Goal: Task Accomplishment & Management: Use online tool/utility

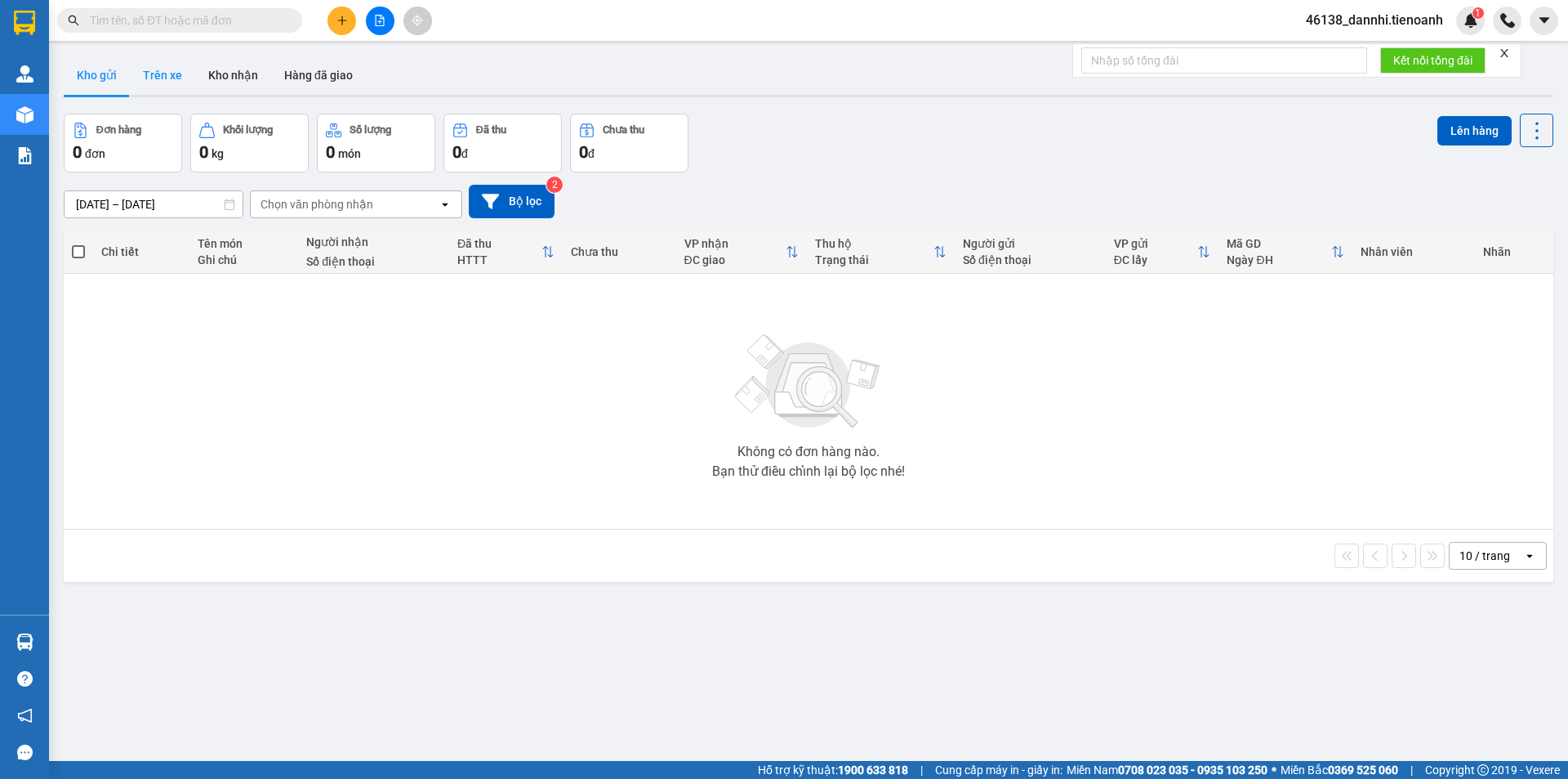
click at [152, 74] on button "Trên xe" at bounding box center [163, 75] width 65 height 39
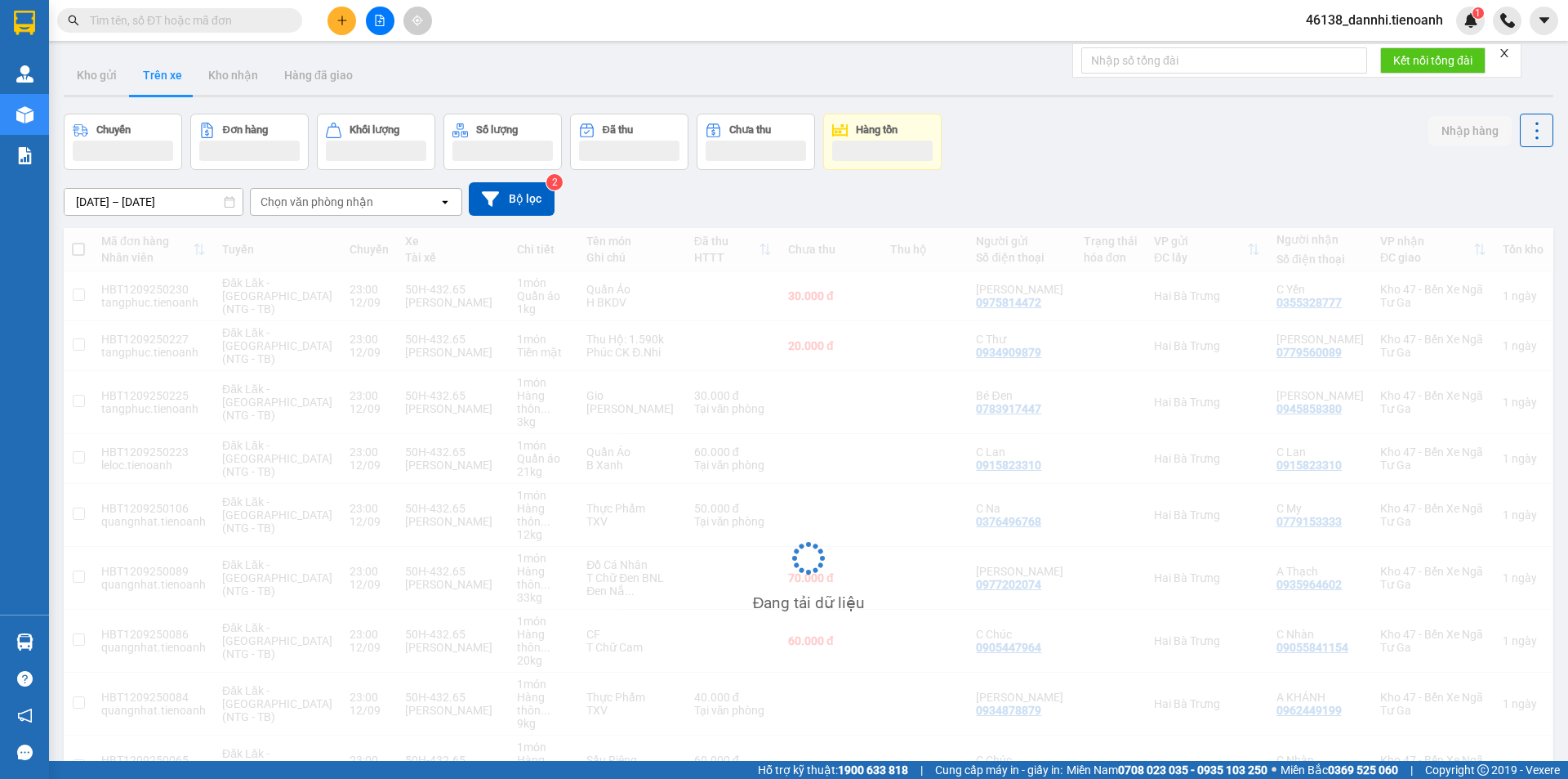
click at [326, 207] on div "Chọn văn phòng nhận" at bounding box center [317, 201] width 113 height 16
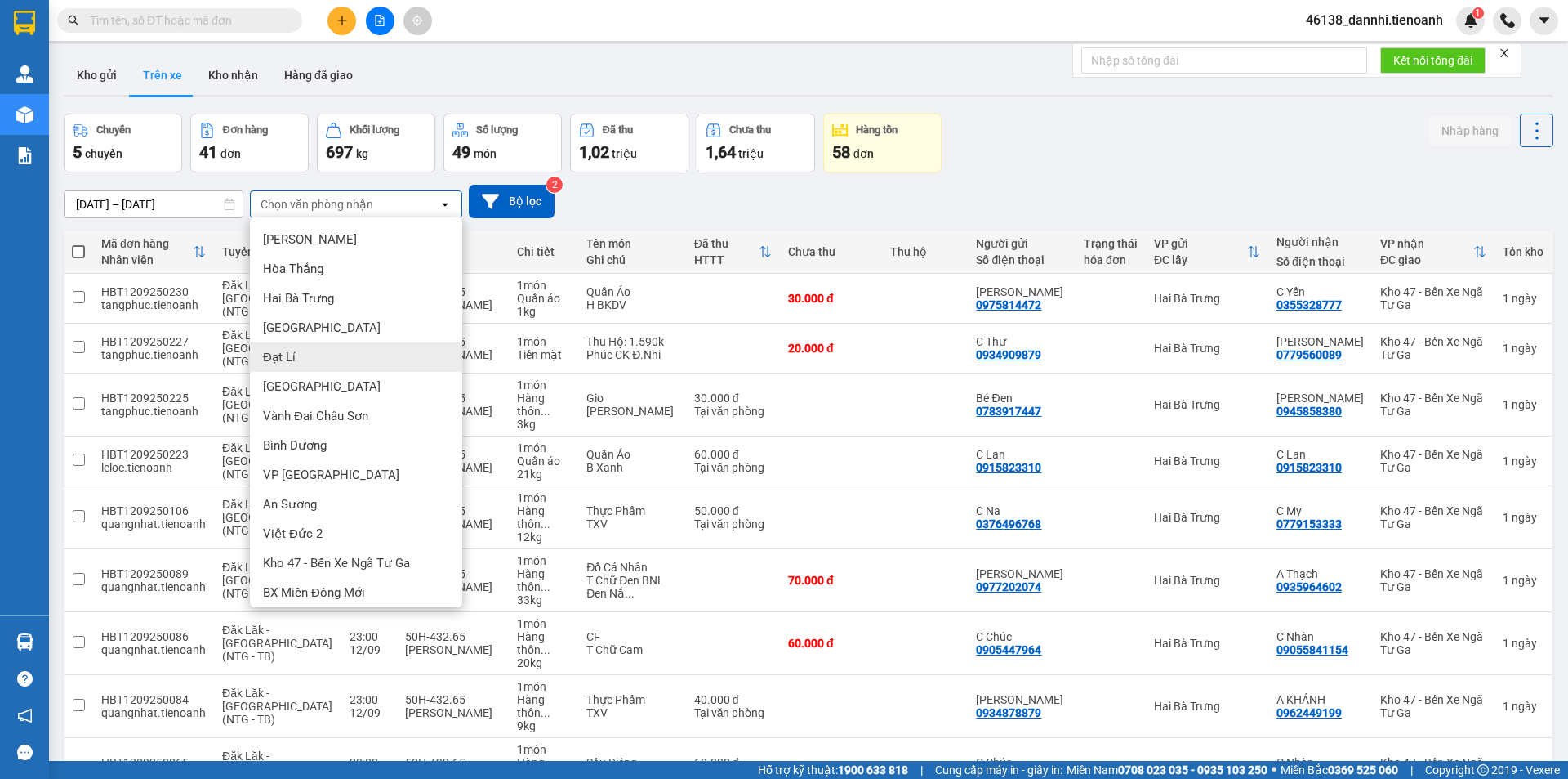
scroll to position [36, 0]
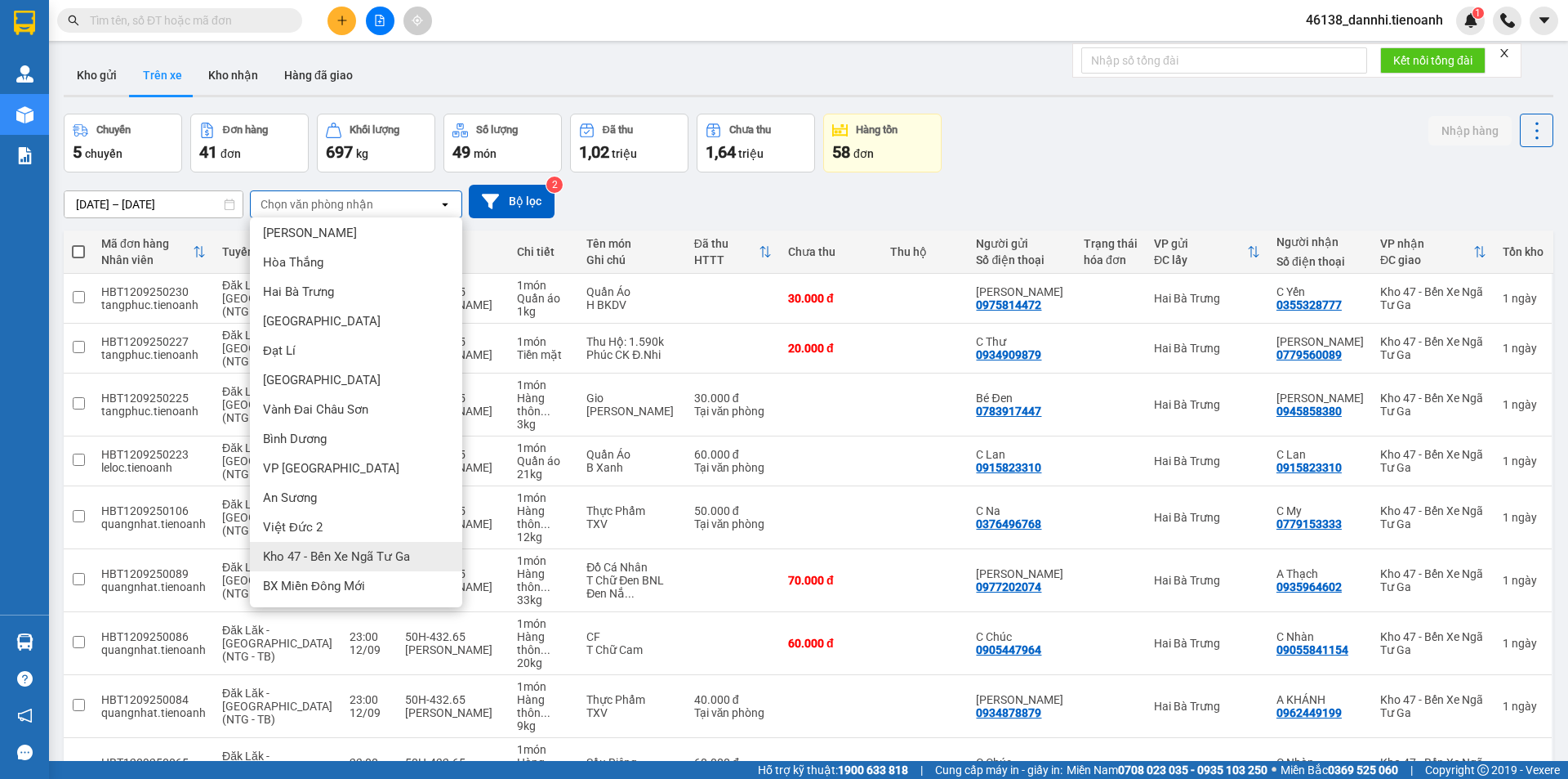
click at [381, 557] on span "Kho 47 - Bến Xe Ngã Tư Ga" at bounding box center [336, 555] width 147 height 16
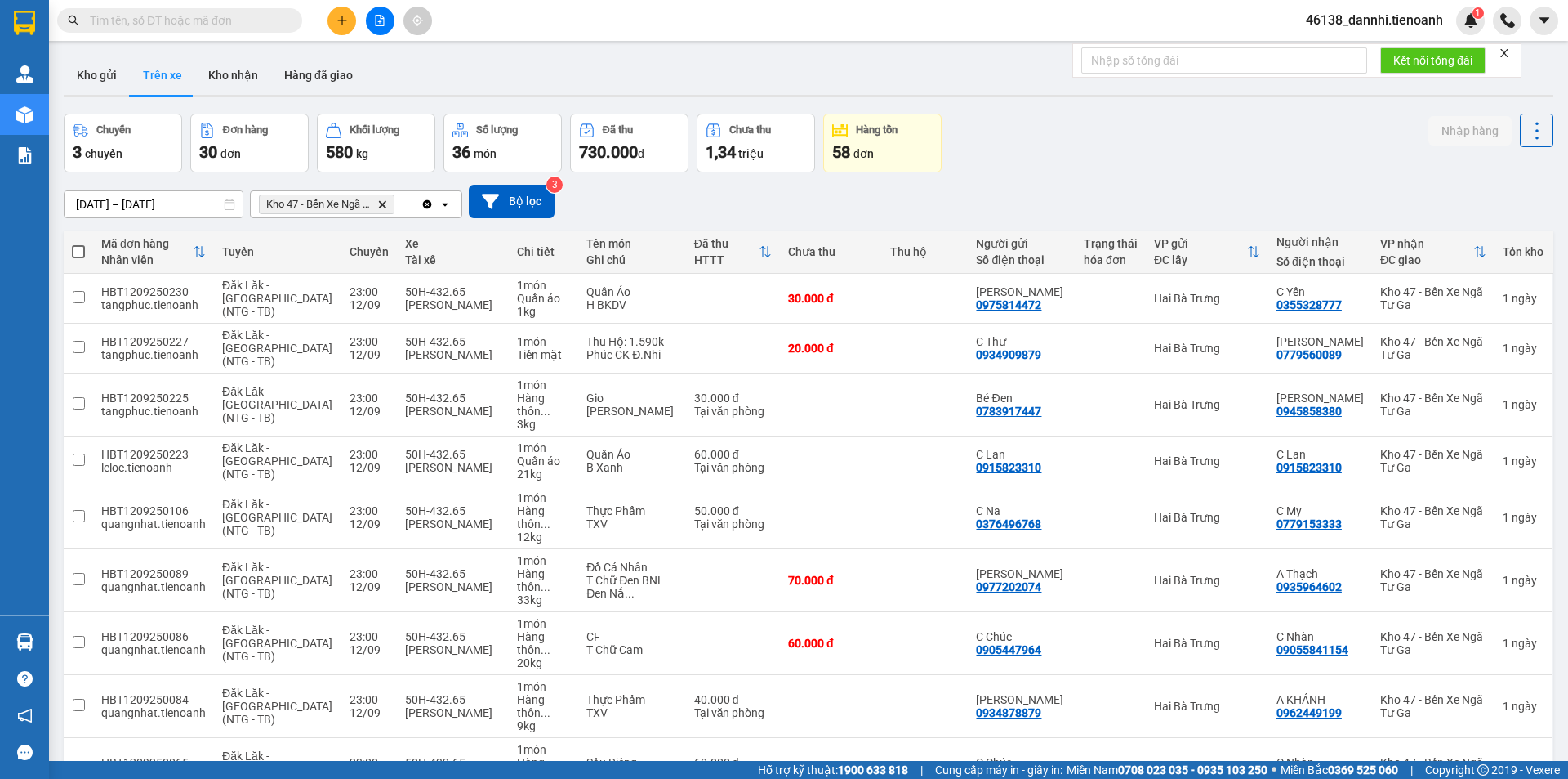
click at [407, 208] on div "Kho 47 - Bến Xe Ngã Tư Ga Delete" at bounding box center [336, 204] width 170 height 26
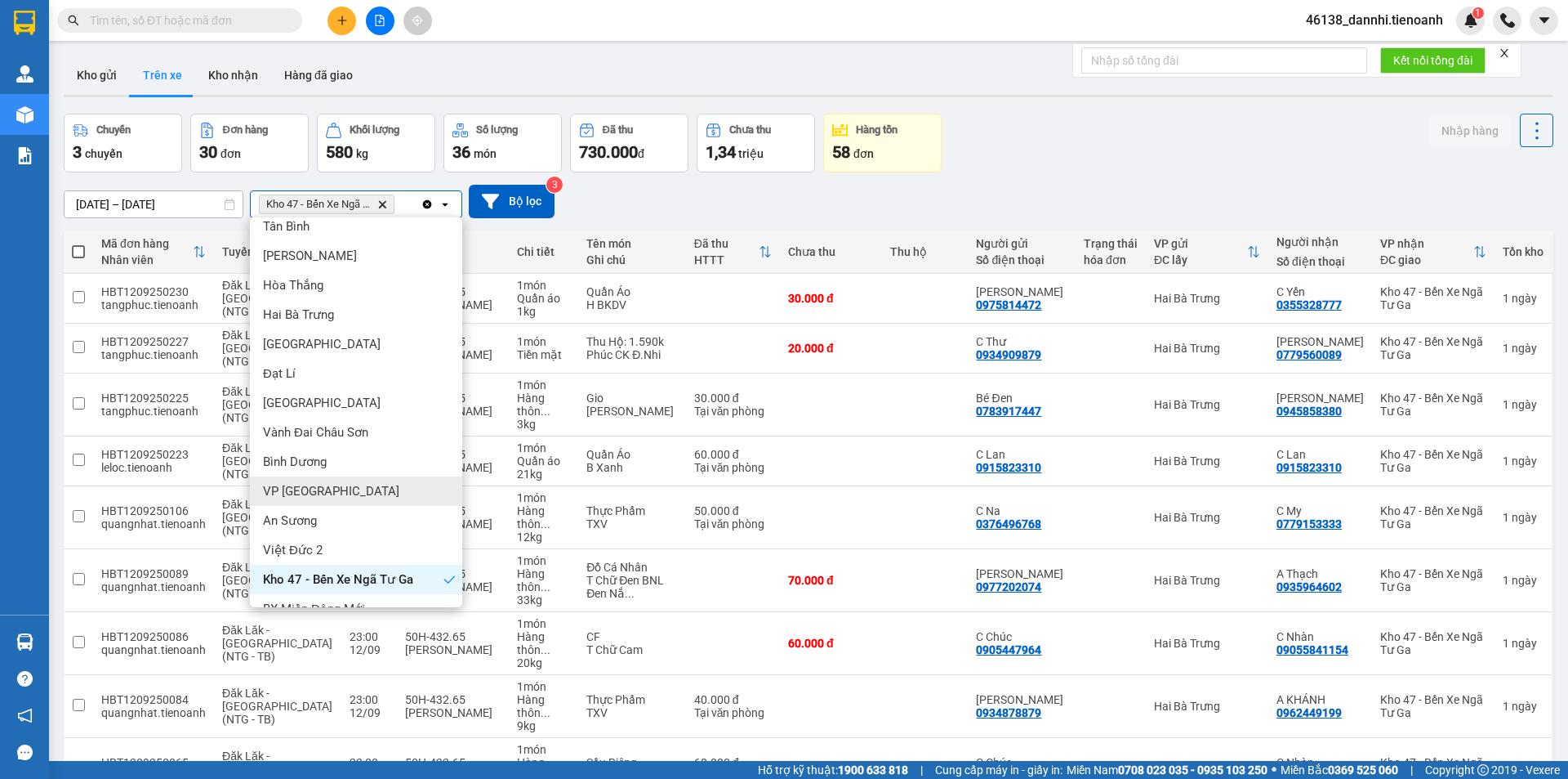
scroll to position [0, 0]
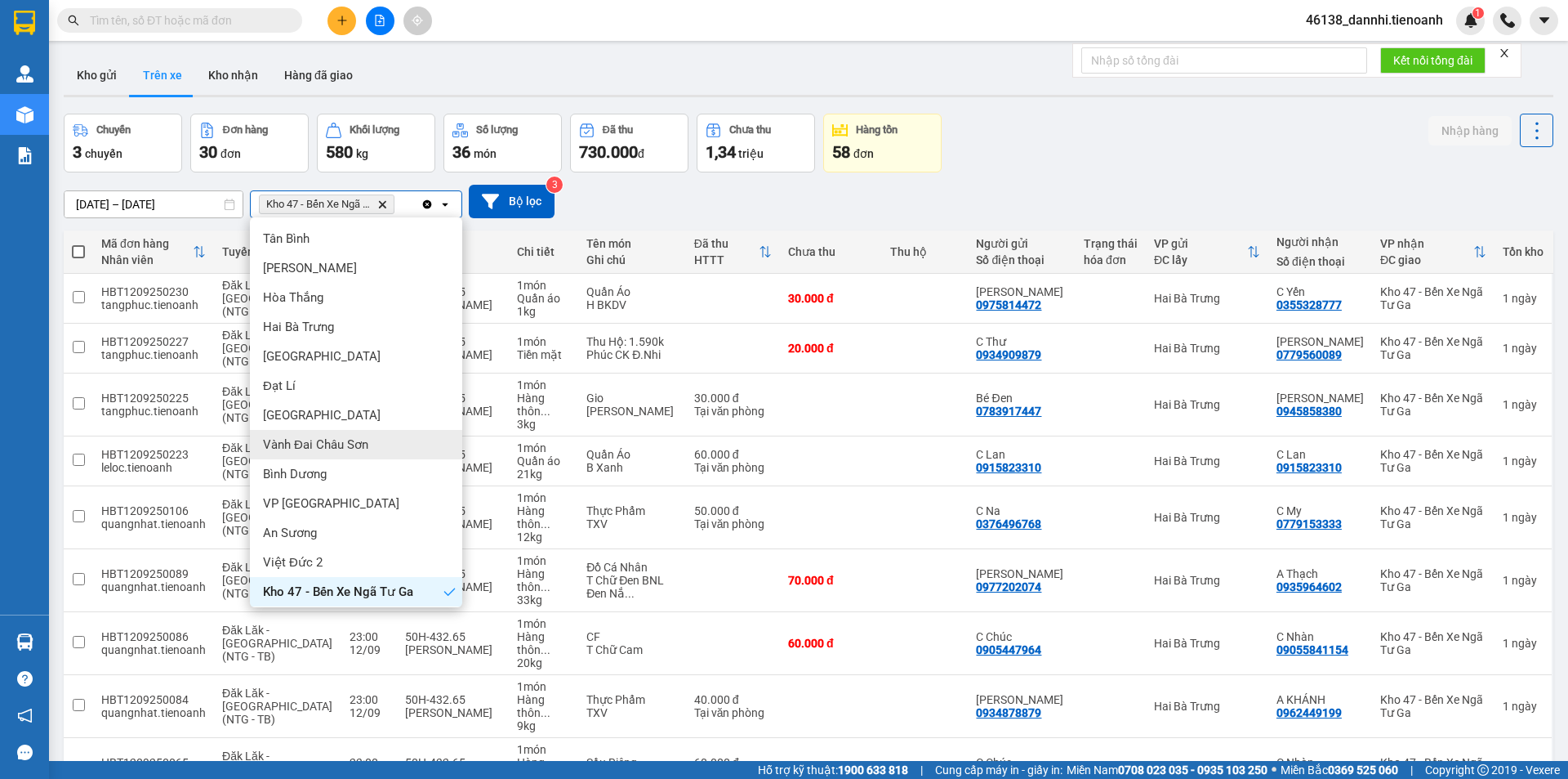
click at [1016, 167] on div "Chuyến 3 chuyến Đơn hàng 30 đơn Khối lượng 580 kg Số lượng 36 món Đã thu 730.00…" at bounding box center [808, 142] width 1489 height 59
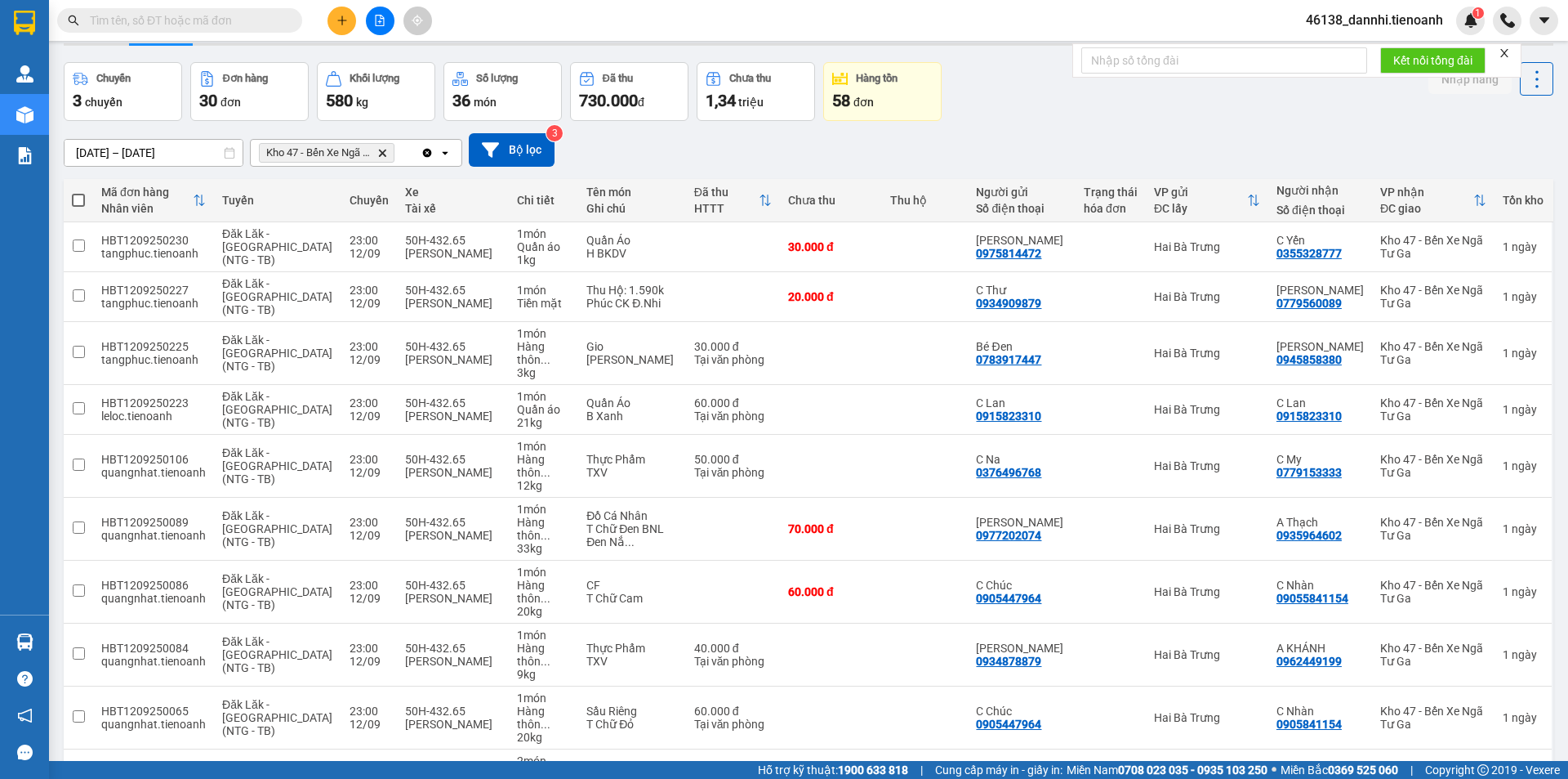
scroll to position [79, 0]
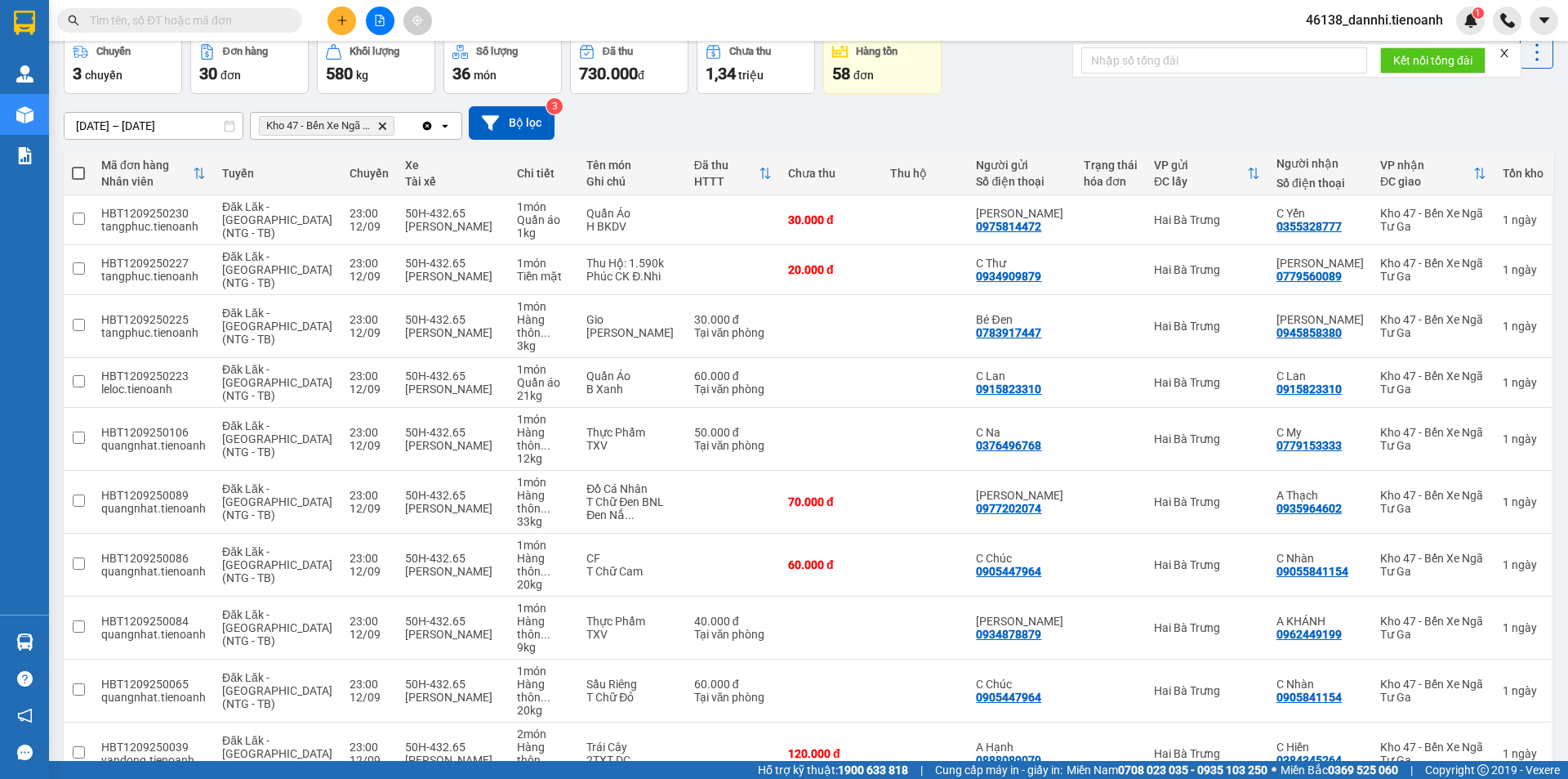
click at [1475, 688] on span "100 / trang" at bounding box center [1479, 683] width 59 height 16
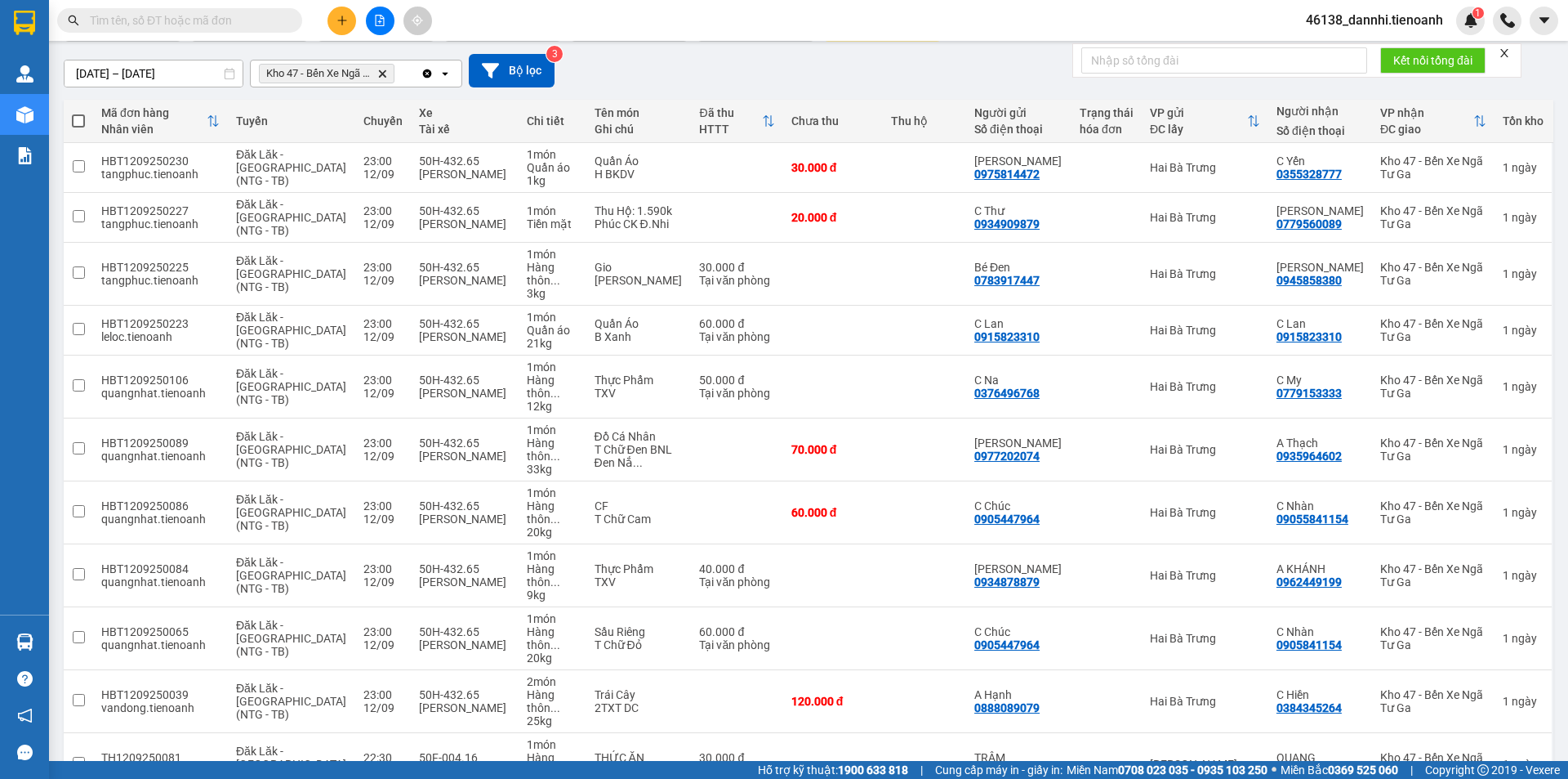
scroll to position [0, 0]
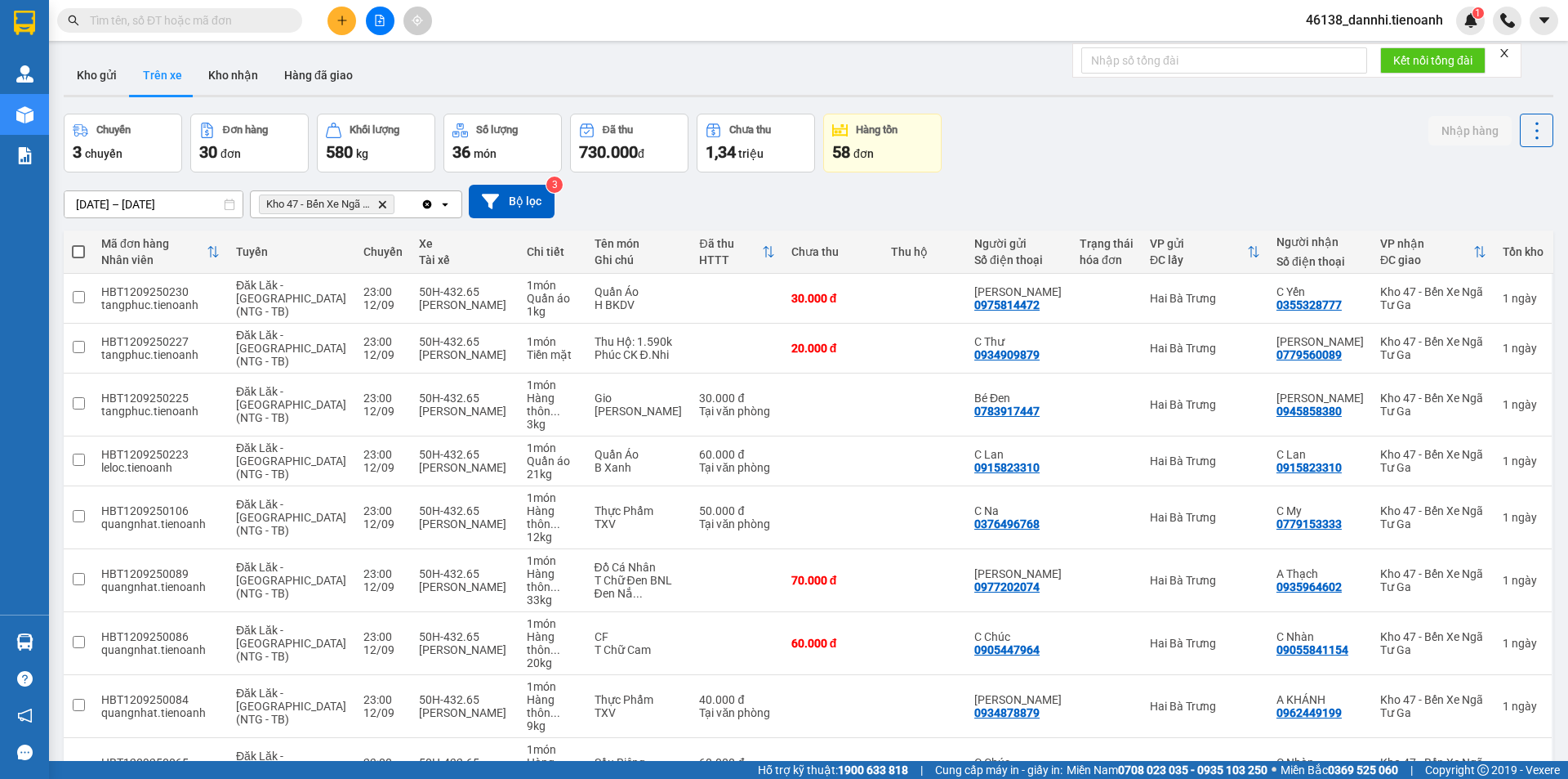
click at [80, 249] on span at bounding box center [79, 252] width 13 height 13
click at [79, 243] on input "checkbox" at bounding box center [79, 243] width 0 height 0
checkbox input "true"
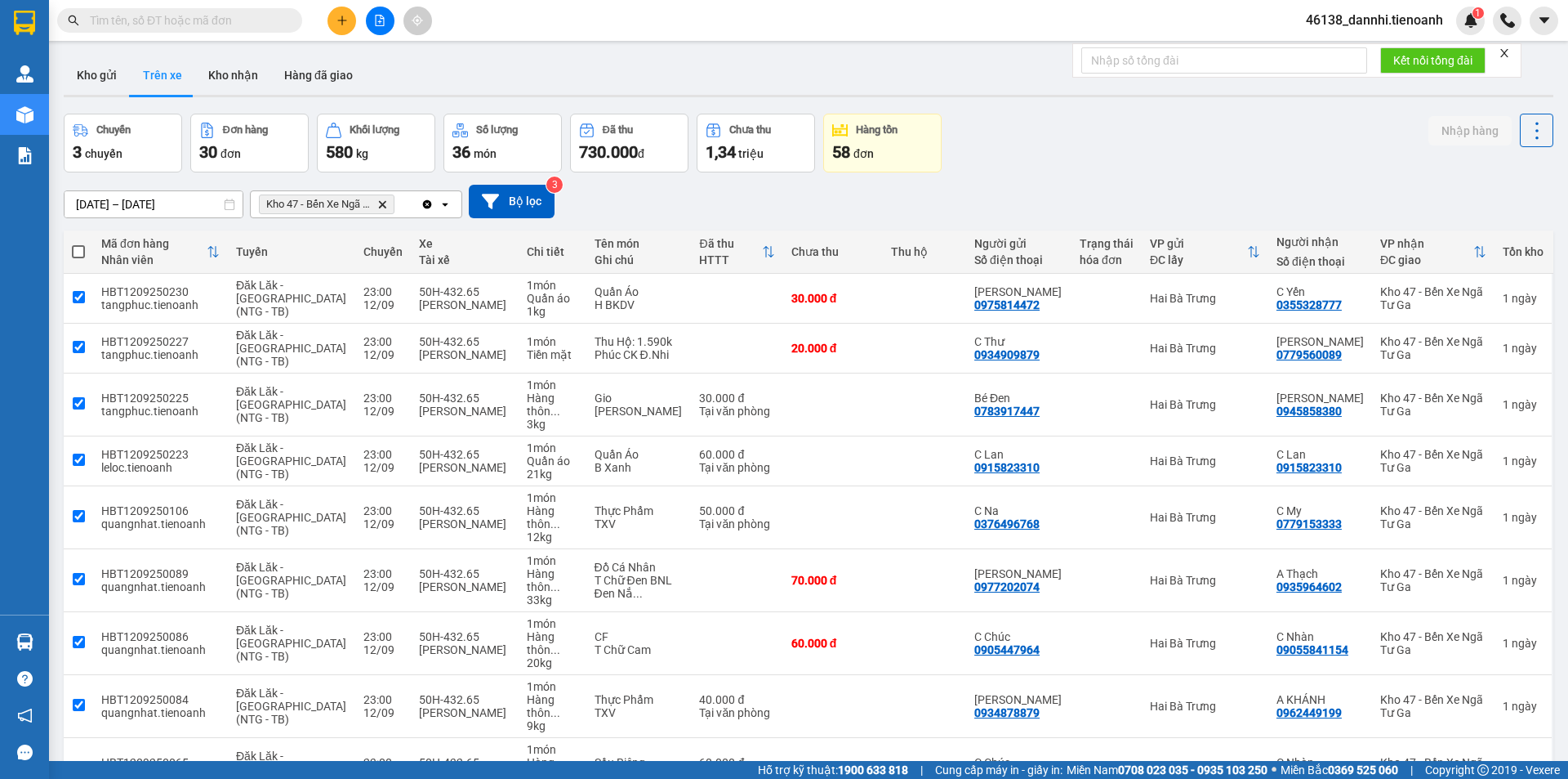
checkbox input "true"
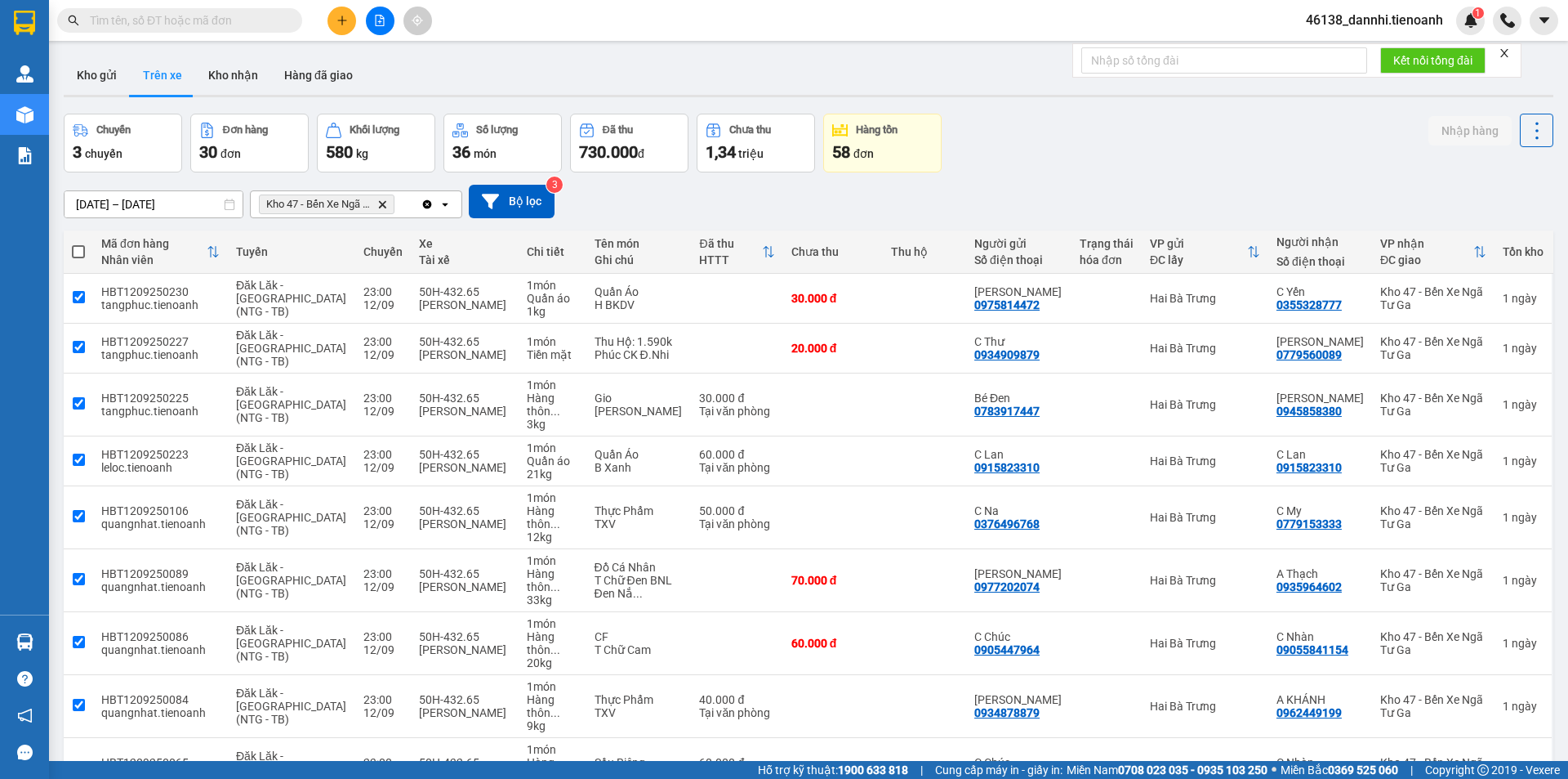
checkbox input "true"
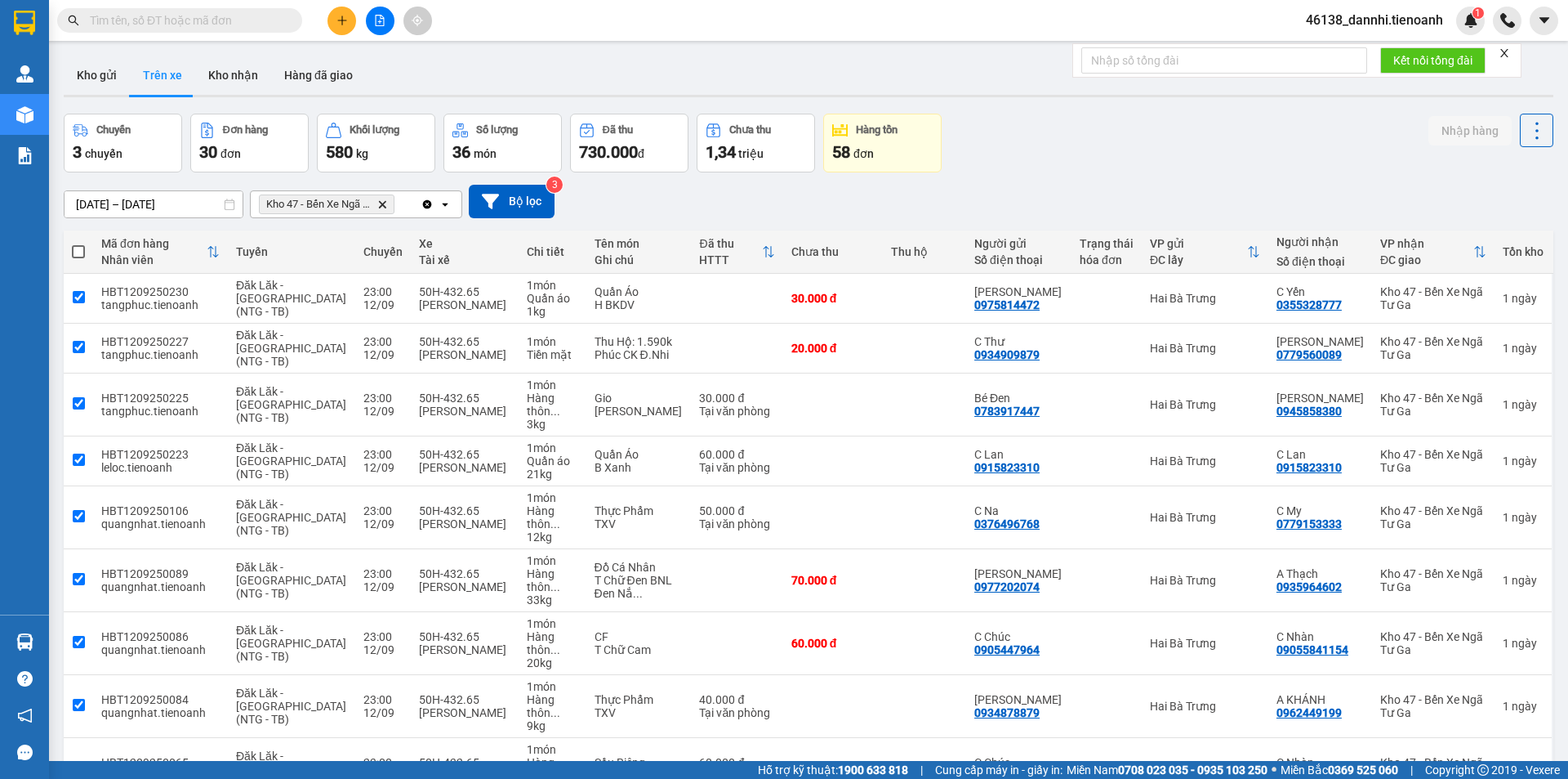
checkbox input "true"
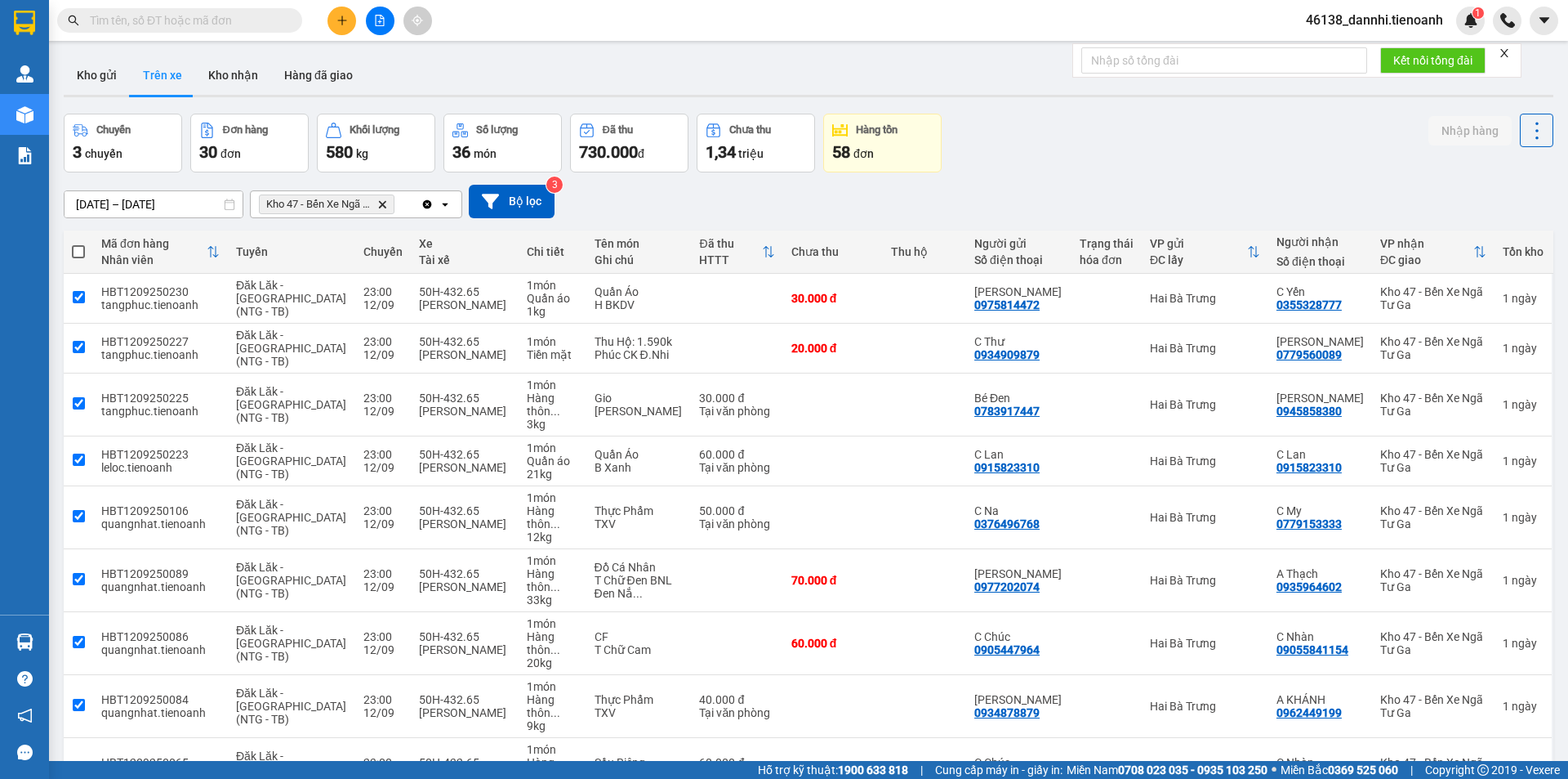
checkbox input "true"
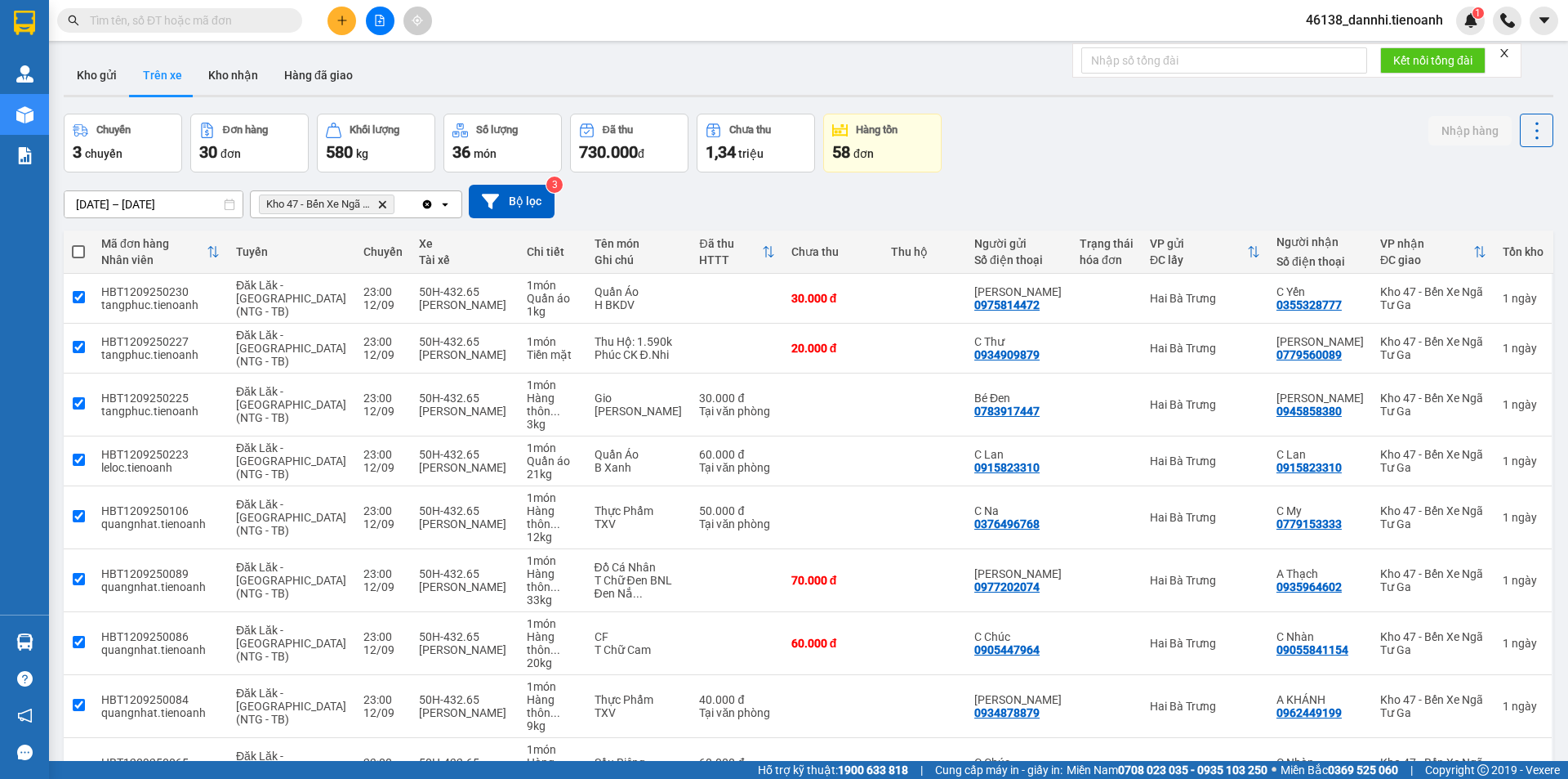
checkbox input "true"
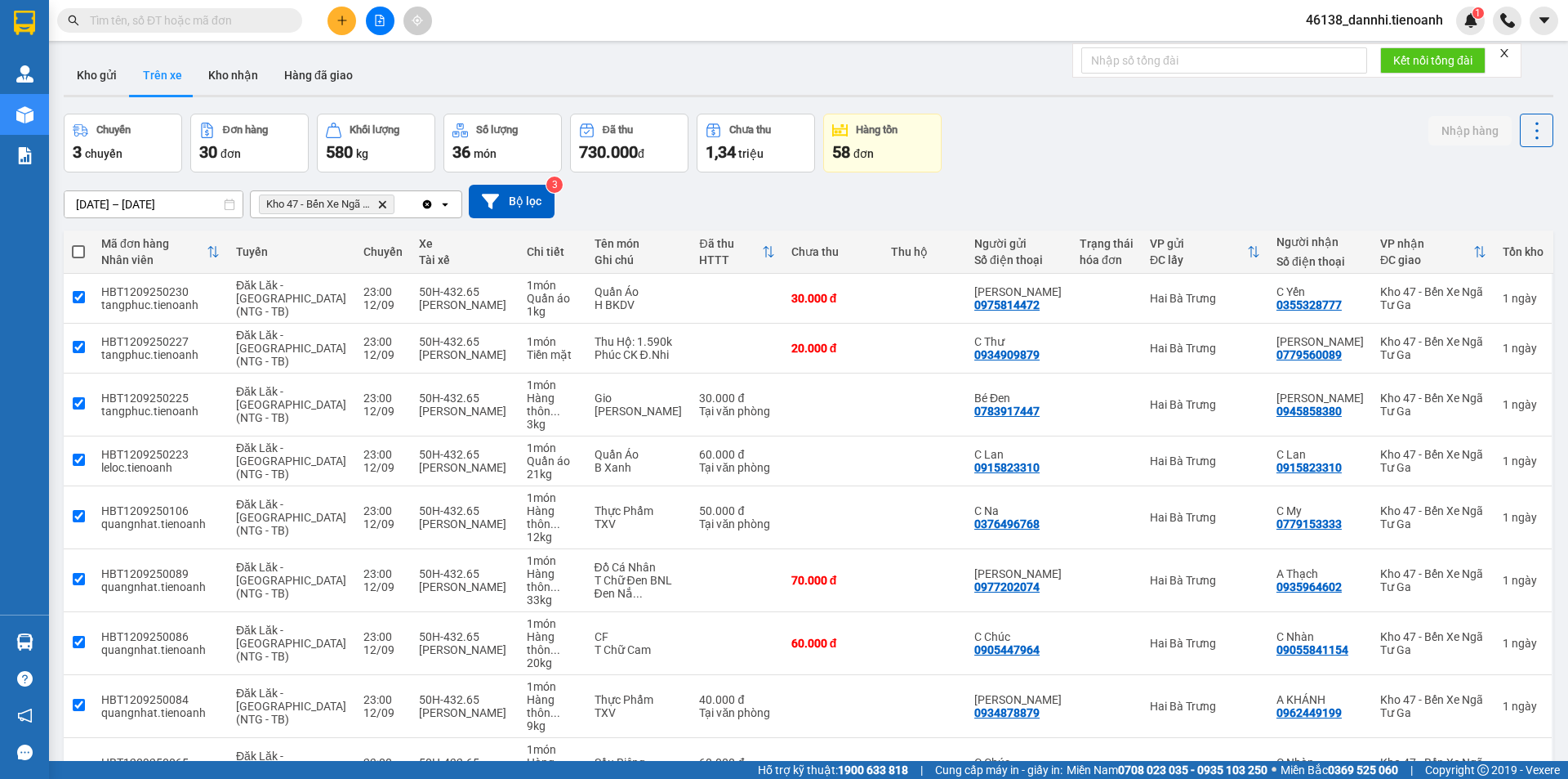
checkbox input "true"
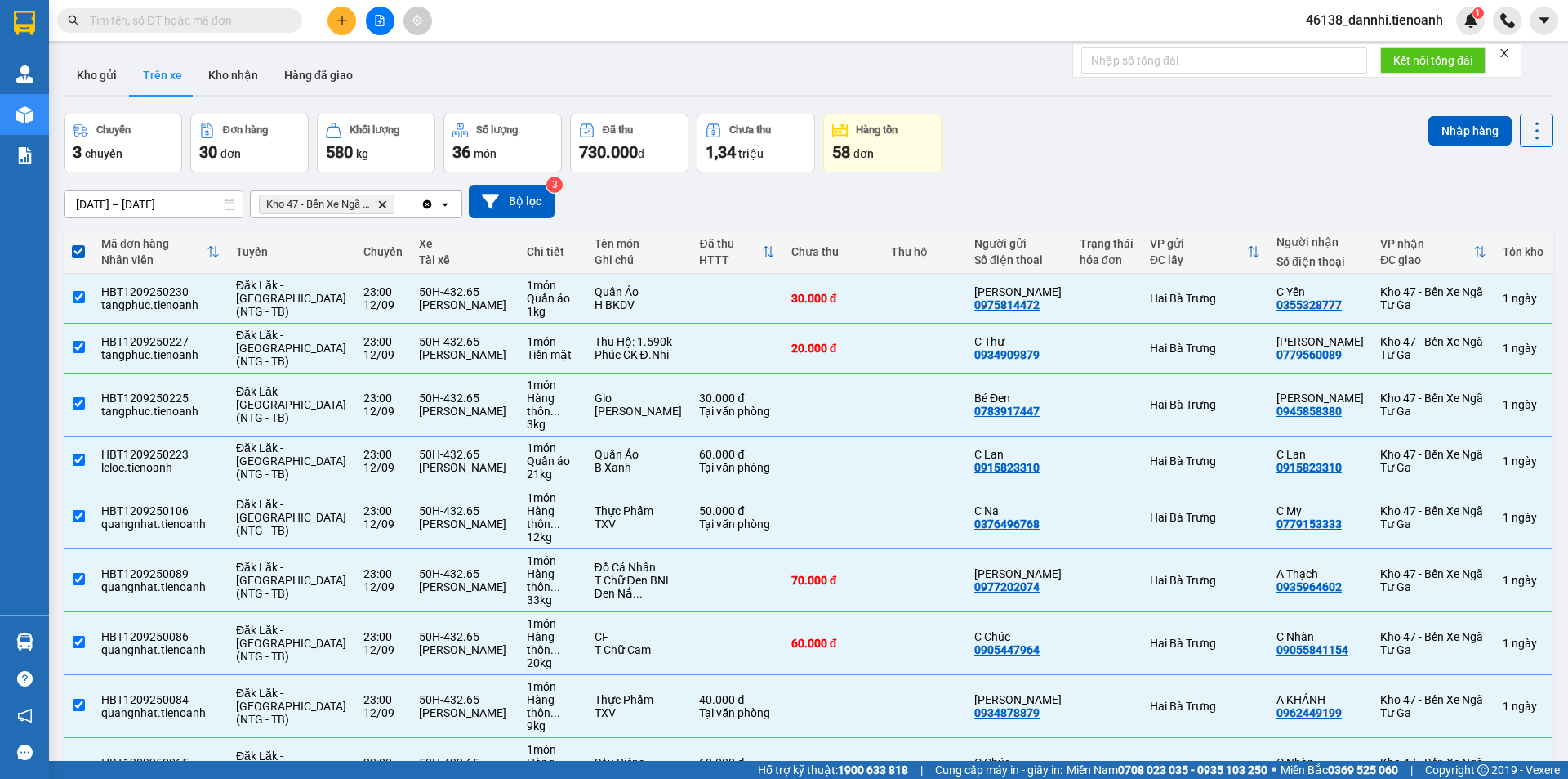
click at [1454, 146] on div "Nhập hàng" at bounding box center [1491, 130] width 125 height 34
click at [1447, 137] on button "Nhập hàng" at bounding box center [1470, 130] width 83 height 29
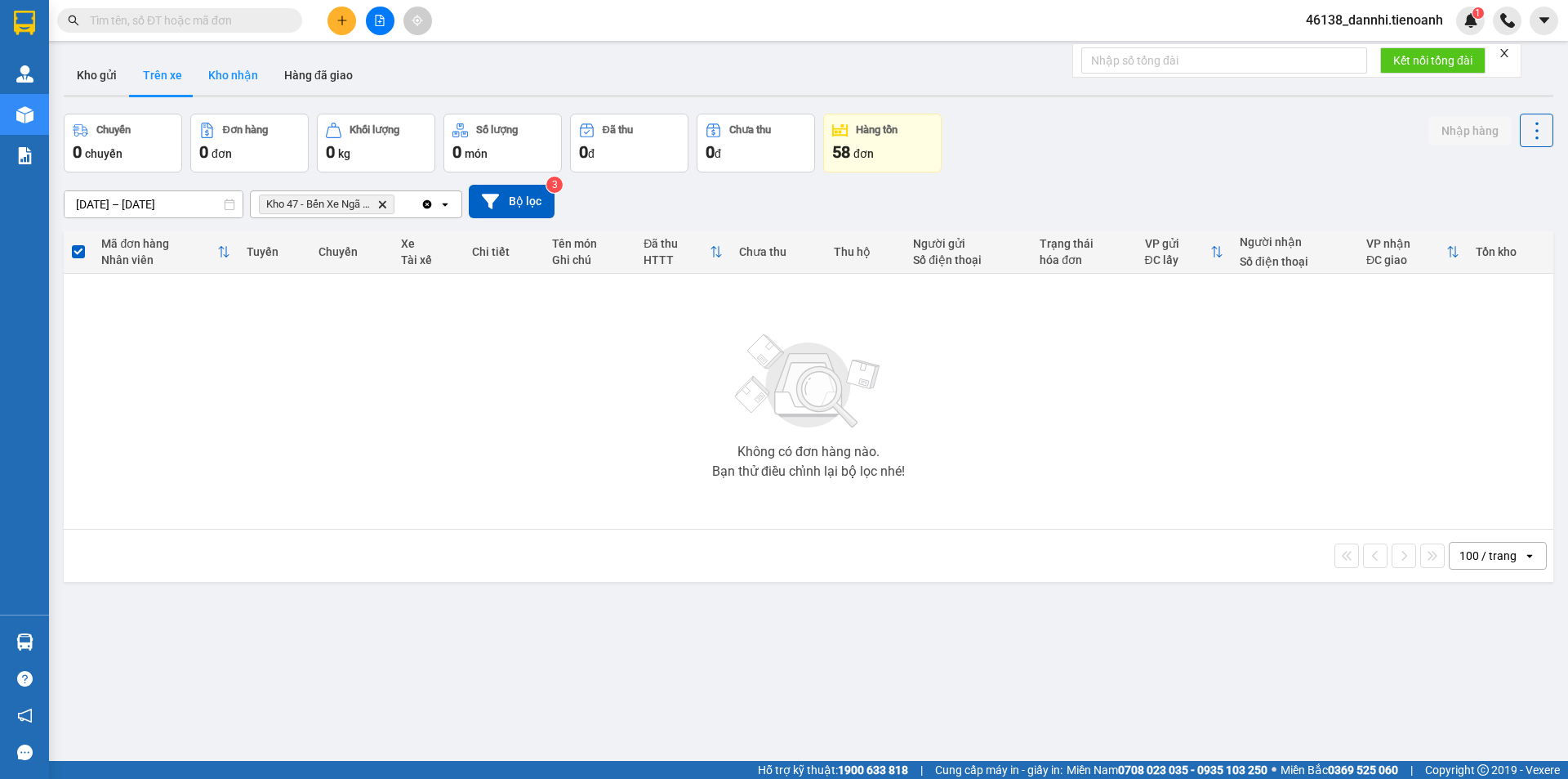
click at [260, 71] on button "Kho nhận" at bounding box center [233, 75] width 76 height 39
type input "[DATE] – [DATE]"
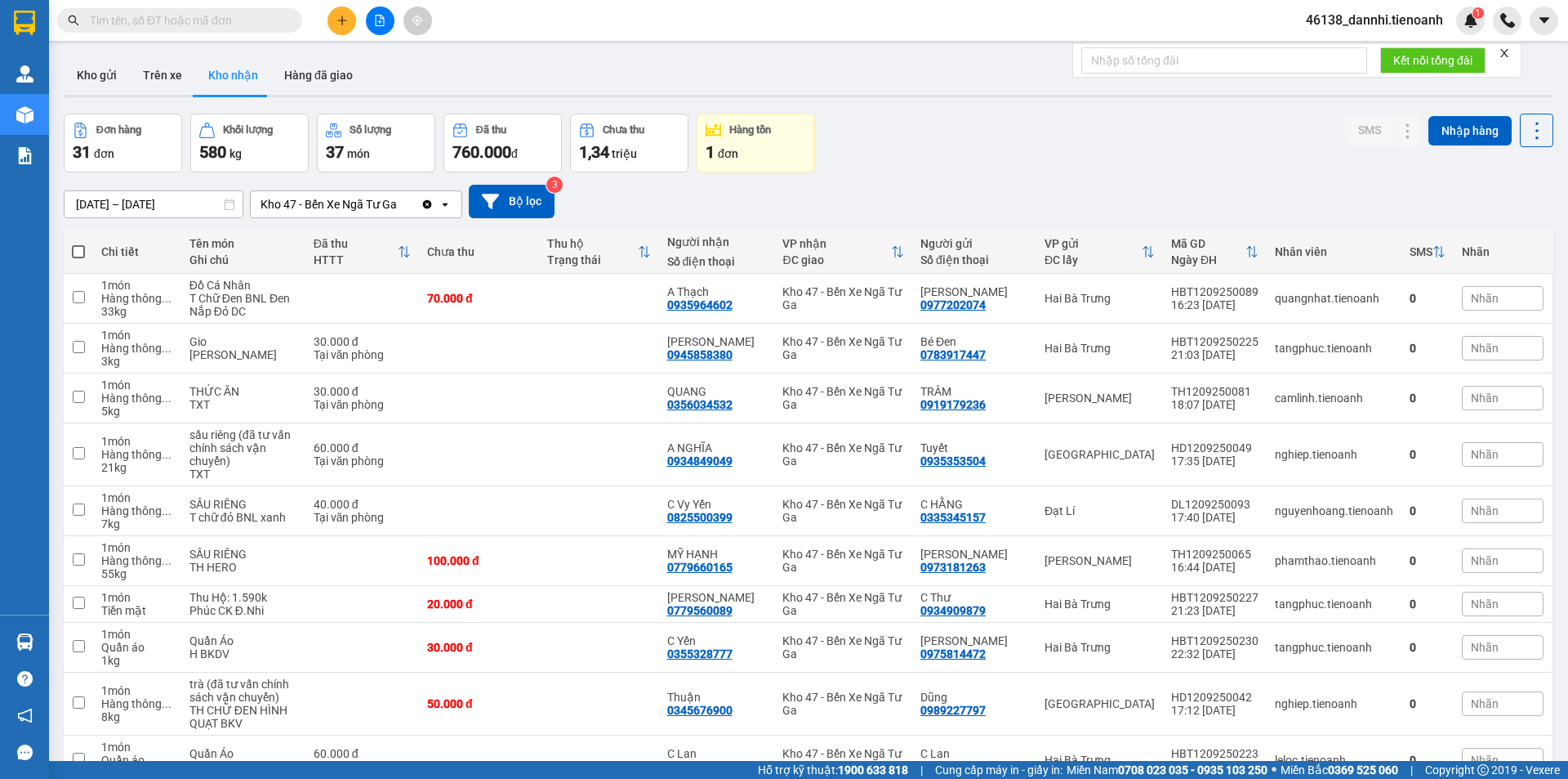
click at [262, 17] on input "text" at bounding box center [186, 20] width 193 height 18
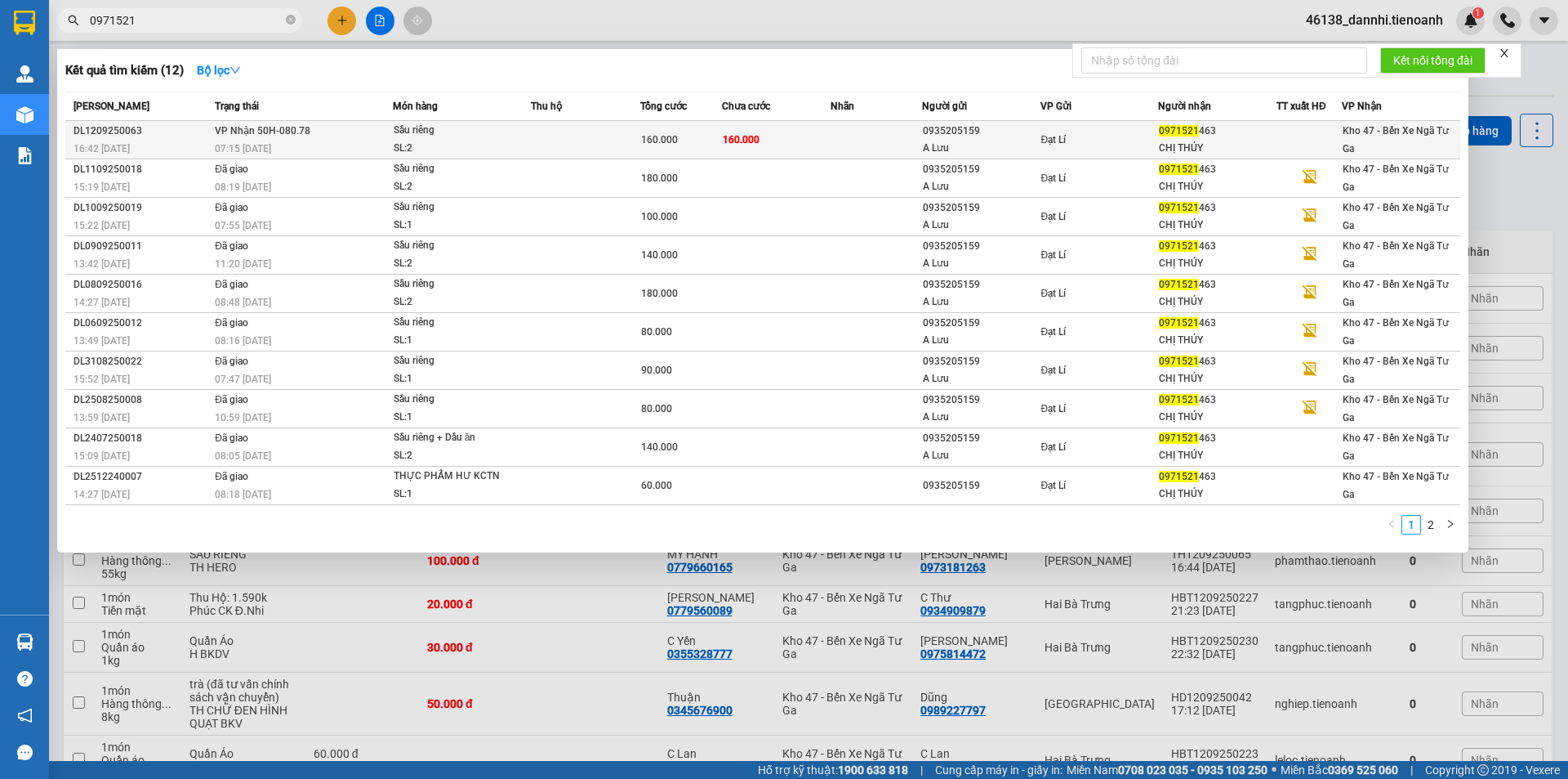
type input "0971521"
click at [378, 140] on div "07:15 [DATE]" at bounding box center [304, 148] width 178 height 18
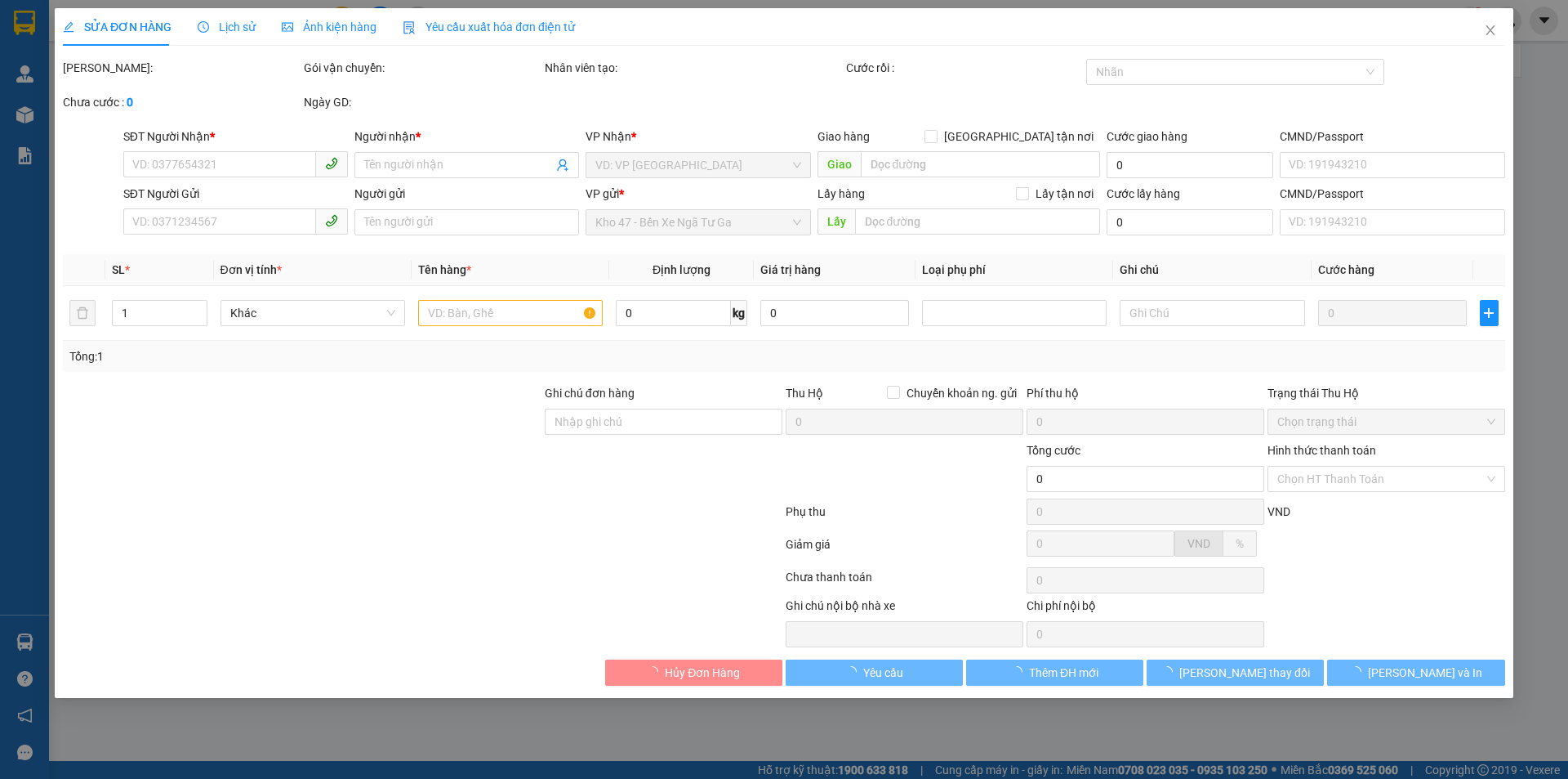
type input "0971521463"
type input "CHỊ THÚY"
type input "0935205159"
type input "A Lưu"
type input "160.000"
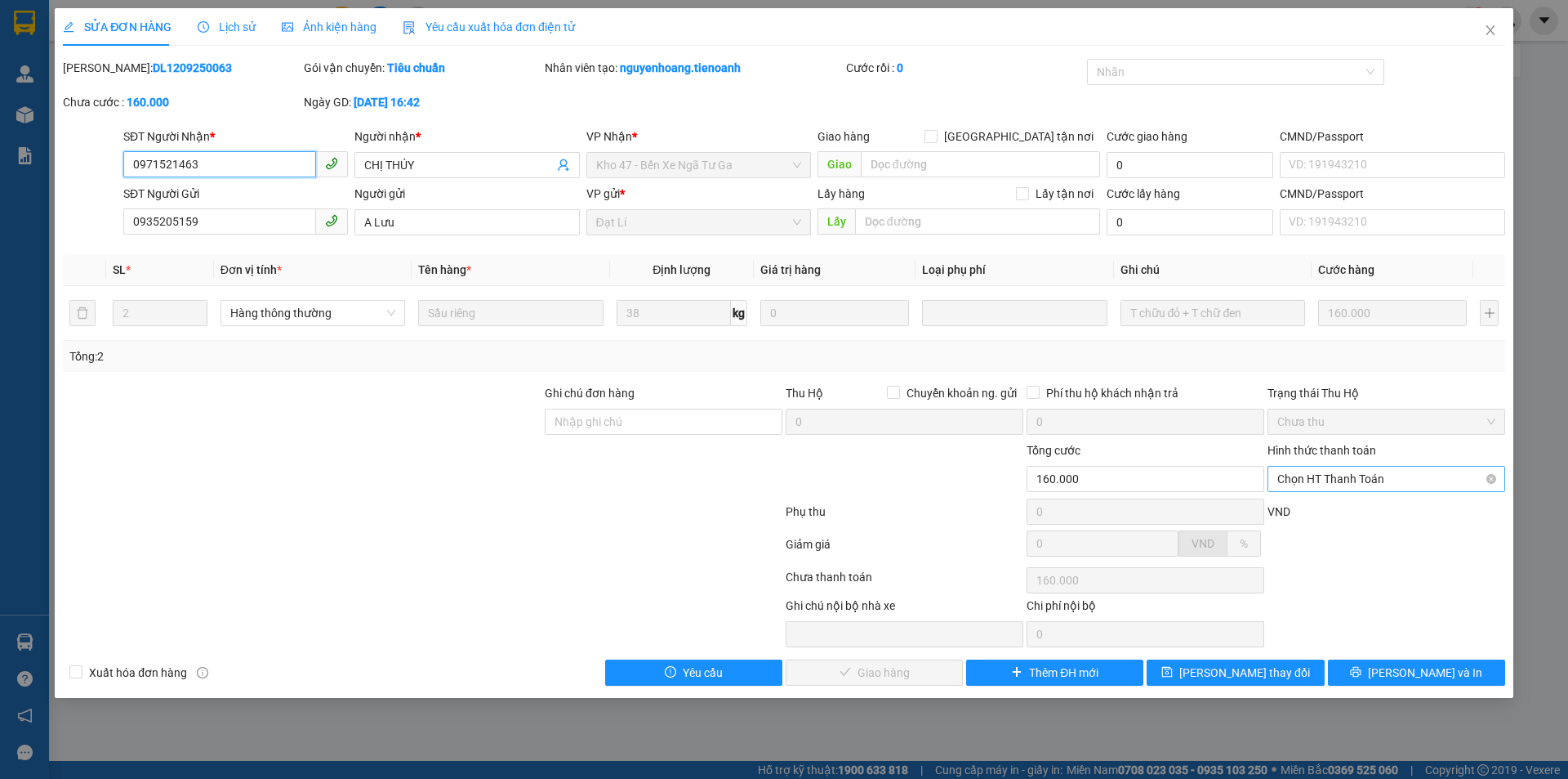
click at [1350, 484] on span "Chọn HT Thanh Toán" at bounding box center [1386, 479] width 218 height 24
click at [1333, 521] on div "Tại văn phòng" at bounding box center [1387, 512] width 237 height 26
type input "0"
drag, startPoint x: 898, startPoint y: 673, endPoint x: 811, endPoint y: 660, distance: 88.0
click at [896, 674] on span "[PERSON_NAME] và Giao hàng" at bounding box center [896, 671] width 157 height 18
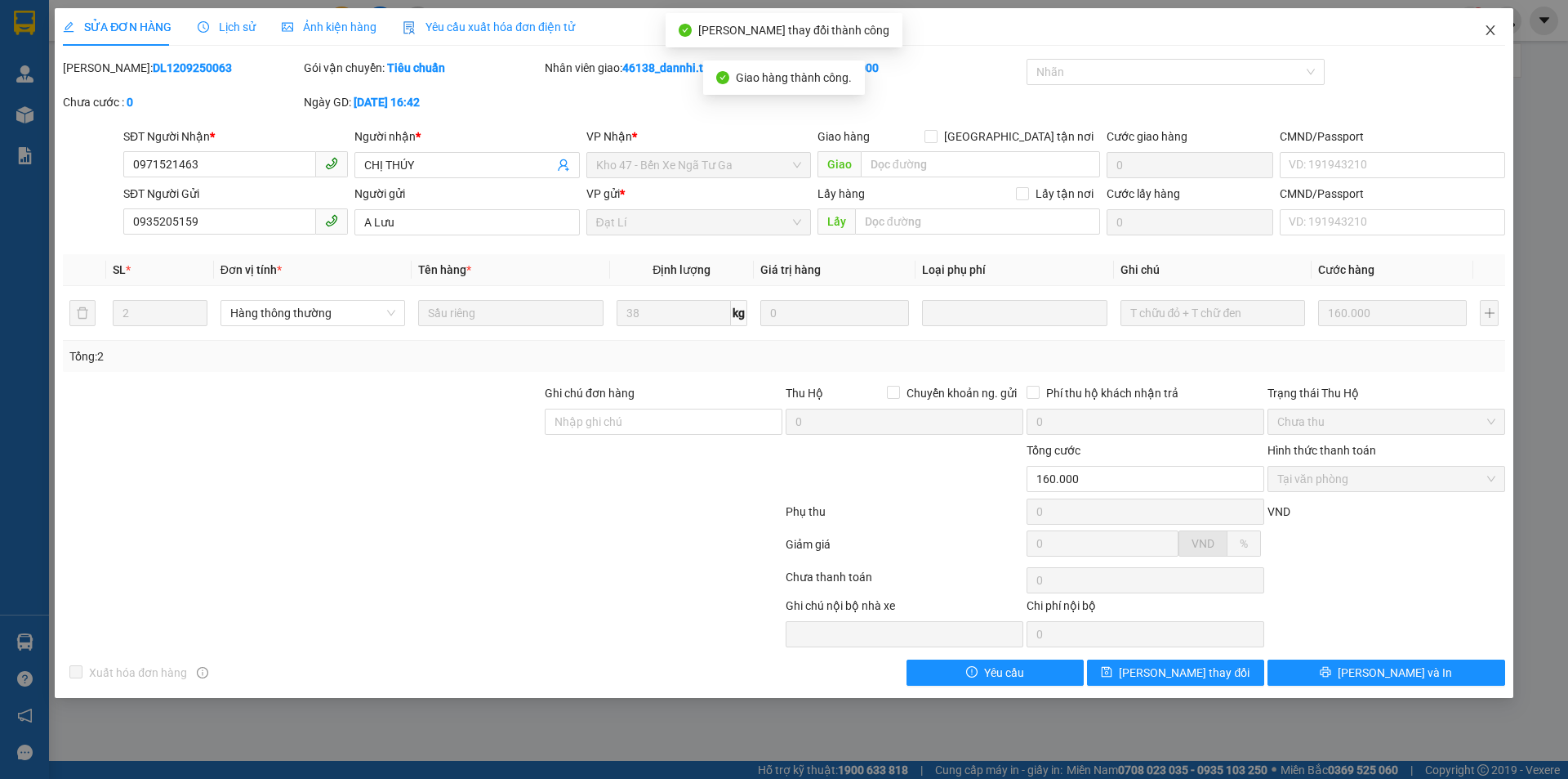
click at [1484, 29] on icon "close" at bounding box center [1490, 30] width 13 height 13
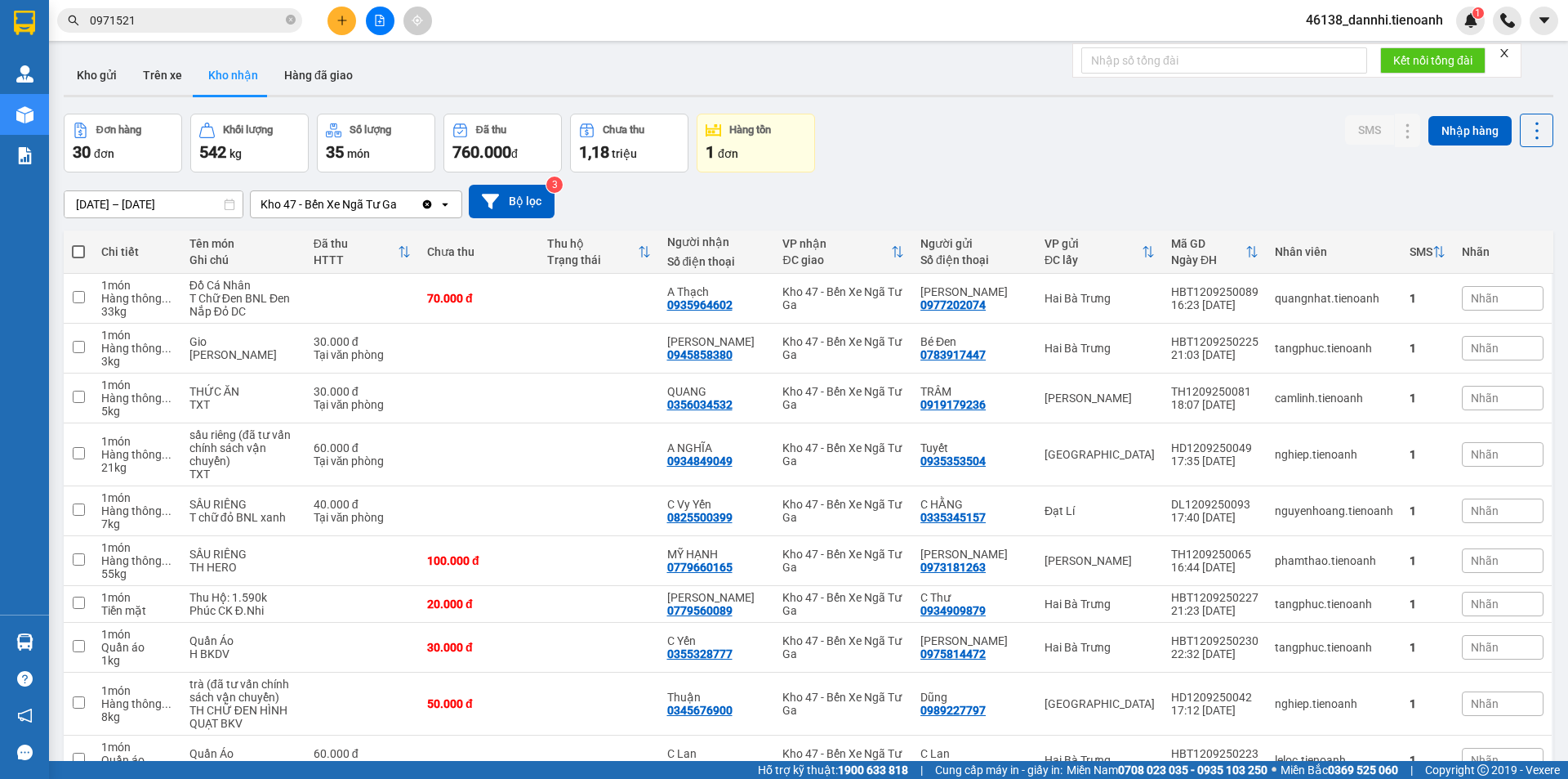
click at [197, 7] on div "Kết quả tìm kiếm ( 12 ) Bộ lọc Mã ĐH Trạng thái Món hàng Thu hộ Tổng cước Chưa …" at bounding box center [159, 21] width 319 height 29
click at [210, 20] on input "0971521" at bounding box center [186, 20] width 193 height 18
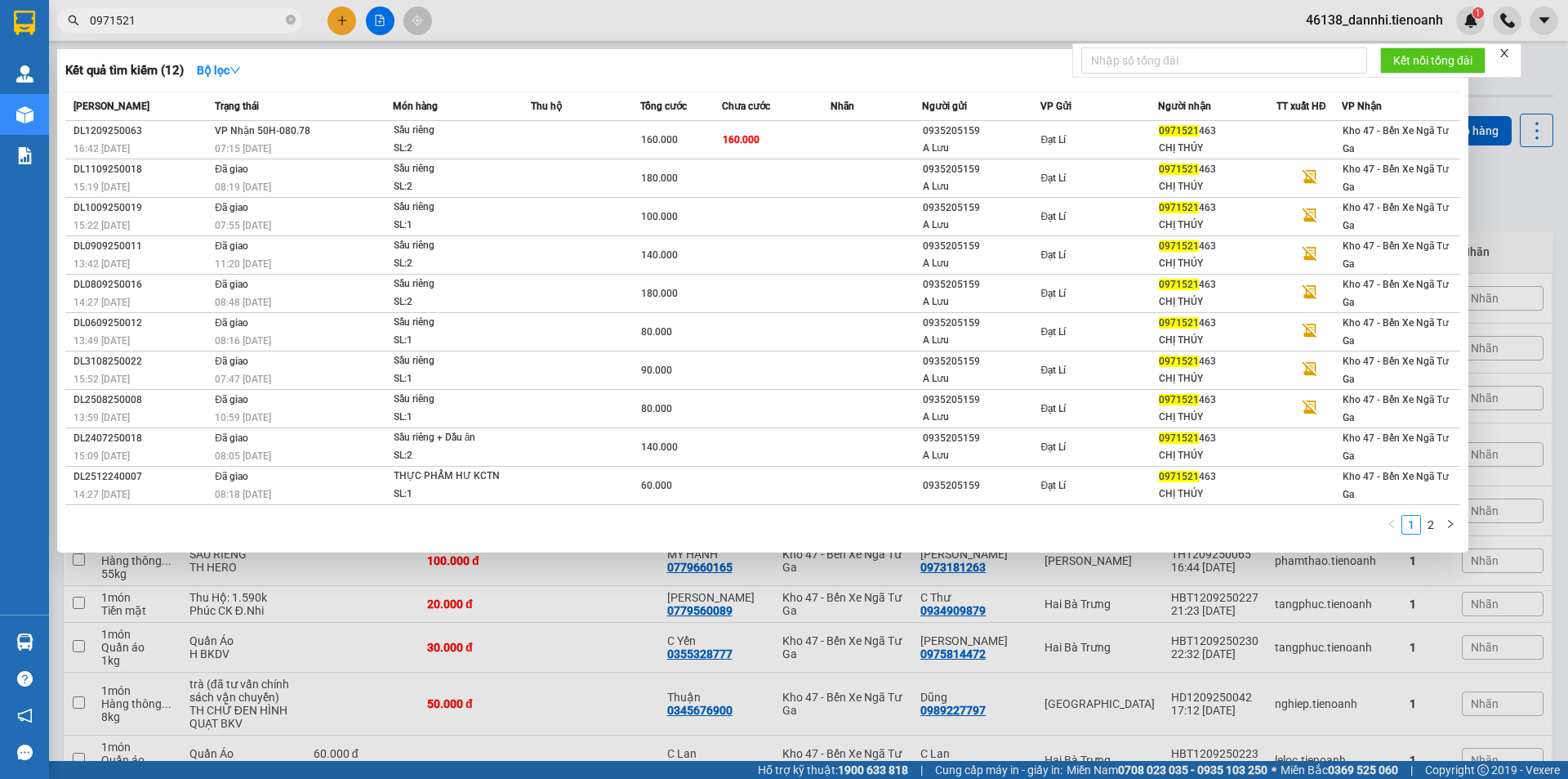
click at [210, 20] on input "0971521" at bounding box center [186, 20] width 193 height 18
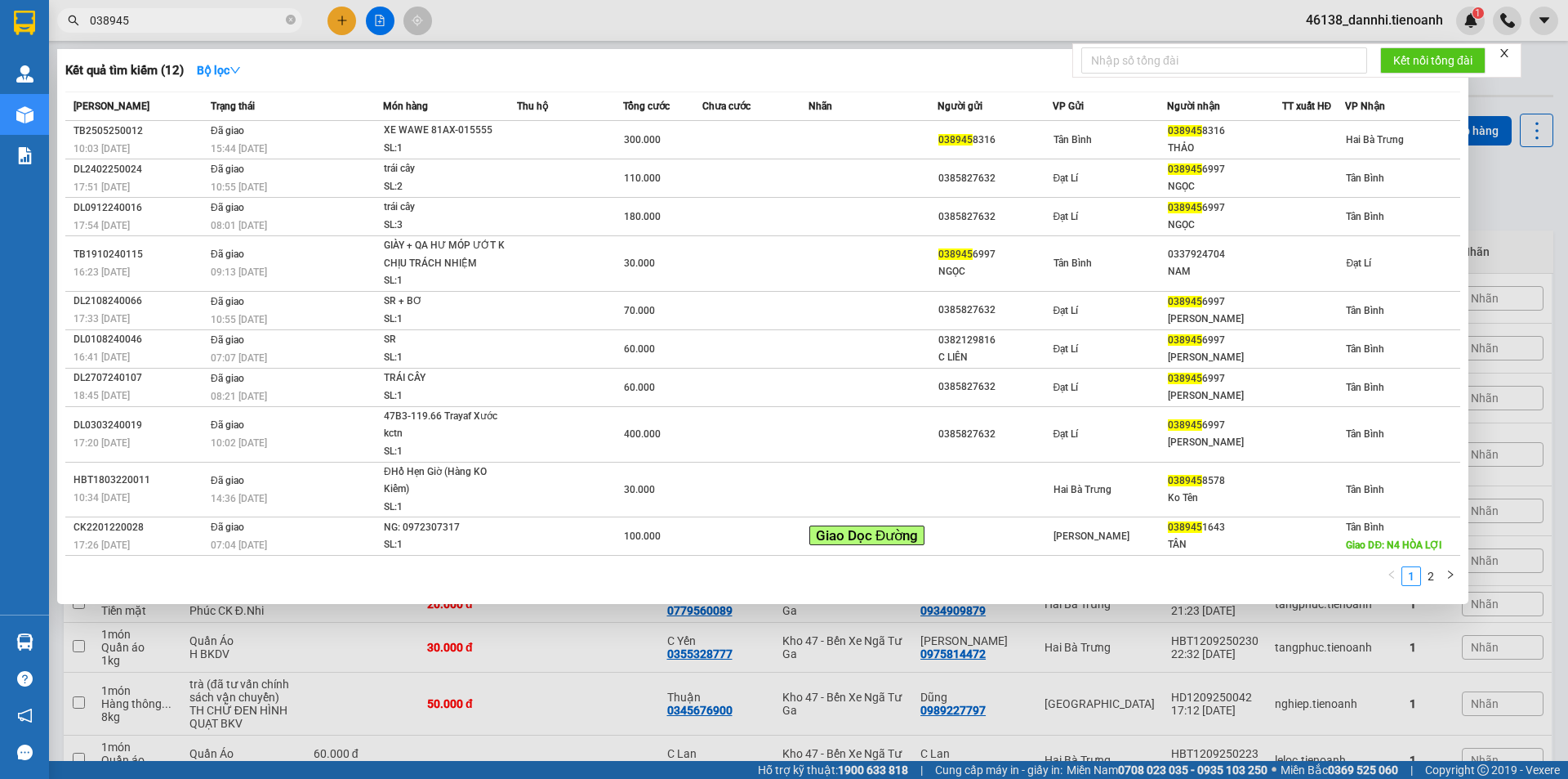
click at [191, 17] on input "038945" at bounding box center [186, 20] width 193 height 18
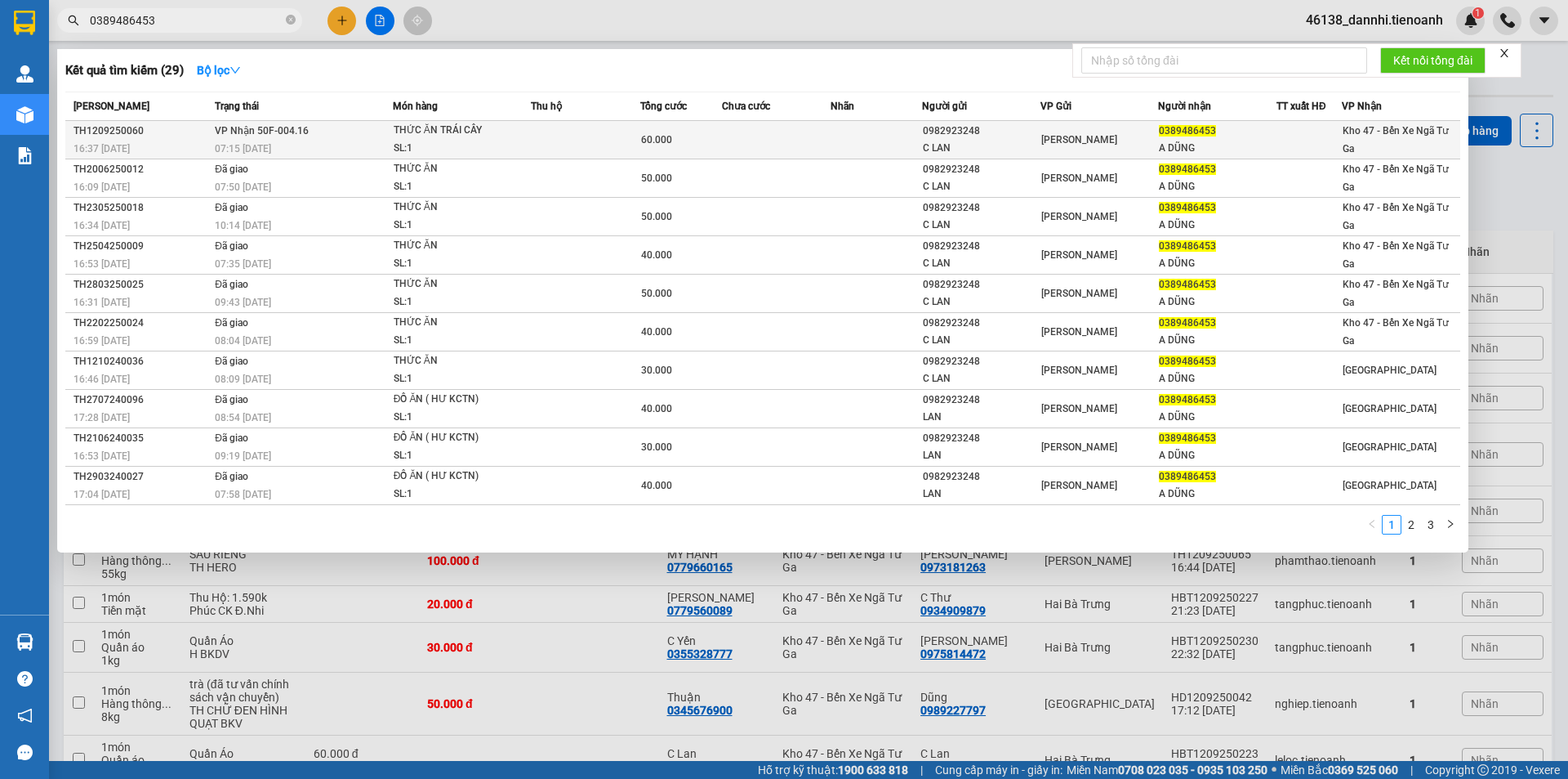
type input "0389486453"
click at [280, 131] on span "VP Nhận 50F-004.16" at bounding box center [262, 131] width 94 height 11
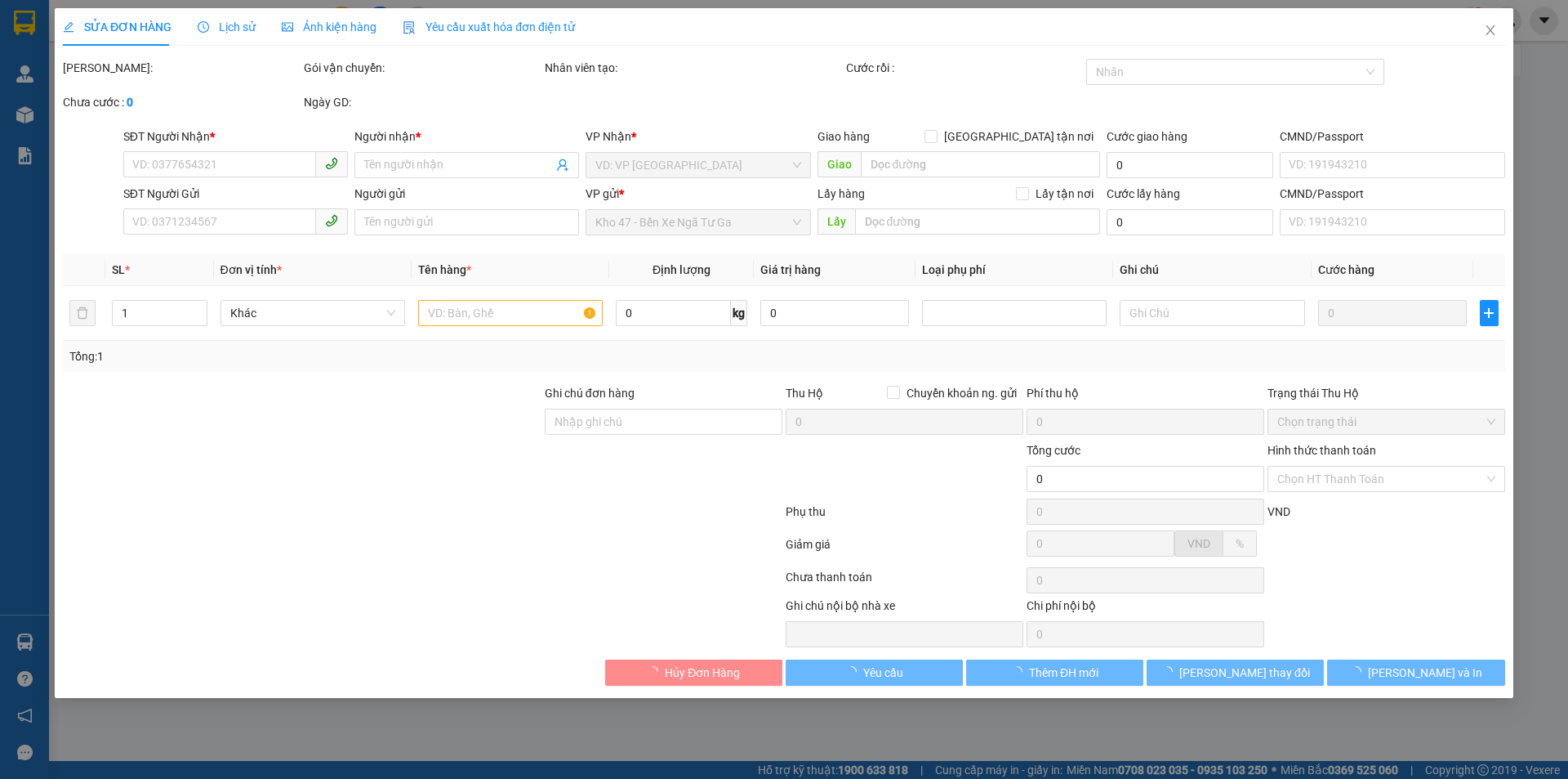
type input "0389486453"
type input "A DŨNG"
type input "0982923248"
type input "C LAN"
type input "240667222"
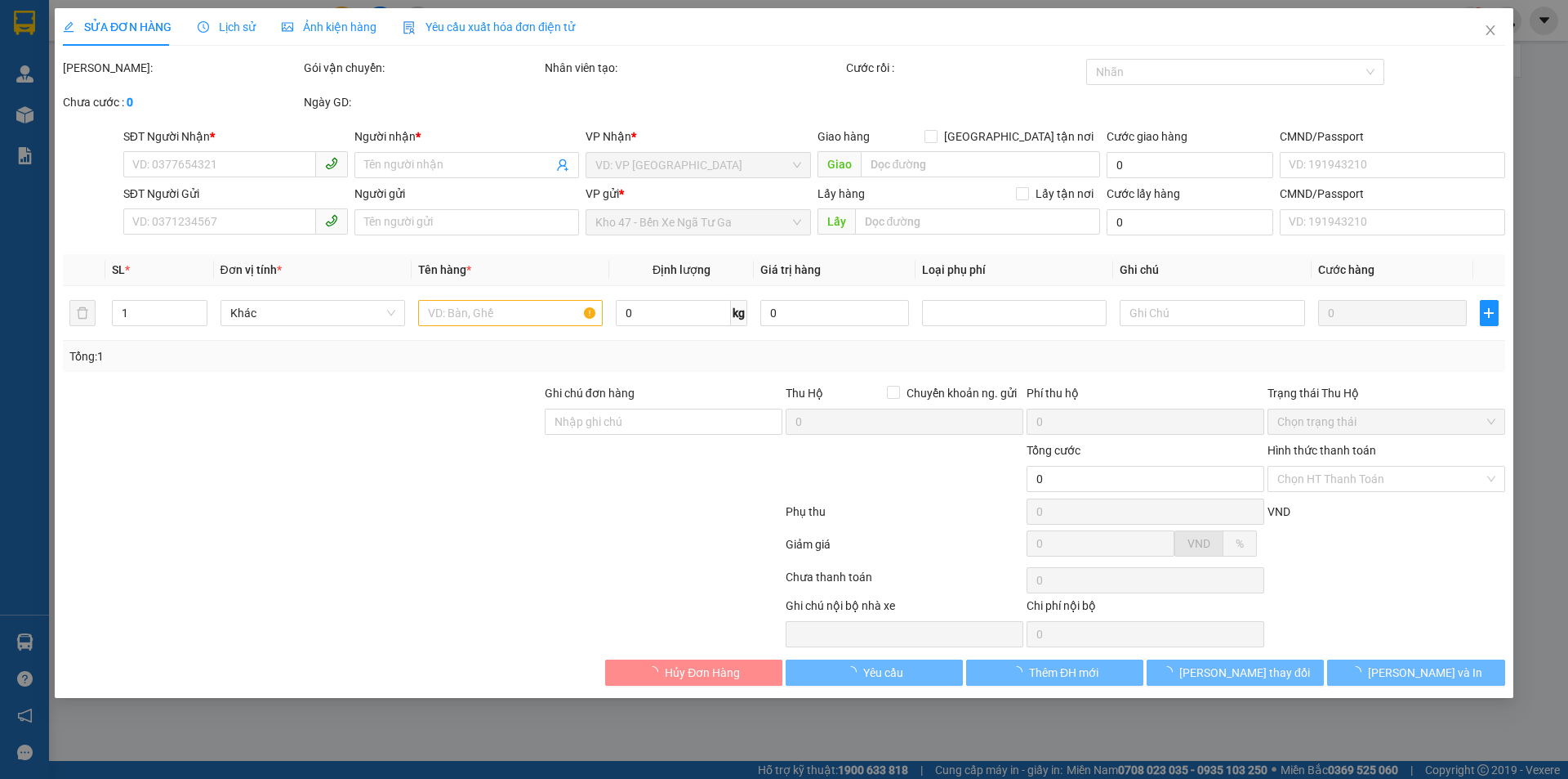
type input "60.000"
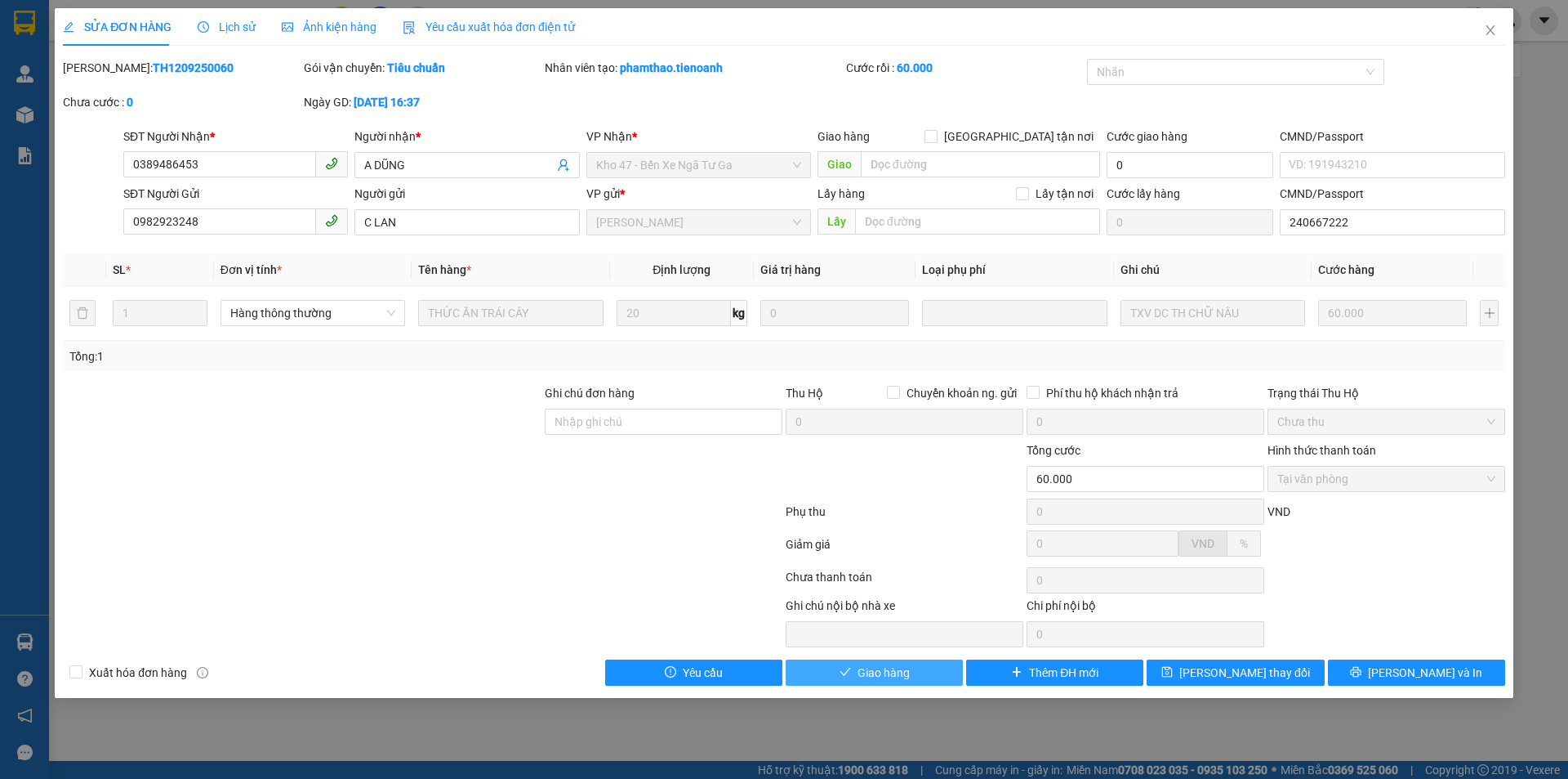
click at [909, 674] on span "Giao hàng" at bounding box center [884, 671] width 52 height 18
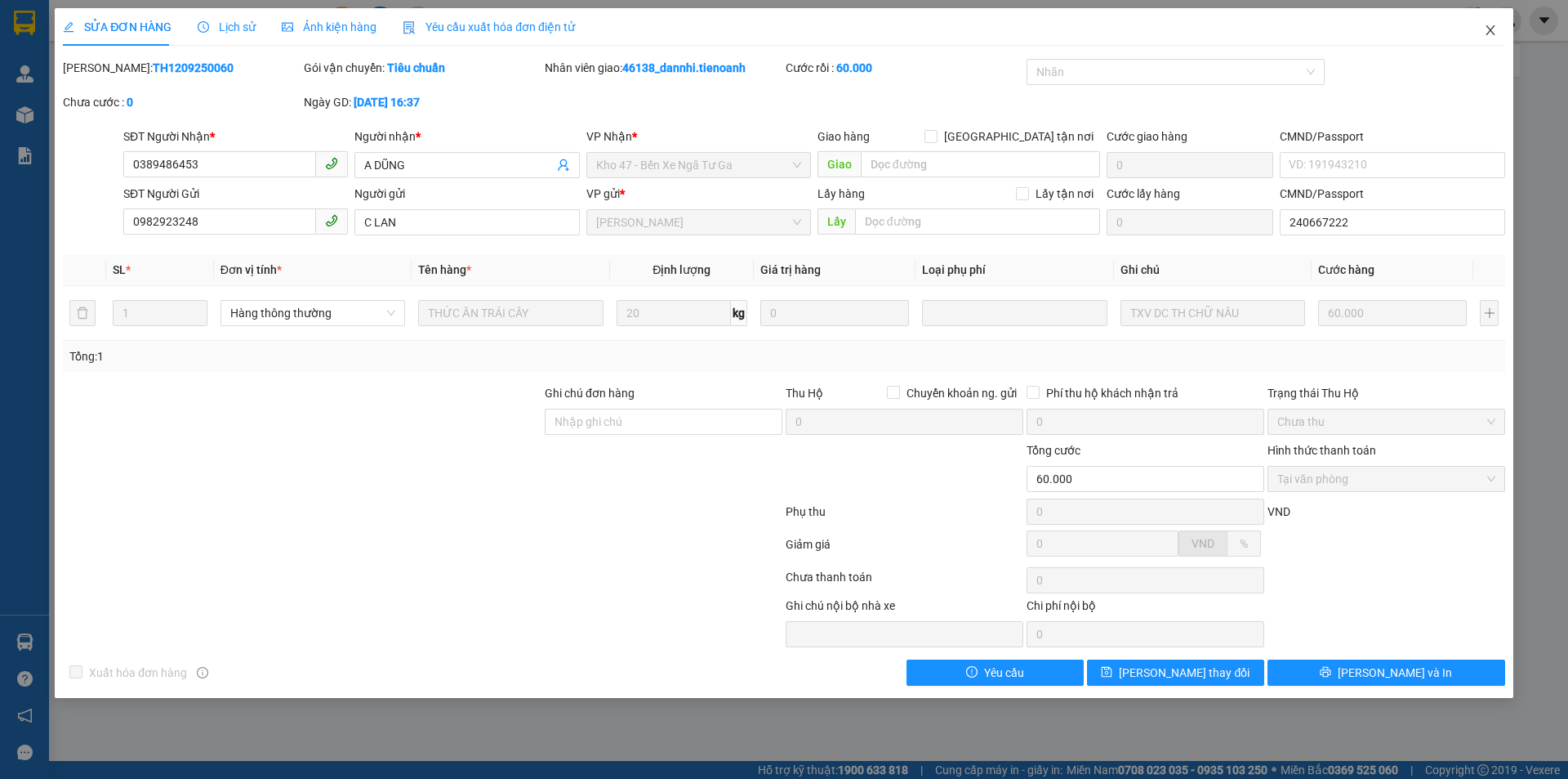
click at [1502, 41] on span "Close" at bounding box center [1490, 31] width 46 height 46
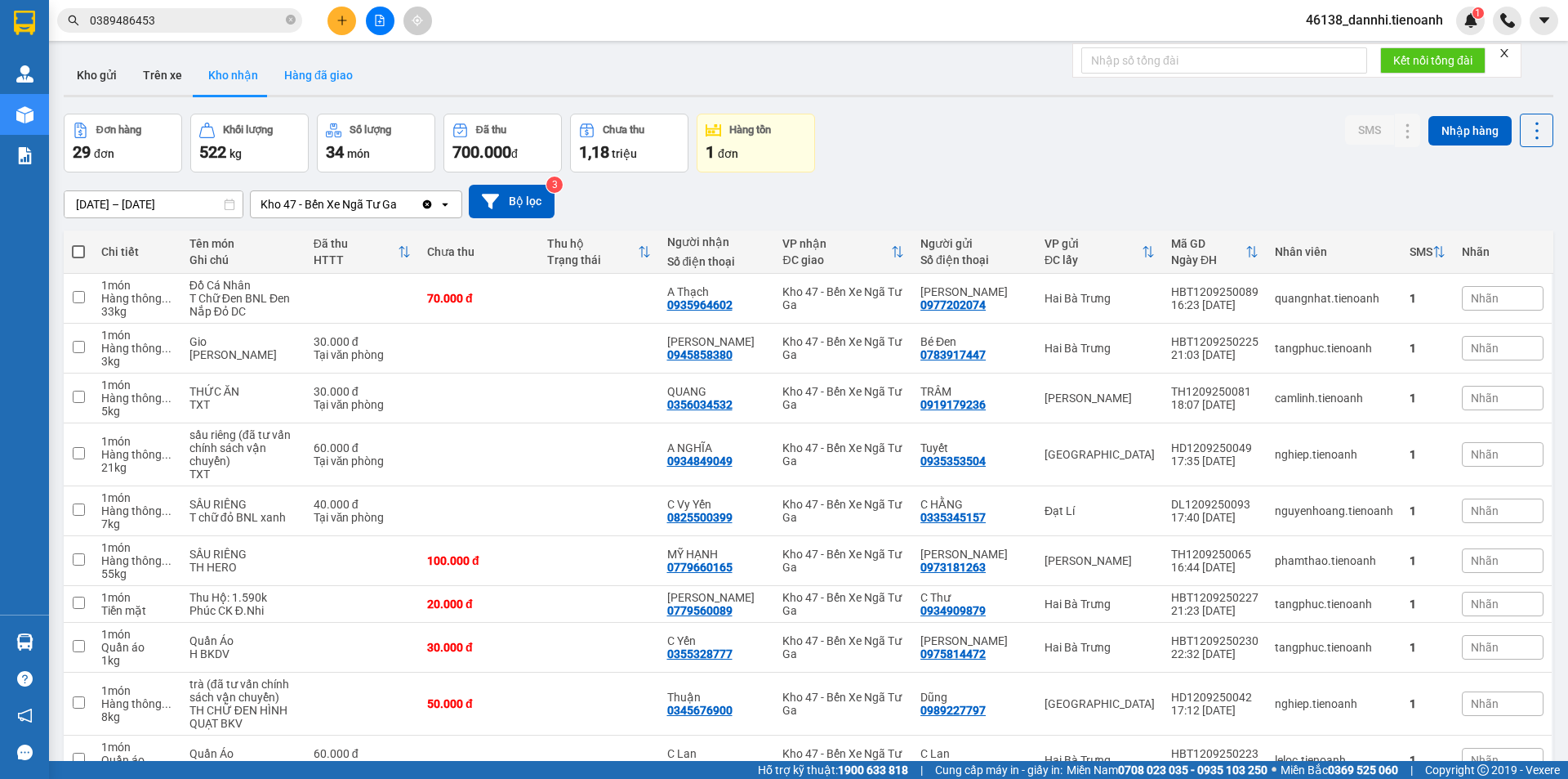
click at [346, 85] on button "Hàng đã giao" at bounding box center [318, 75] width 94 height 39
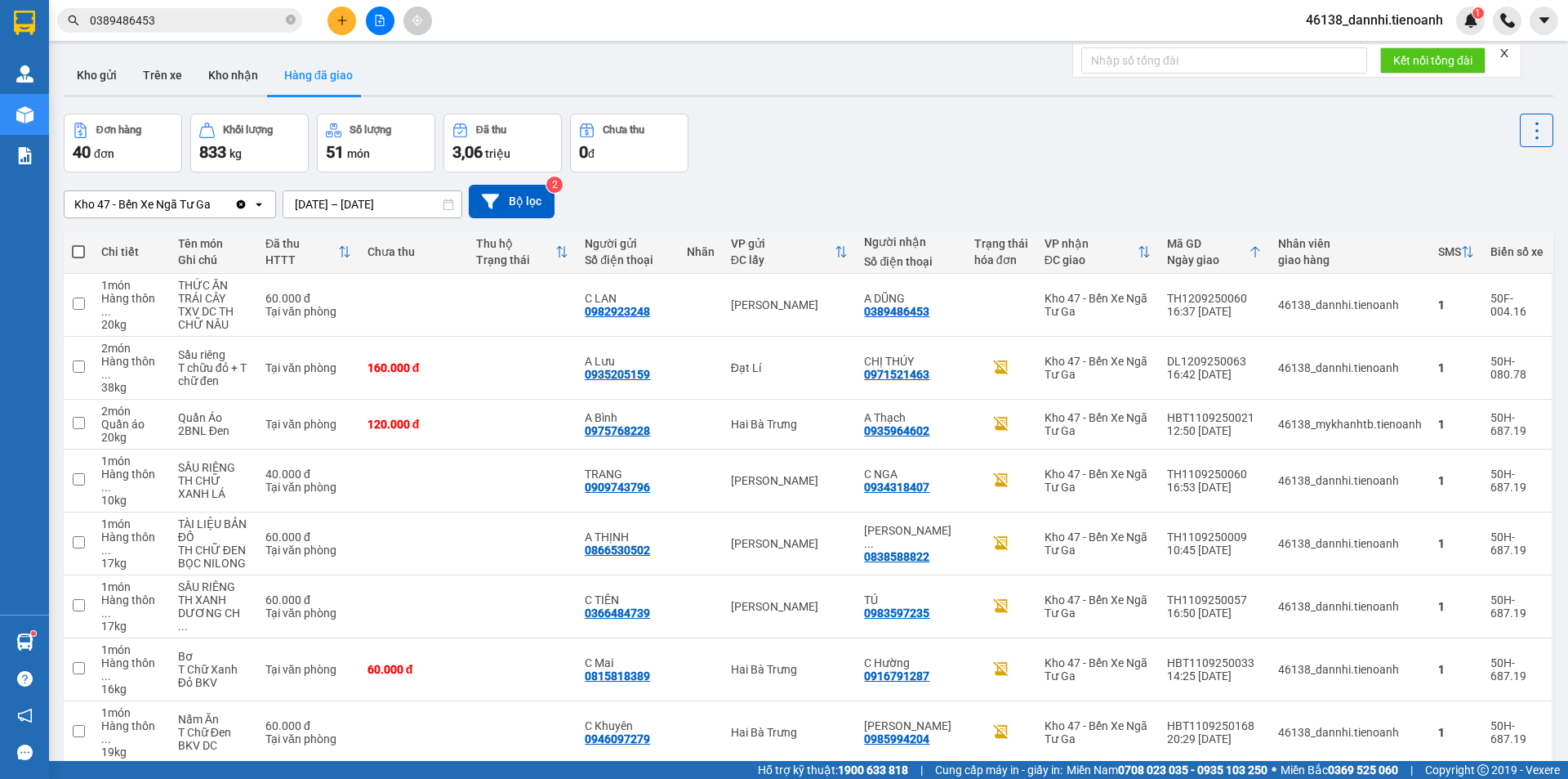
click at [266, 22] on input "0389486453" at bounding box center [186, 20] width 193 height 18
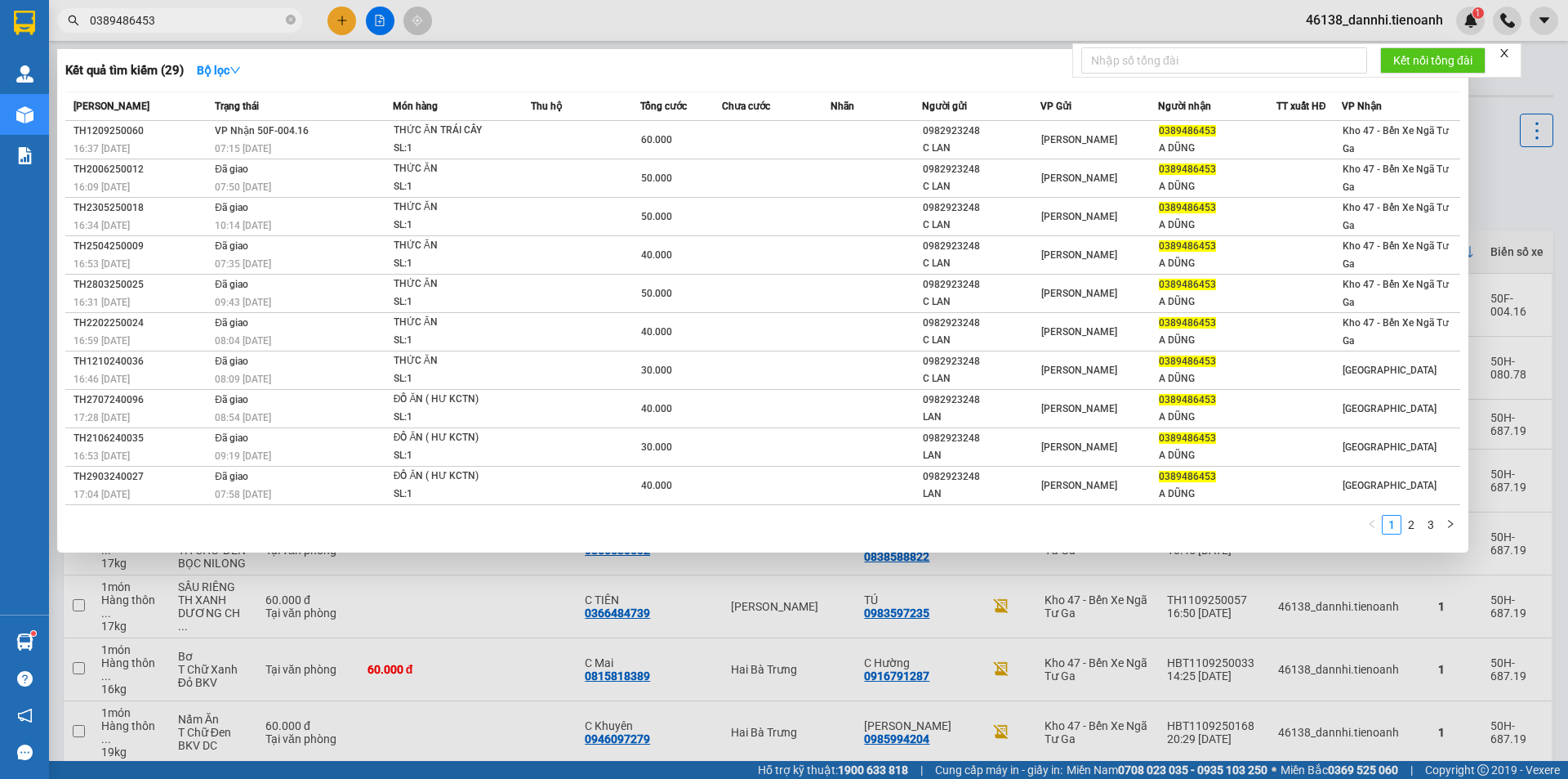
click at [266, 22] on input "0389486453" at bounding box center [186, 20] width 193 height 18
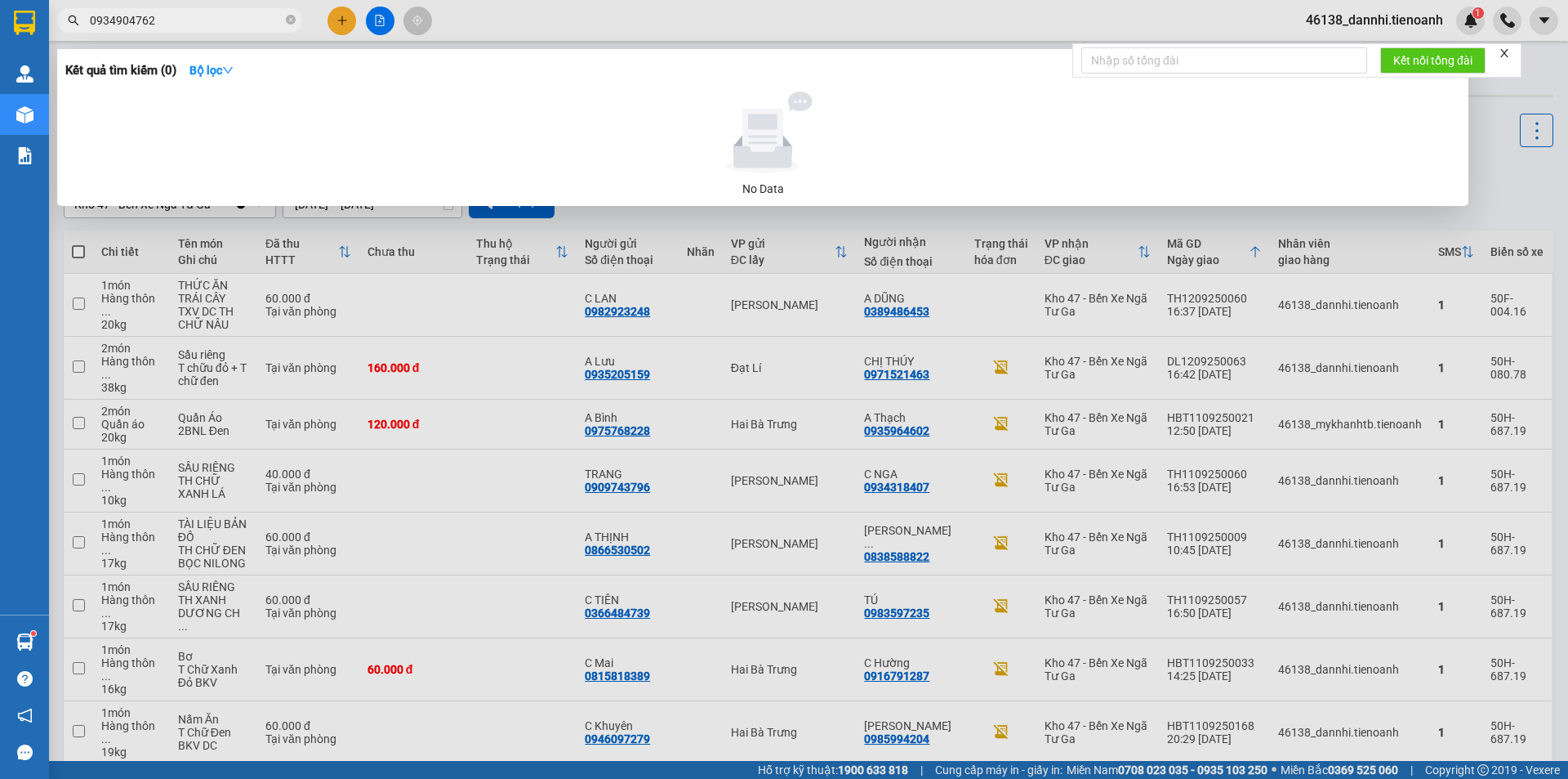
click at [258, 22] on input "0934904762" at bounding box center [186, 20] width 193 height 18
click at [488, 30] on div at bounding box center [784, 389] width 1568 height 779
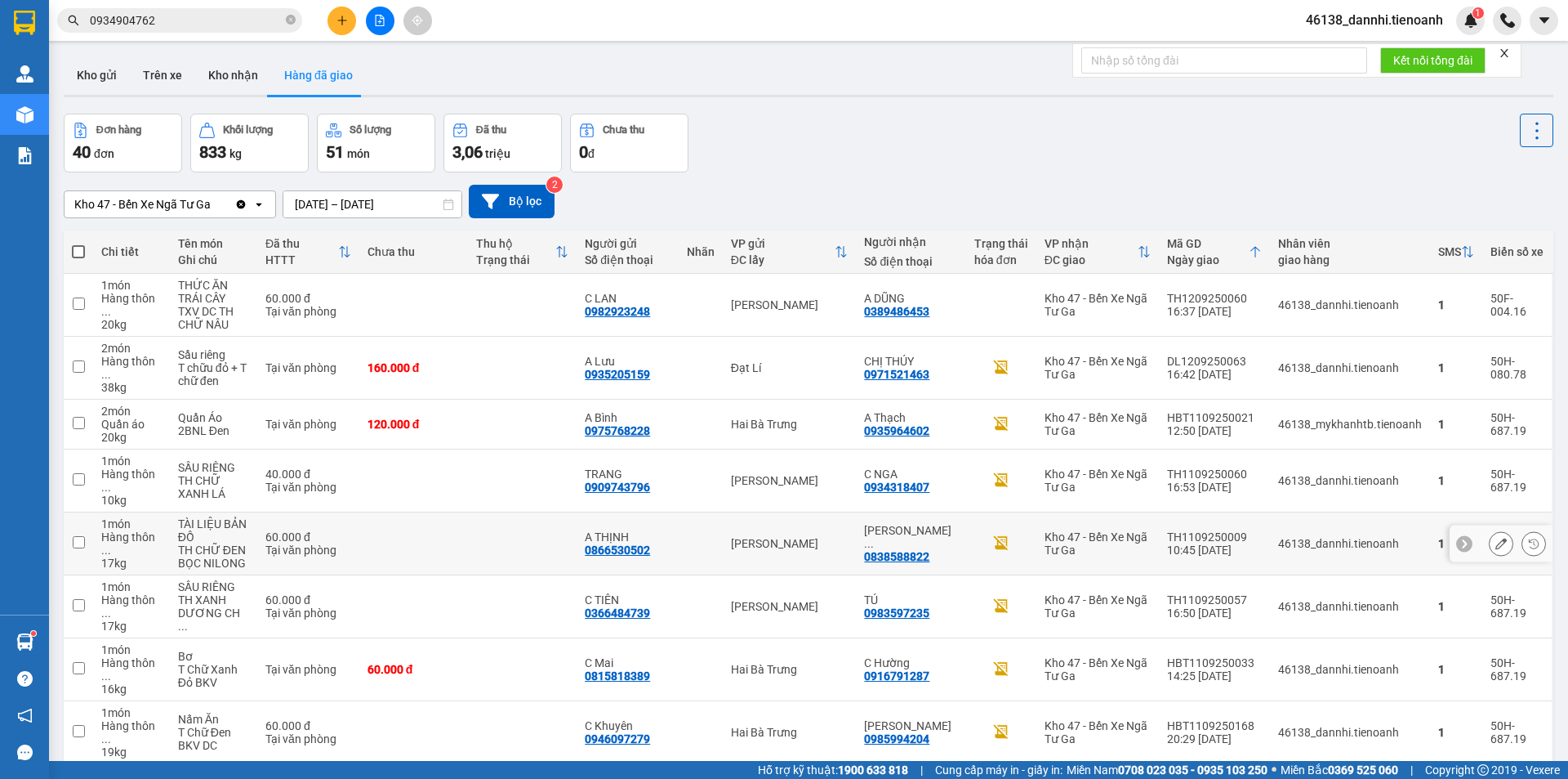
scroll to position [144, 0]
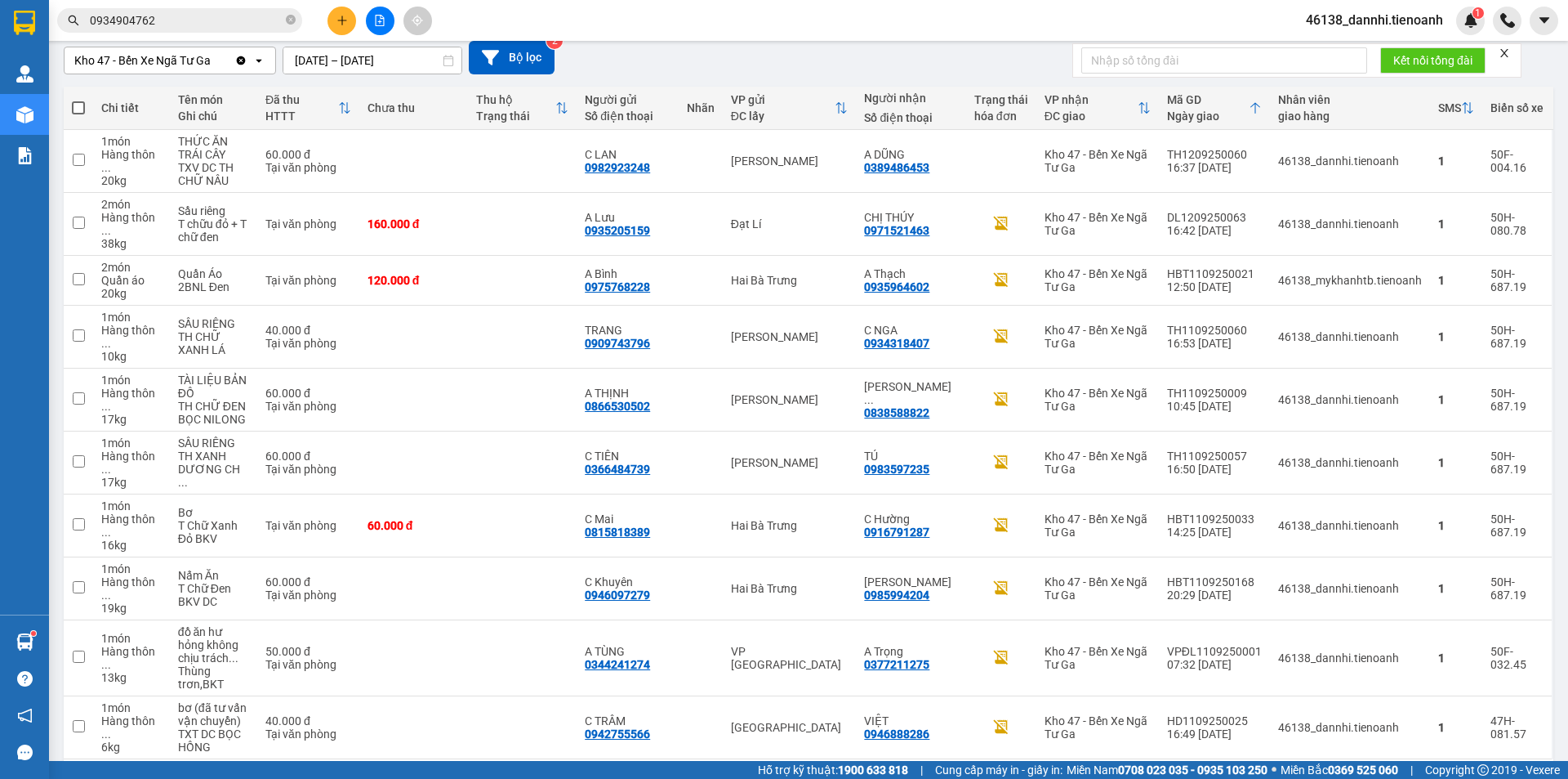
click at [1483, 777] on div "10 / trang" at bounding box center [1485, 785] width 50 height 16
click at [1484, 689] on span "100 / trang" at bounding box center [1479, 683] width 59 height 16
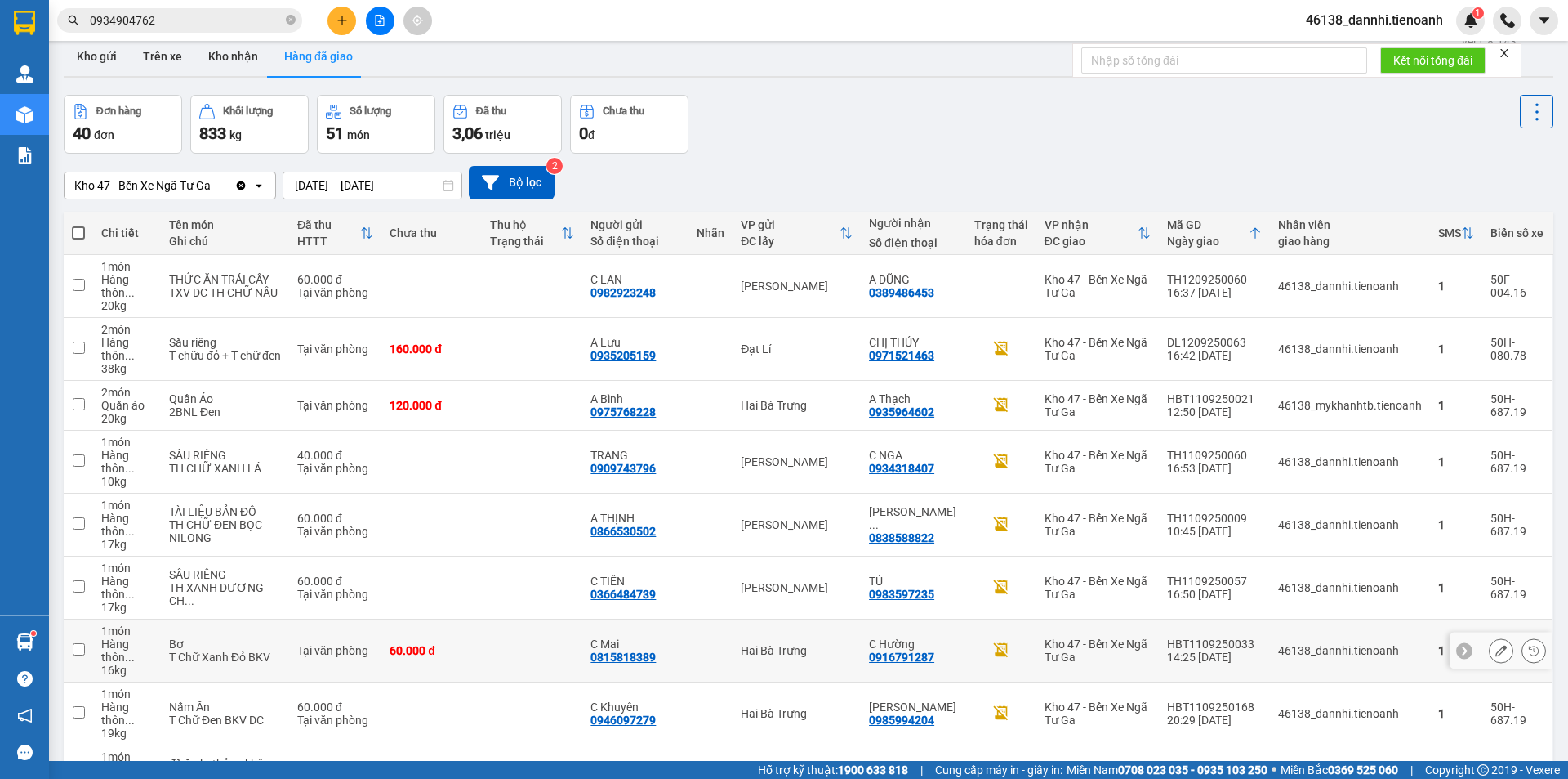
scroll to position [0, 0]
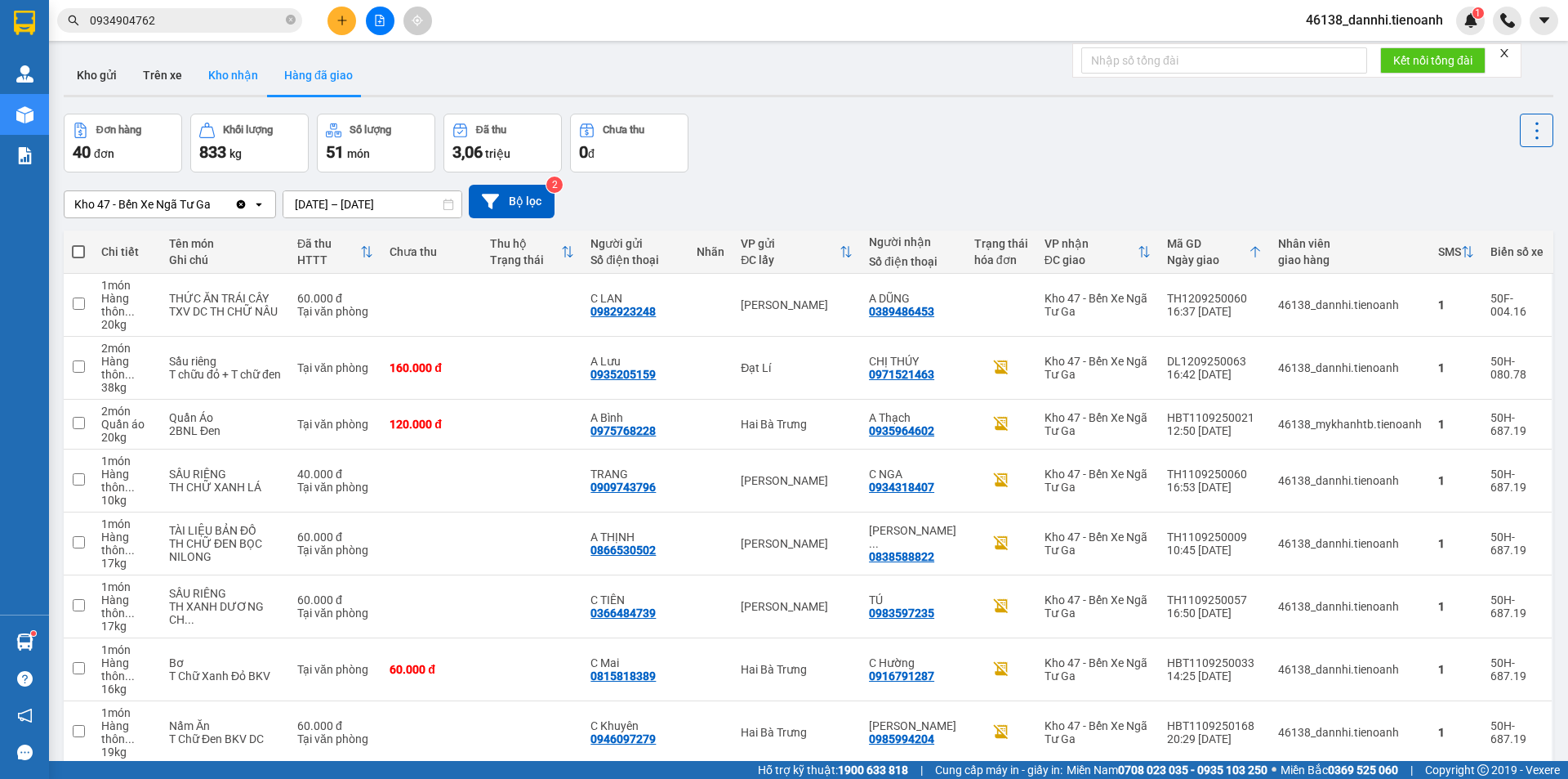
click at [199, 74] on button "Kho nhận" at bounding box center [233, 75] width 76 height 39
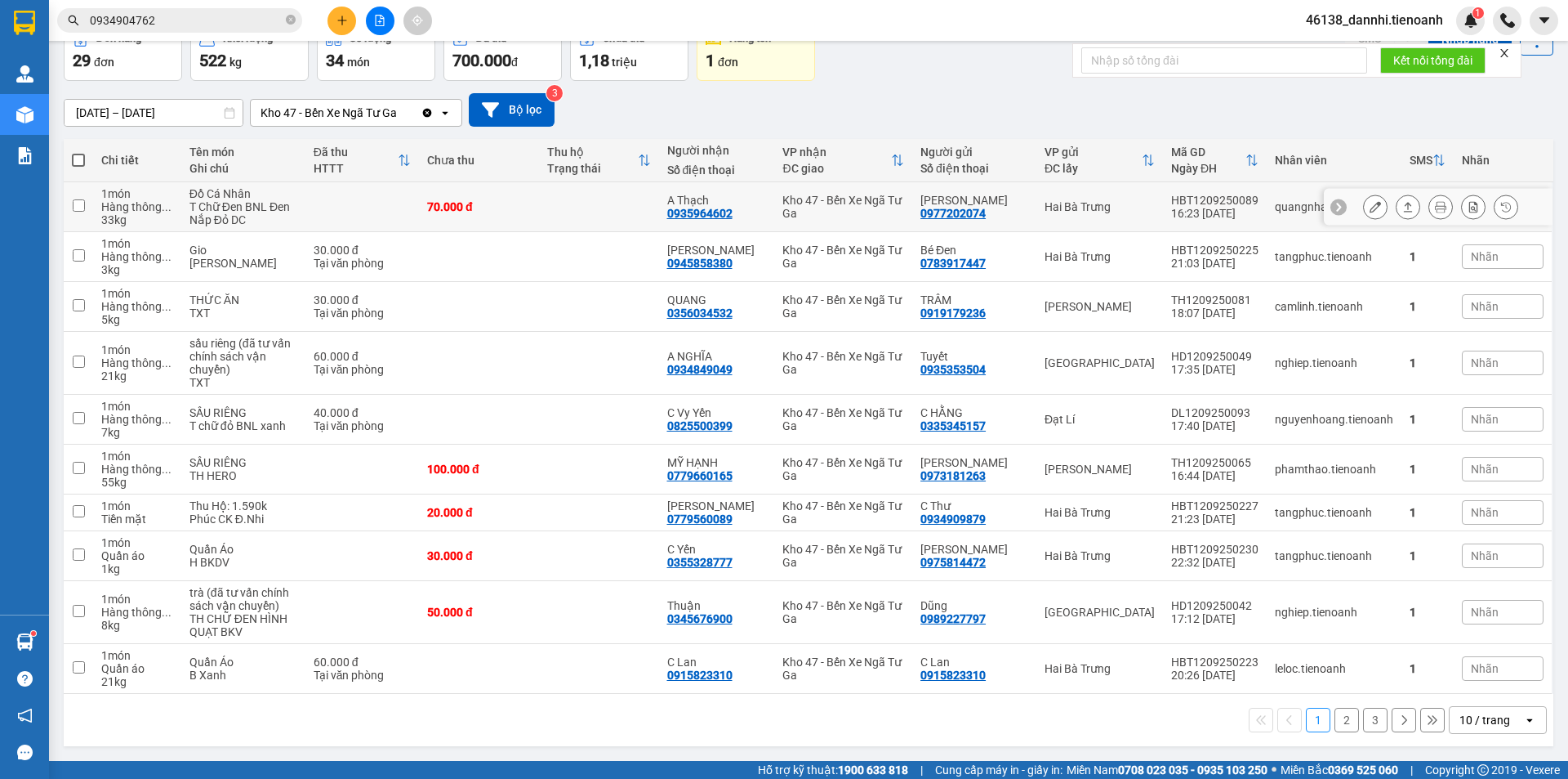
scroll to position [105, 0]
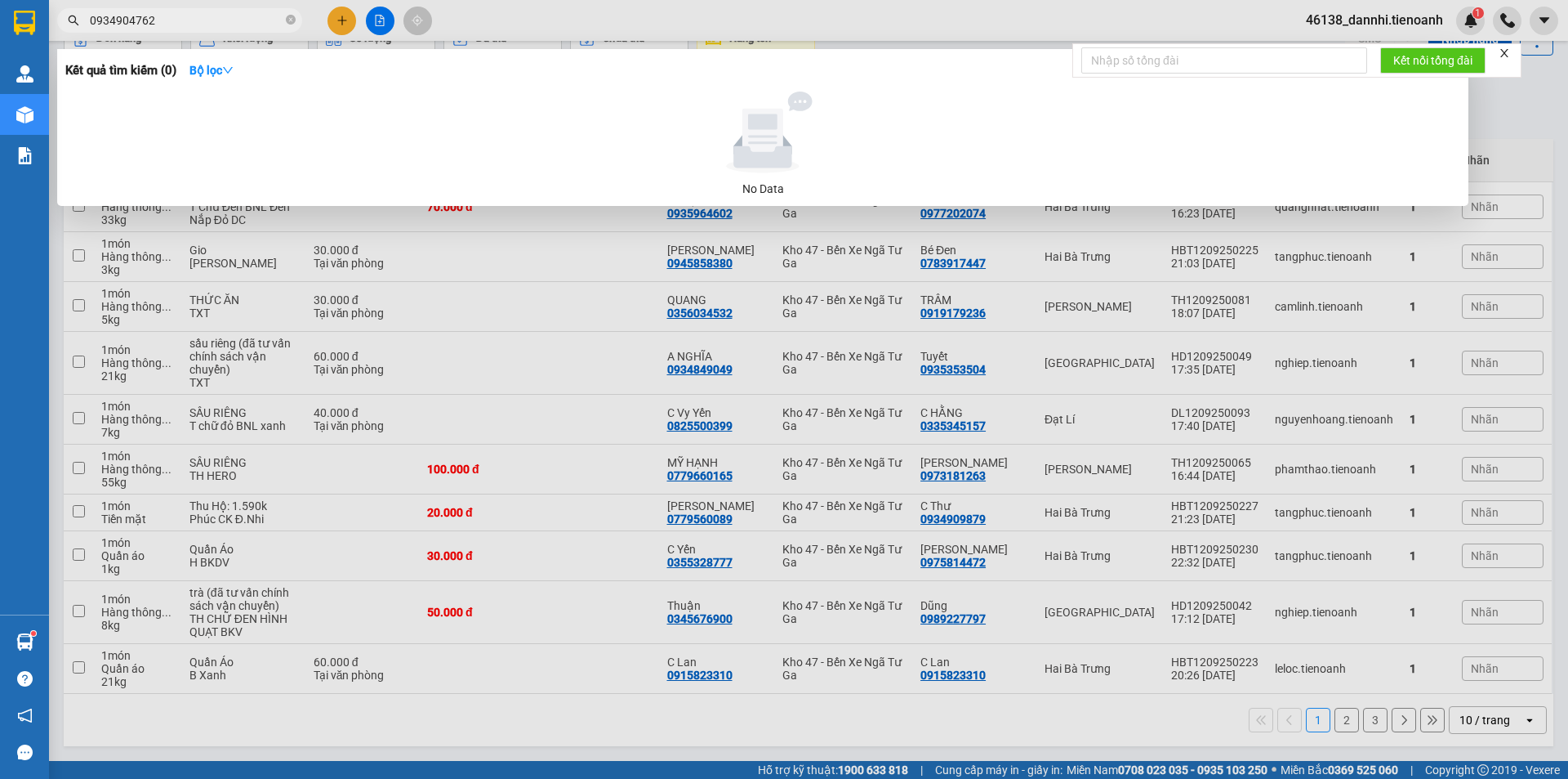
click at [242, 24] on input "0934904762" at bounding box center [186, 20] width 193 height 18
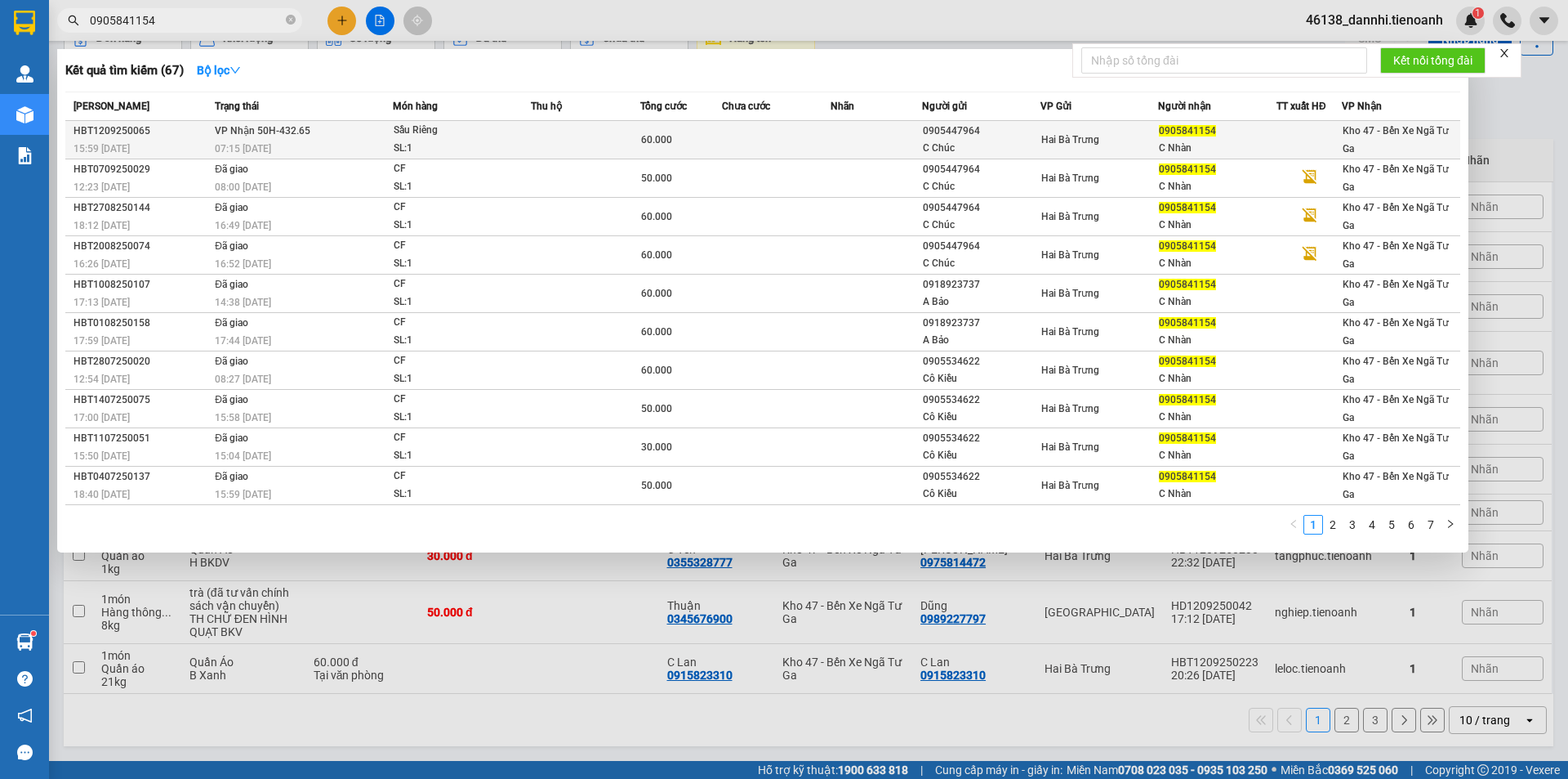
type input "0905841154"
click at [360, 146] on div "07:15 [DATE]" at bounding box center [304, 148] width 178 height 18
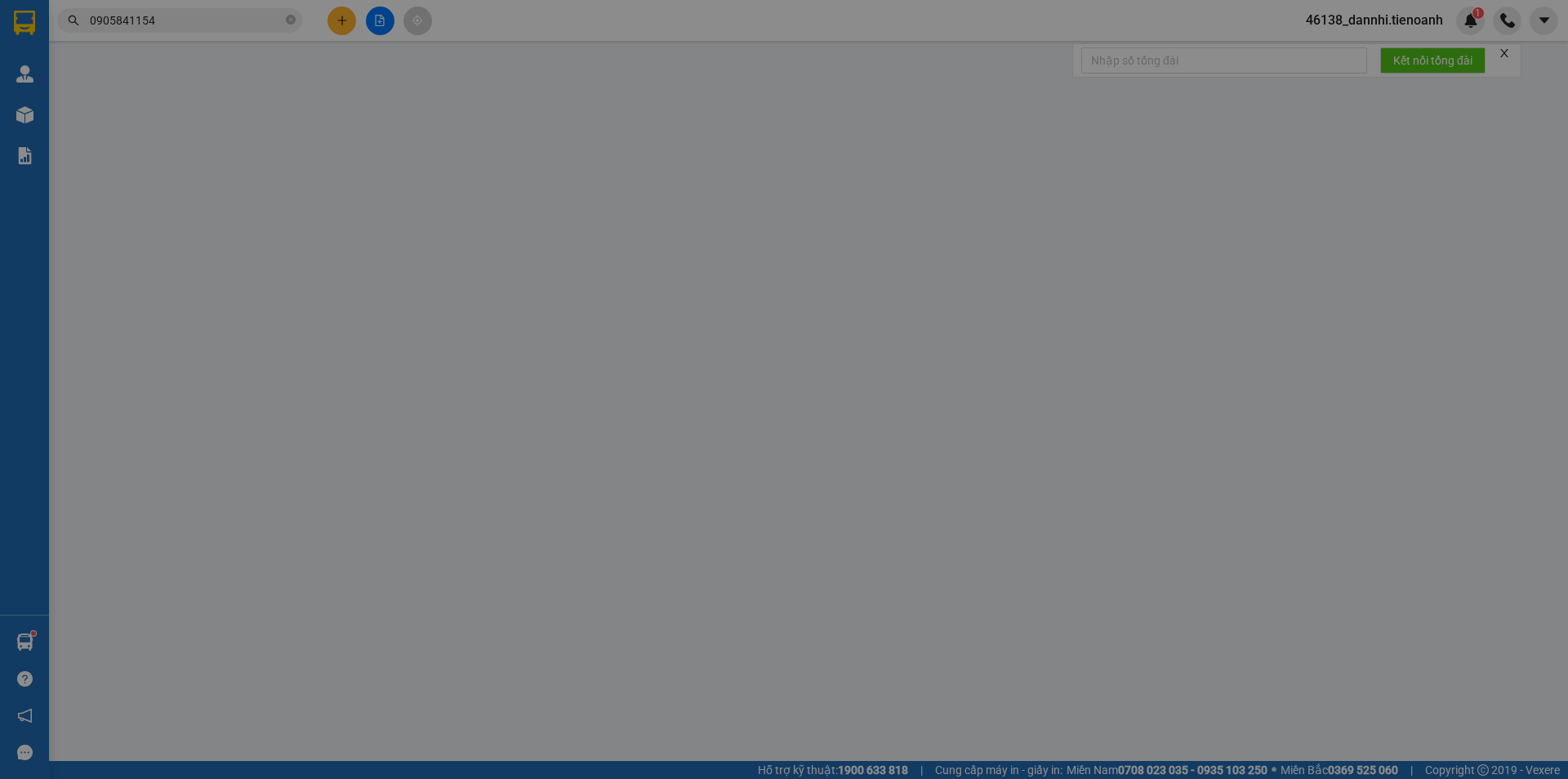
type input "0905841154"
type input "C Nhàn"
type input "0905447964"
type input "C Chúc"
type input "60.000"
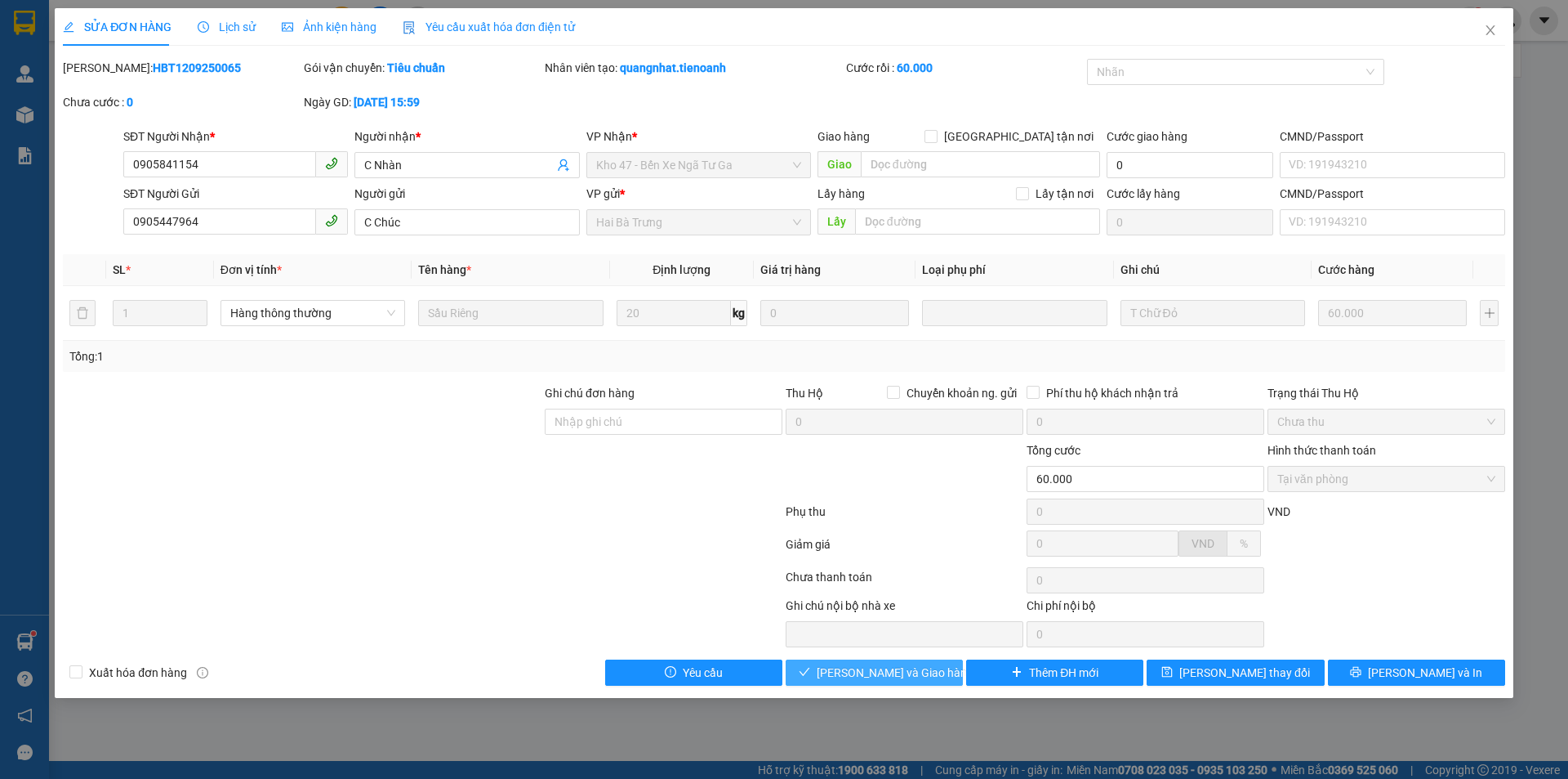
click at [938, 683] on button "[PERSON_NAME] và Giao hàng" at bounding box center [874, 672] width 178 height 26
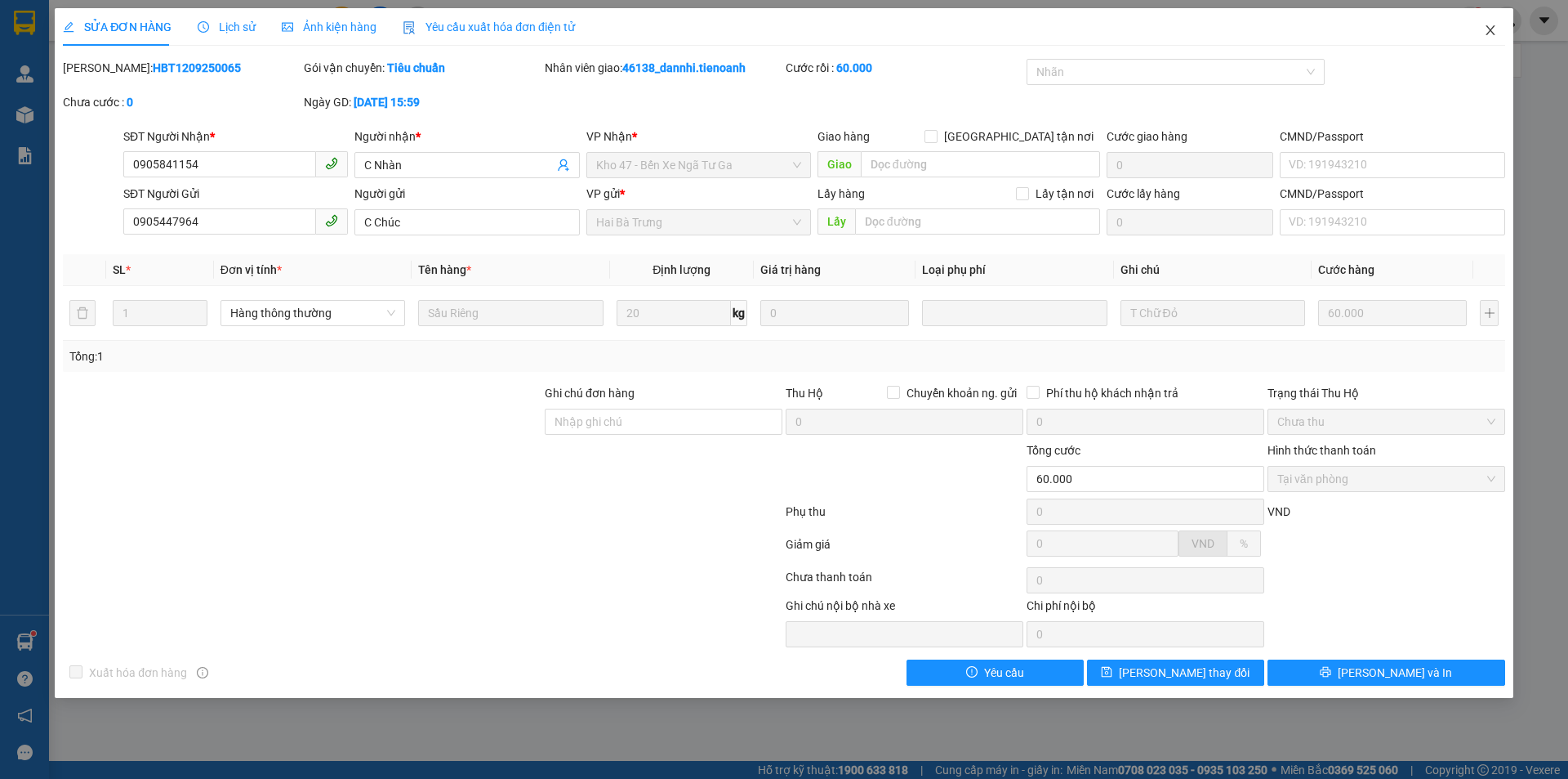
drag, startPoint x: 1481, startPoint y: 29, endPoint x: 1495, endPoint y: 5, distance: 27.8
click at [1481, 22] on span "Close" at bounding box center [1490, 31] width 46 height 46
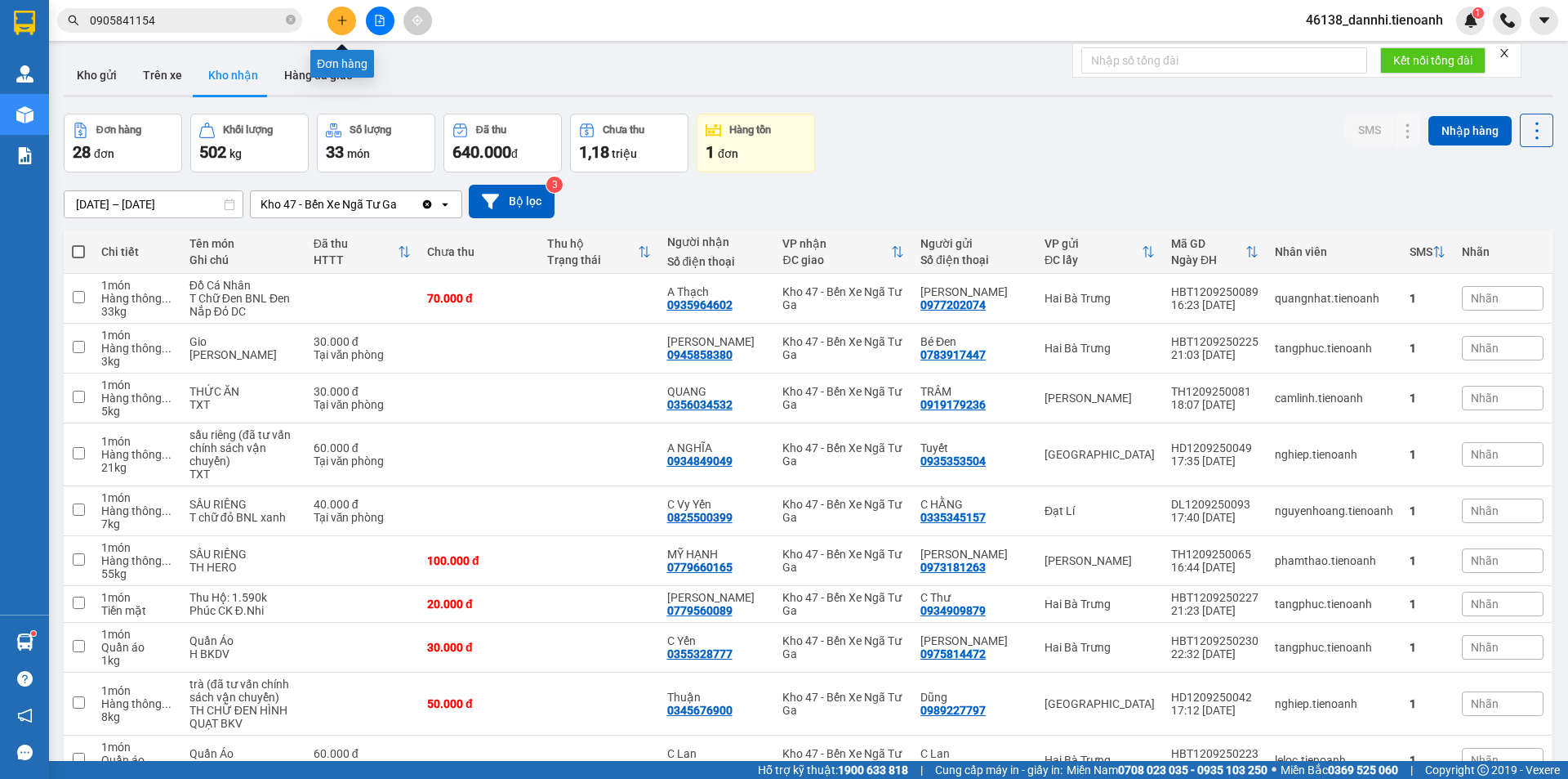
click at [344, 27] on button at bounding box center [341, 21] width 29 height 29
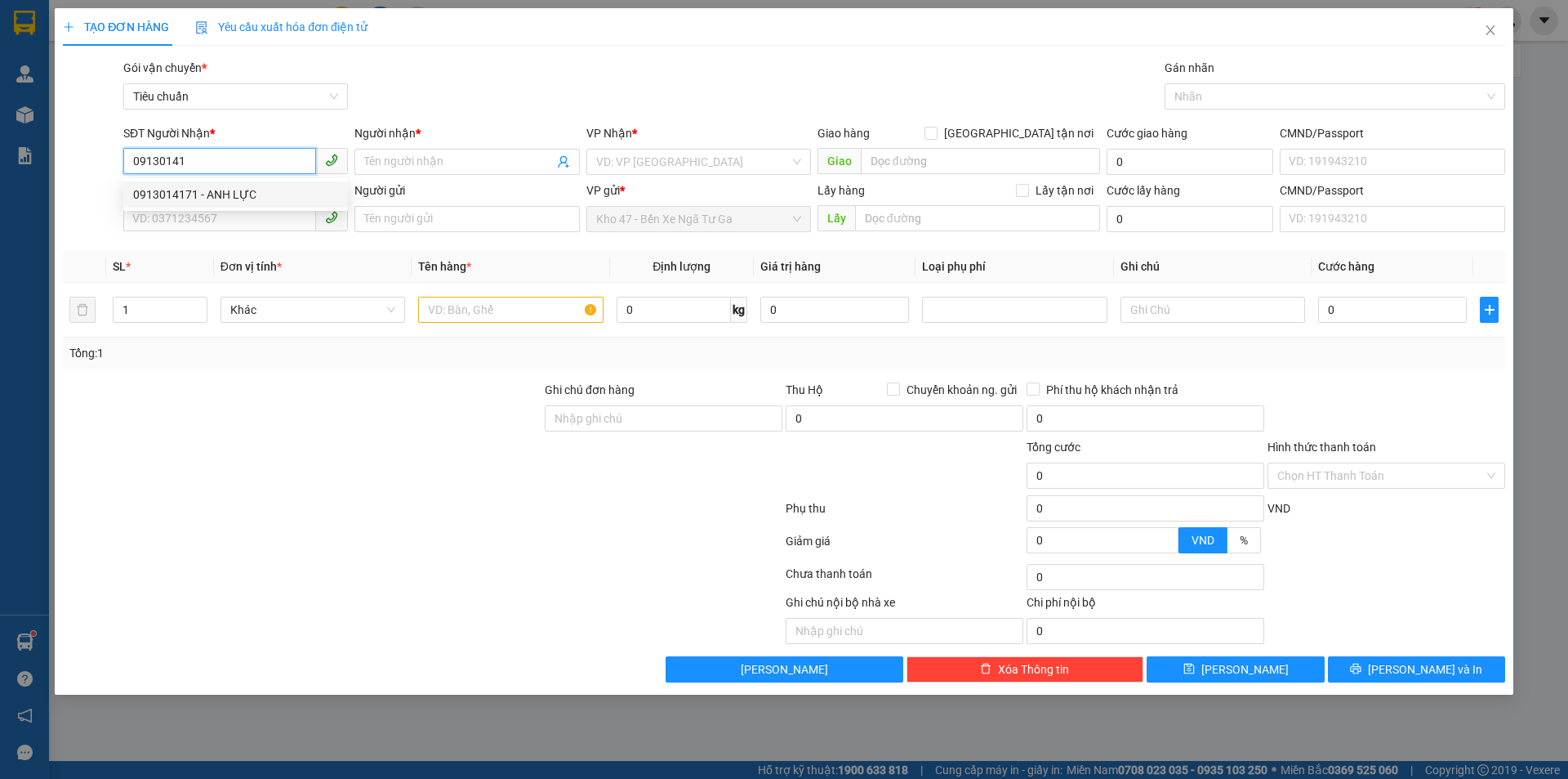
drag, startPoint x: 290, startPoint y: 192, endPoint x: 286, endPoint y: 206, distance: 14.6
click at [290, 193] on div "0913014171 - ANH LỰC" at bounding box center [235, 194] width 205 height 18
type input "0913014171"
type input "ANH LỰC"
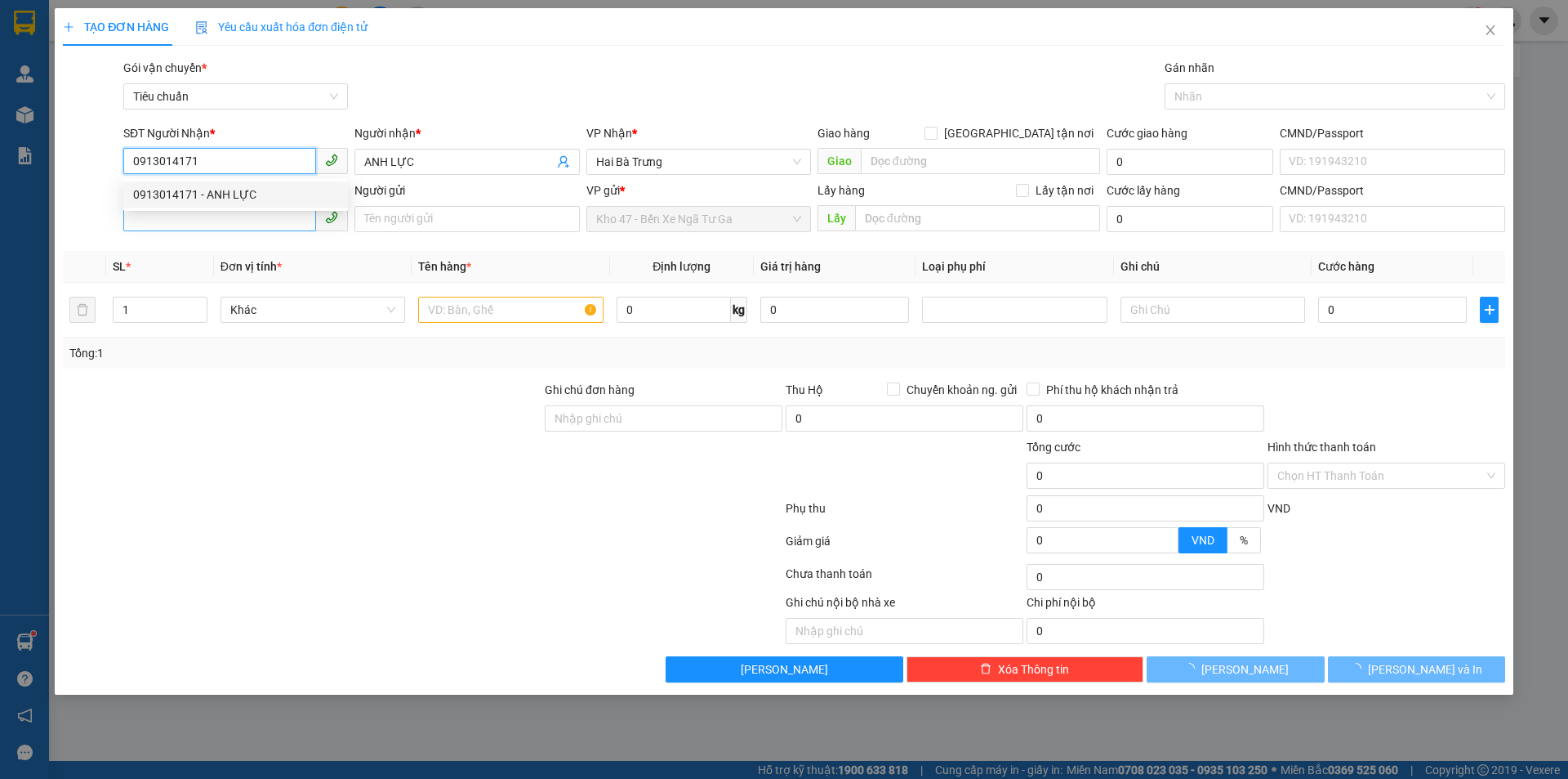
type input "0913014171"
type input "60.000"
click at [282, 221] on input "SĐT Người Gửi" at bounding box center [220, 218] width 193 height 26
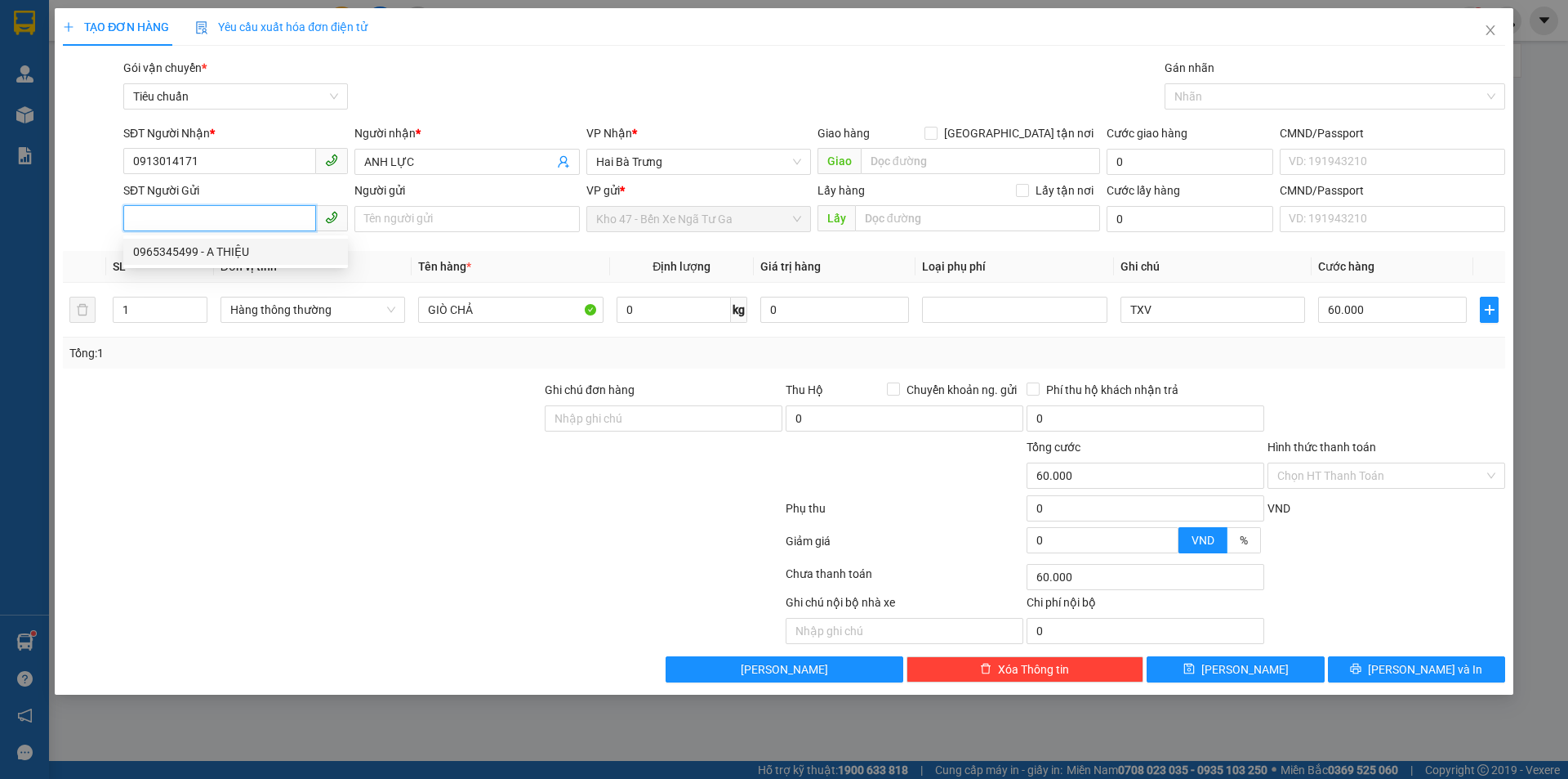
click at [274, 248] on div "0965345499 - A THIỆU" at bounding box center [235, 251] width 205 height 18
type input "0965345499"
type input "A THIỆU"
type input "20"
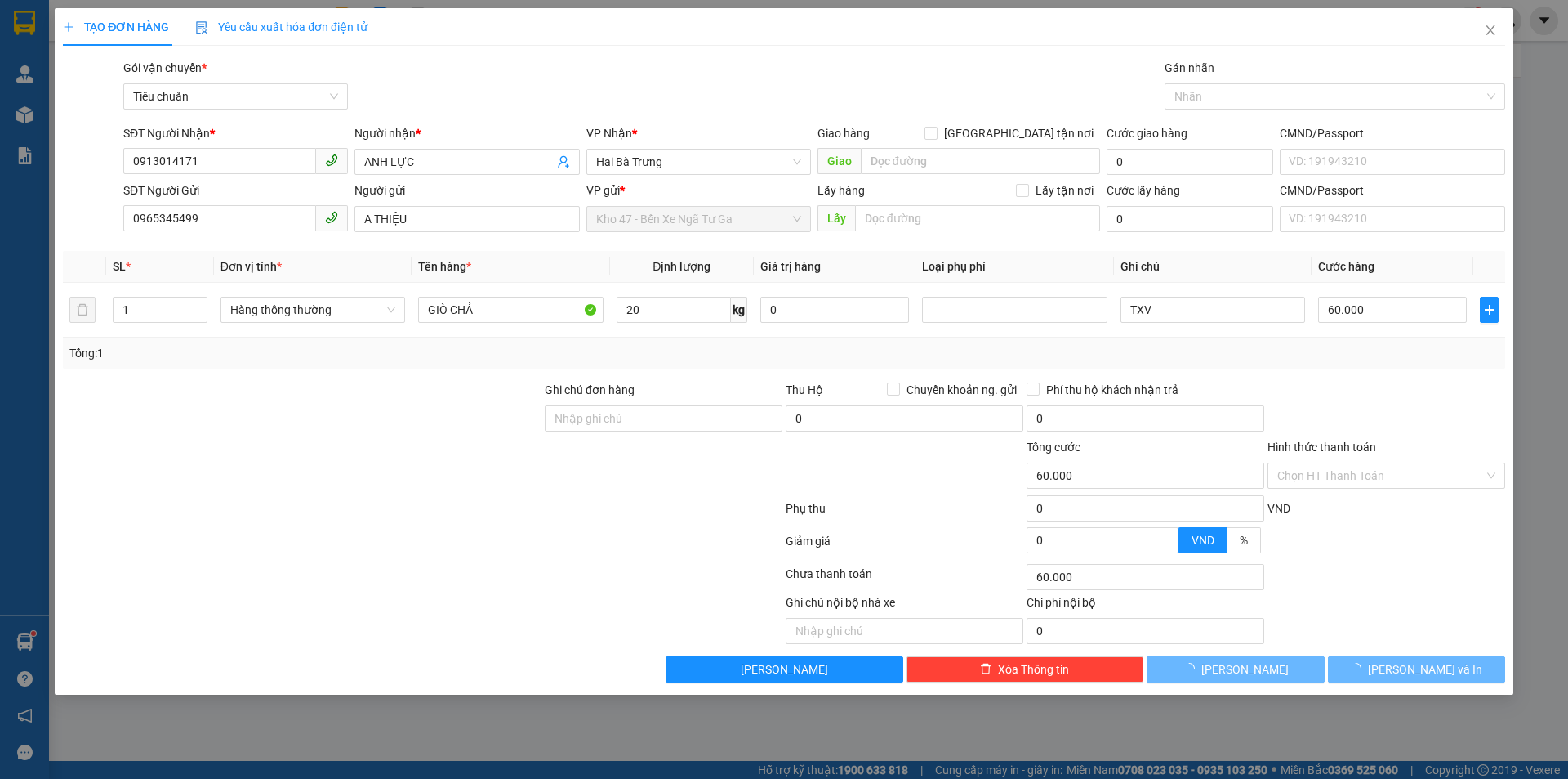
click at [756, 339] on div "Tổng: 1" at bounding box center [784, 353] width 1443 height 31
type input "55.000"
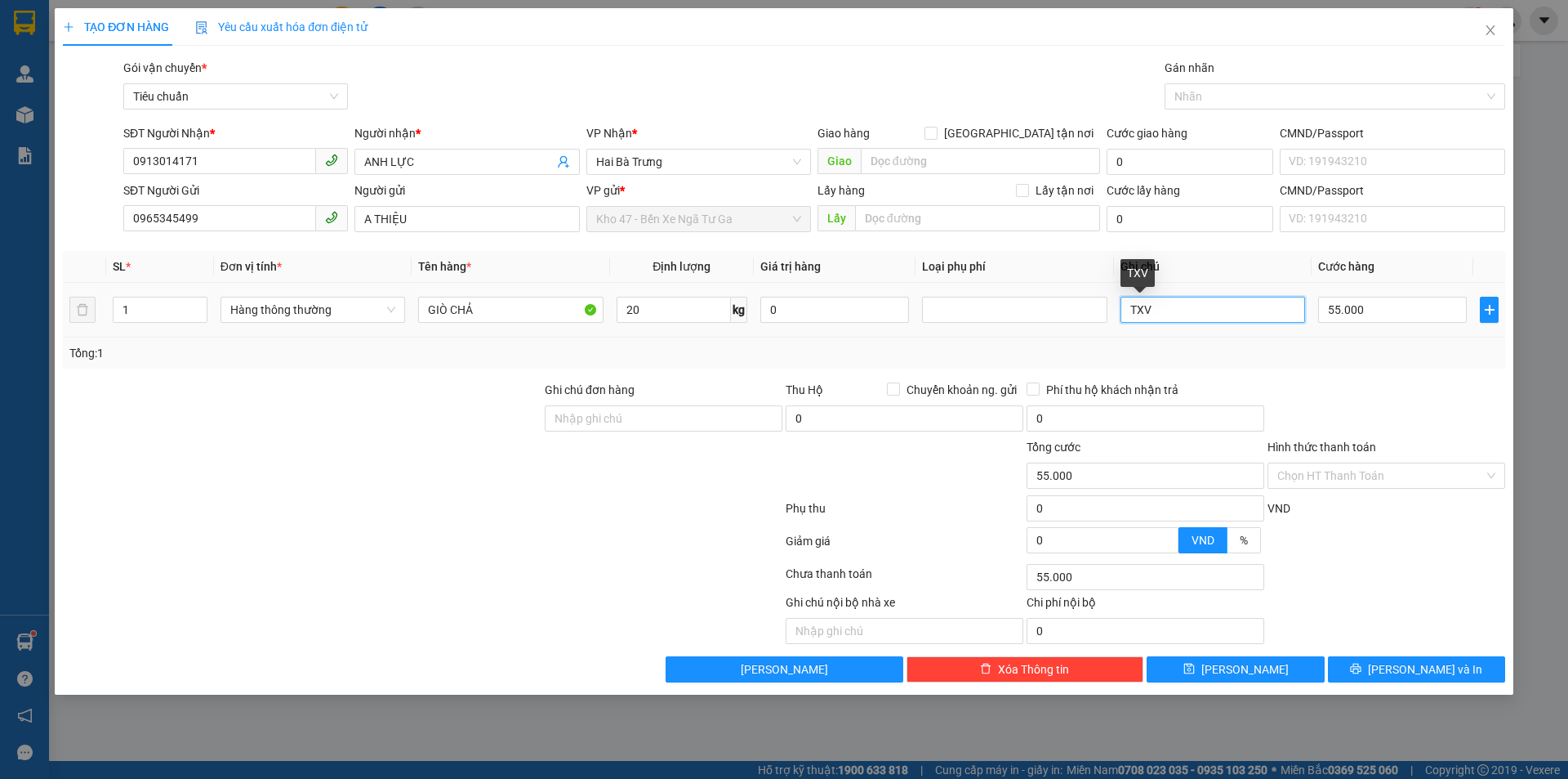
click at [1148, 313] on input "TXV" at bounding box center [1213, 310] width 184 height 26
type input "TXT"
click at [1427, 424] on div at bounding box center [1387, 409] width 241 height 57
click at [1365, 306] on input "55.000" at bounding box center [1392, 310] width 149 height 26
type input "6"
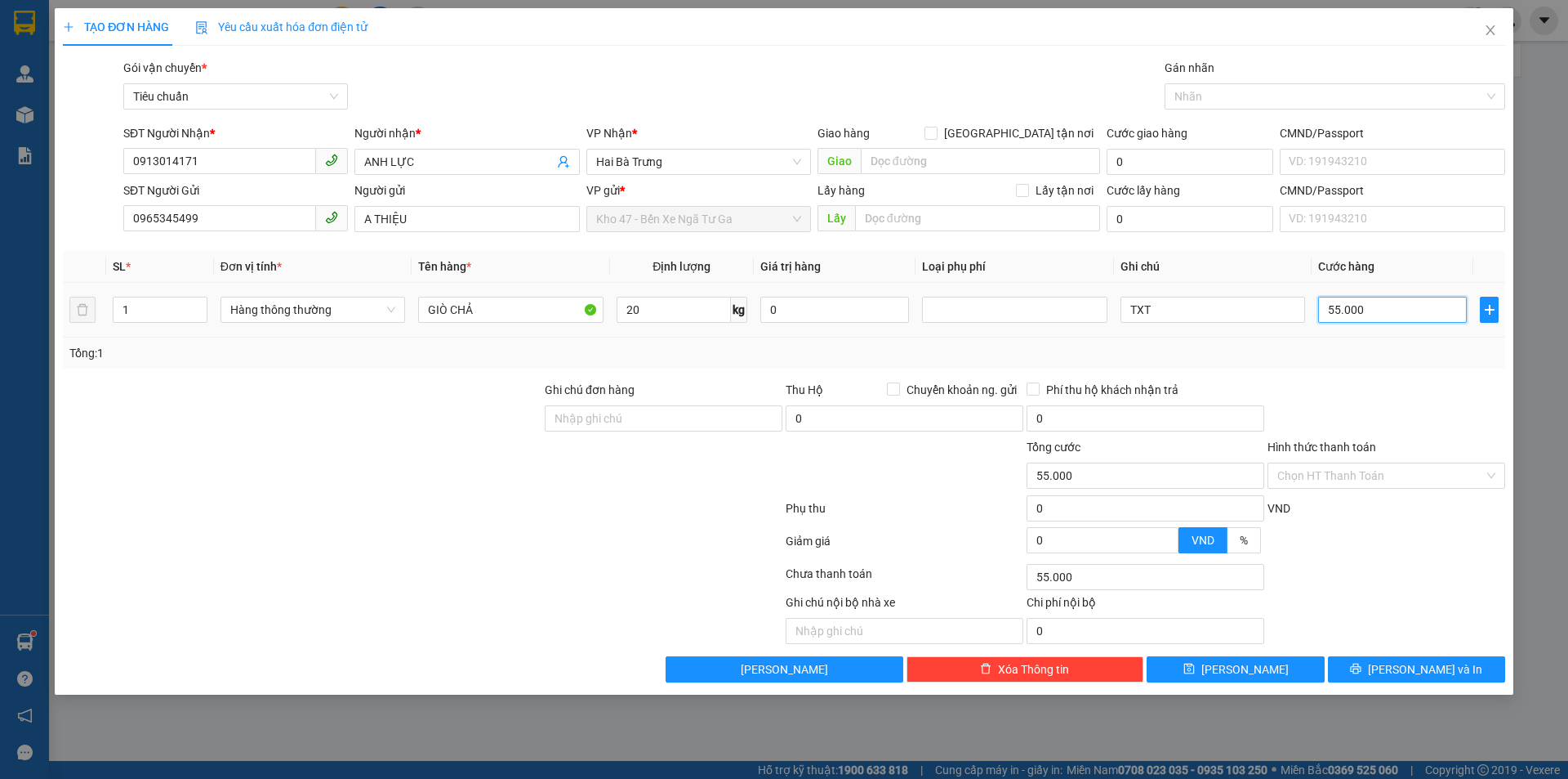
type input "6"
type input "60"
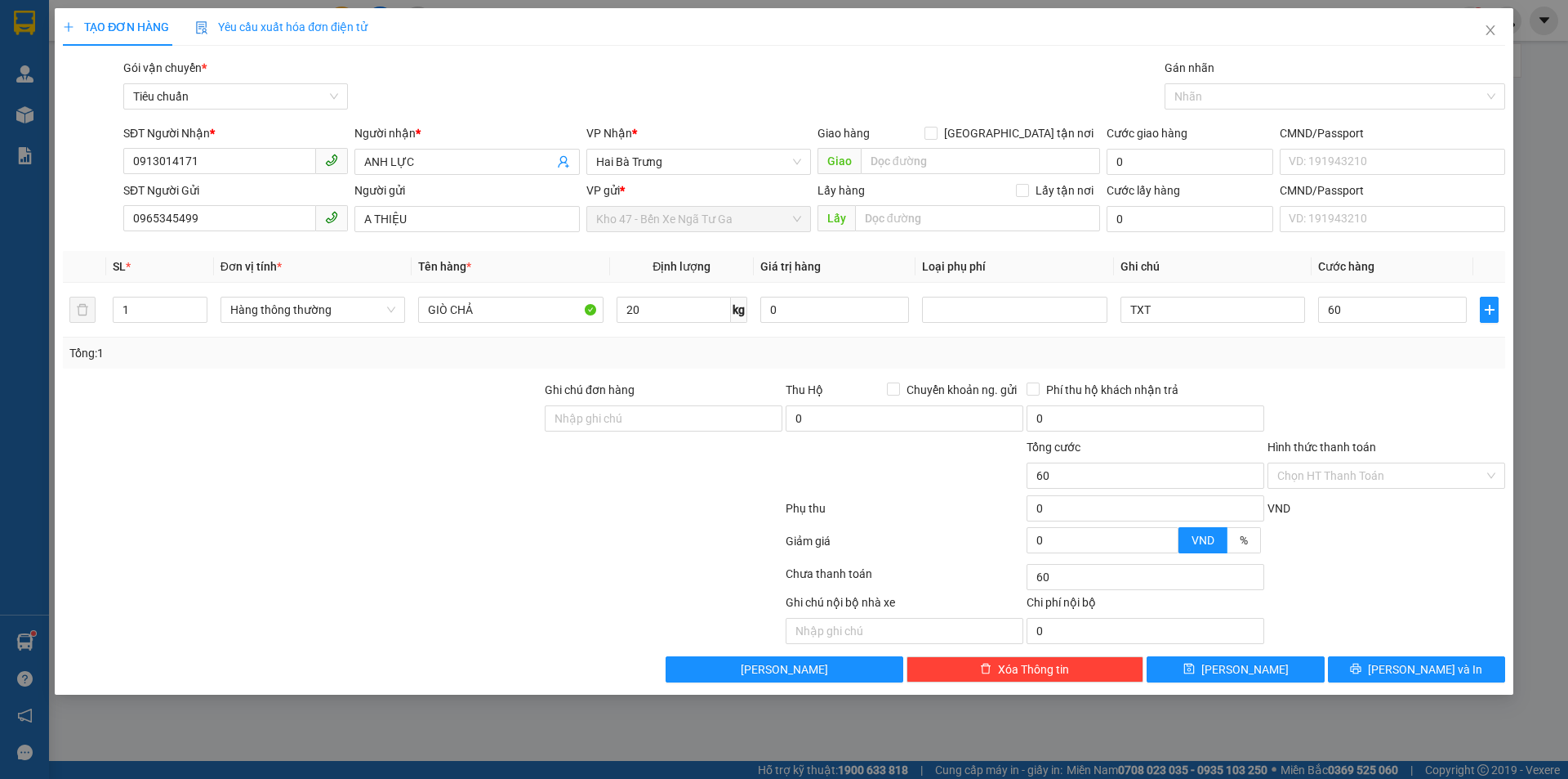
type input "60.000"
drag, startPoint x: 1413, startPoint y: 362, endPoint x: 1558, endPoint y: 415, distance: 154.4
click at [1422, 370] on div "Transit Pickup Surcharge Ids Transit Deliver Surcharge Ids Transit Deliver Surc…" at bounding box center [784, 370] width 1443 height 624
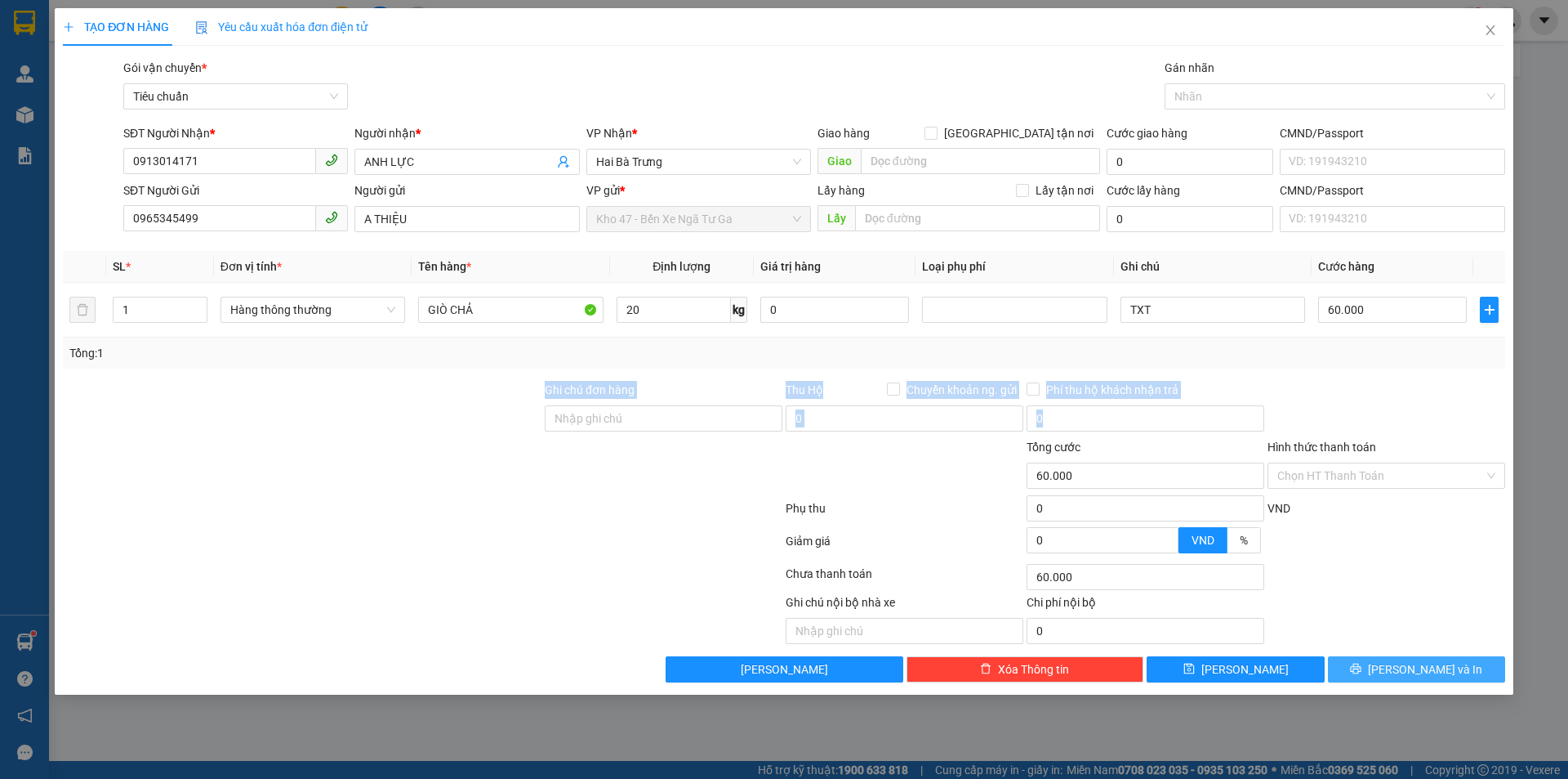
click at [1429, 666] on span "[PERSON_NAME] và In" at bounding box center [1425, 669] width 114 height 18
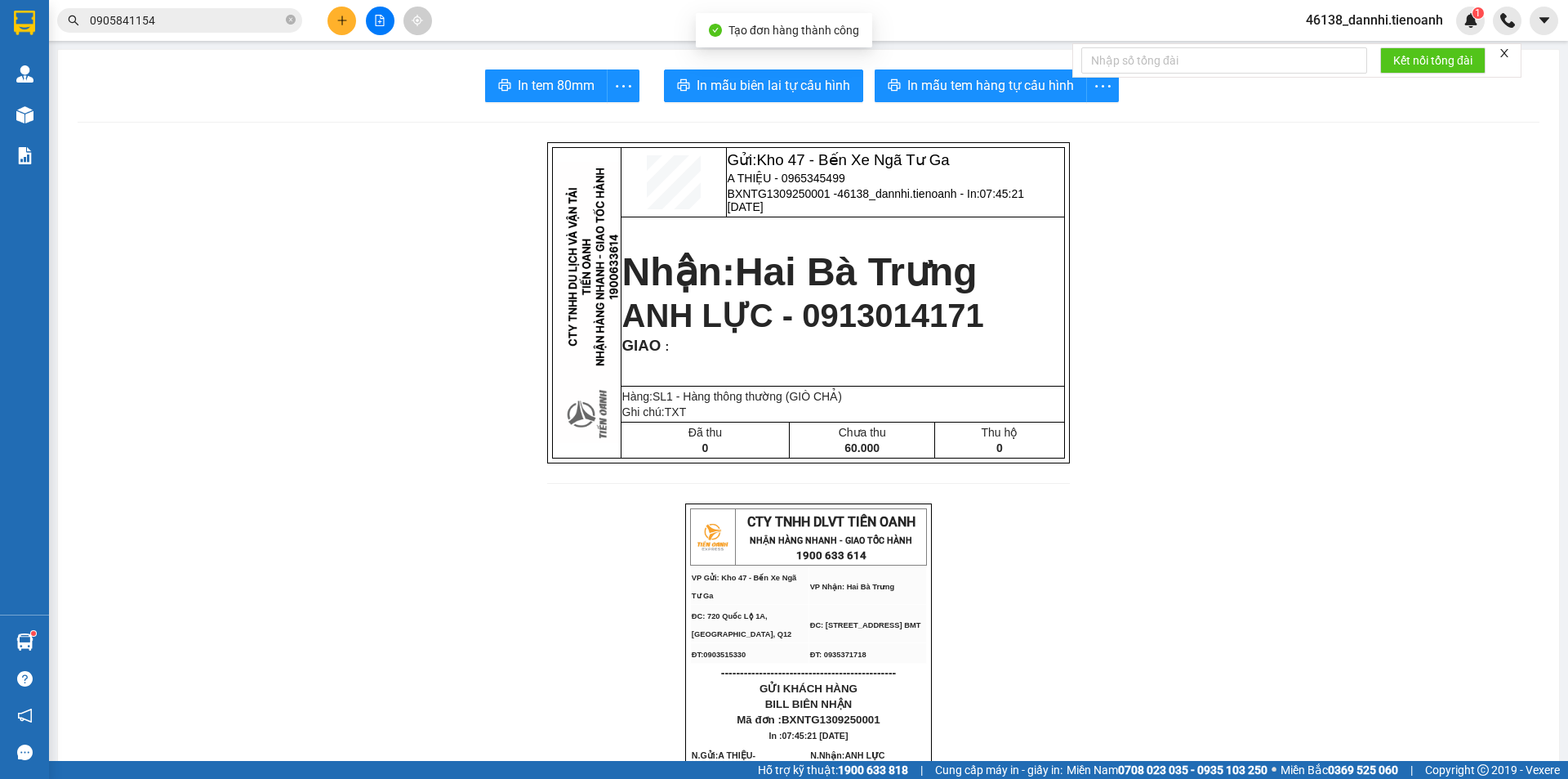
click at [731, 100] on button "In mẫu biên lai tự cấu hình" at bounding box center [763, 85] width 199 height 33
click at [908, 93] on span "In mẫu tem hàng tự cấu hình" at bounding box center [991, 85] width 166 height 21
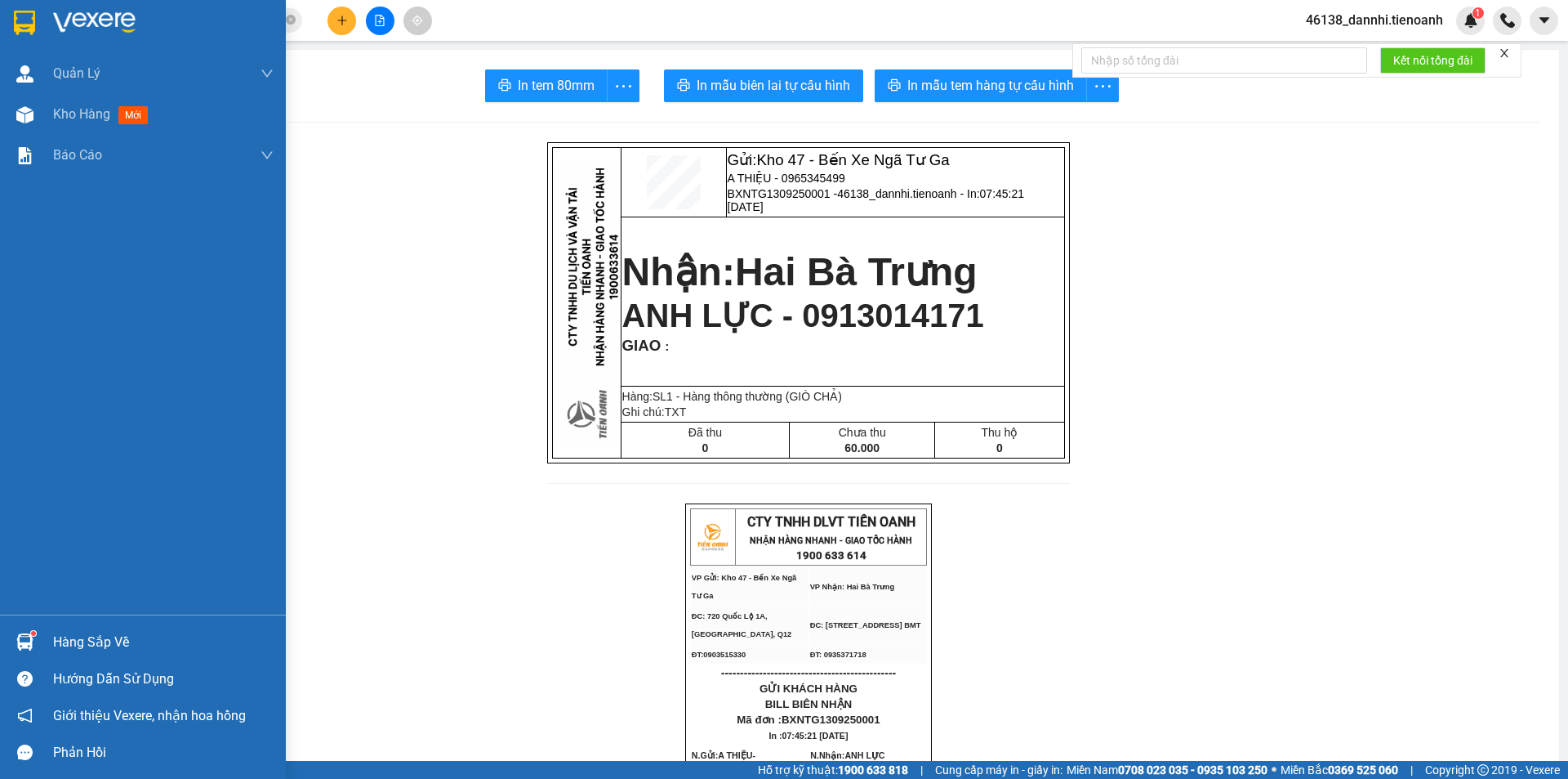
click at [8, 24] on div at bounding box center [143, 26] width 286 height 53
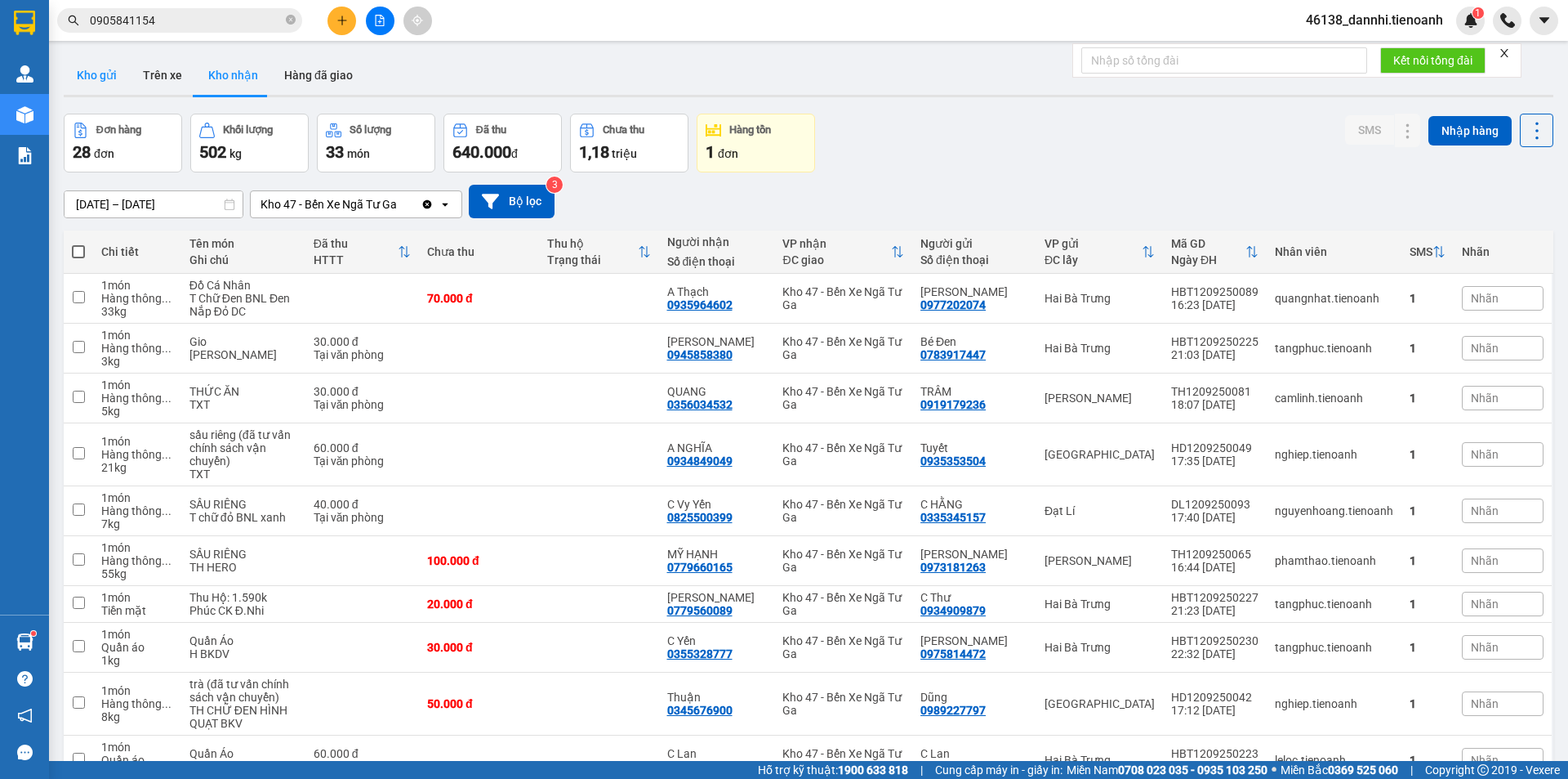
drag, startPoint x: 94, startPoint y: 72, endPoint x: 93, endPoint y: 94, distance: 22.0
click at [94, 77] on button "Kho gửi" at bounding box center [96, 75] width 66 height 39
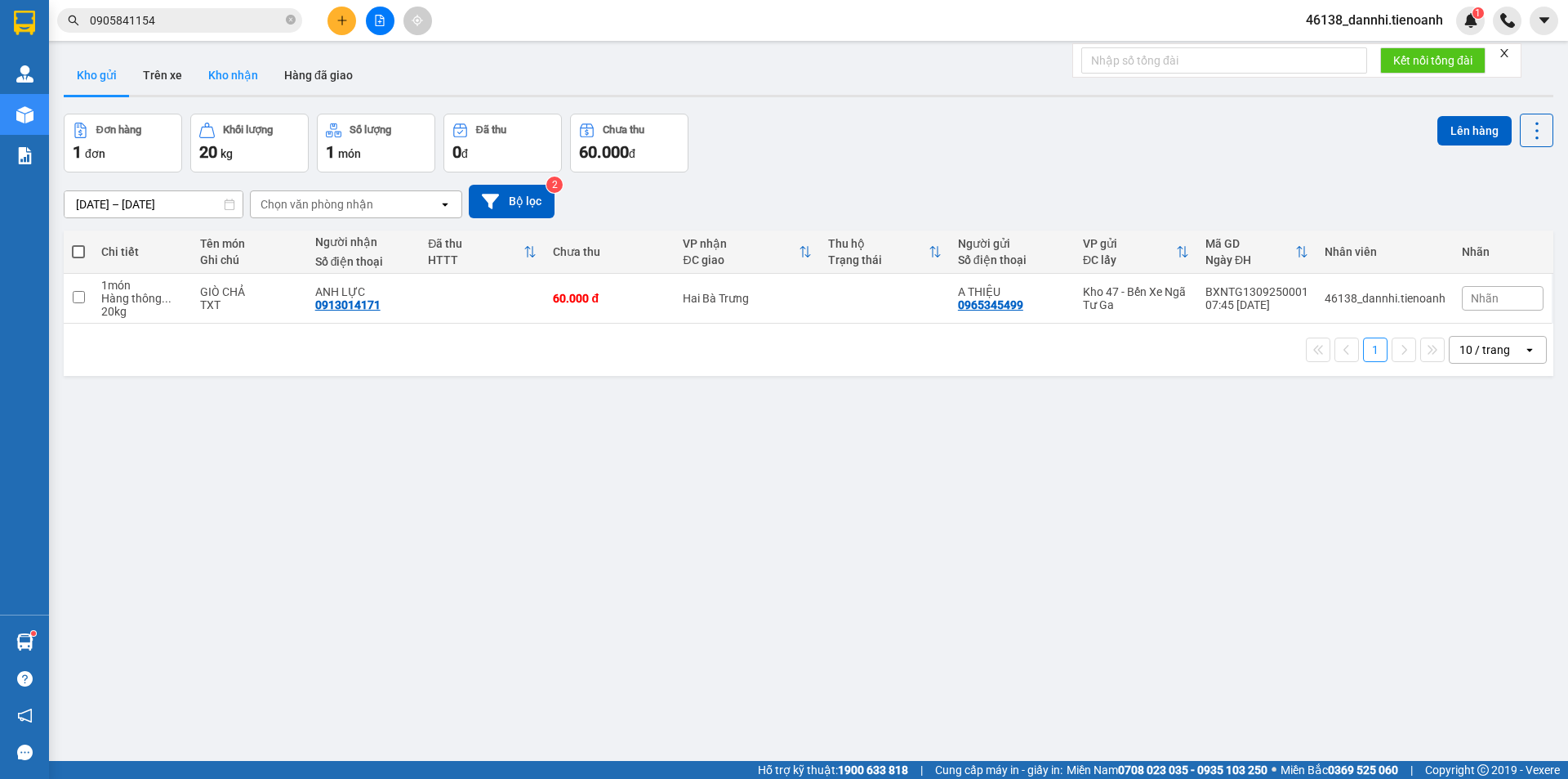
click at [207, 73] on button "Kho nhận" at bounding box center [233, 75] width 76 height 39
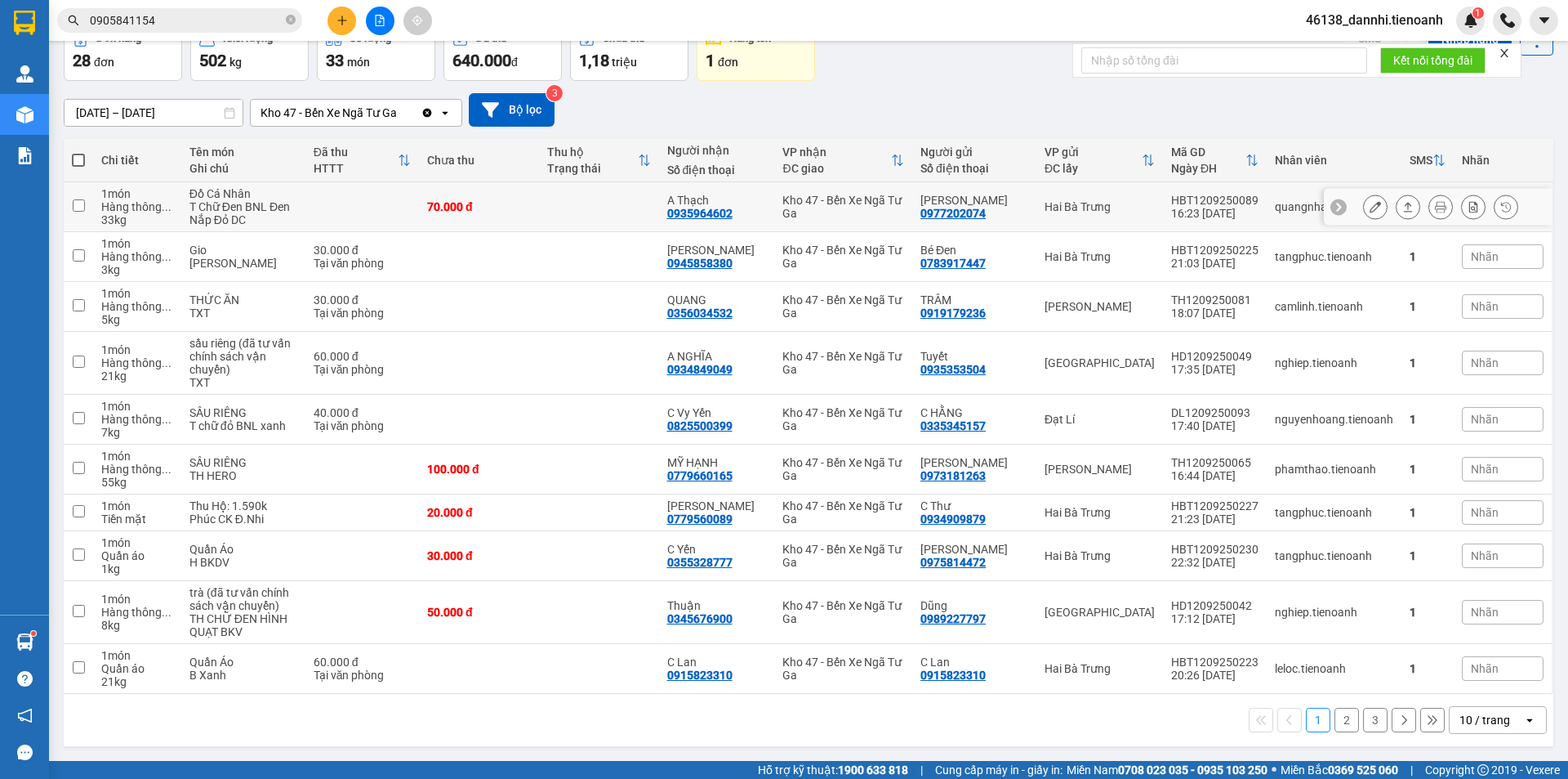
scroll to position [105, 0]
click at [1486, 714] on div "10 / trang" at bounding box center [1485, 719] width 50 height 16
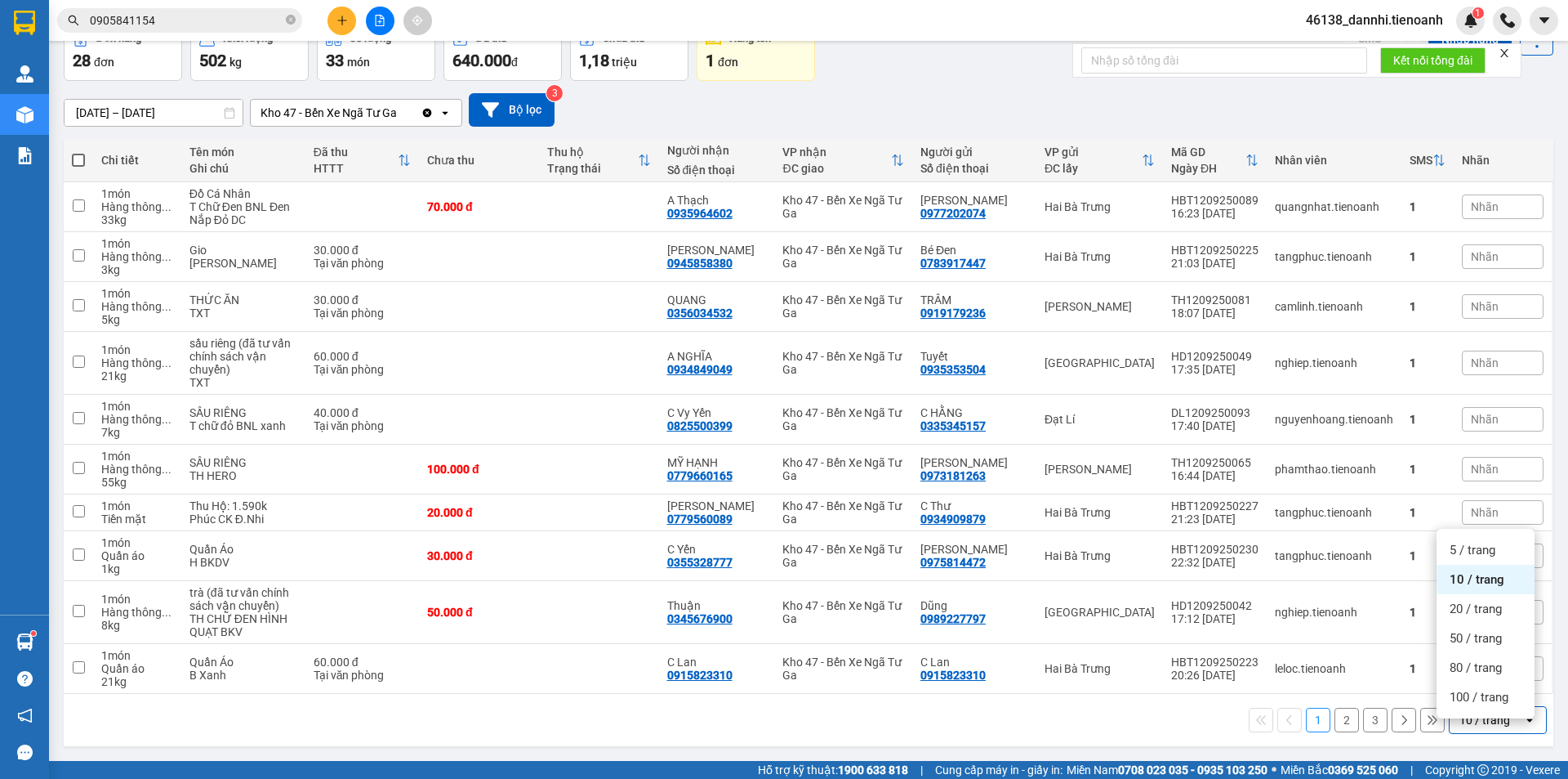
click at [1481, 699] on ul "5 / trang 10 / trang 20 / trang 50 / trang 80 / trang 100 / trang" at bounding box center [1486, 623] width 98 height 190
click at [1478, 689] on span "100 / trang" at bounding box center [1479, 696] width 59 height 16
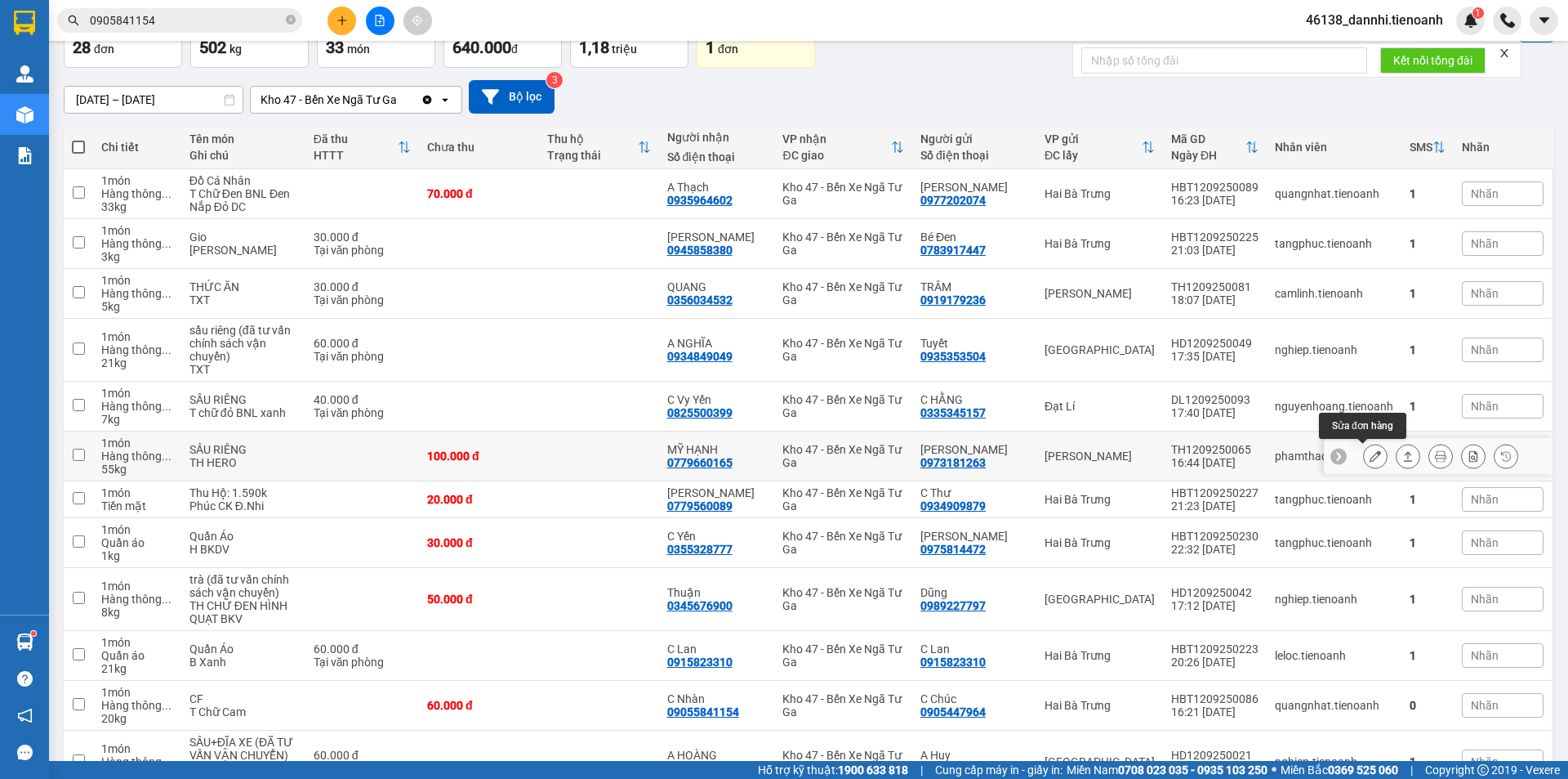
click at [1370, 455] on icon at bounding box center [1375, 455] width 11 height 11
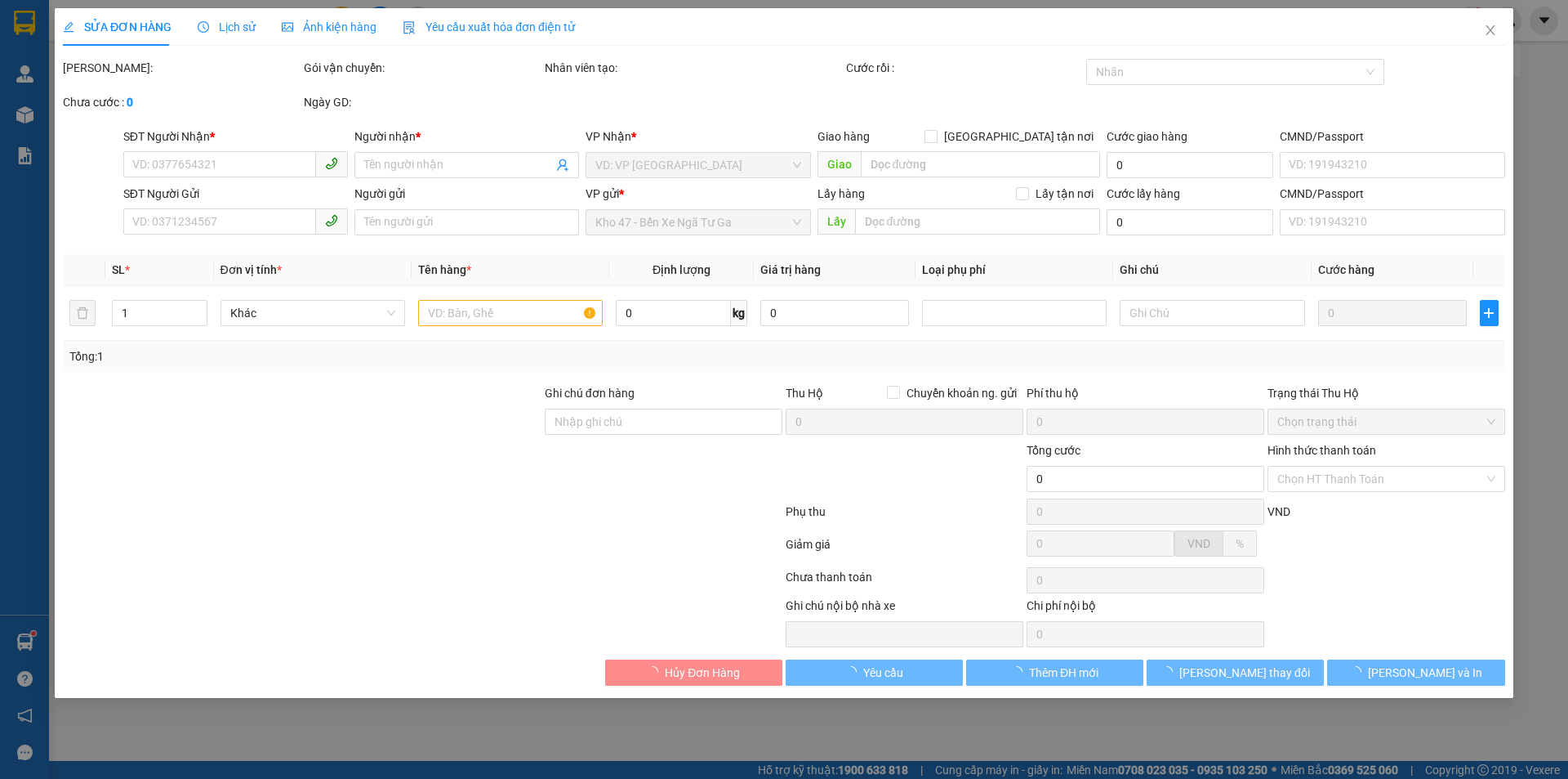
type input "0779660165"
type input "MỸ HẠNH"
type input "0973181263"
type input "[PERSON_NAME]"
type input "100.000"
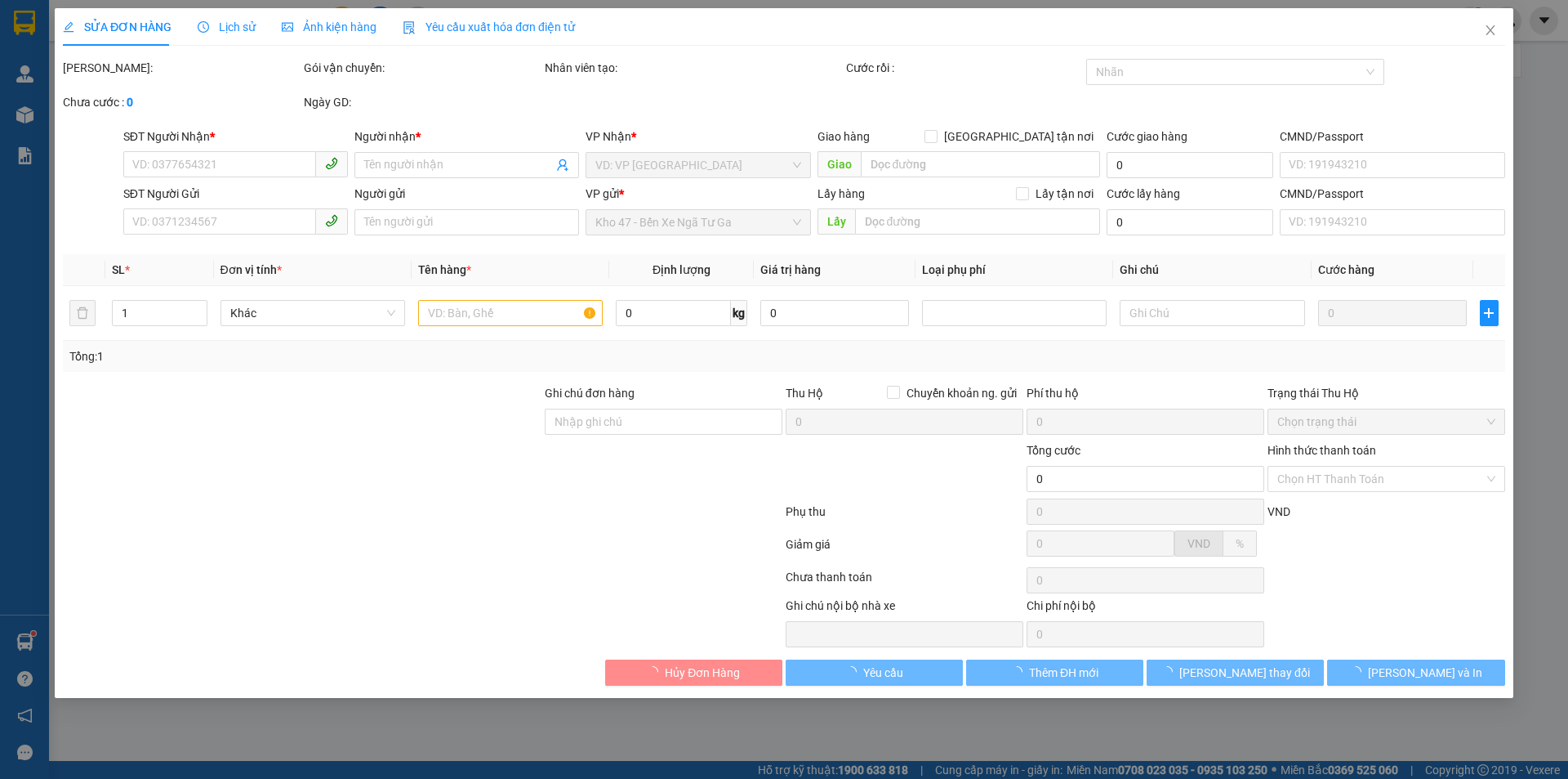
type input "100.000"
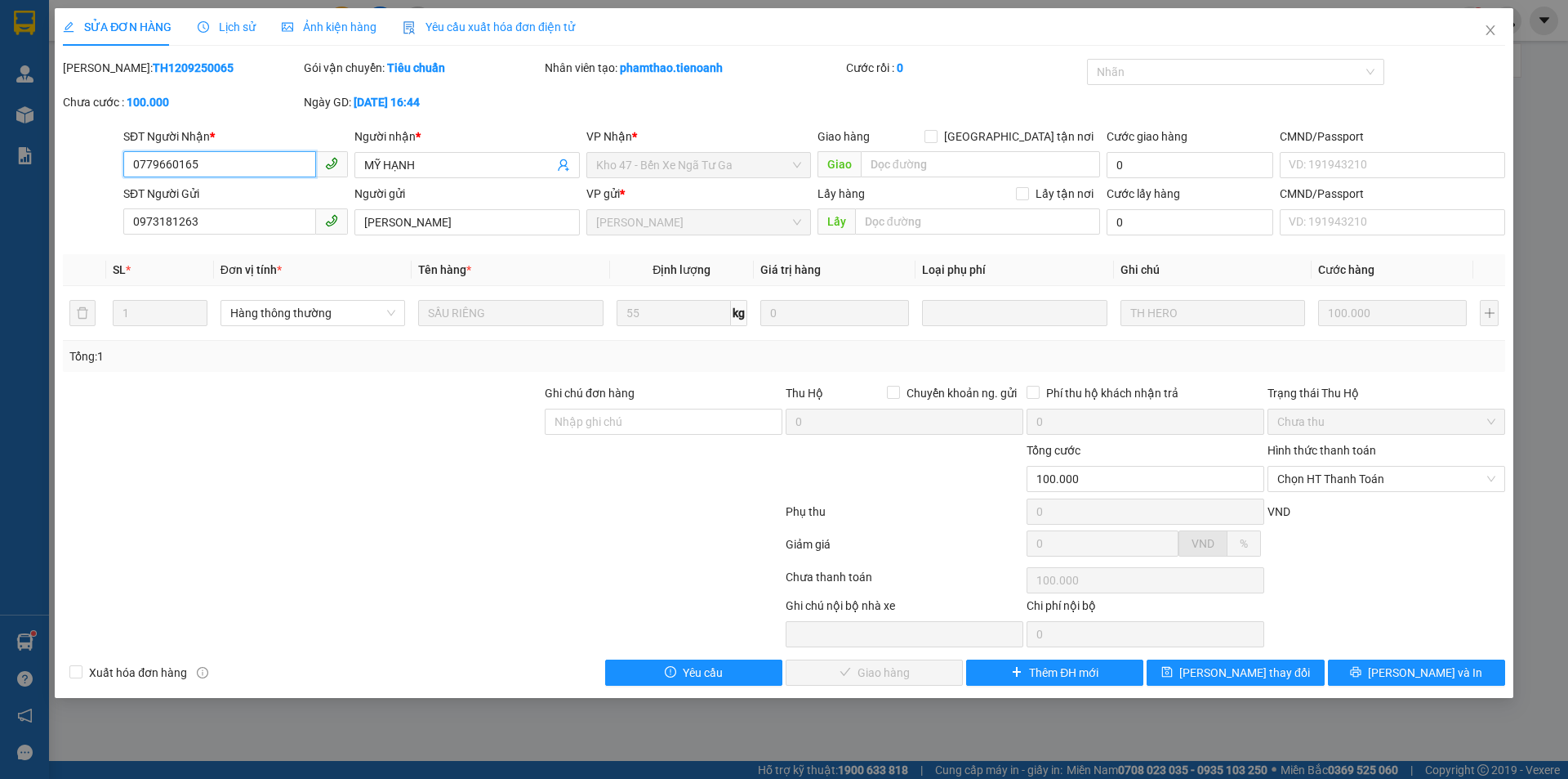
click at [219, 154] on input "0779660165" at bounding box center [220, 165] width 193 height 26
click at [1489, 30] on icon "close" at bounding box center [1490, 30] width 9 height 9
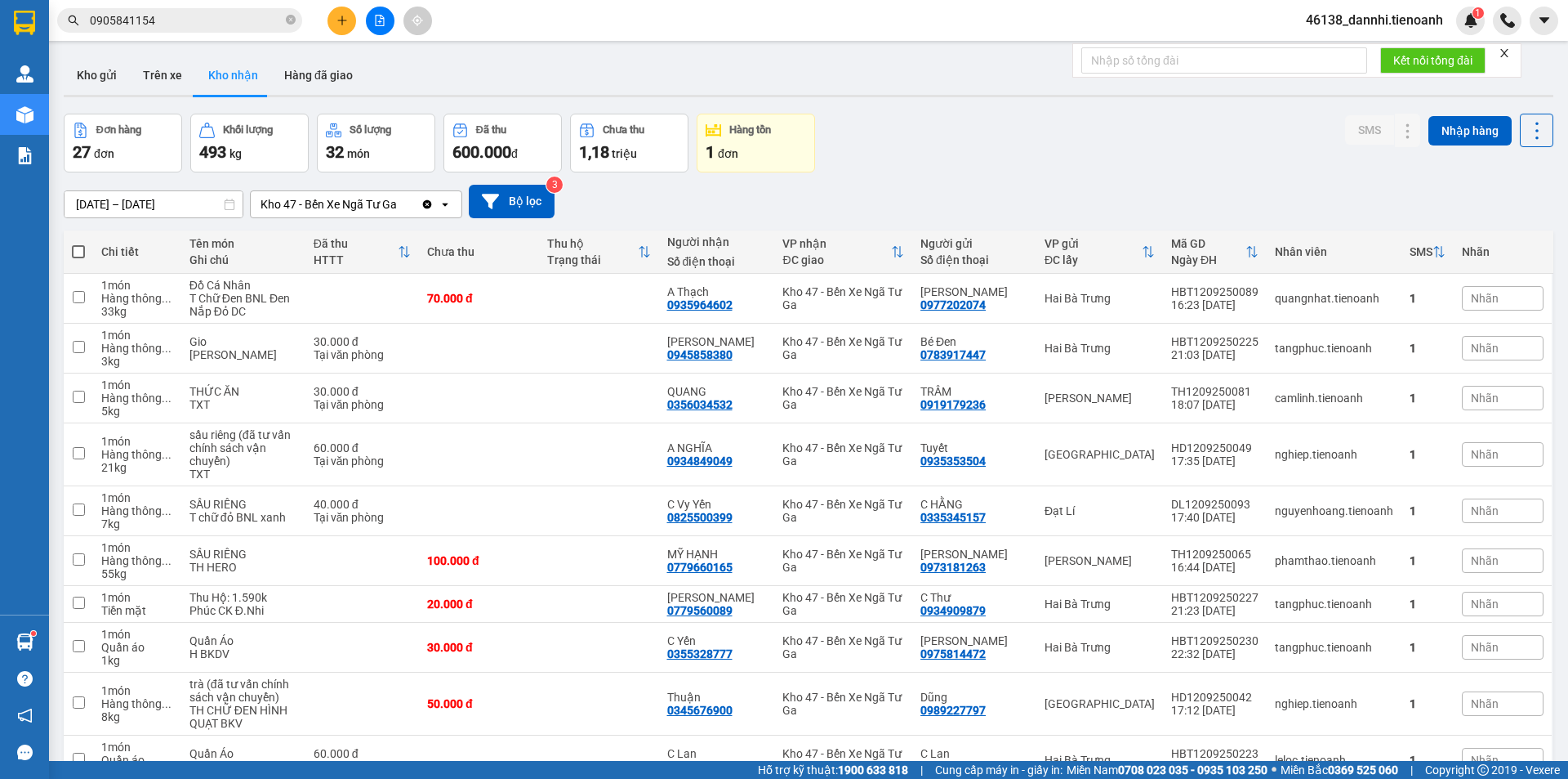
click at [1510, 50] on icon "close" at bounding box center [1504, 53] width 11 height 11
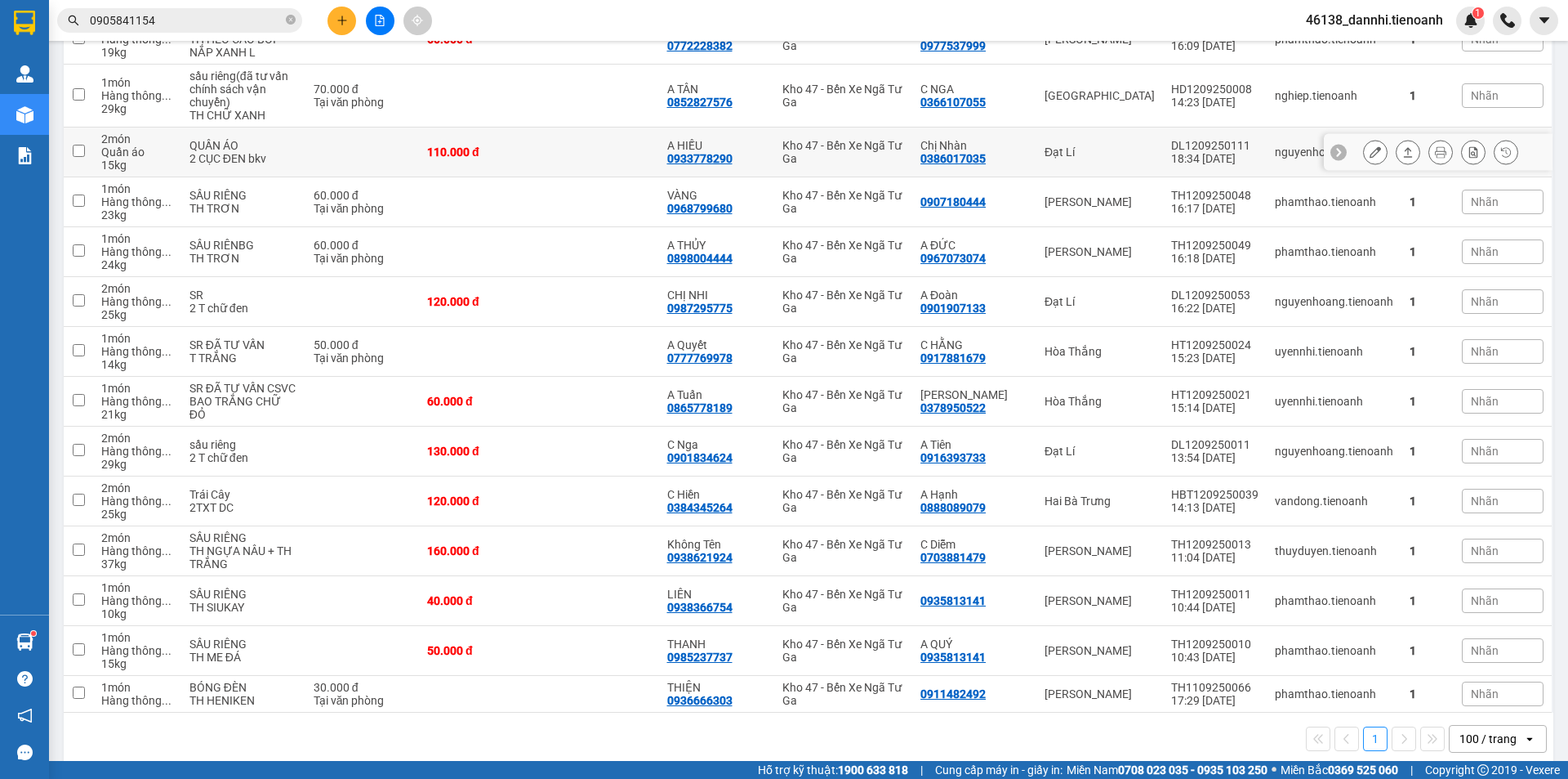
scroll to position [980, 0]
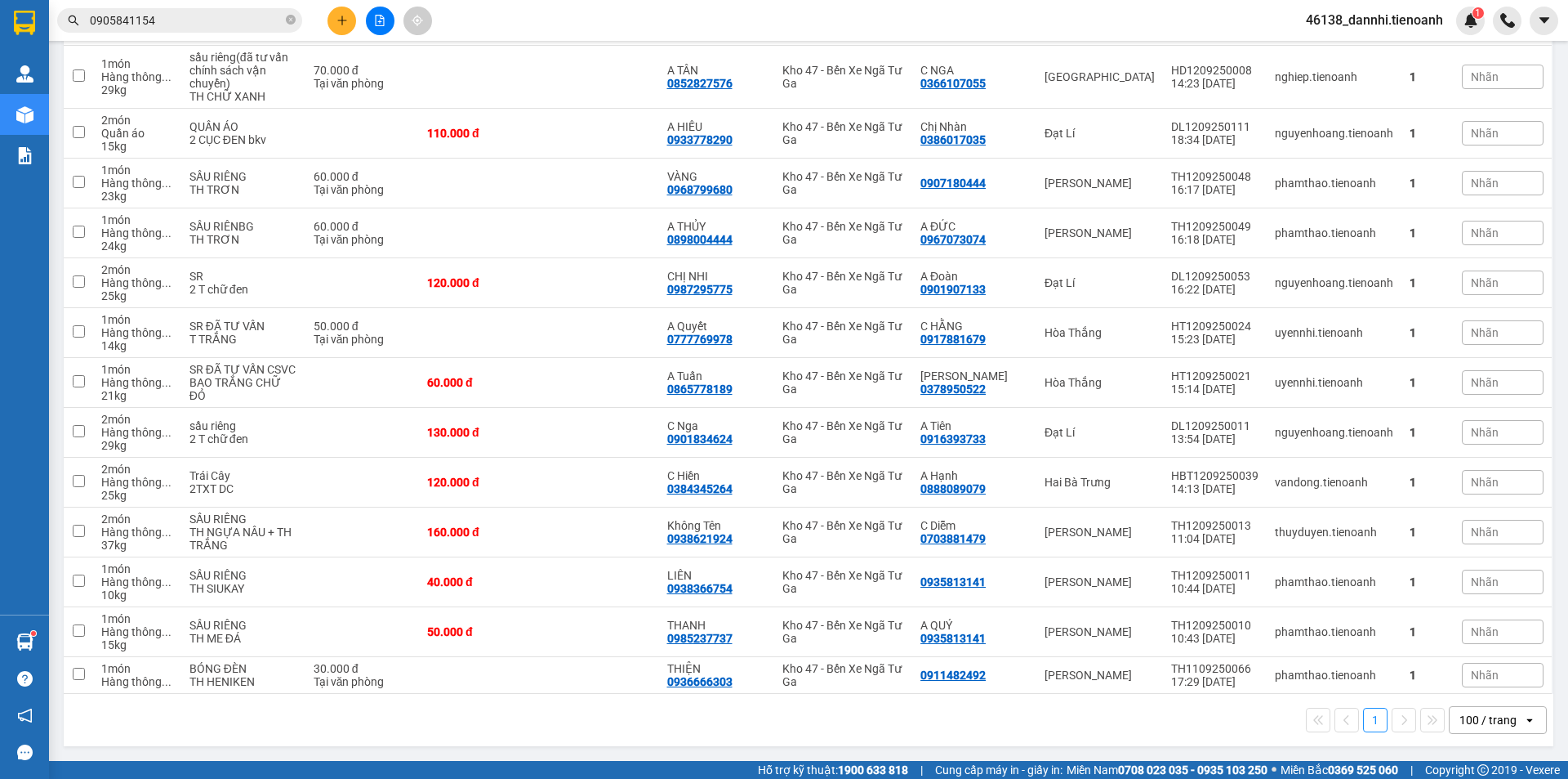
click at [213, 22] on input "0905841154" at bounding box center [186, 20] width 193 height 18
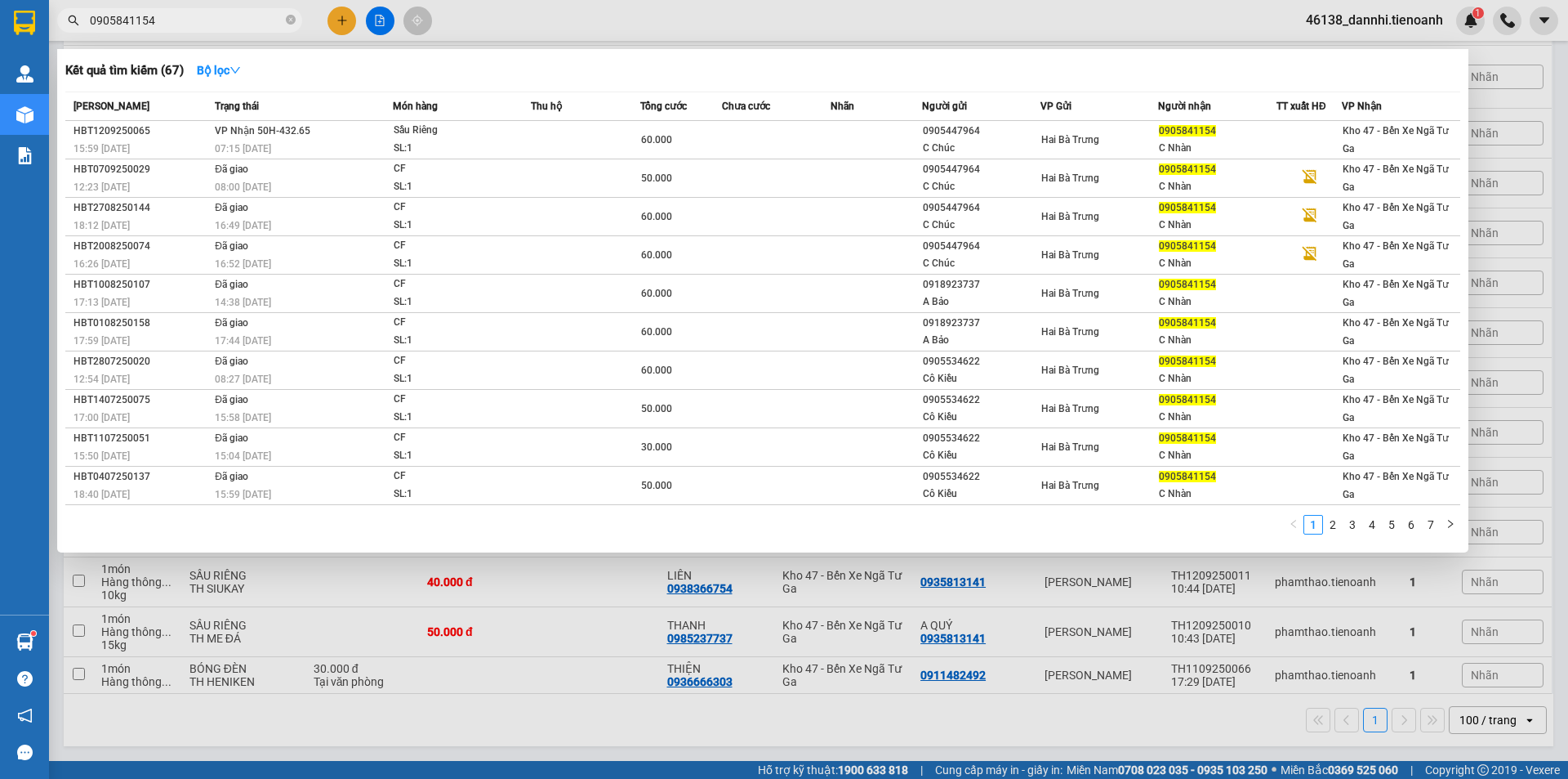
click at [213, 22] on input "0905841154" at bounding box center [186, 20] width 193 height 18
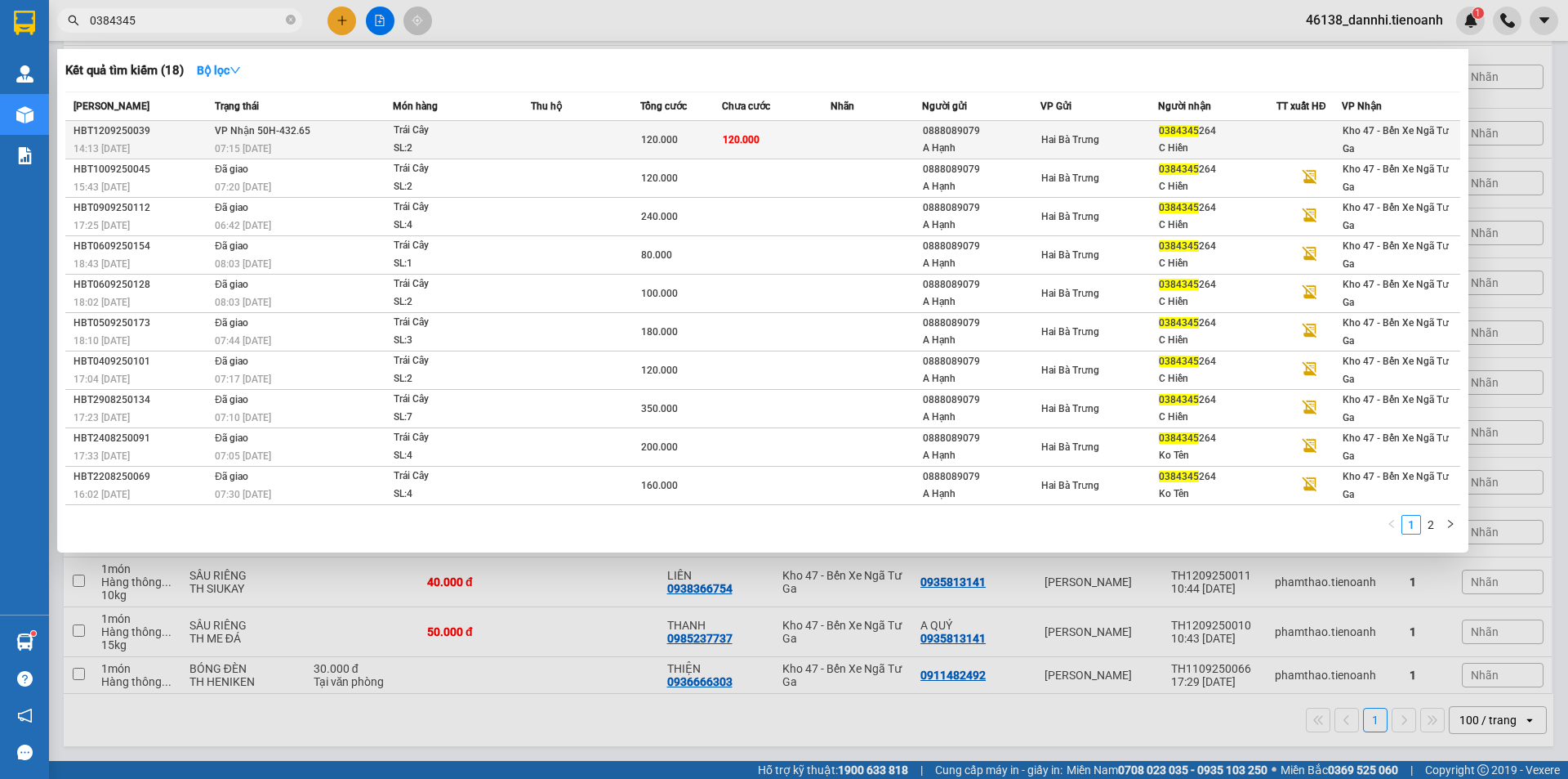
type input "0384345"
click at [489, 148] on div "SL: 2" at bounding box center [454, 148] width 122 height 18
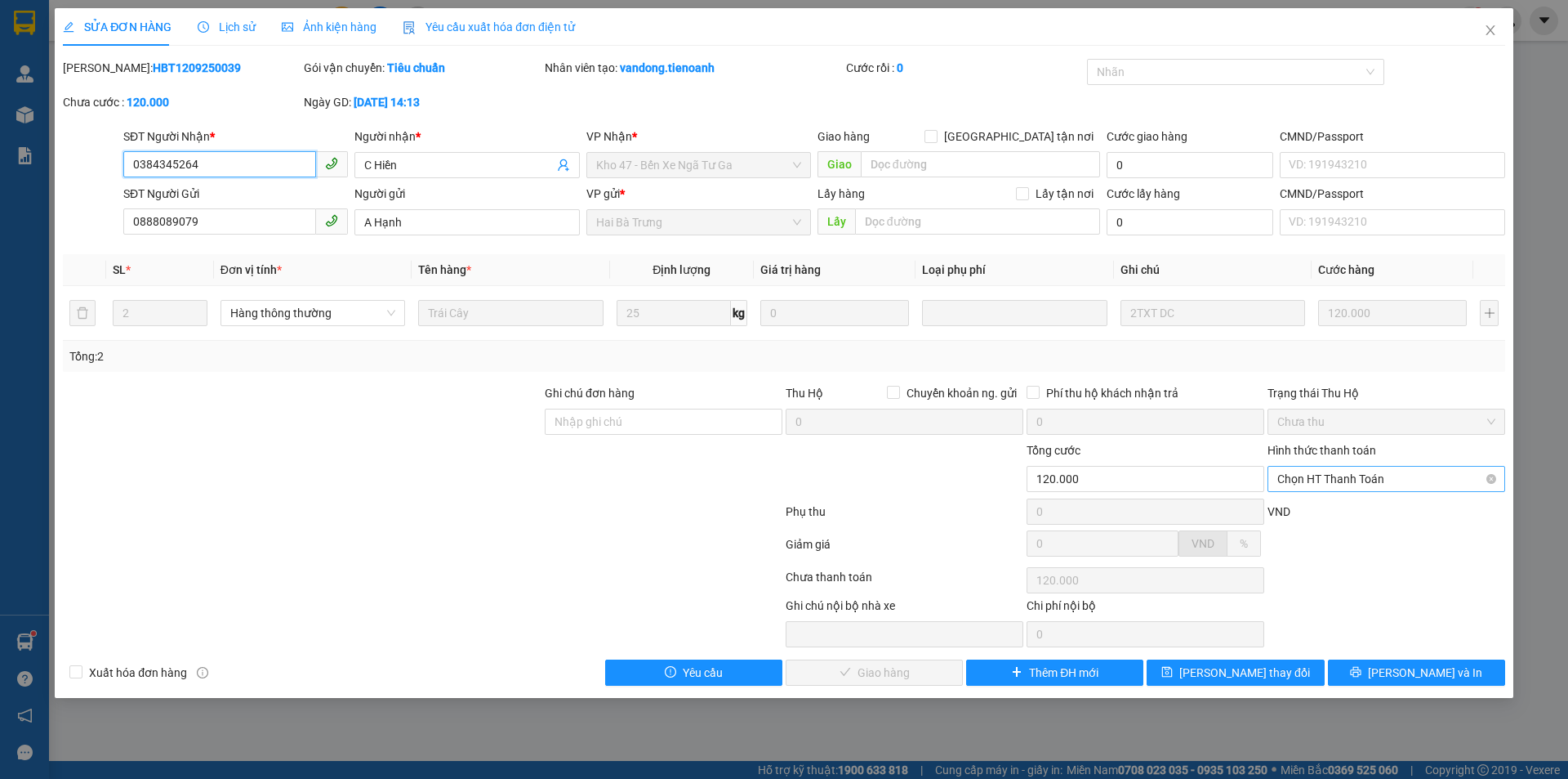
click at [1373, 469] on span "Chọn HT Thanh Toán" at bounding box center [1386, 479] width 218 height 24
click at [1358, 504] on div "Tại văn phòng" at bounding box center [1386, 511] width 218 height 18
type input "0"
click at [875, 665] on span "[PERSON_NAME] và Giao hàng" at bounding box center [896, 671] width 157 height 18
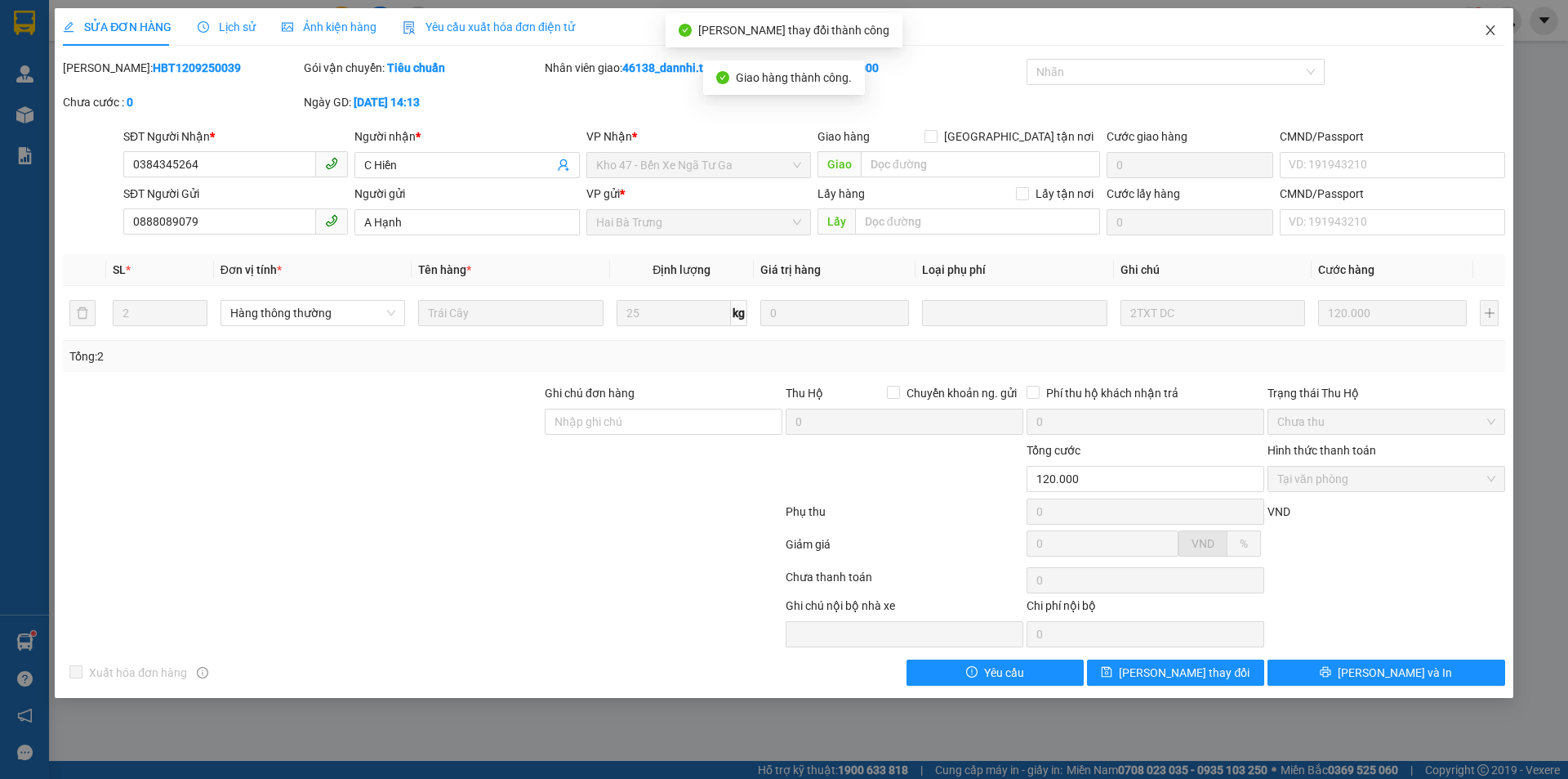
click at [1494, 36] on icon "close" at bounding box center [1490, 30] width 13 height 13
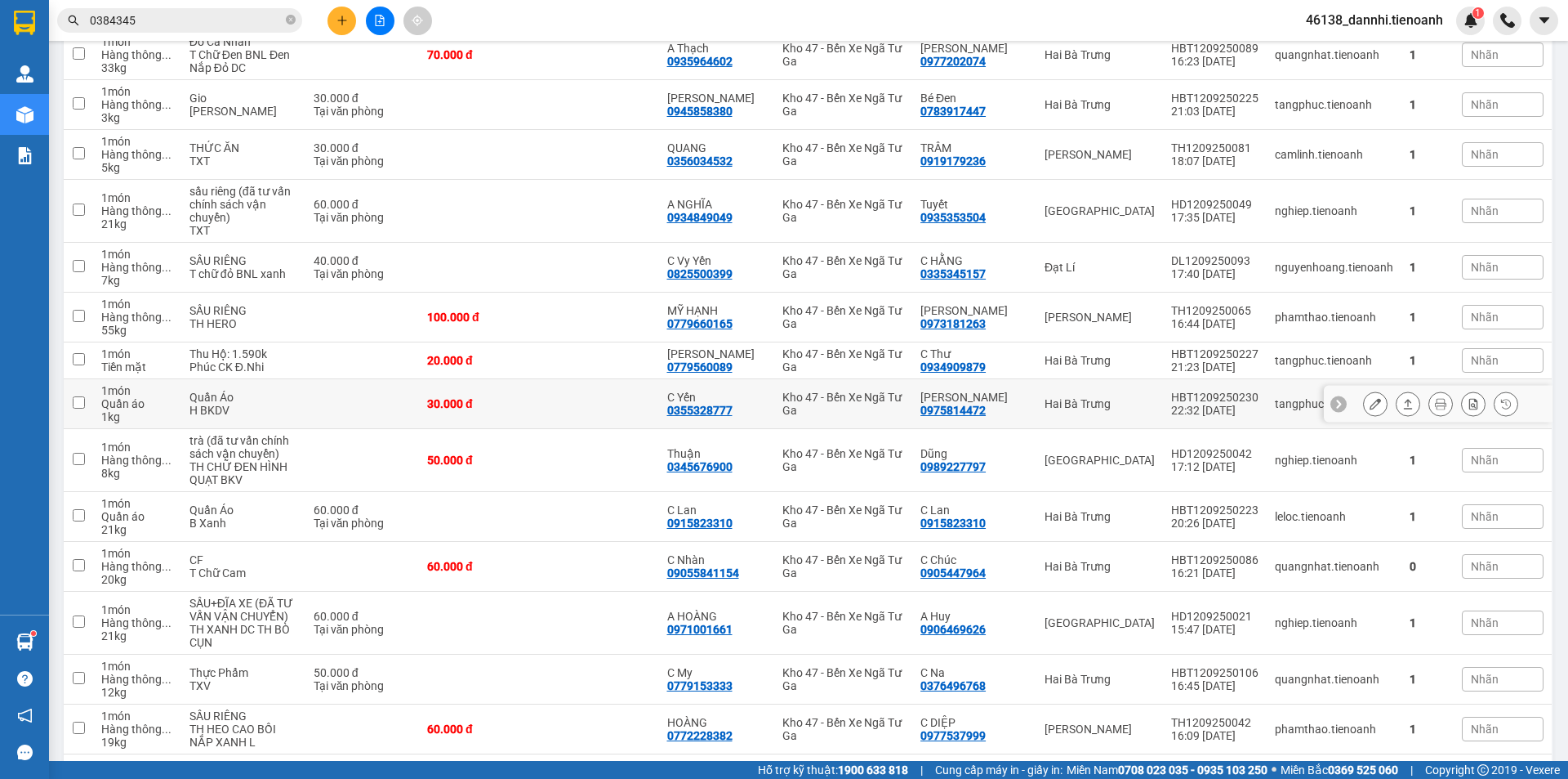
scroll to position [288, 0]
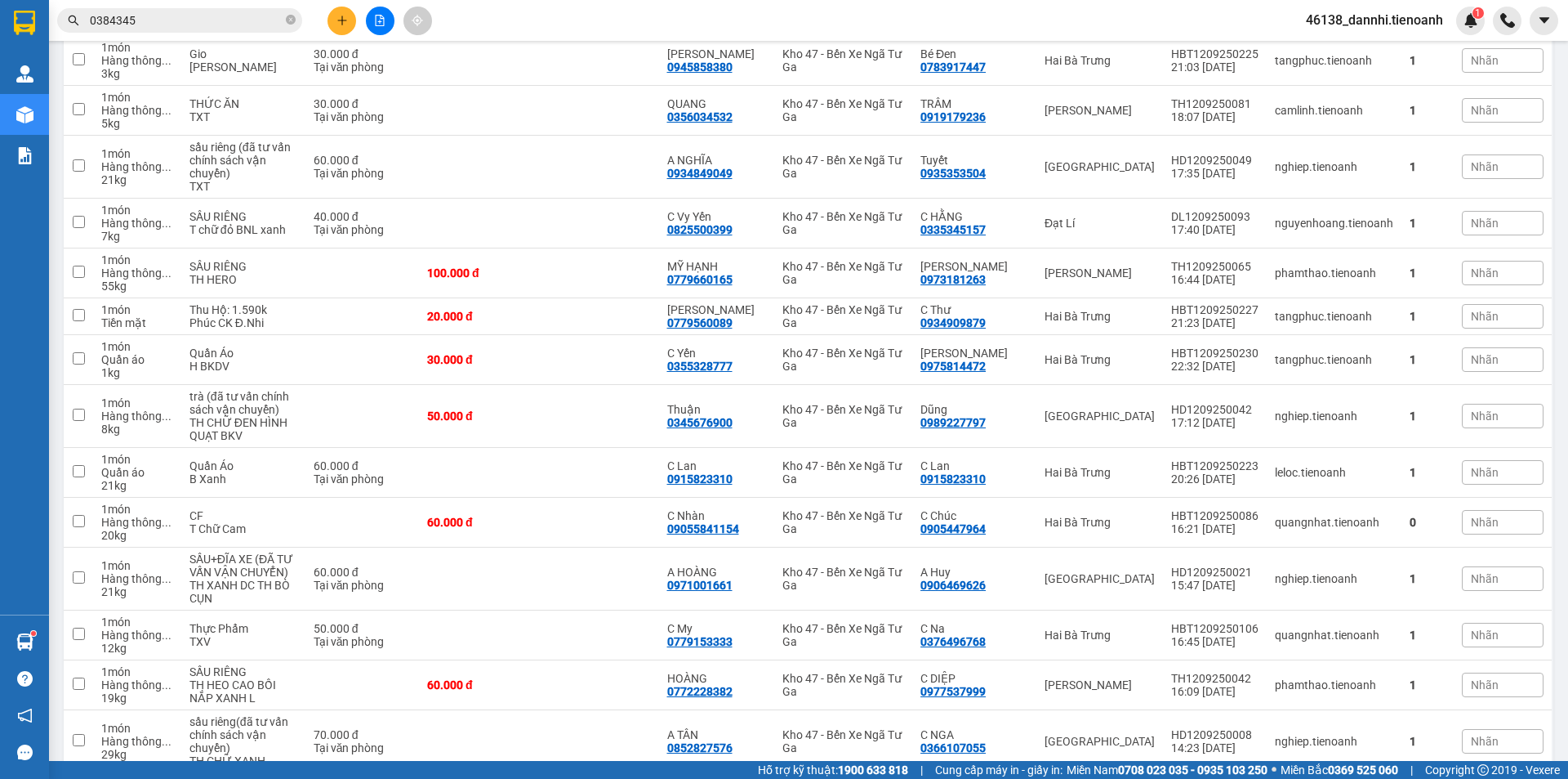
click at [270, 22] on input "0384345" at bounding box center [186, 20] width 193 height 18
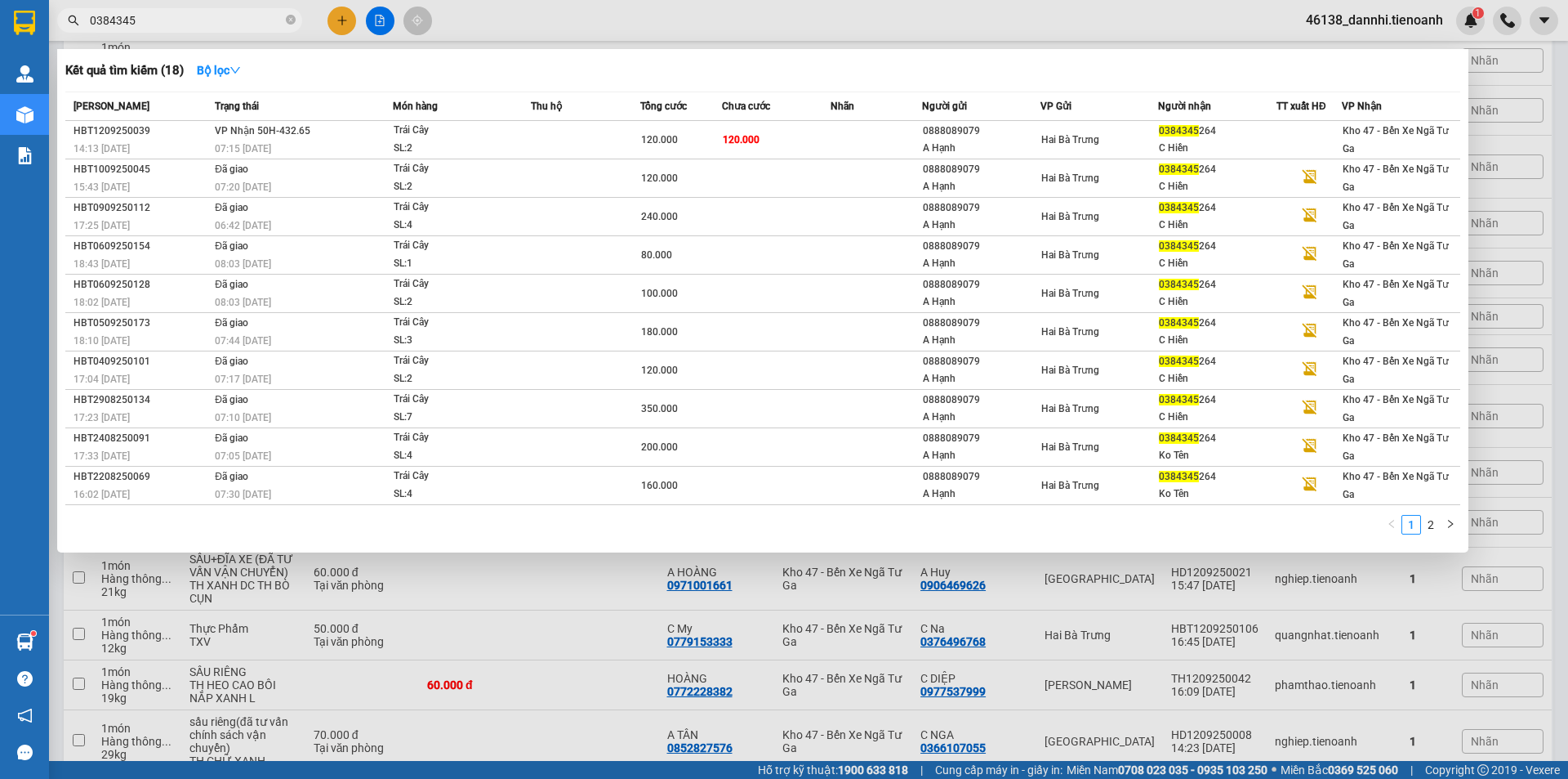
click at [270, 22] on input "0384345" at bounding box center [186, 20] width 193 height 18
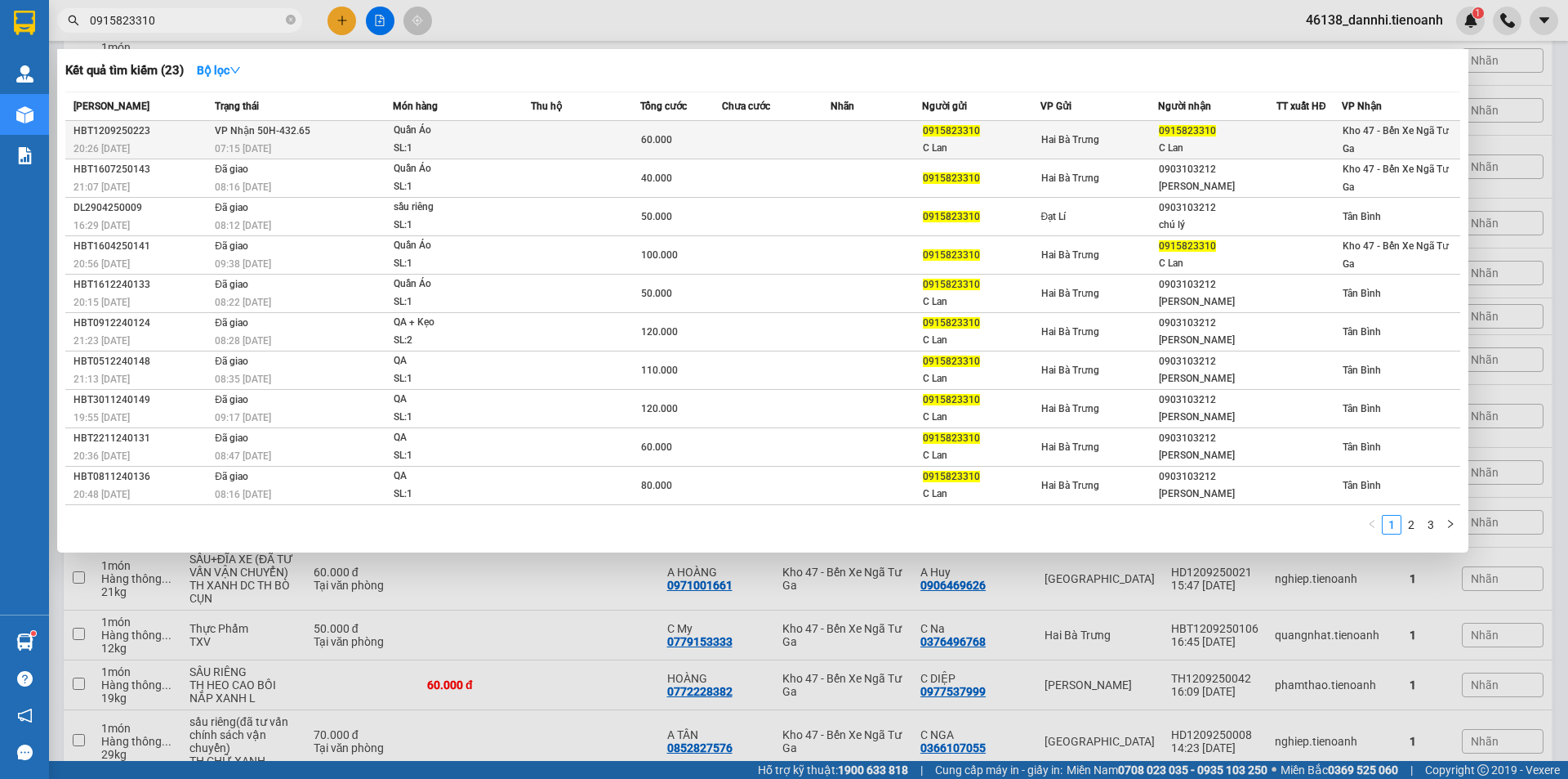
type input "0915823310"
click at [508, 151] on div "SL: 1" at bounding box center [454, 148] width 122 height 18
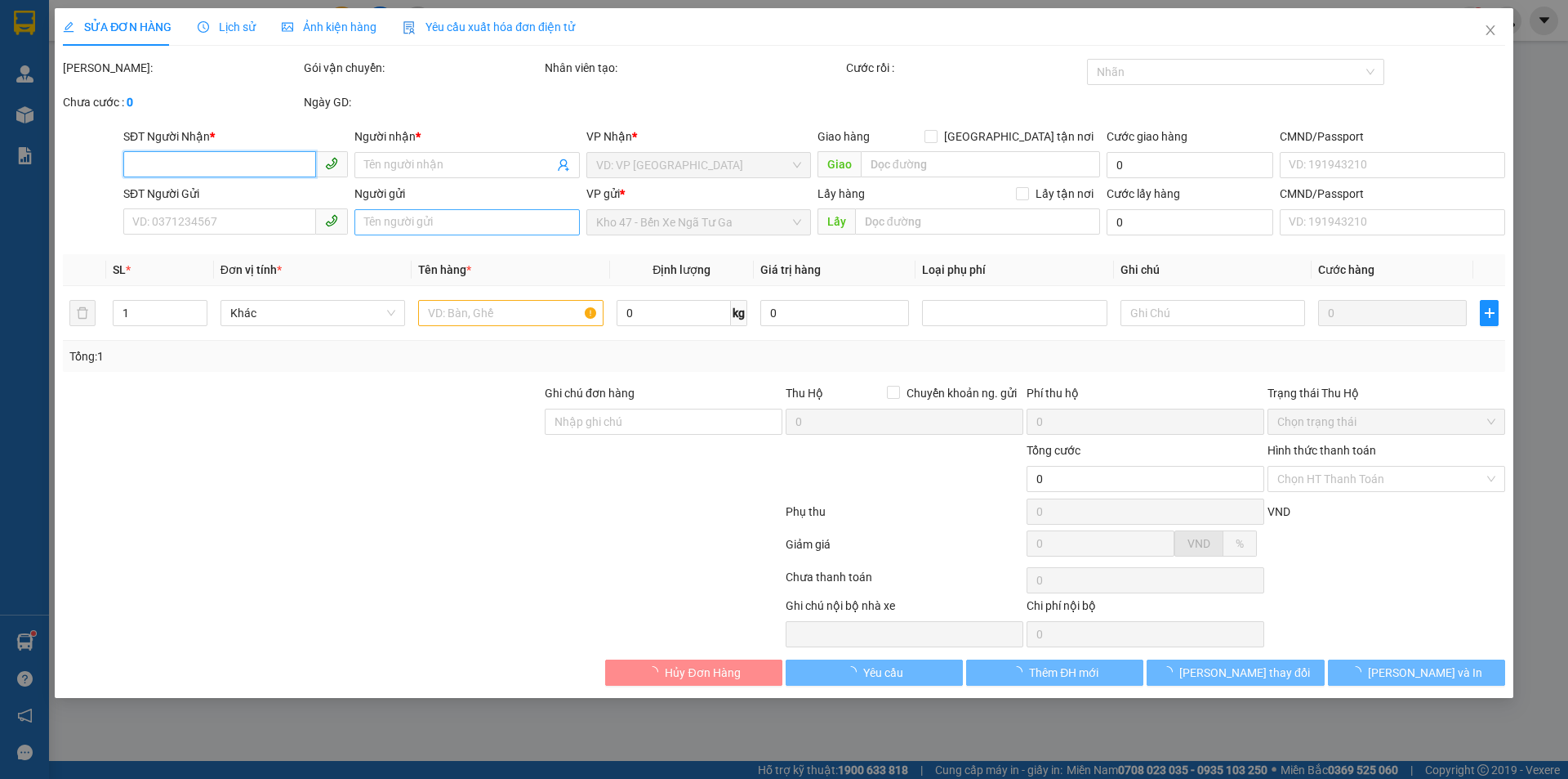
type input "0915823310"
type input "C Lan"
type input "0915823310"
type input "C Lan"
type input "60.000"
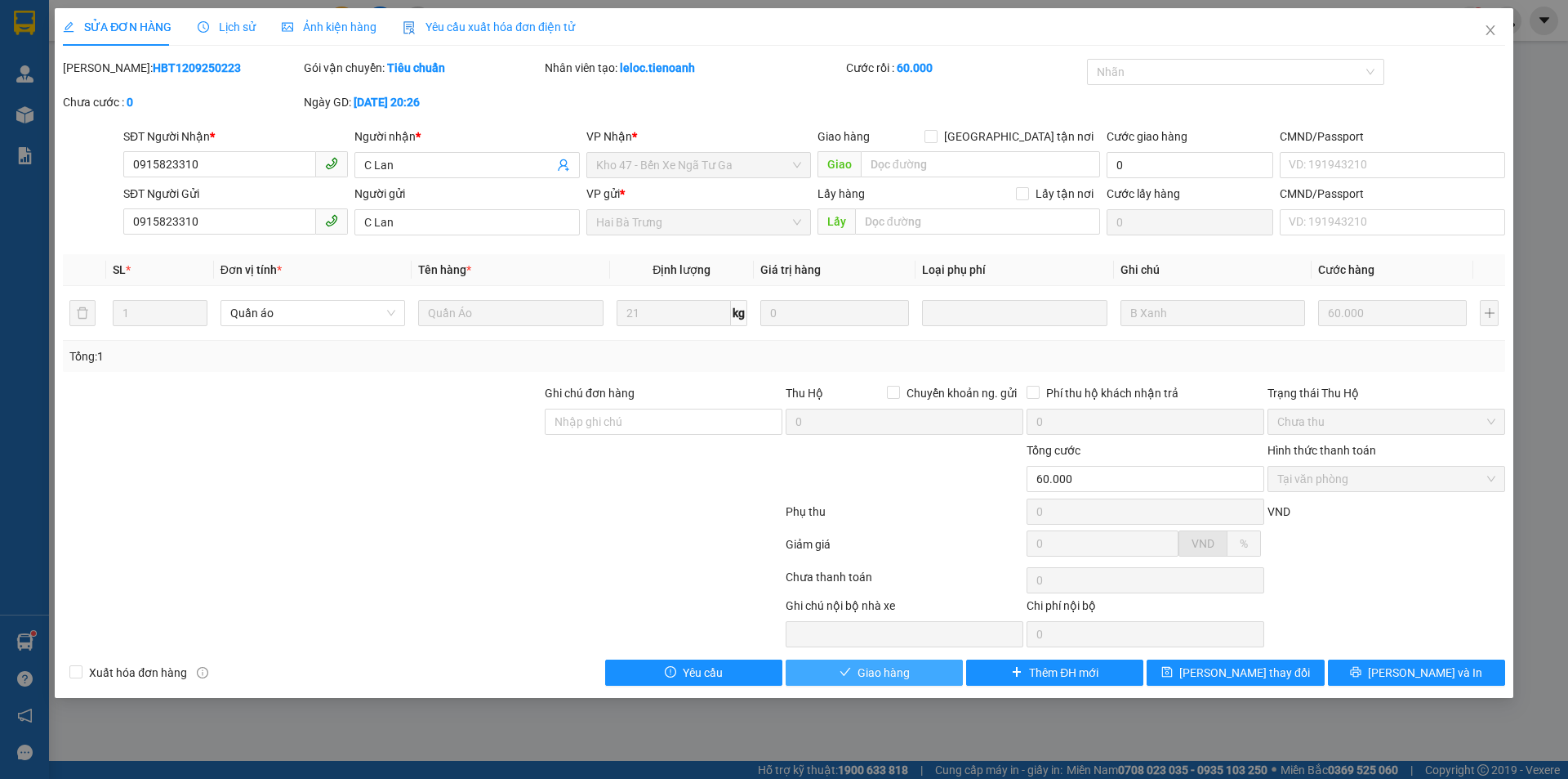
click at [833, 673] on button "Giao hàng" at bounding box center [874, 672] width 178 height 26
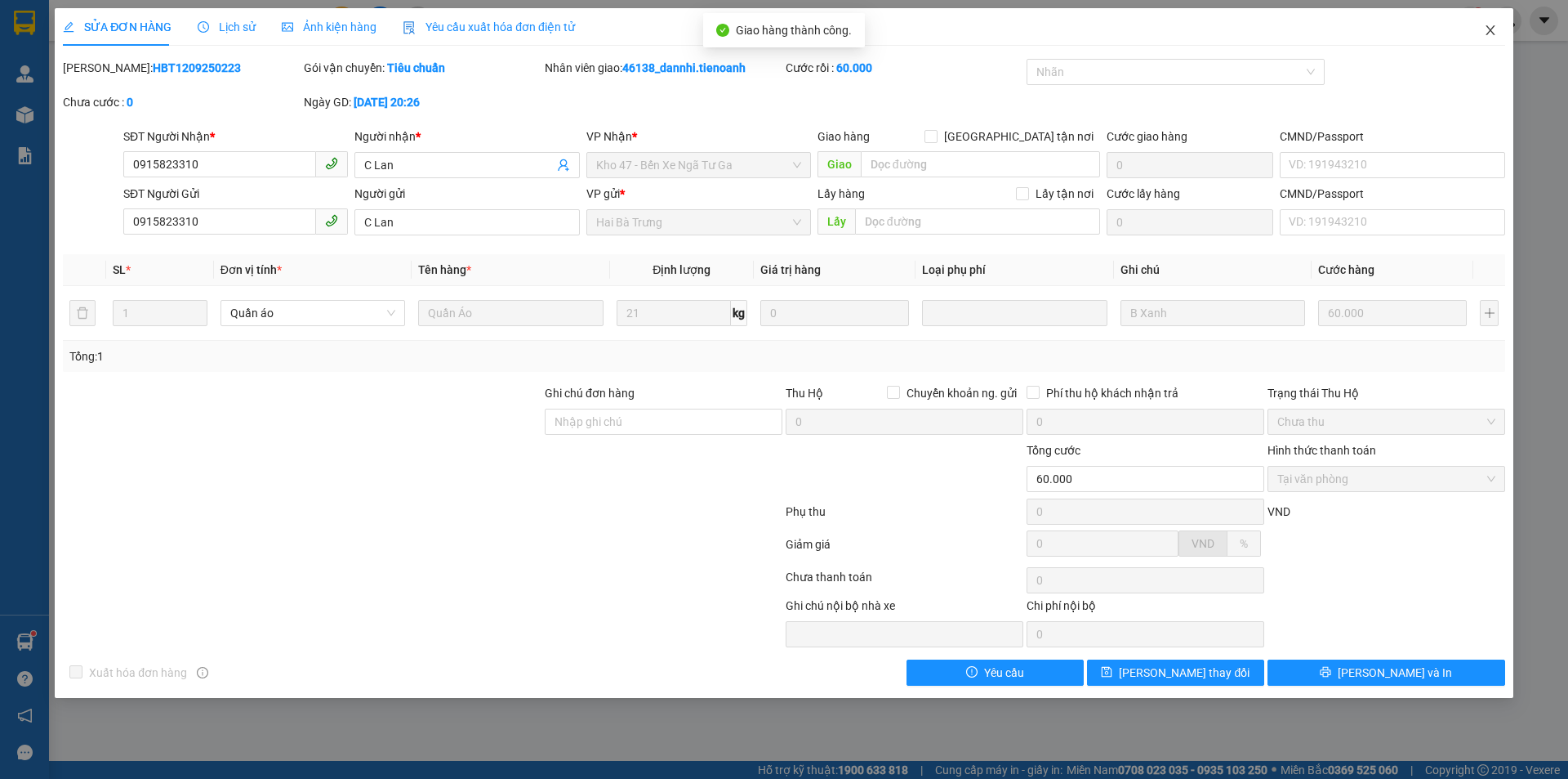
click at [1498, 33] on span "Close" at bounding box center [1490, 31] width 46 height 46
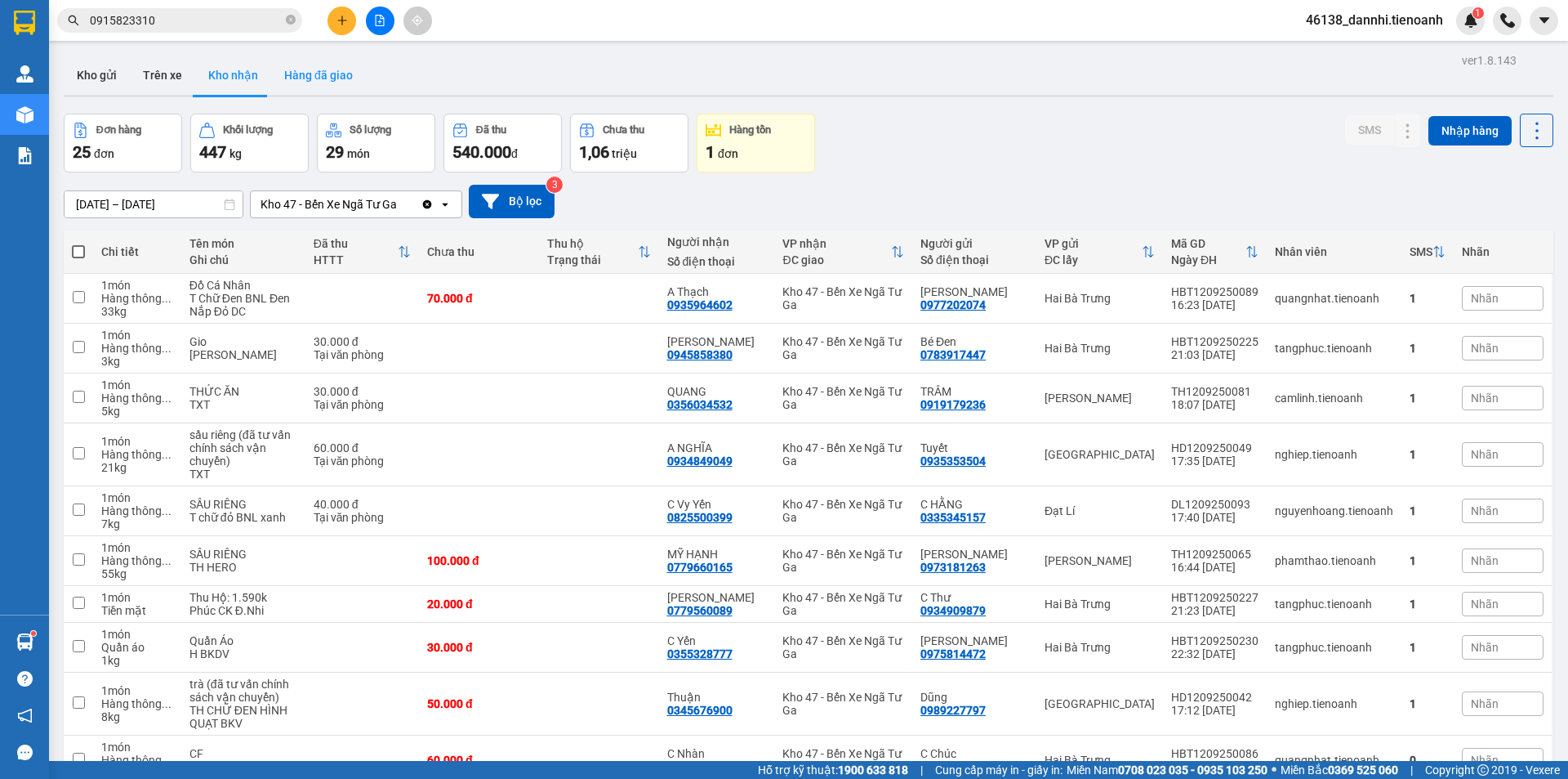
click at [332, 78] on button "Hàng đã giao" at bounding box center [318, 75] width 94 height 39
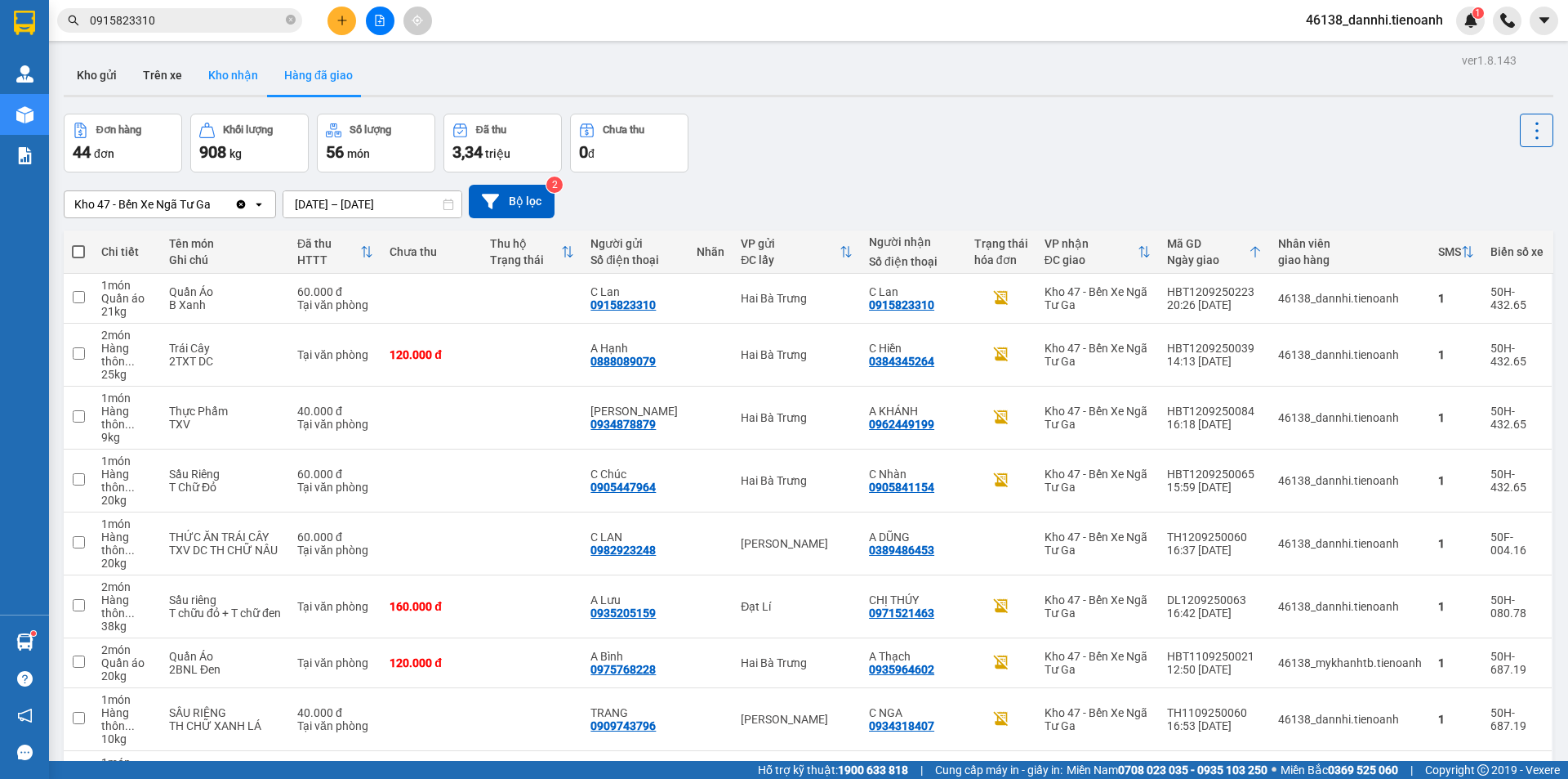
click at [233, 80] on button "Kho nhận" at bounding box center [233, 75] width 76 height 39
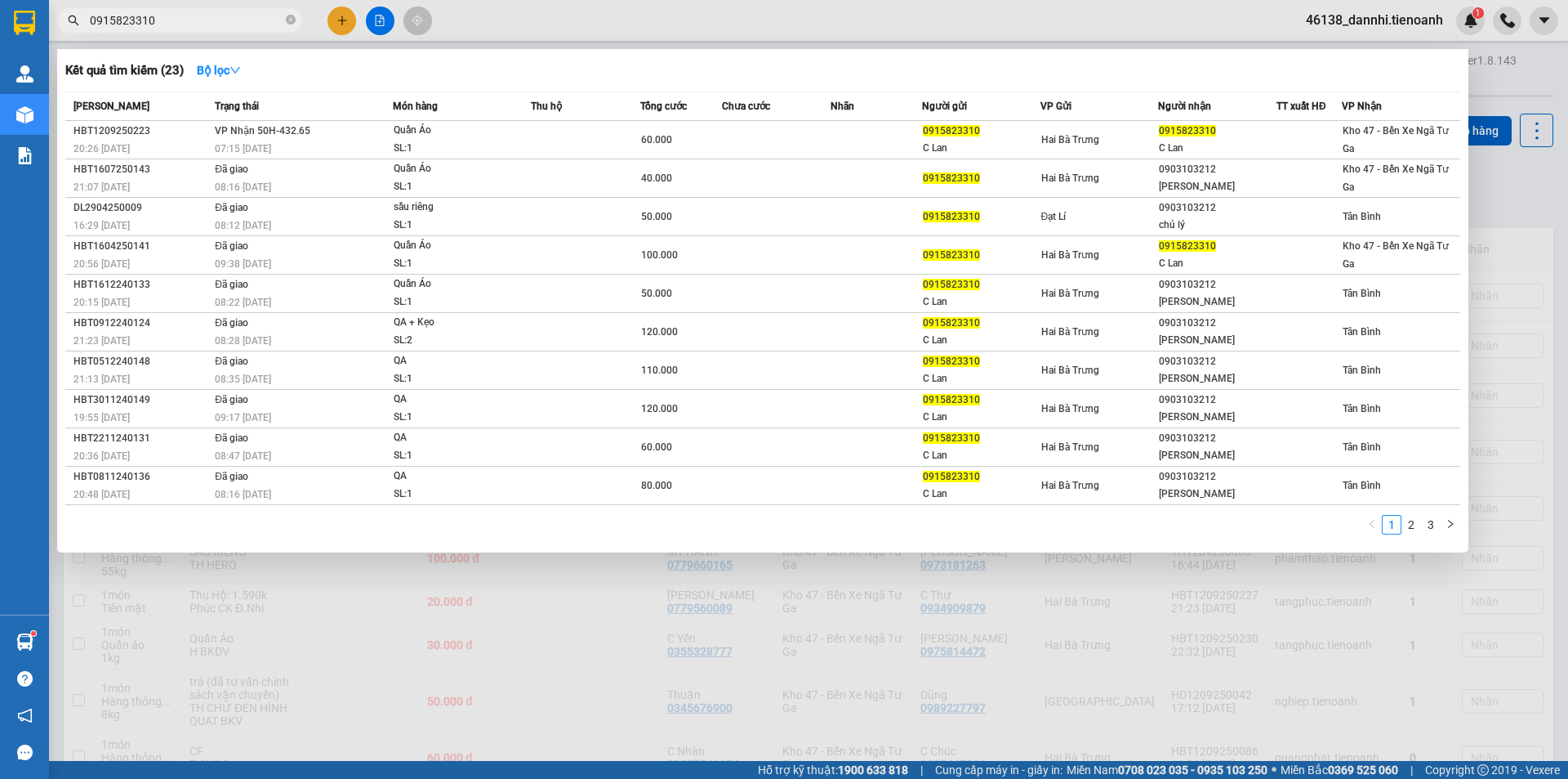
click at [210, 24] on input "0915823310" at bounding box center [186, 20] width 193 height 18
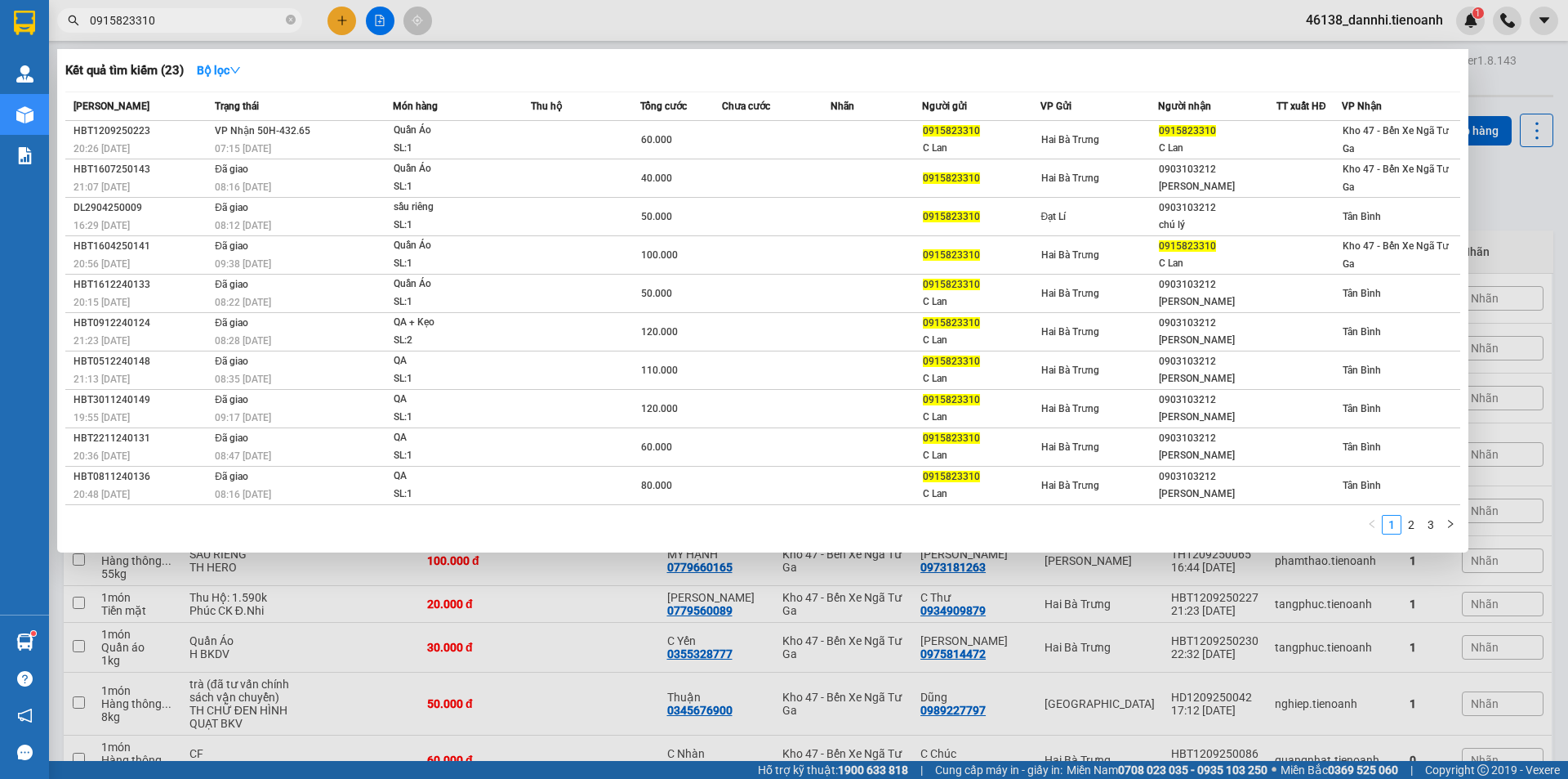
click at [210, 24] on input "0915823310" at bounding box center [186, 20] width 193 height 18
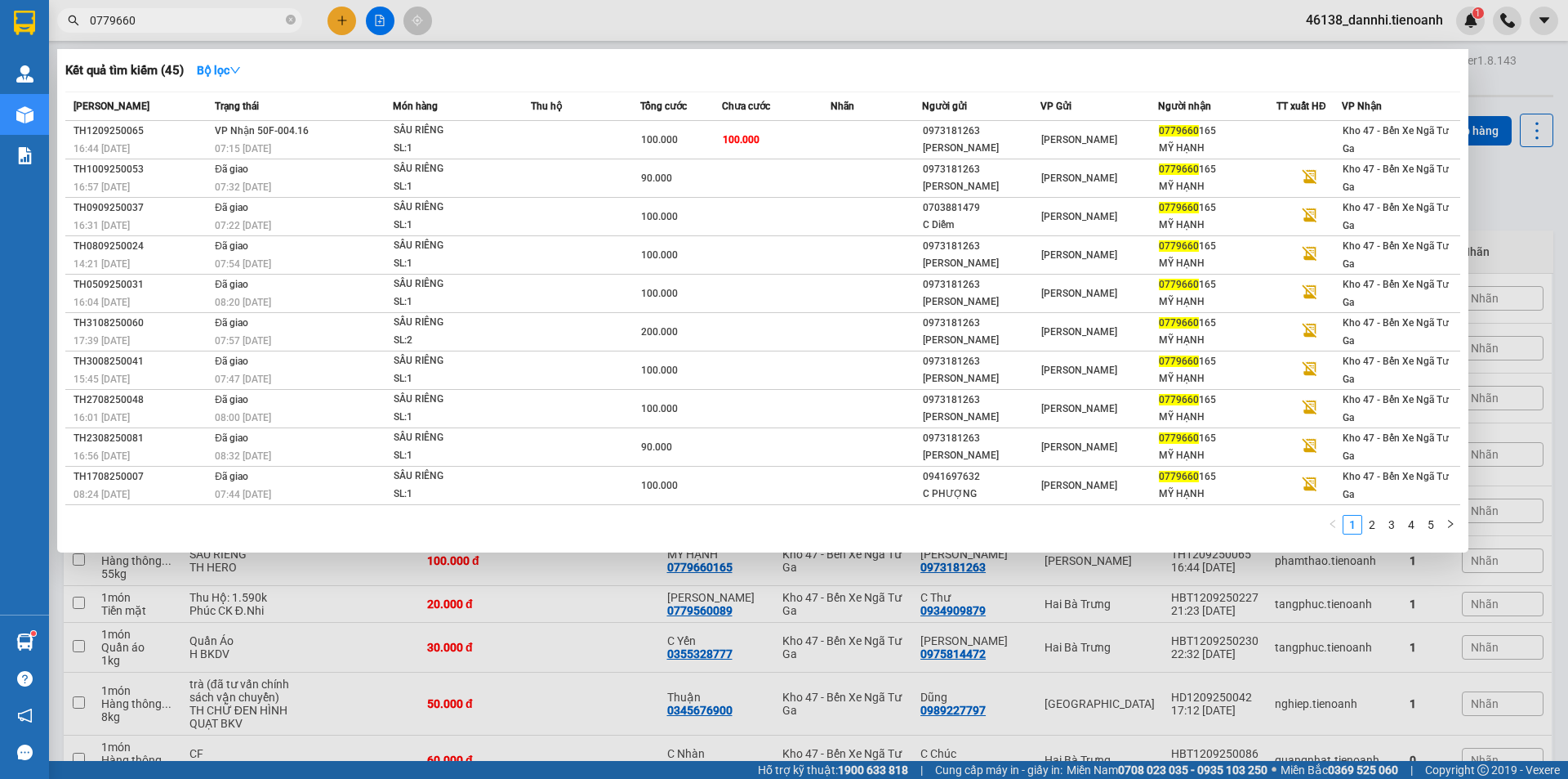
type input "0779660"
click at [559, 1] on div at bounding box center [784, 389] width 1568 height 779
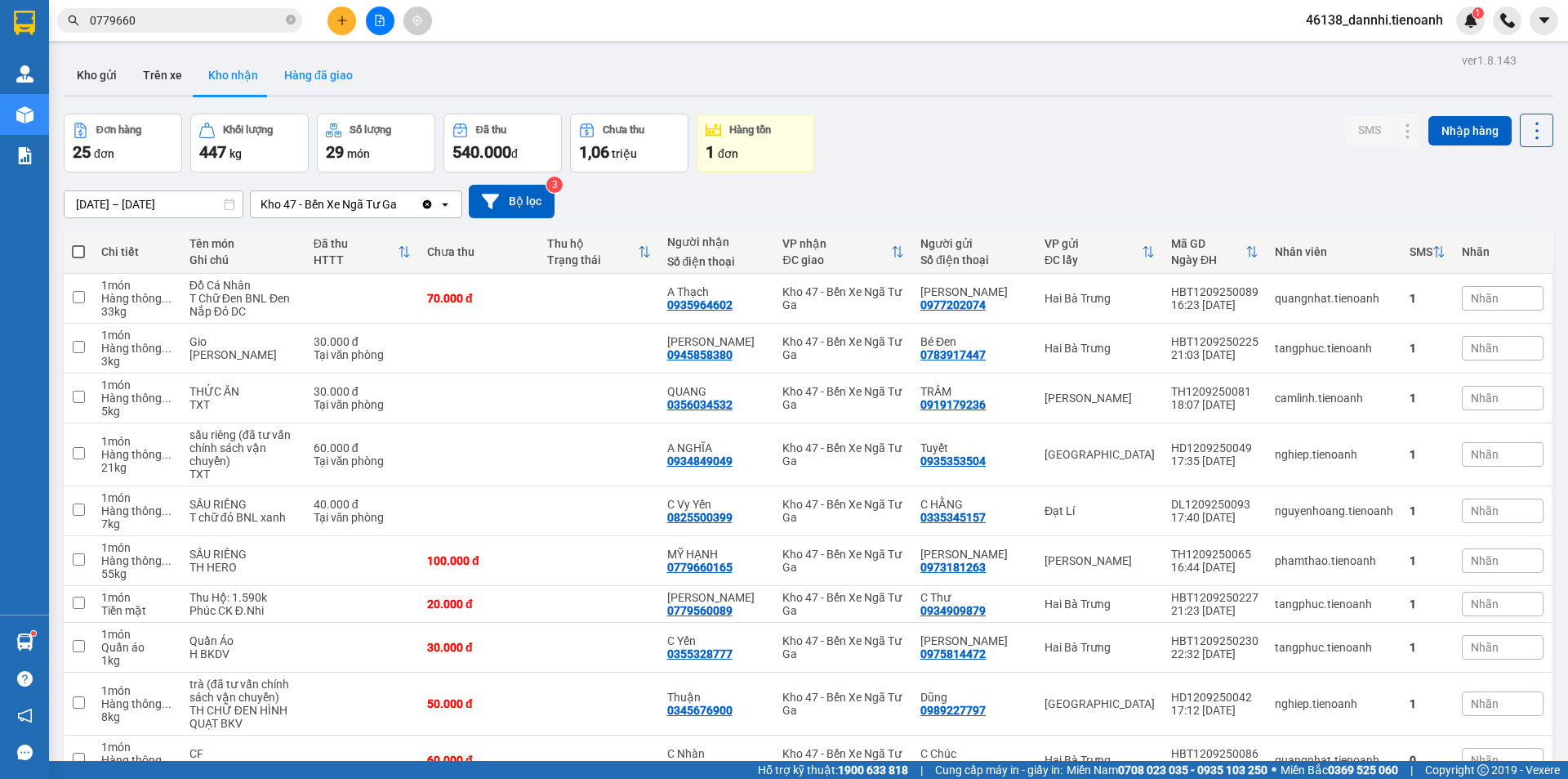
click at [304, 74] on button "Hàng đã giao" at bounding box center [318, 75] width 94 height 39
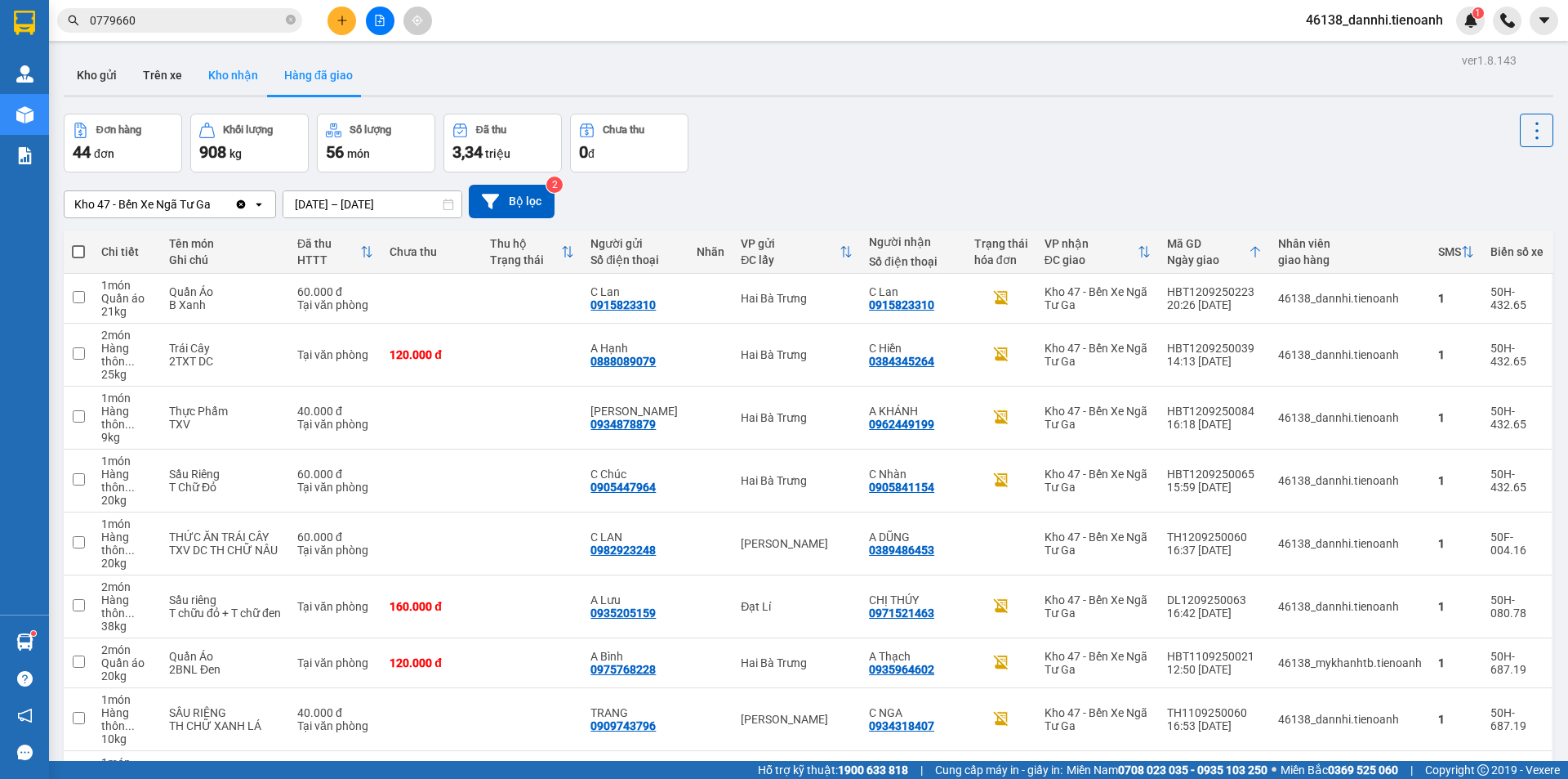
click at [247, 77] on button "Kho nhận" at bounding box center [233, 75] width 76 height 39
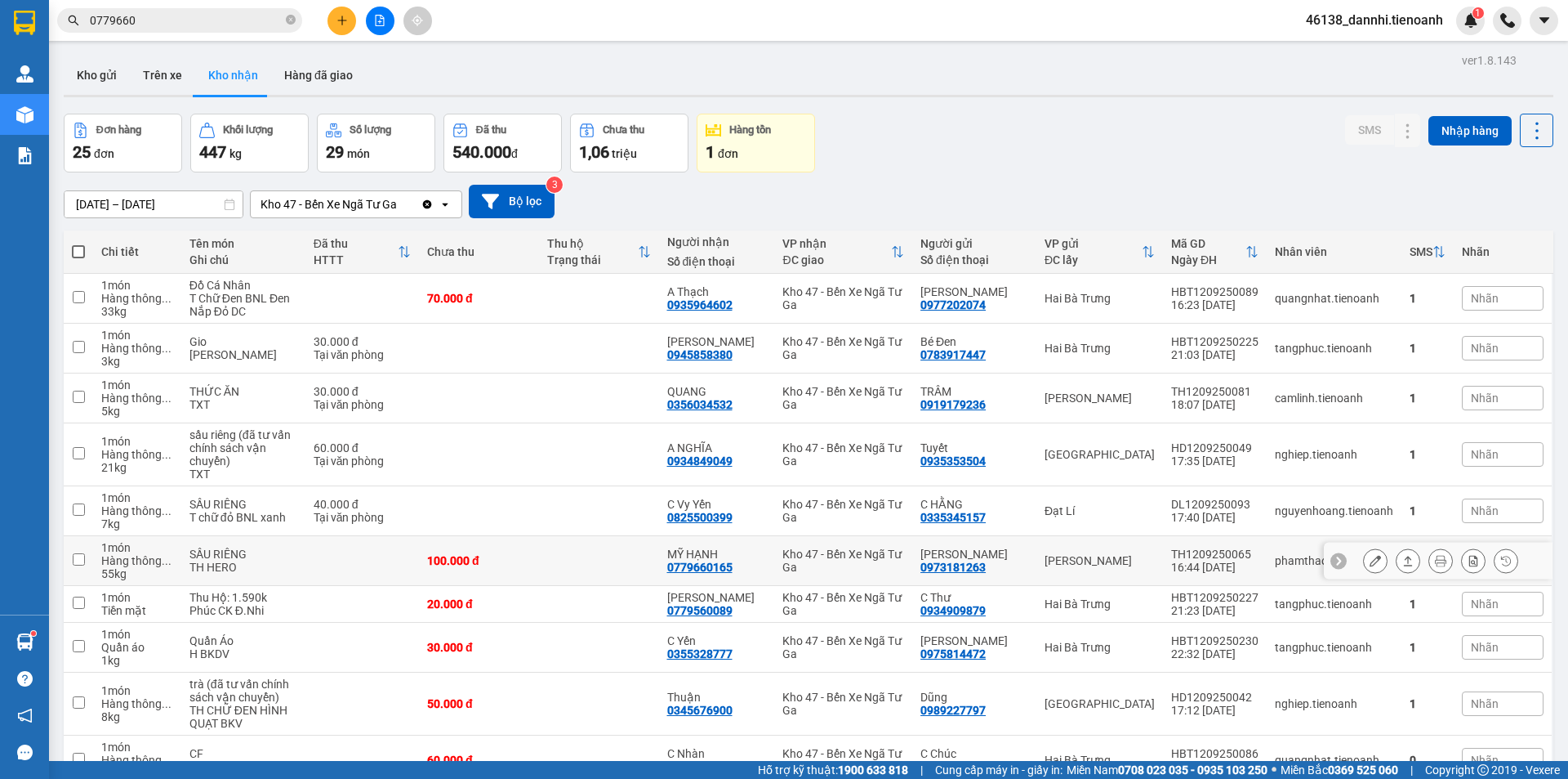
scroll to position [81, 0]
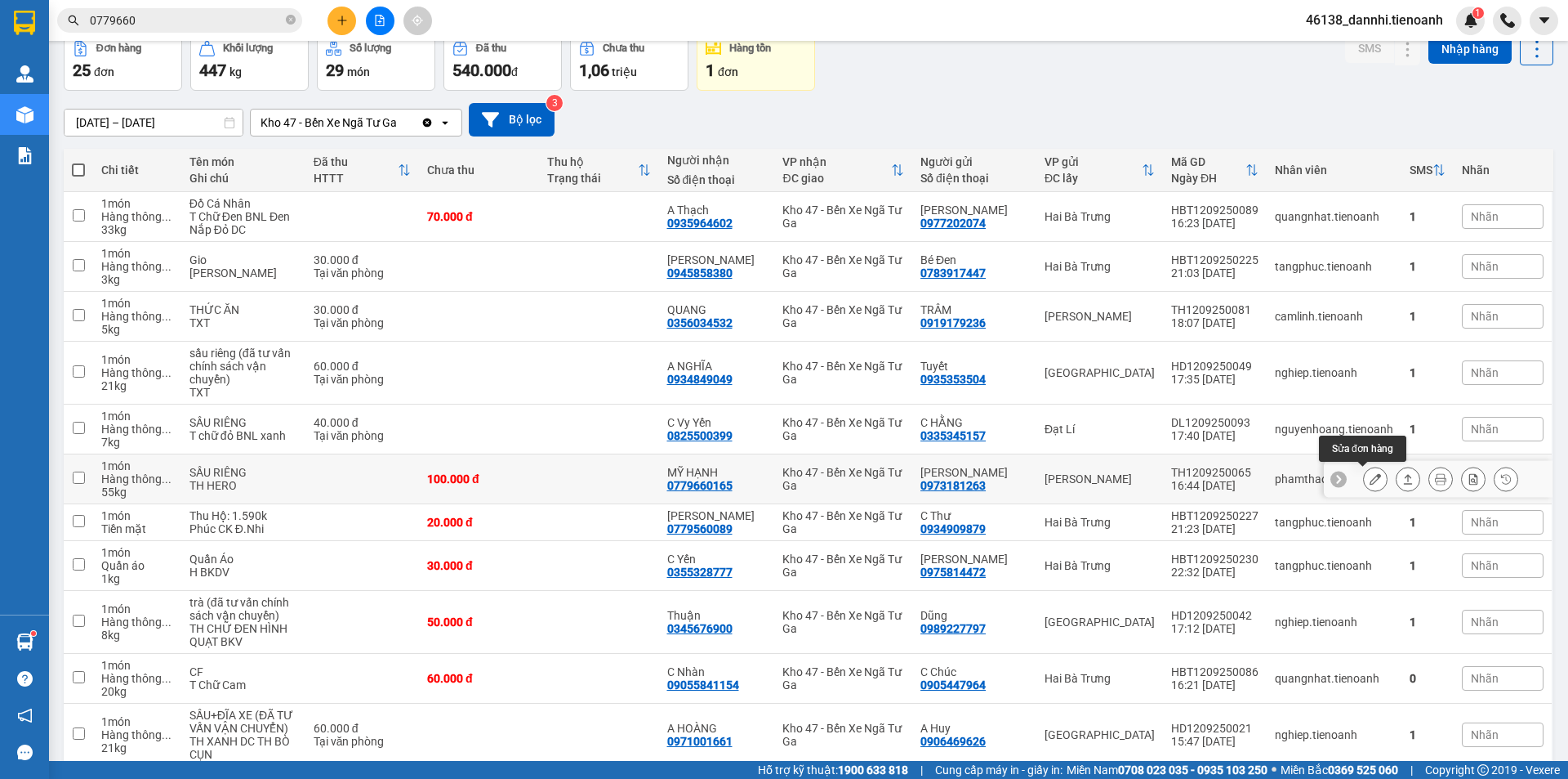
click at [1364, 489] on button at bounding box center [1375, 479] width 22 height 29
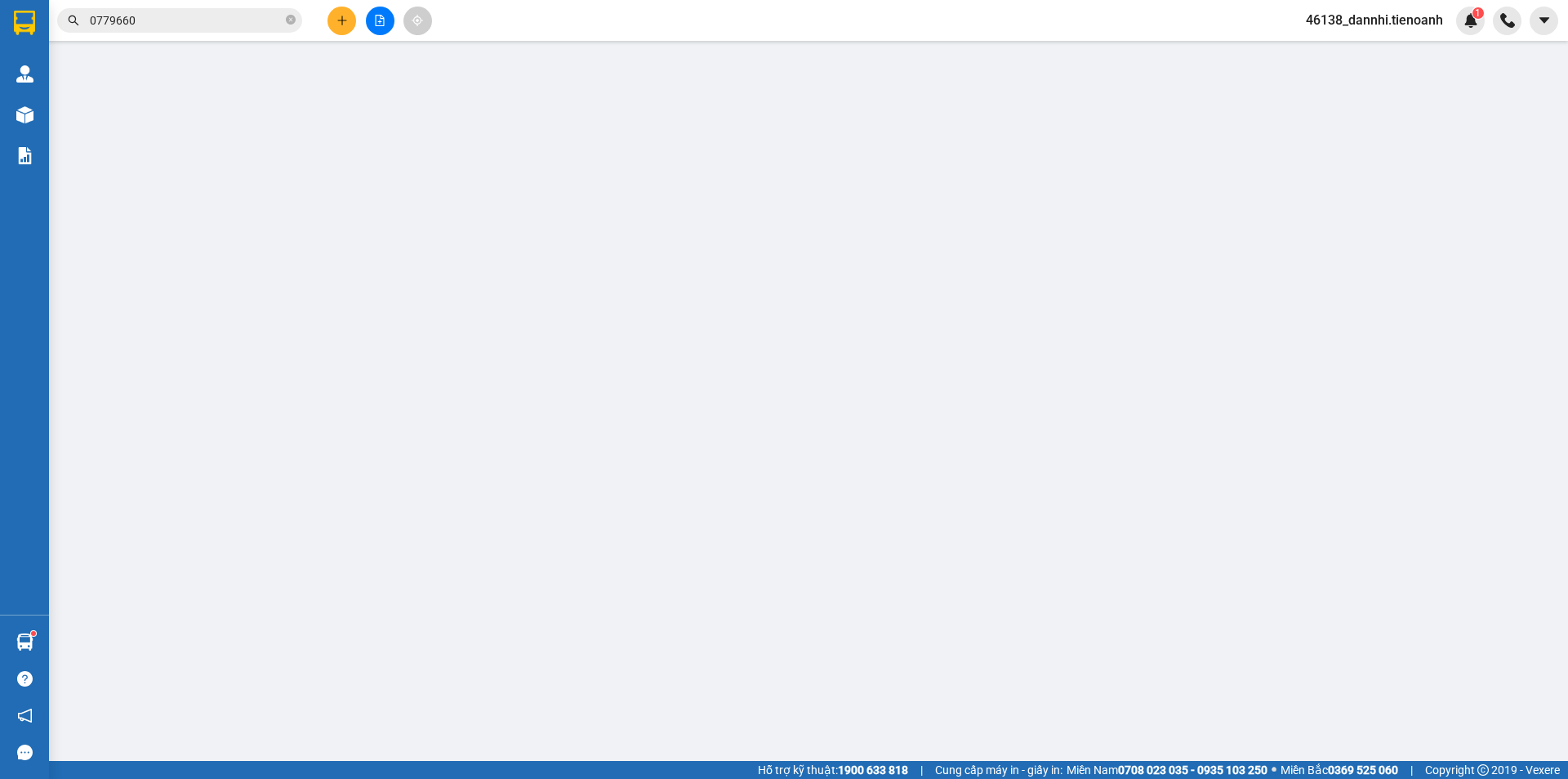
type input "0779660165"
type input "MỸ HẠNH"
type input "0973181263"
type input "[PERSON_NAME]"
type input "100.000"
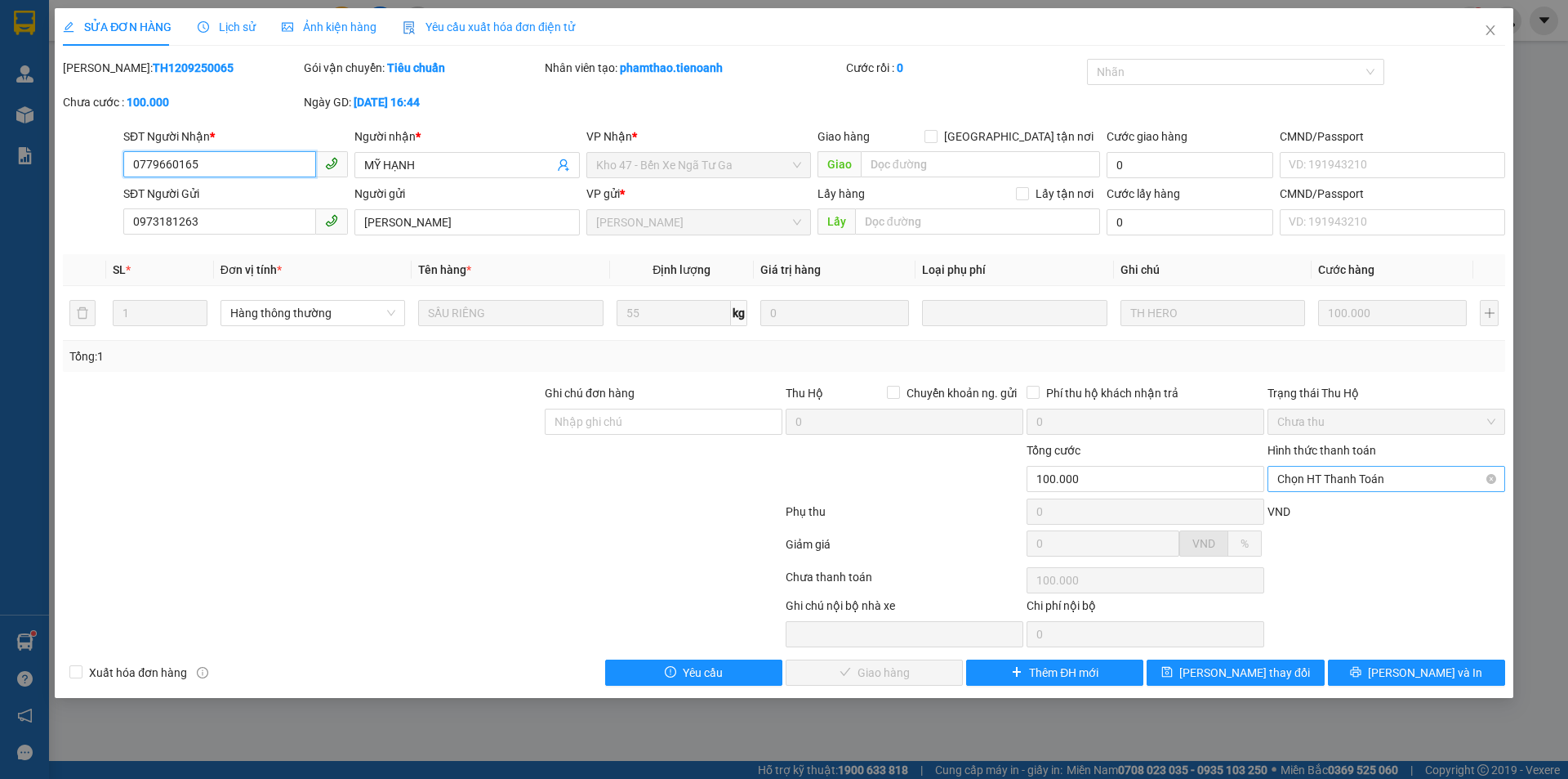
click at [1350, 487] on span "Chọn HT Thanh Toán" at bounding box center [1386, 479] width 218 height 24
click at [1337, 505] on div "Tại văn phòng" at bounding box center [1386, 511] width 218 height 18
type input "0"
click at [829, 685] on button "[PERSON_NAME] và Giao hàng" at bounding box center [874, 672] width 178 height 26
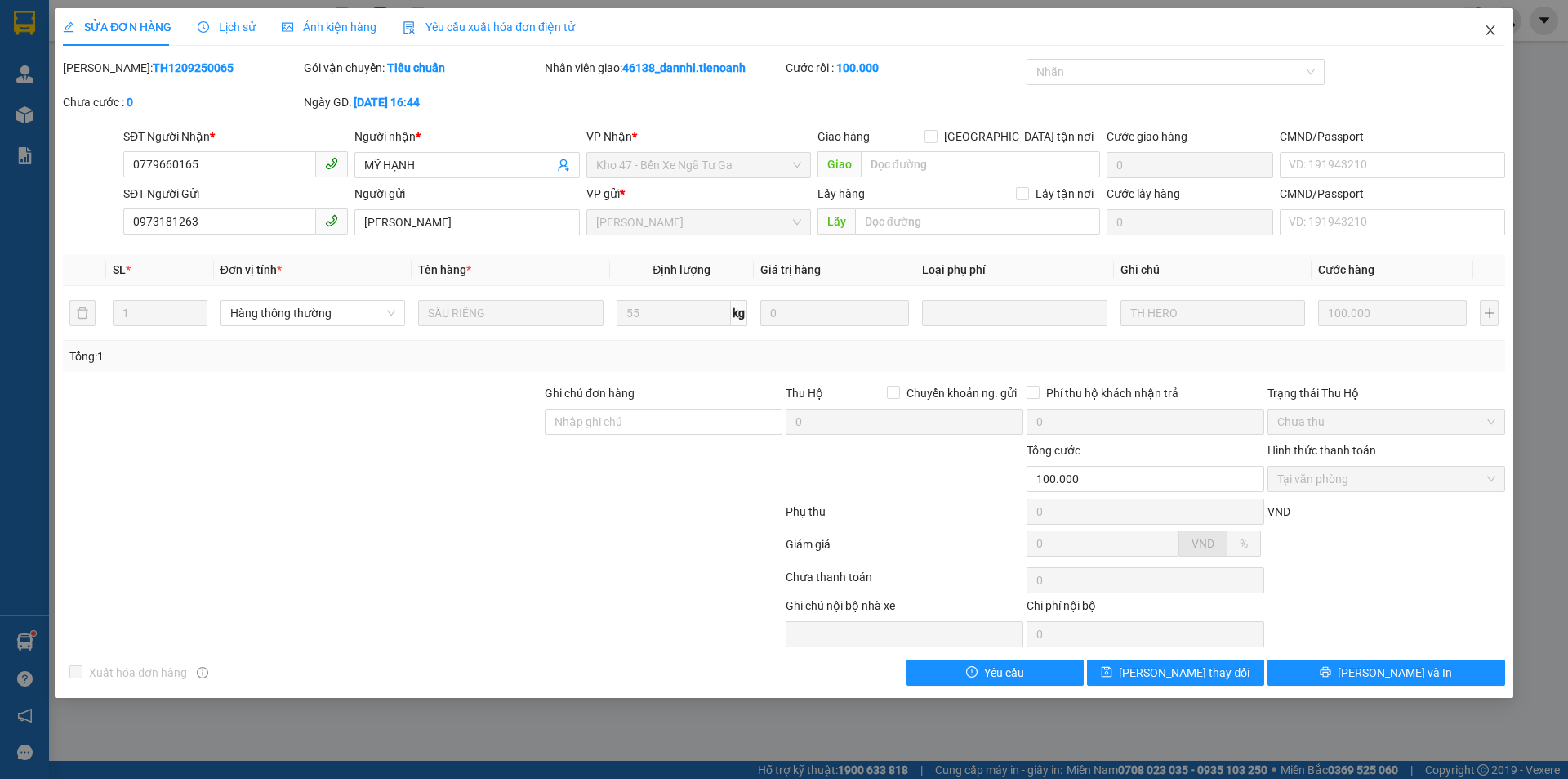
click at [1489, 27] on icon "close" at bounding box center [1490, 30] width 13 height 13
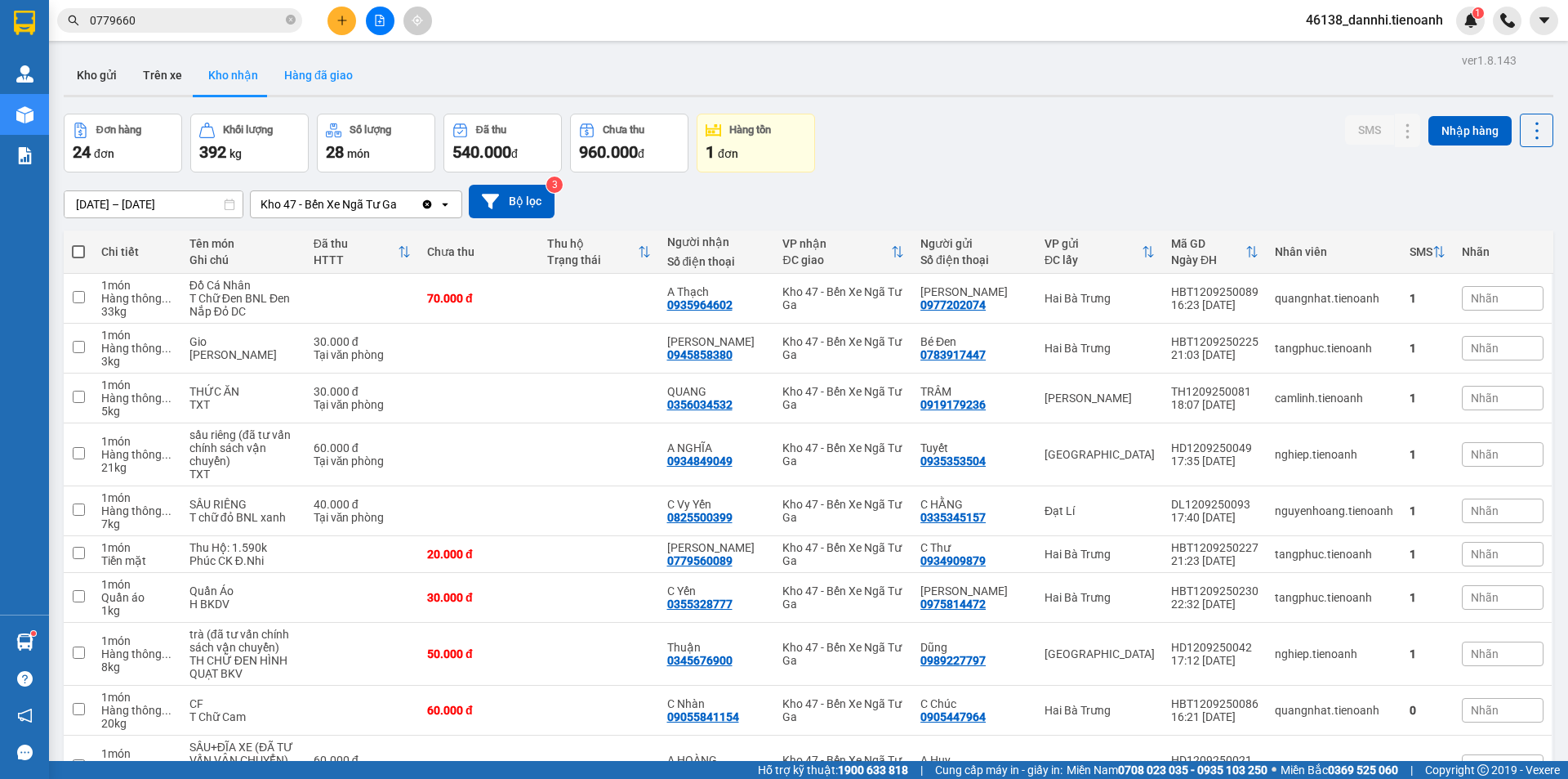
click at [318, 75] on button "Hàng đã giao" at bounding box center [318, 75] width 94 height 39
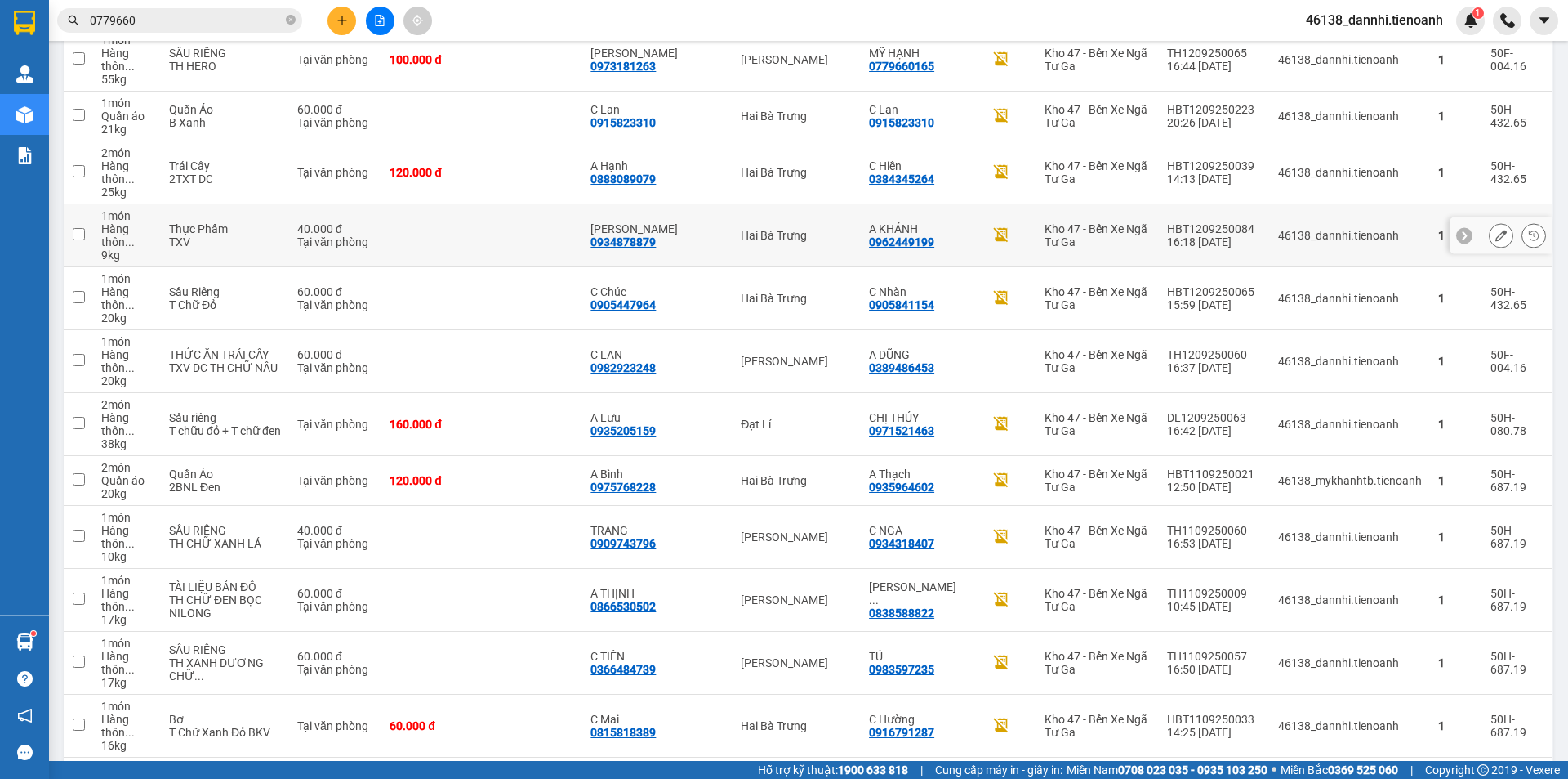
scroll to position [81, 0]
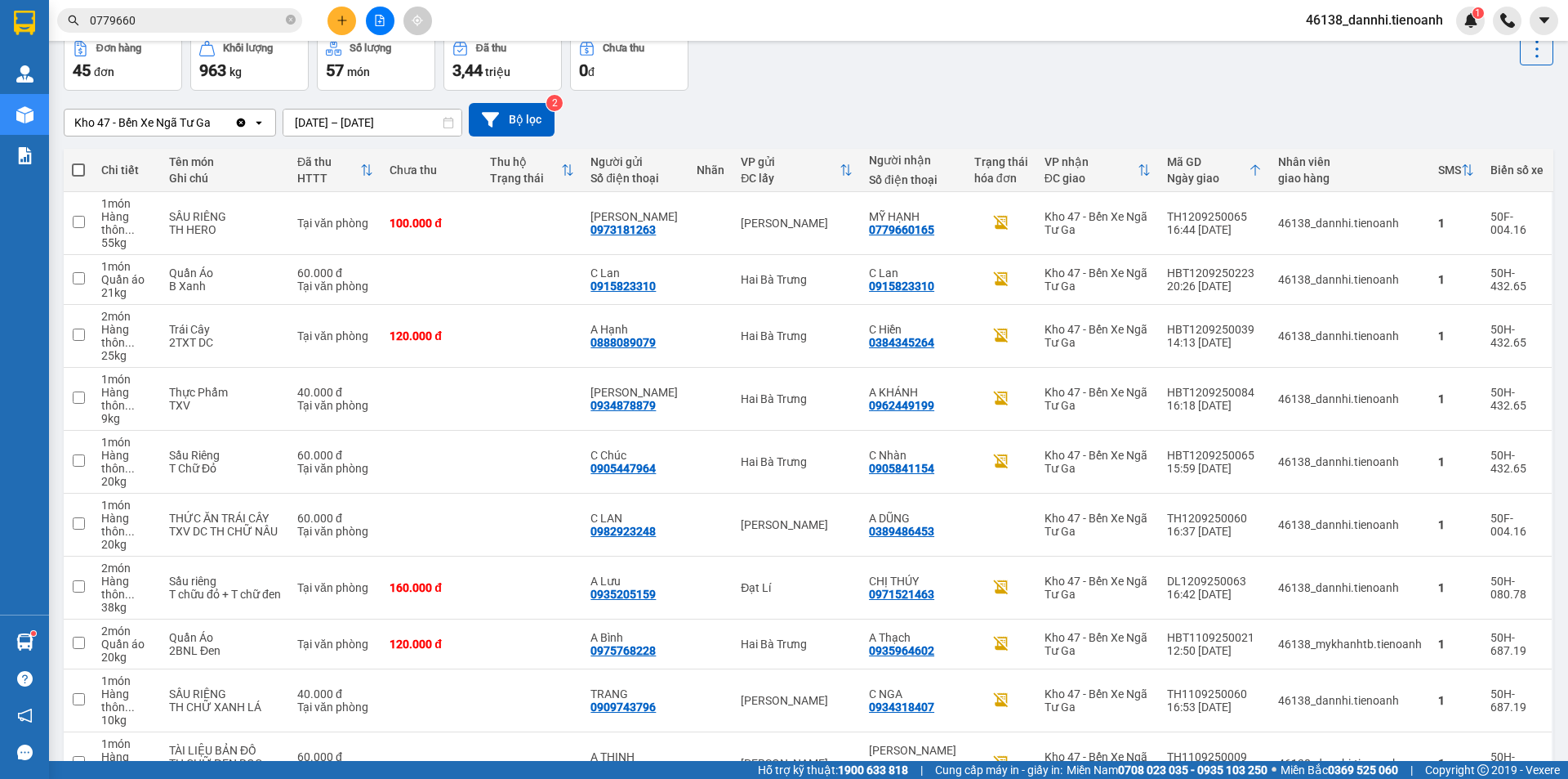
click at [268, 21] on input "0779660" at bounding box center [186, 20] width 193 height 18
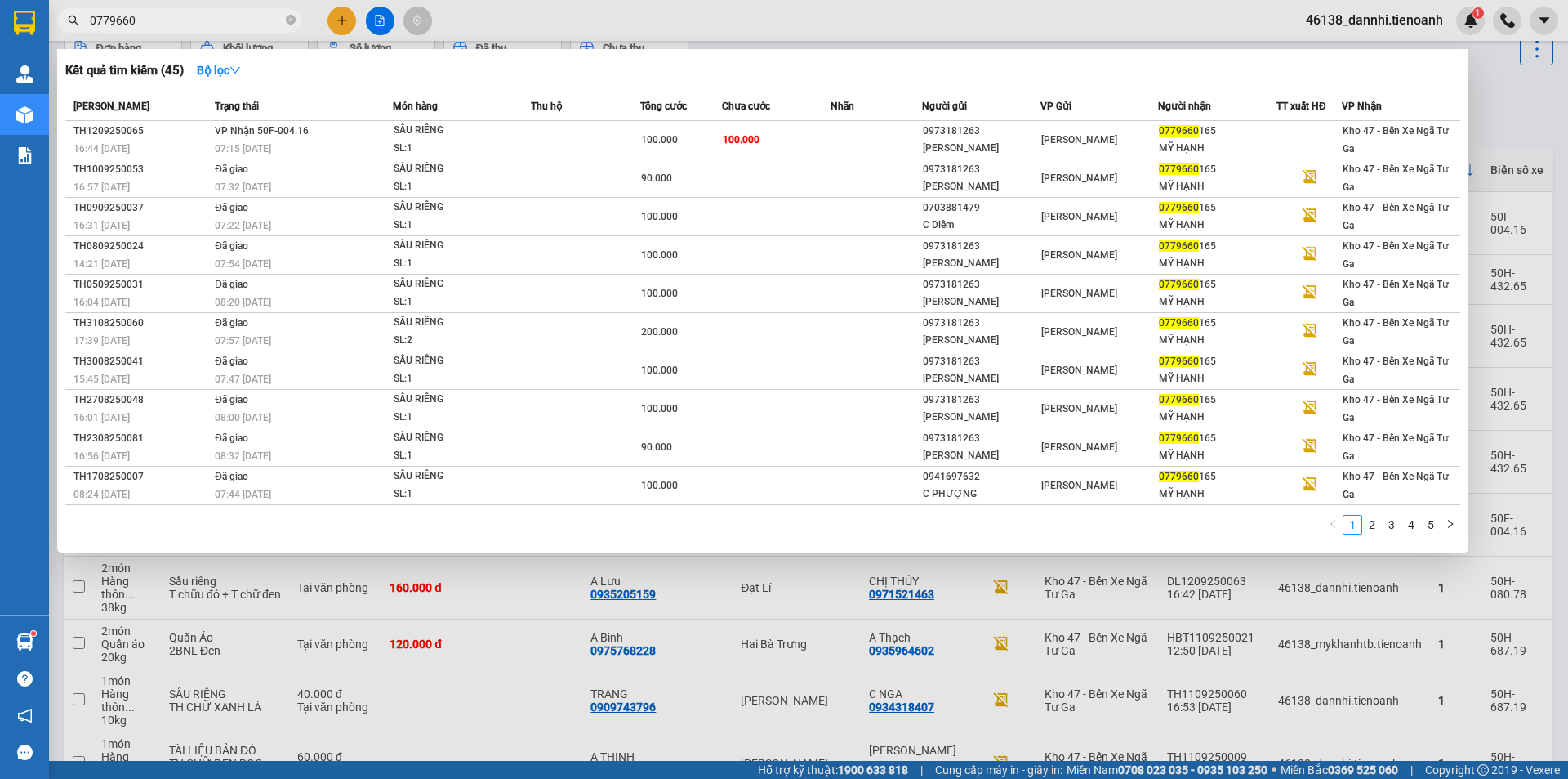
click at [268, 21] on input "0779660" at bounding box center [186, 20] width 193 height 18
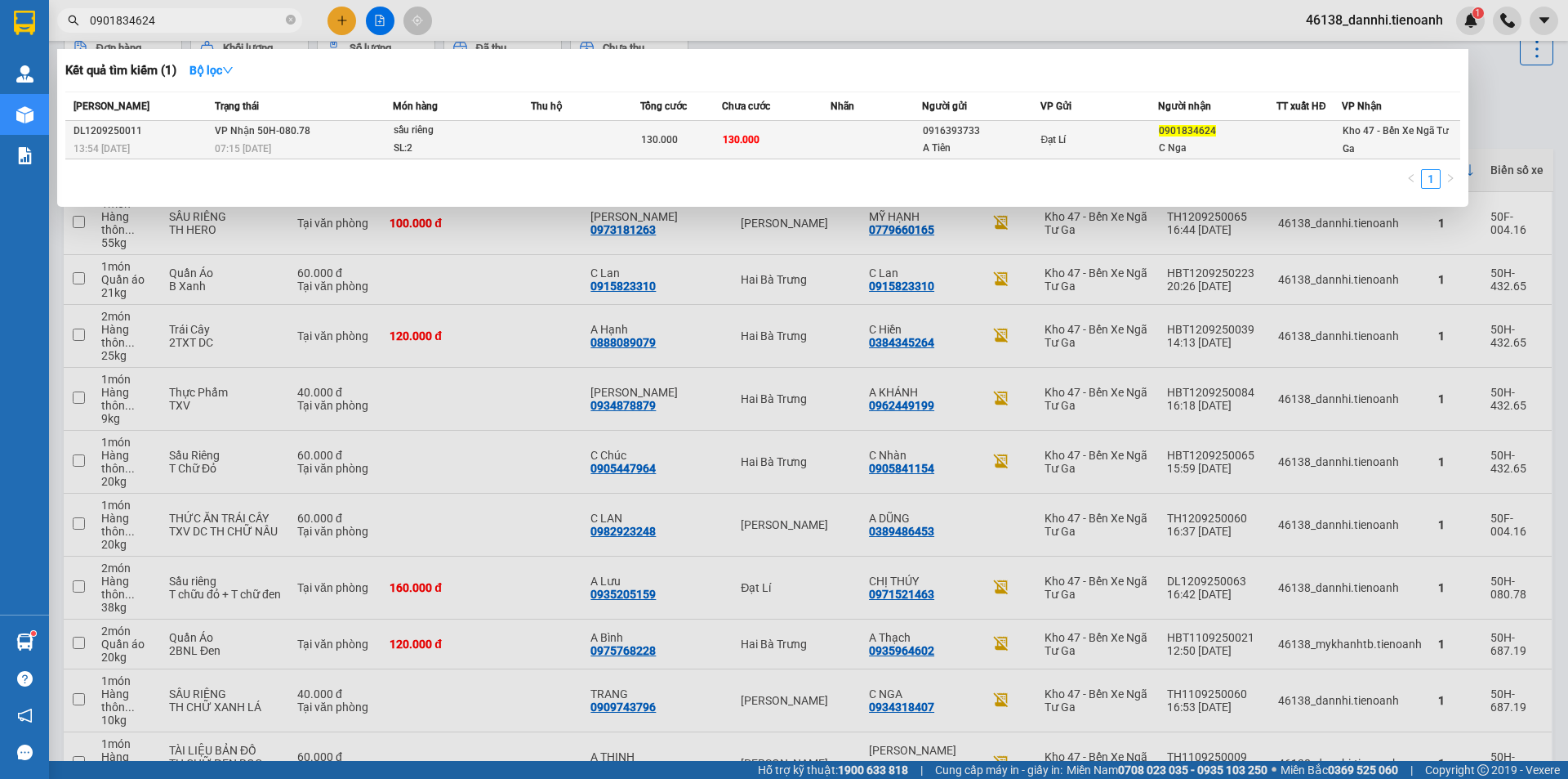
type input "0901834624"
click at [426, 146] on div "SL: 2" at bounding box center [454, 148] width 122 height 18
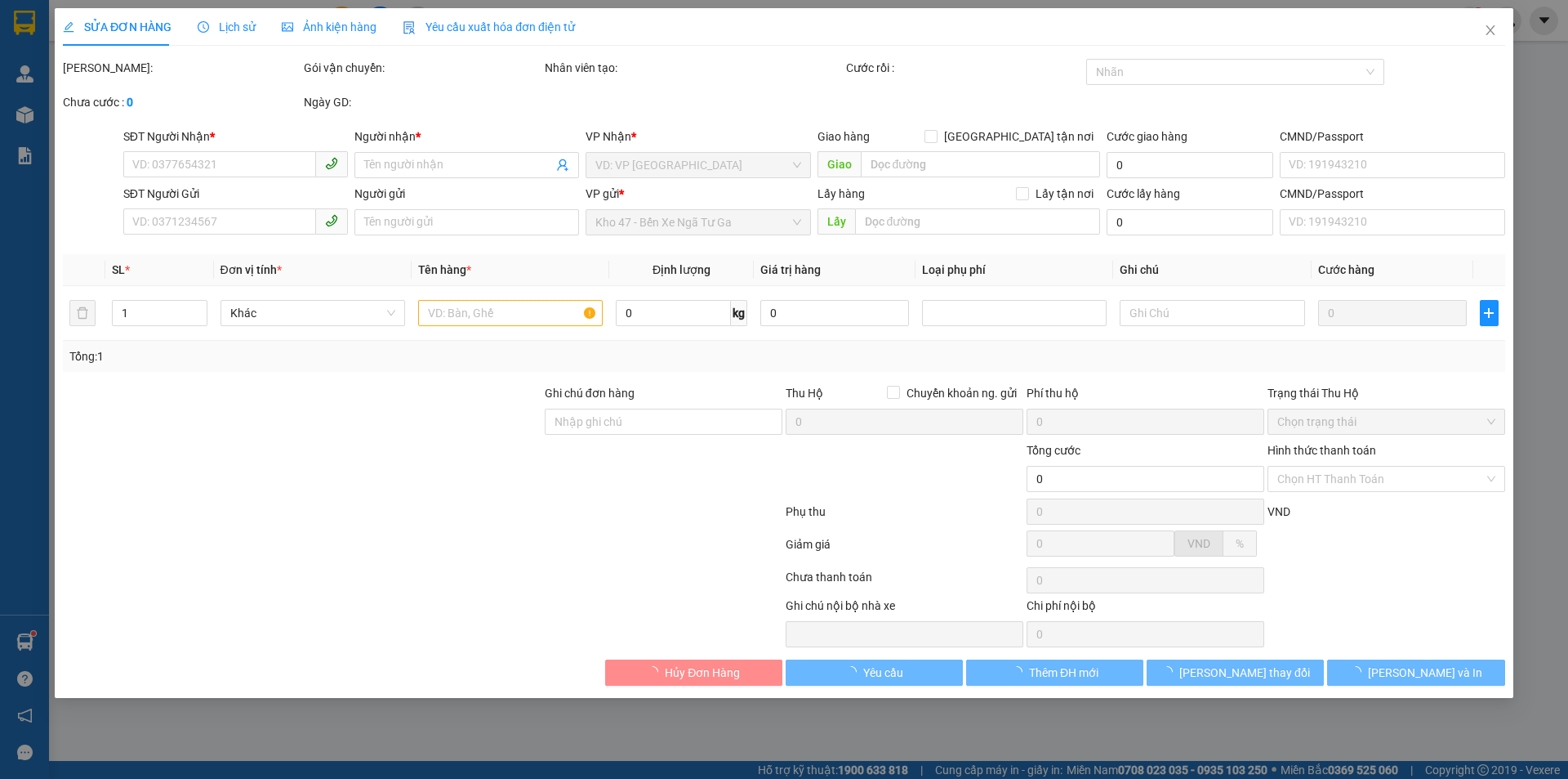
type input "0901834624"
type input "C Nga"
type input "0916393733"
type input "A Tiên"
type input "130.000"
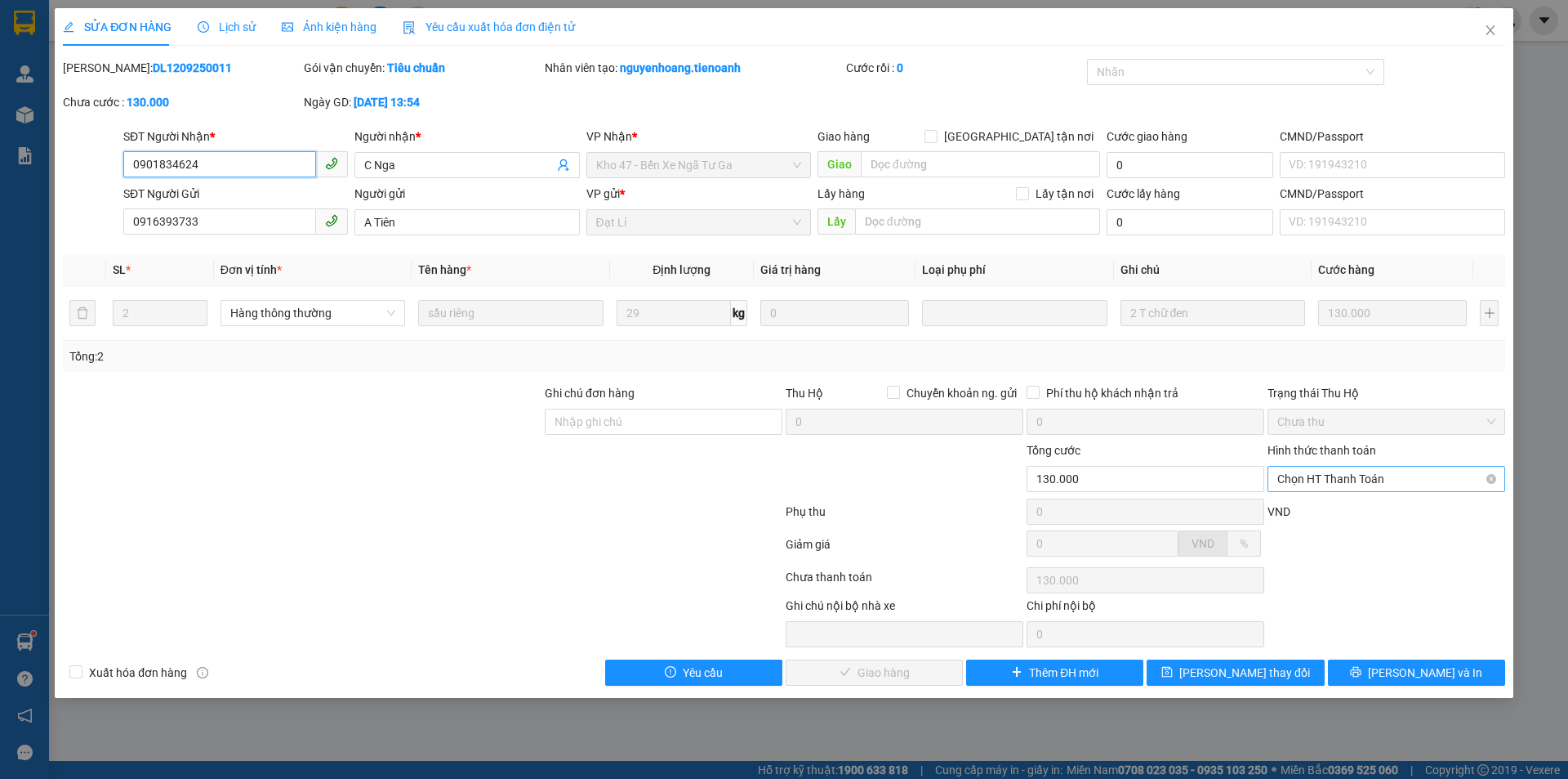
drag, startPoint x: 1308, startPoint y: 472, endPoint x: 1291, endPoint y: 479, distance: 18.4
click at [1306, 472] on span "Chọn HT Thanh Toán" at bounding box center [1386, 479] width 218 height 24
click at [1351, 505] on div "Tại văn phòng" at bounding box center [1386, 511] width 218 height 18
type input "0"
click at [895, 674] on span "[PERSON_NAME] và Giao hàng" at bounding box center [896, 671] width 157 height 18
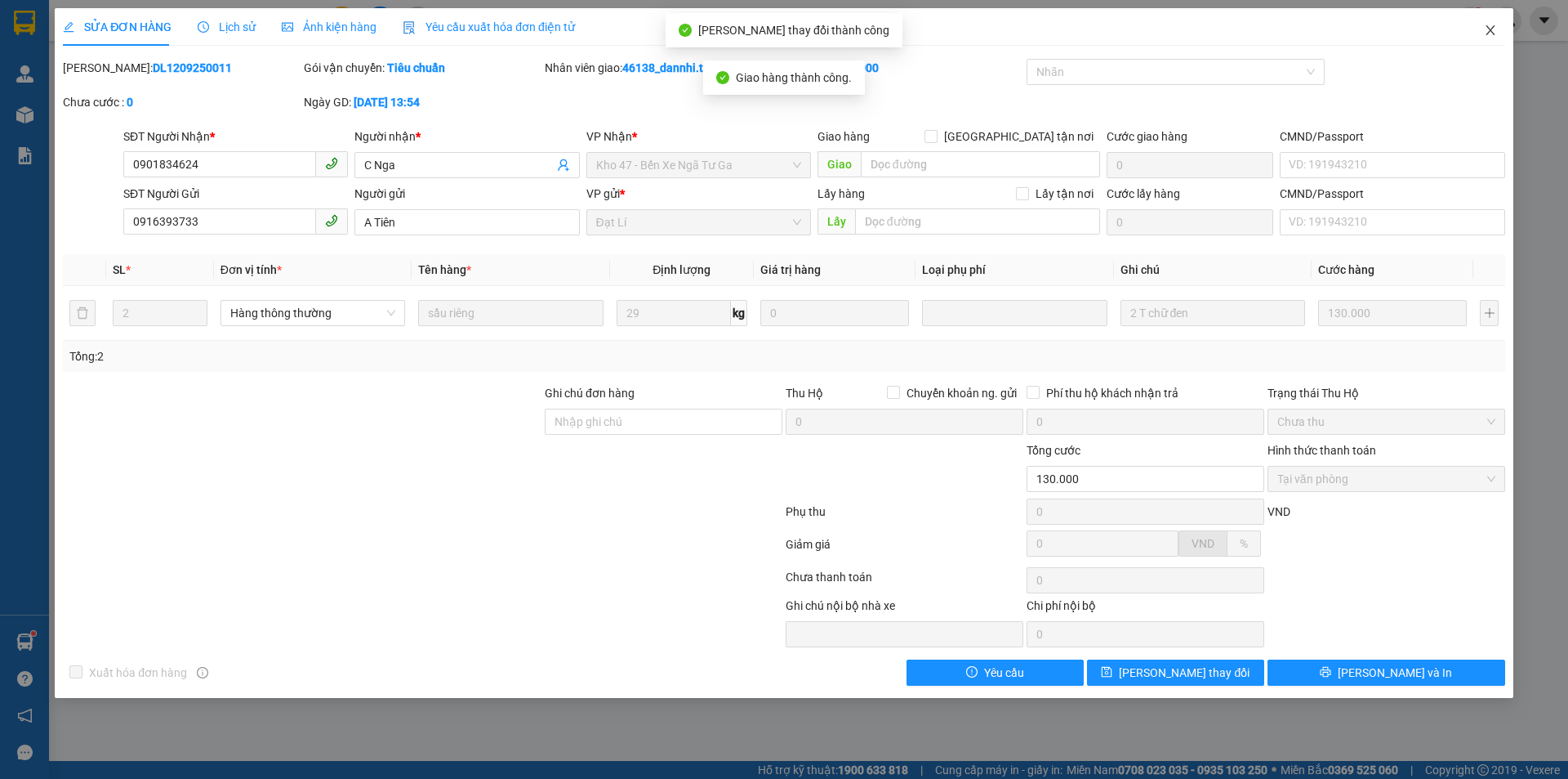
click at [1491, 30] on icon "close" at bounding box center [1490, 30] width 9 height 9
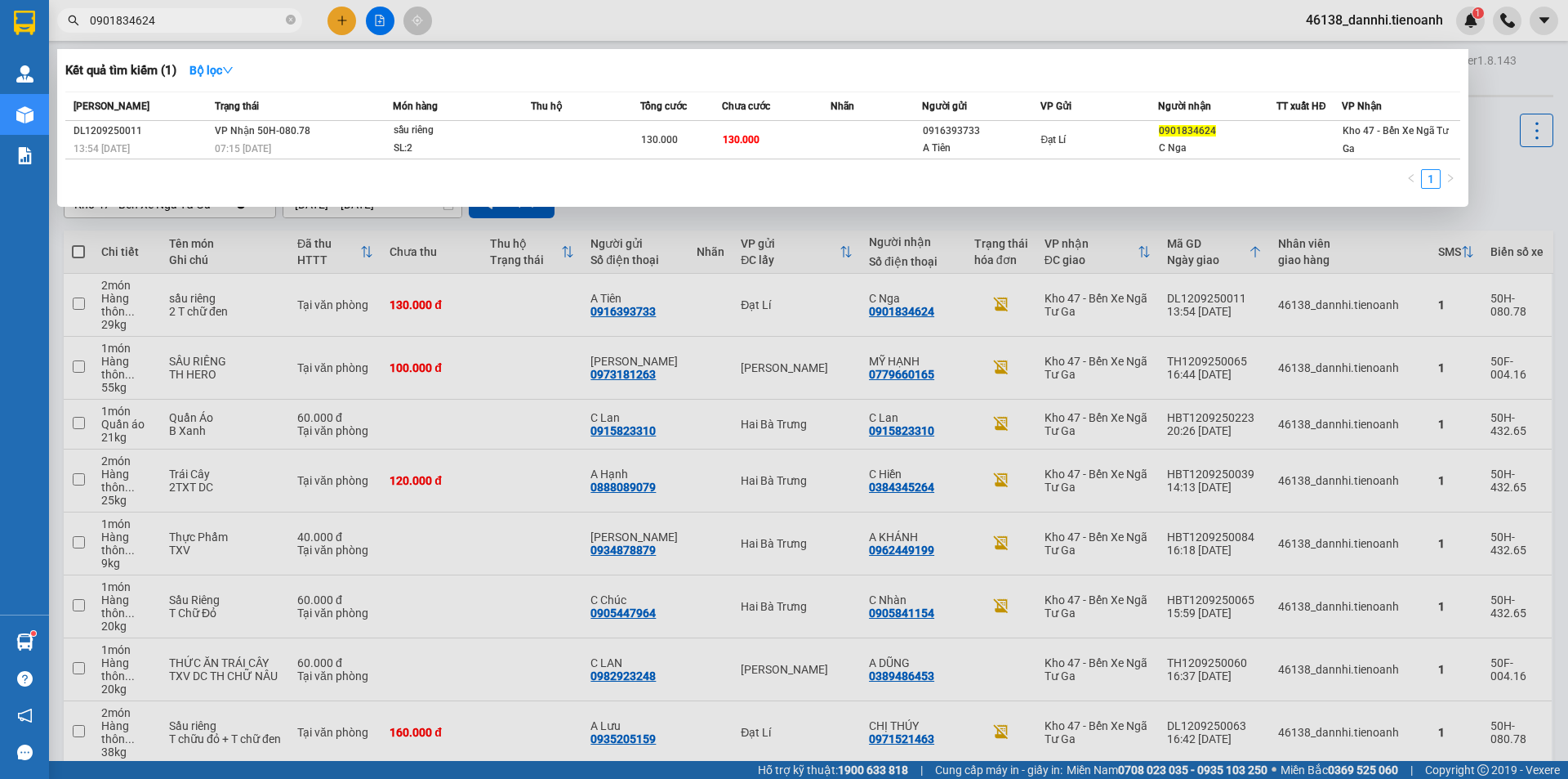
click at [167, 24] on input "0901834624" at bounding box center [186, 20] width 193 height 18
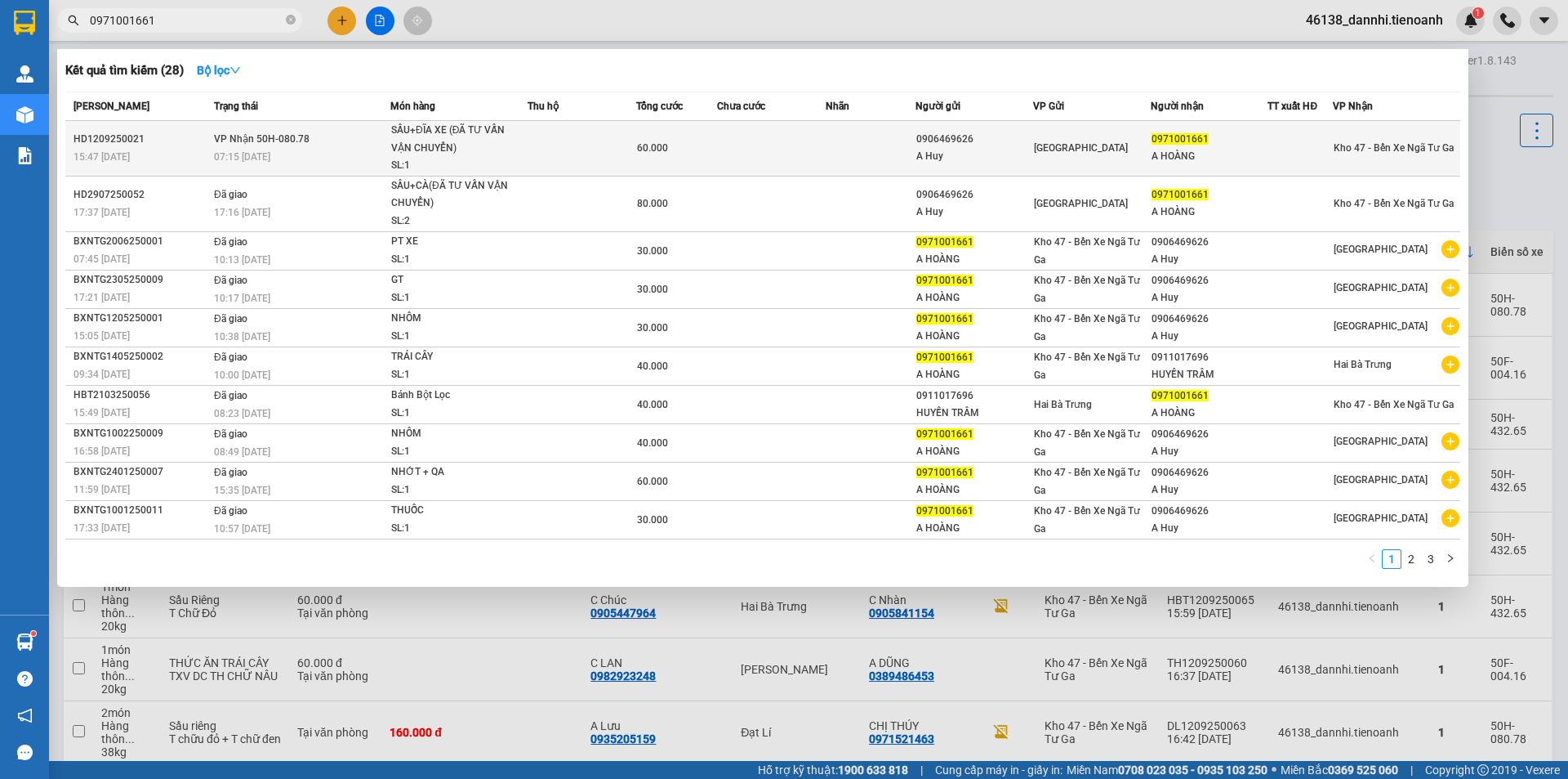
type input "0971001661"
click at [611, 151] on td at bounding box center [582, 148] width 108 height 55
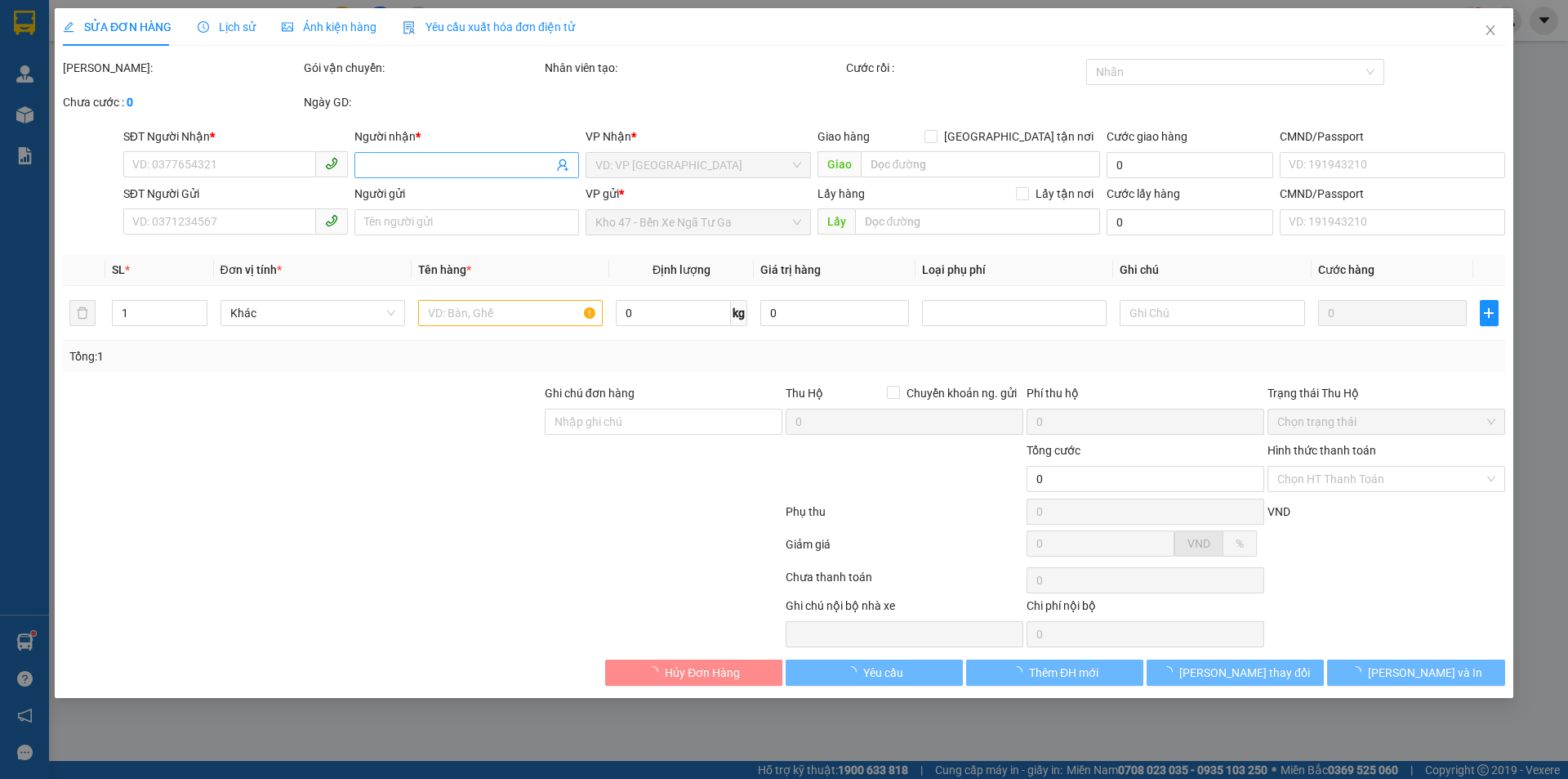
type input "0971001661"
type input "A HOÀNG"
type input "0906469626"
type input "A Huy"
type input "60.000"
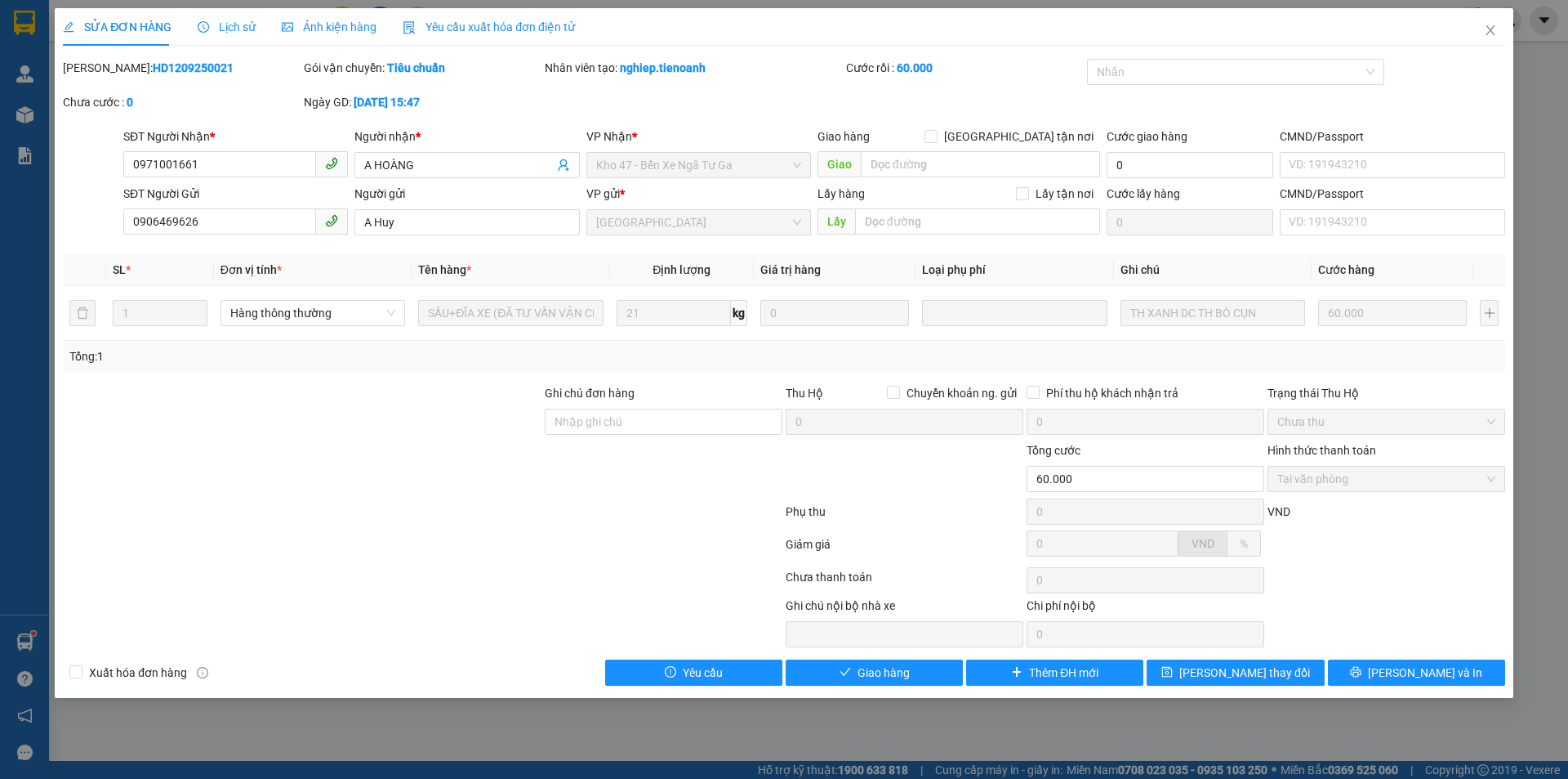
click at [899, 656] on div "Total Paid Fee 60.000 Total UnPaid Fee 0 Cash Collection Total Fee Mã ĐH: HD120…" at bounding box center [784, 372] width 1443 height 627
click at [901, 675] on span "Giao hàng" at bounding box center [884, 671] width 52 height 18
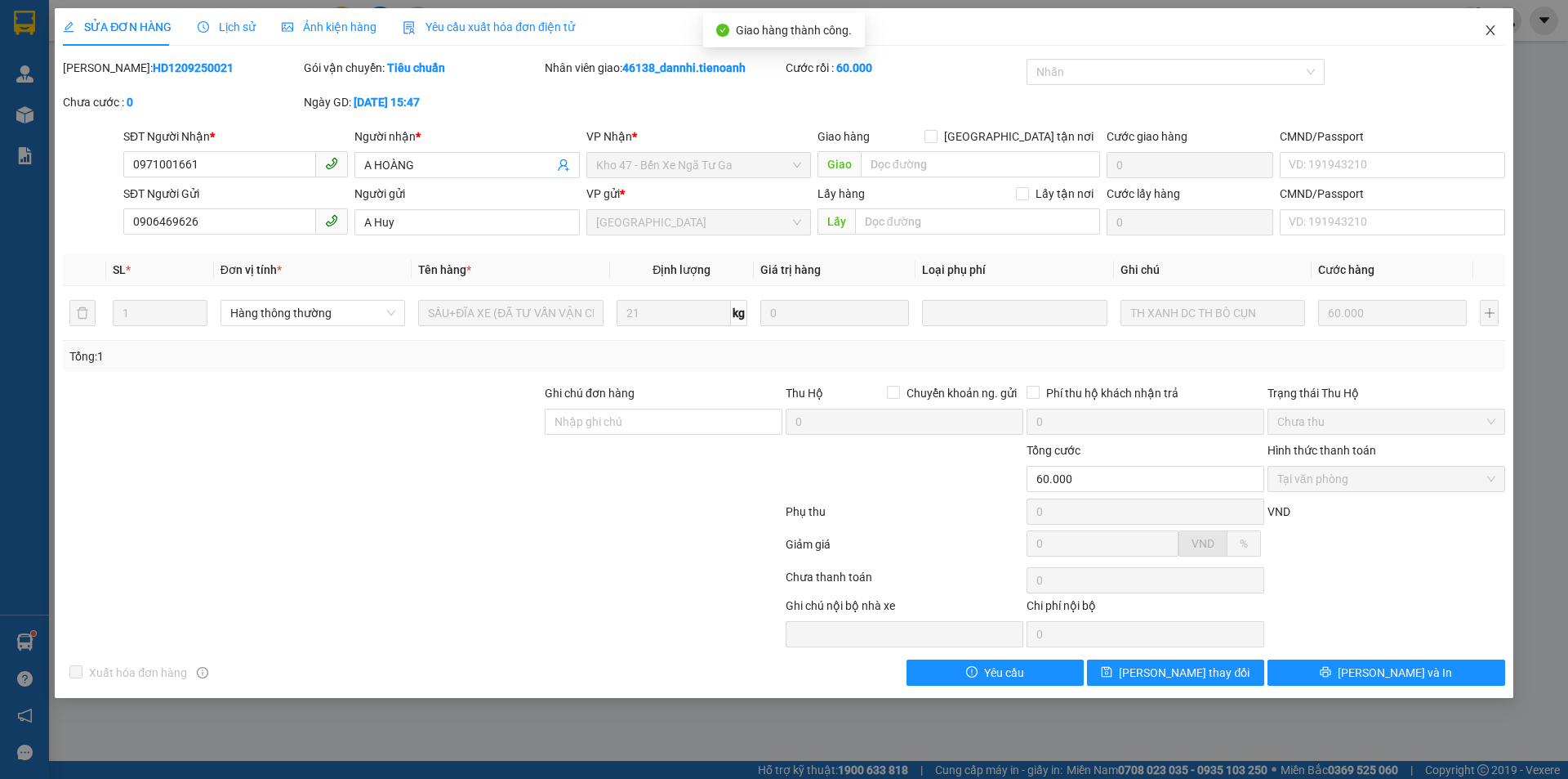
click at [1488, 33] on icon "close" at bounding box center [1490, 30] width 13 height 13
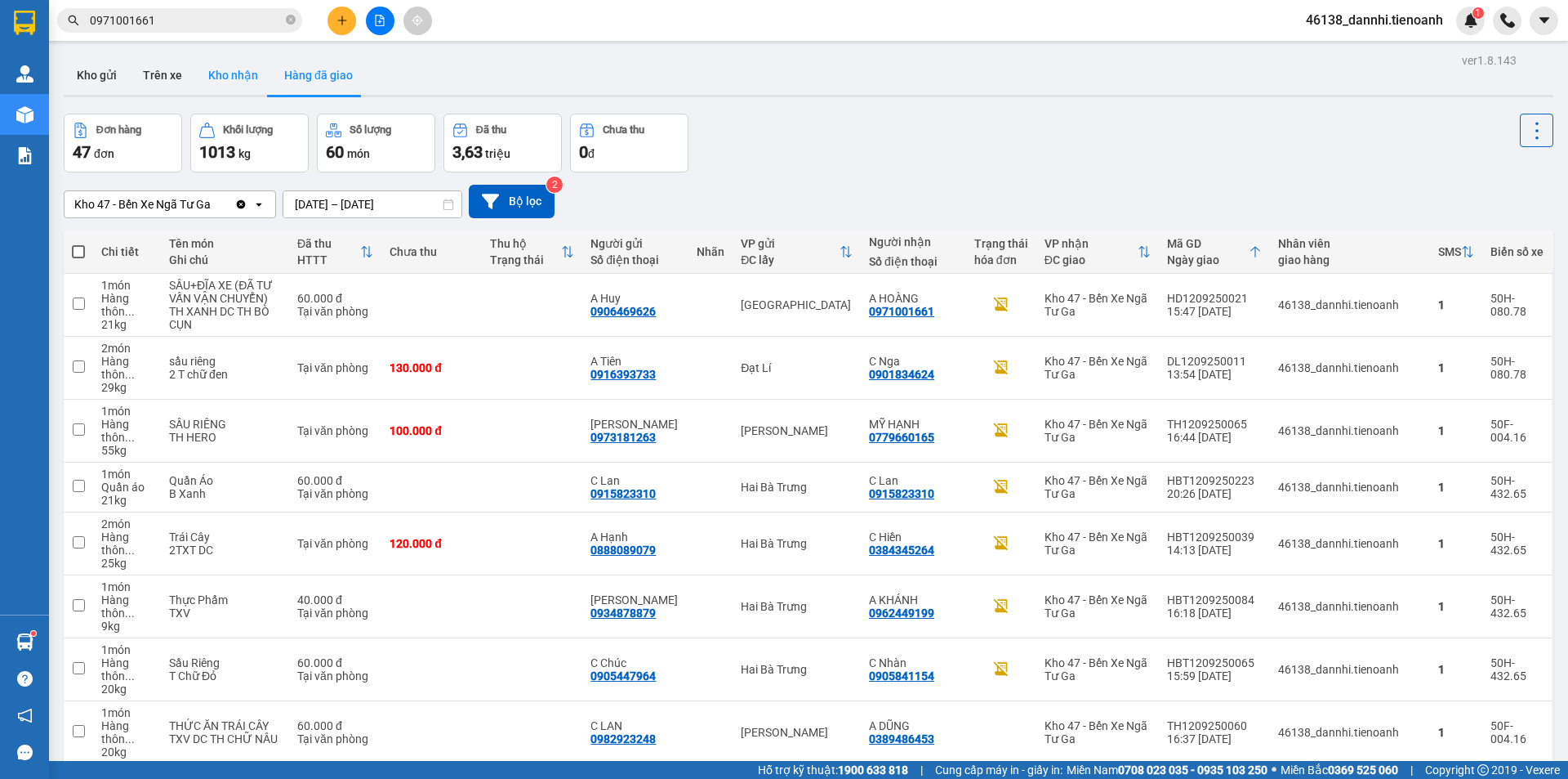
click at [229, 78] on button "Kho nhận" at bounding box center [233, 75] width 76 height 39
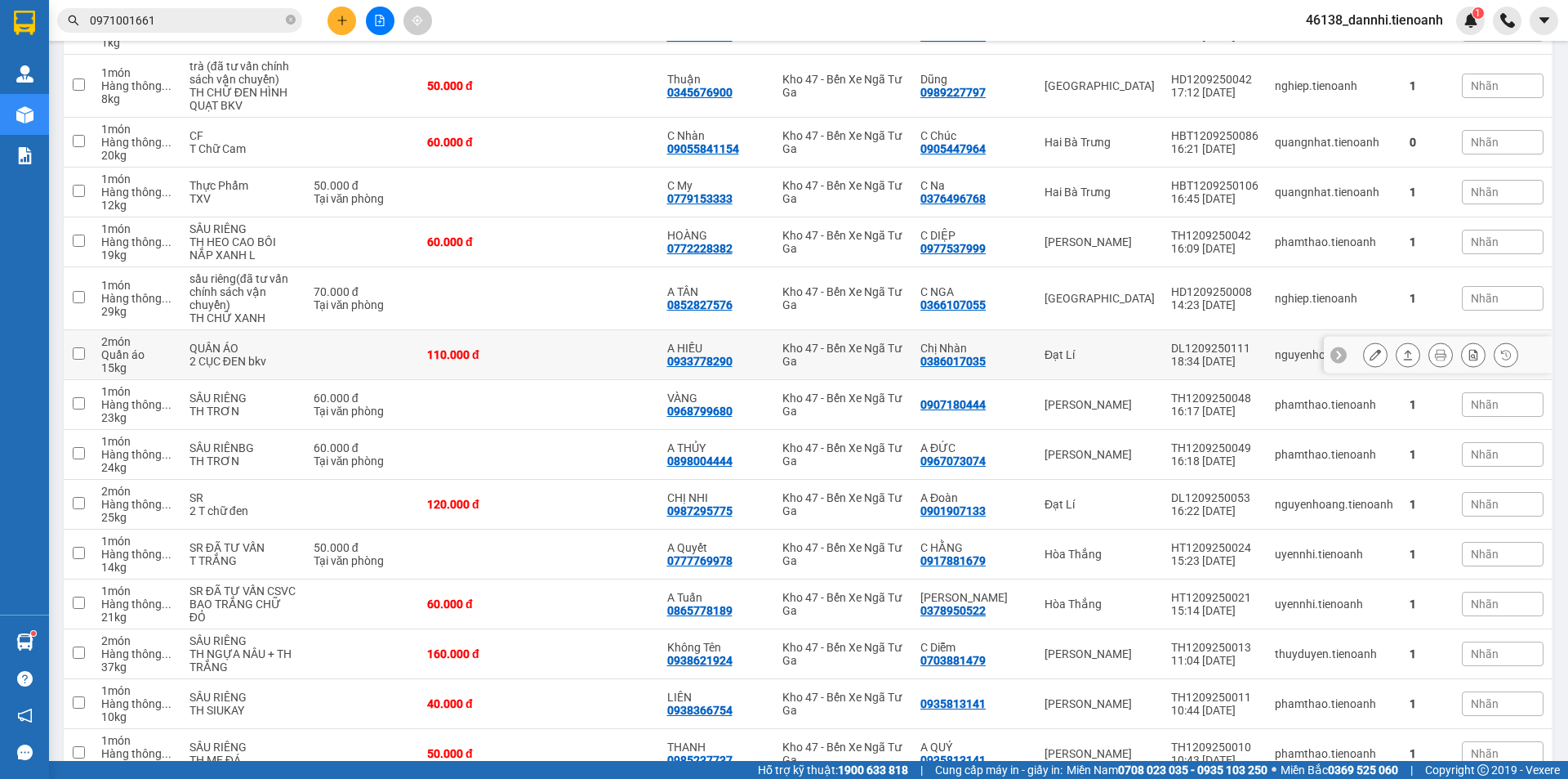
scroll to position [715, 0]
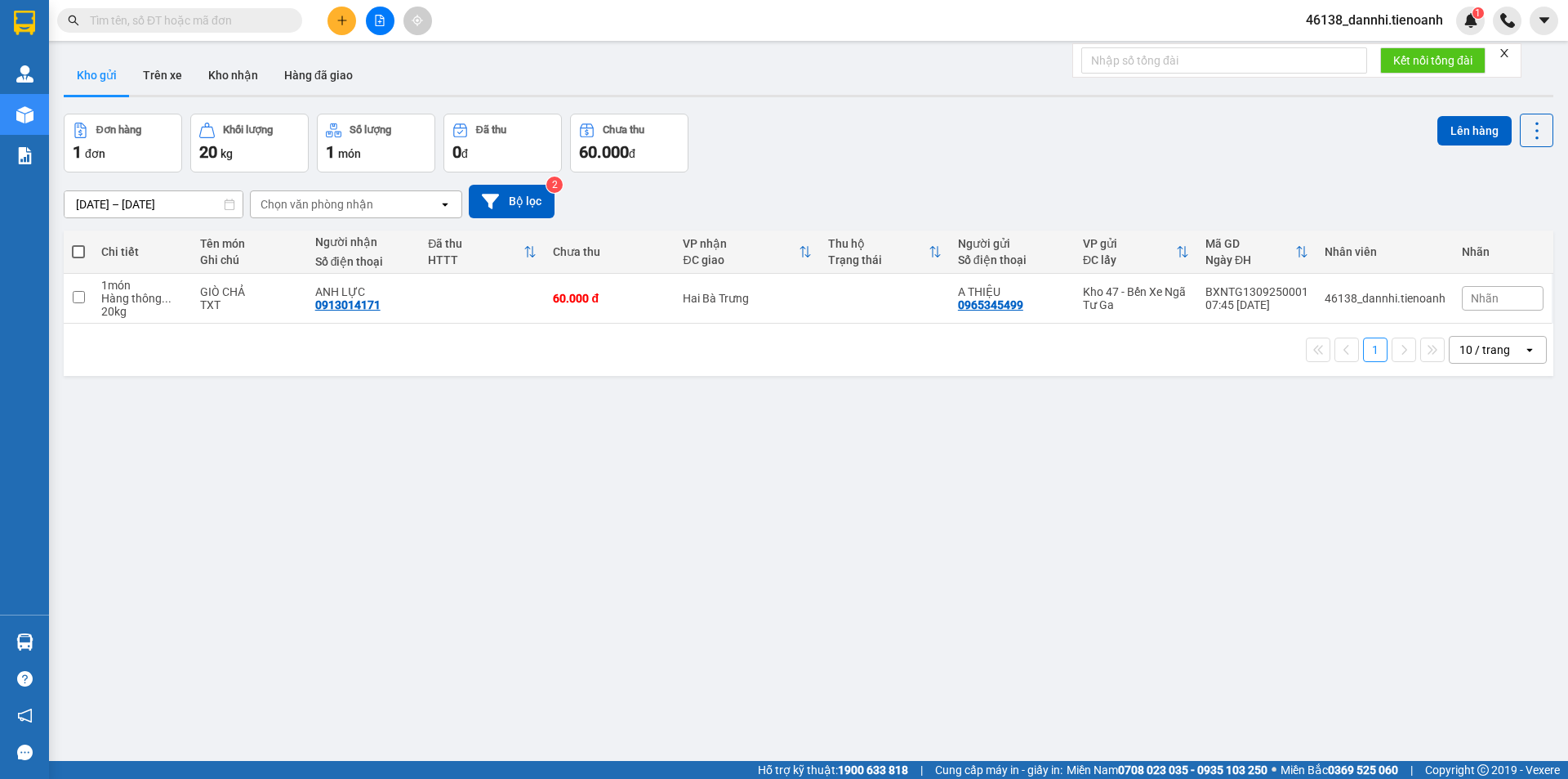
click at [229, 18] on input "text" at bounding box center [186, 20] width 193 height 18
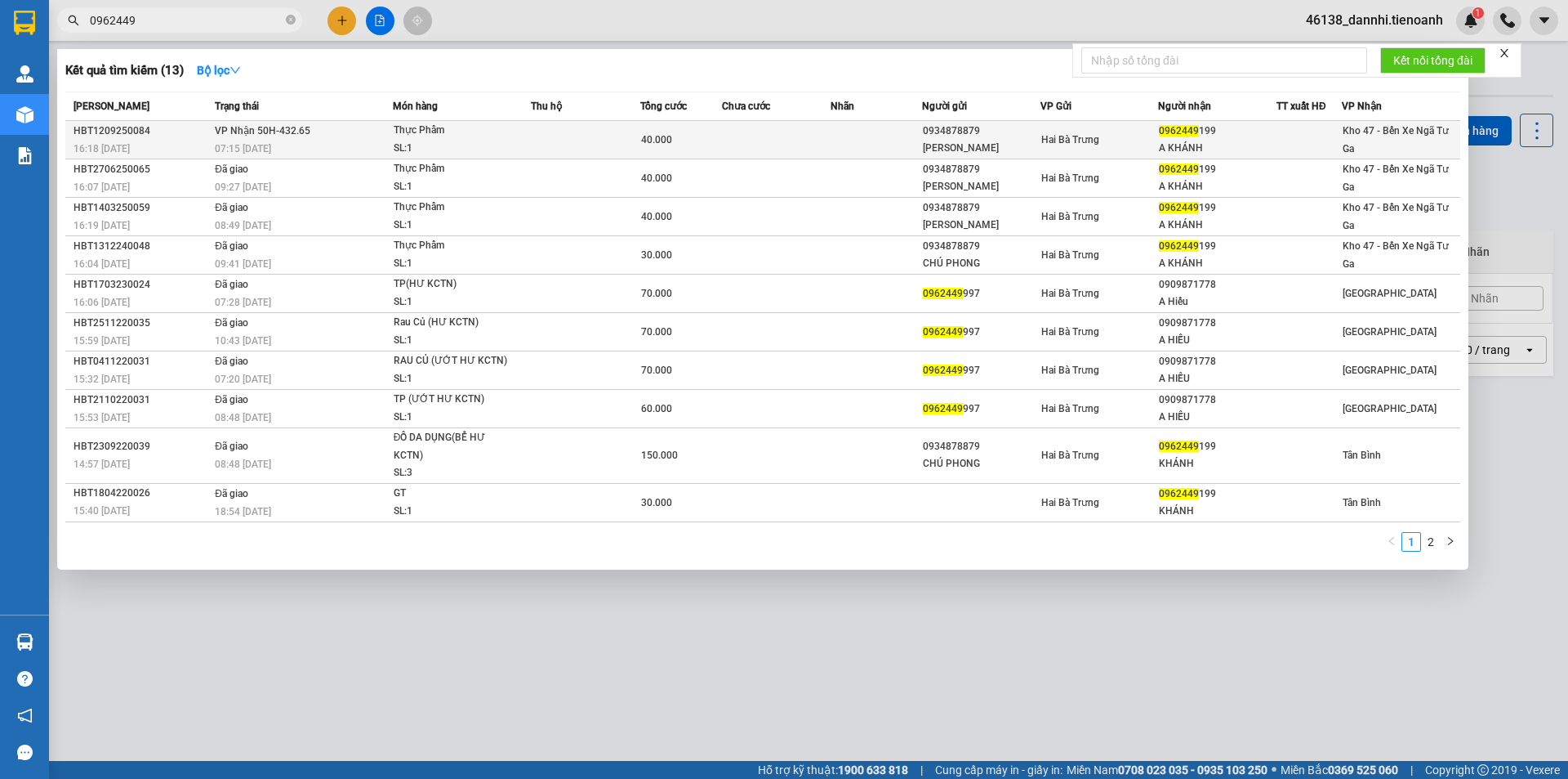
type input "0962449"
click at [558, 137] on td at bounding box center [585, 139] width 109 height 38
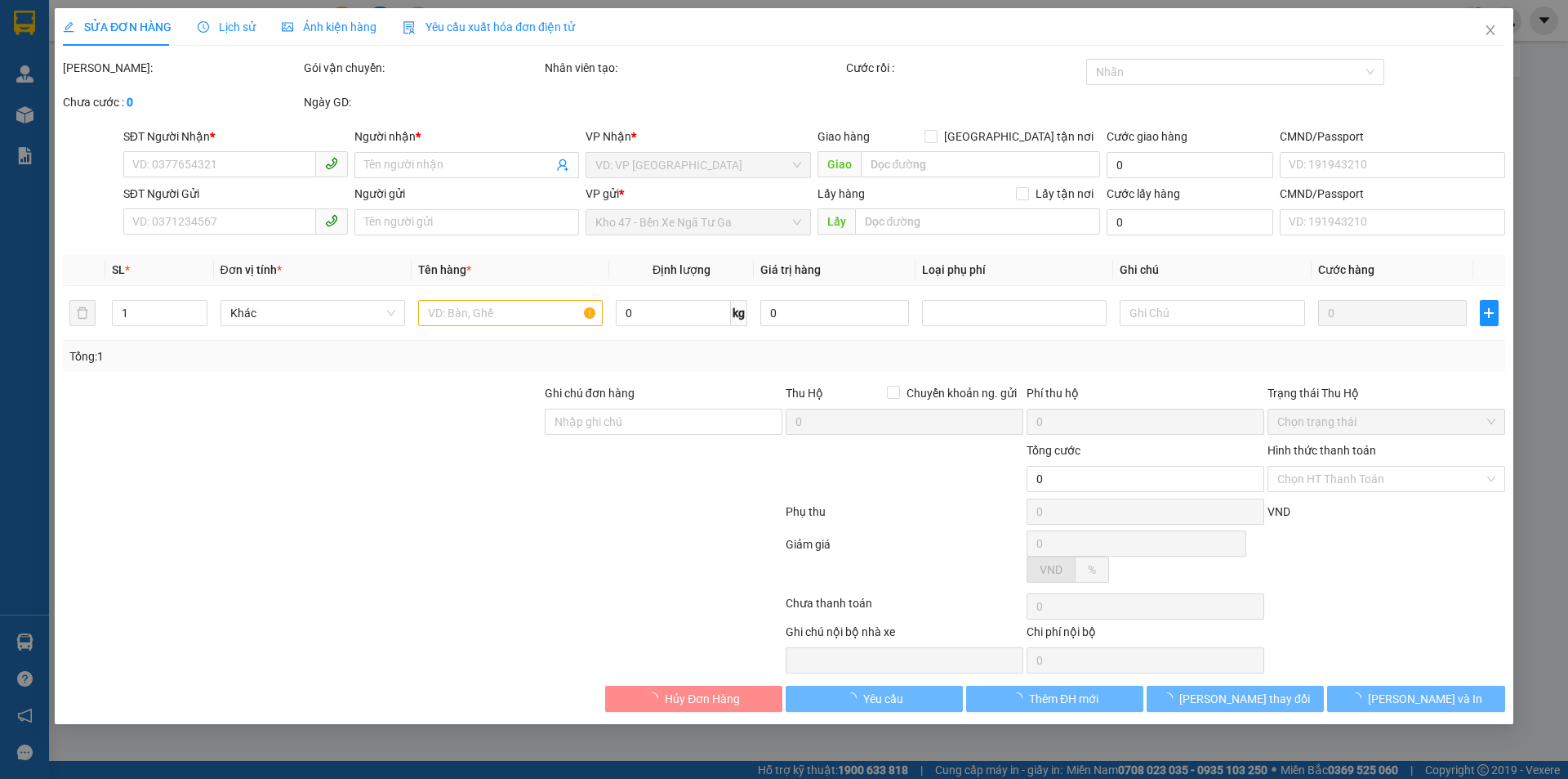
type input "0962449199"
type input "A KHÁNH"
type input "0934878879"
type input "[PERSON_NAME]"
type input "064060003879"
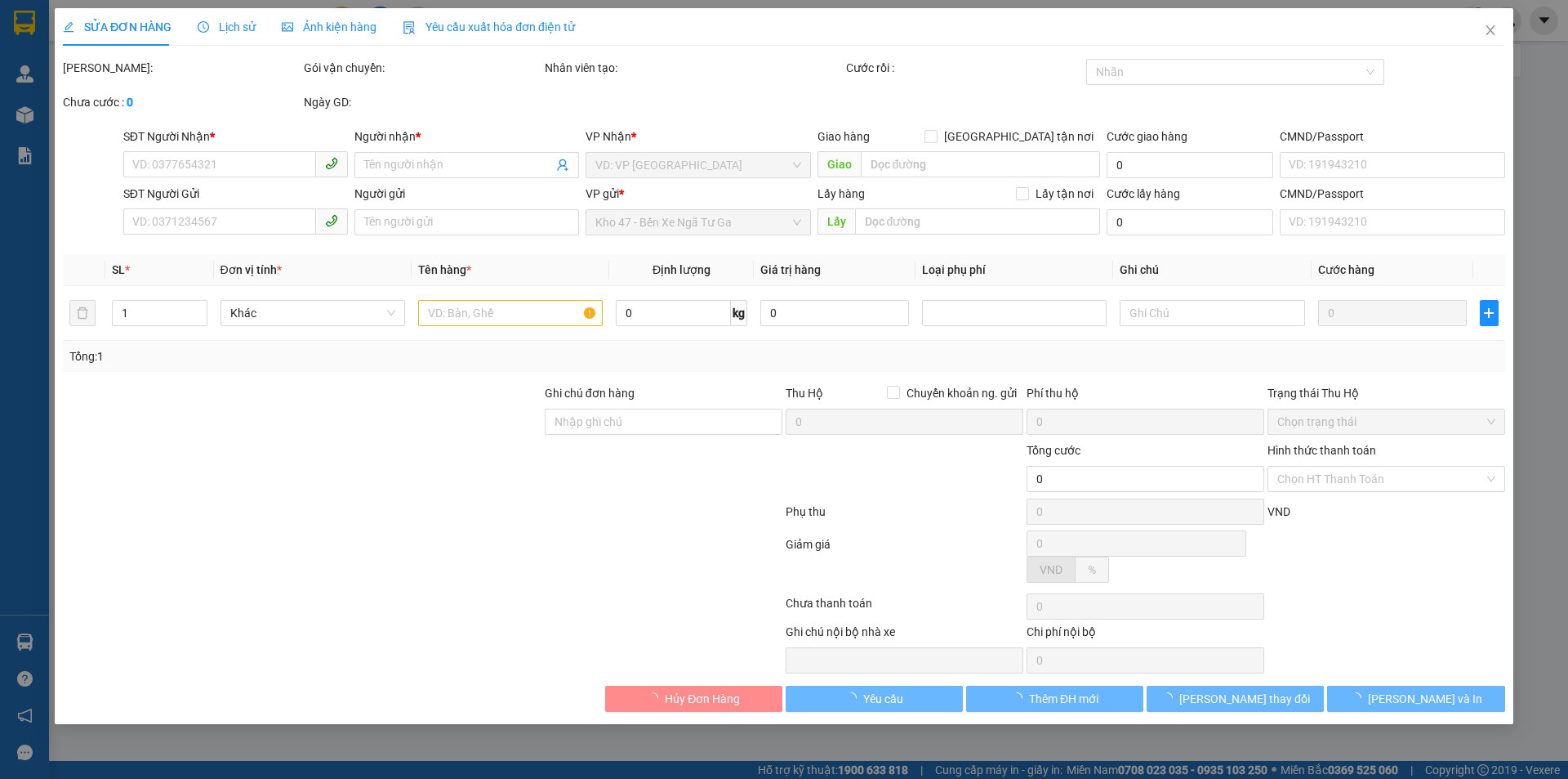
type input "40.000"
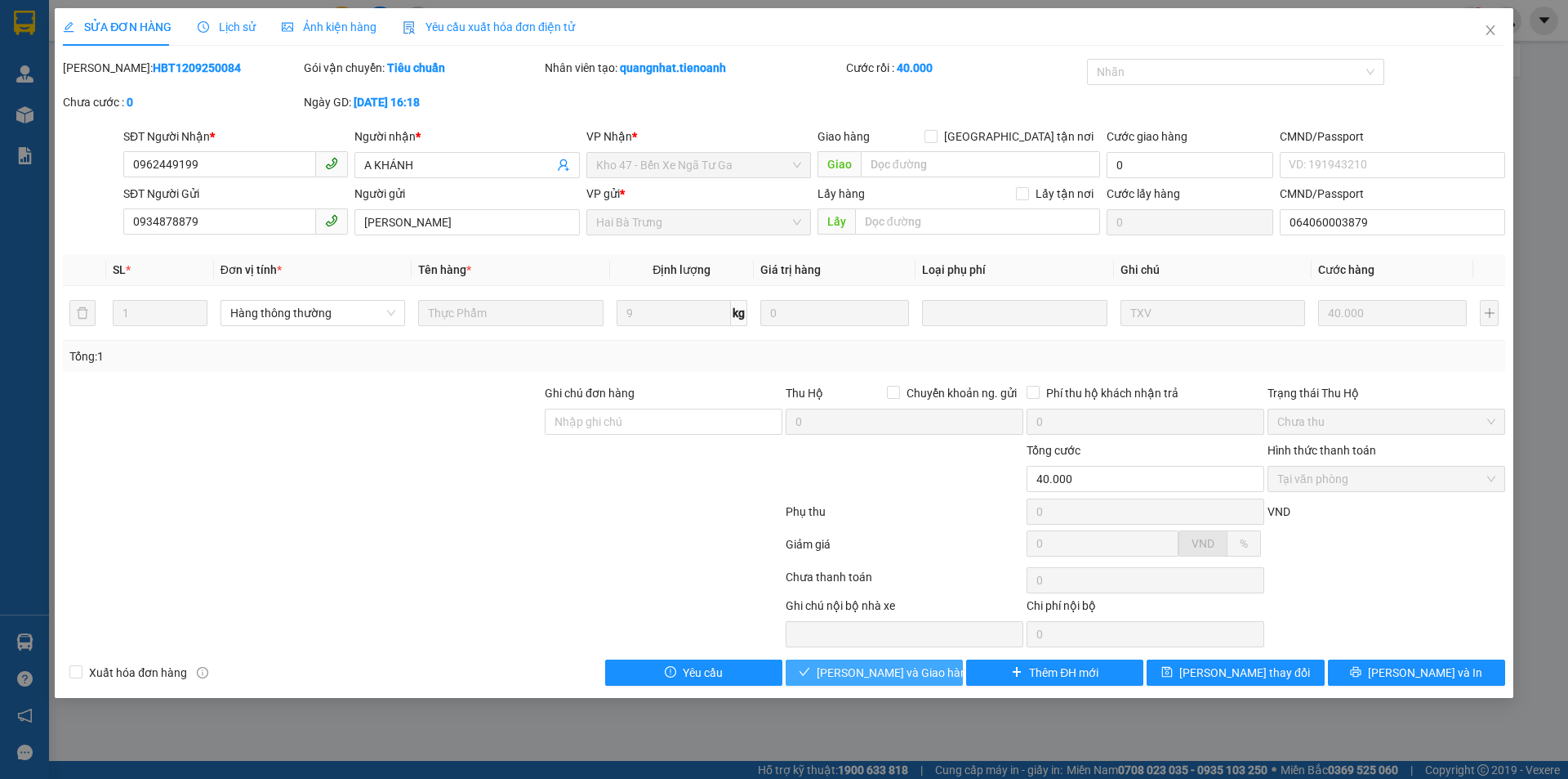
click at [918, 674] on span "[PERSON_NAME] và Giao hàng" at bounding box center [896, 671] width 157 height 18
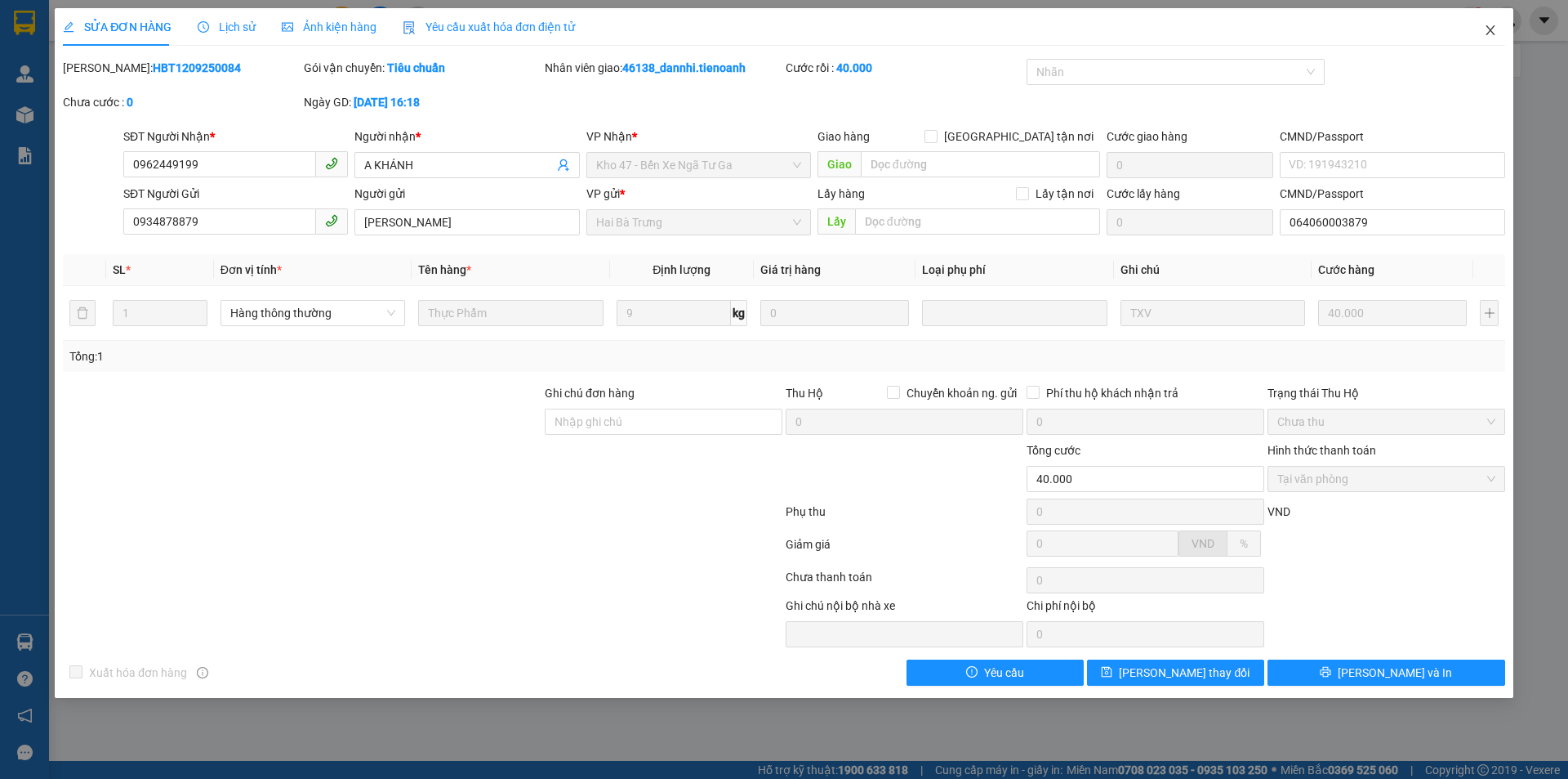
click at [1499, 36] on span "Close" at bounding box center [1490, 31] width 46 height 46
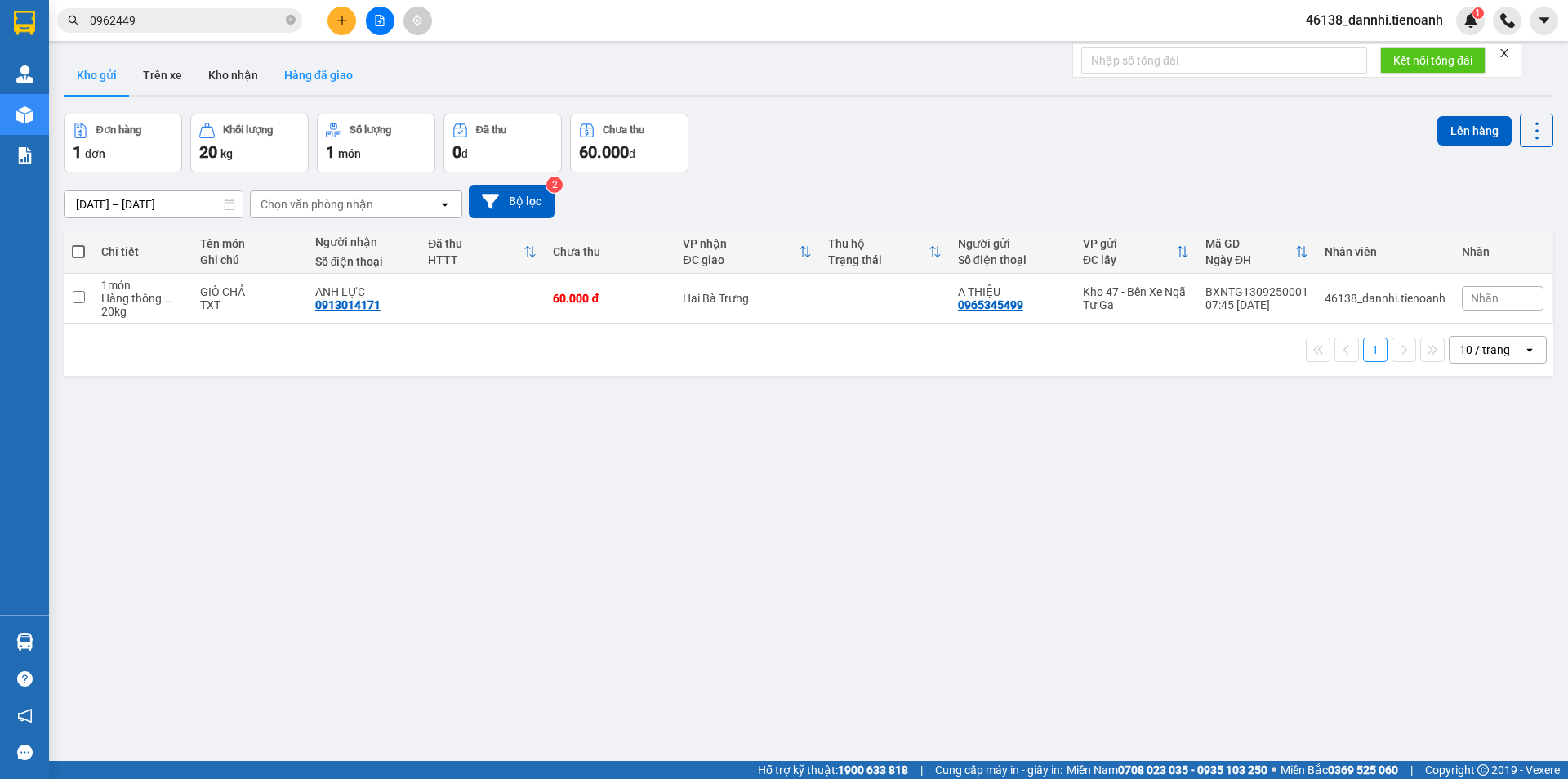
click at [300, 79] on button "Hàng đã giao" at bounding box center [318, 75] width 94 height 39
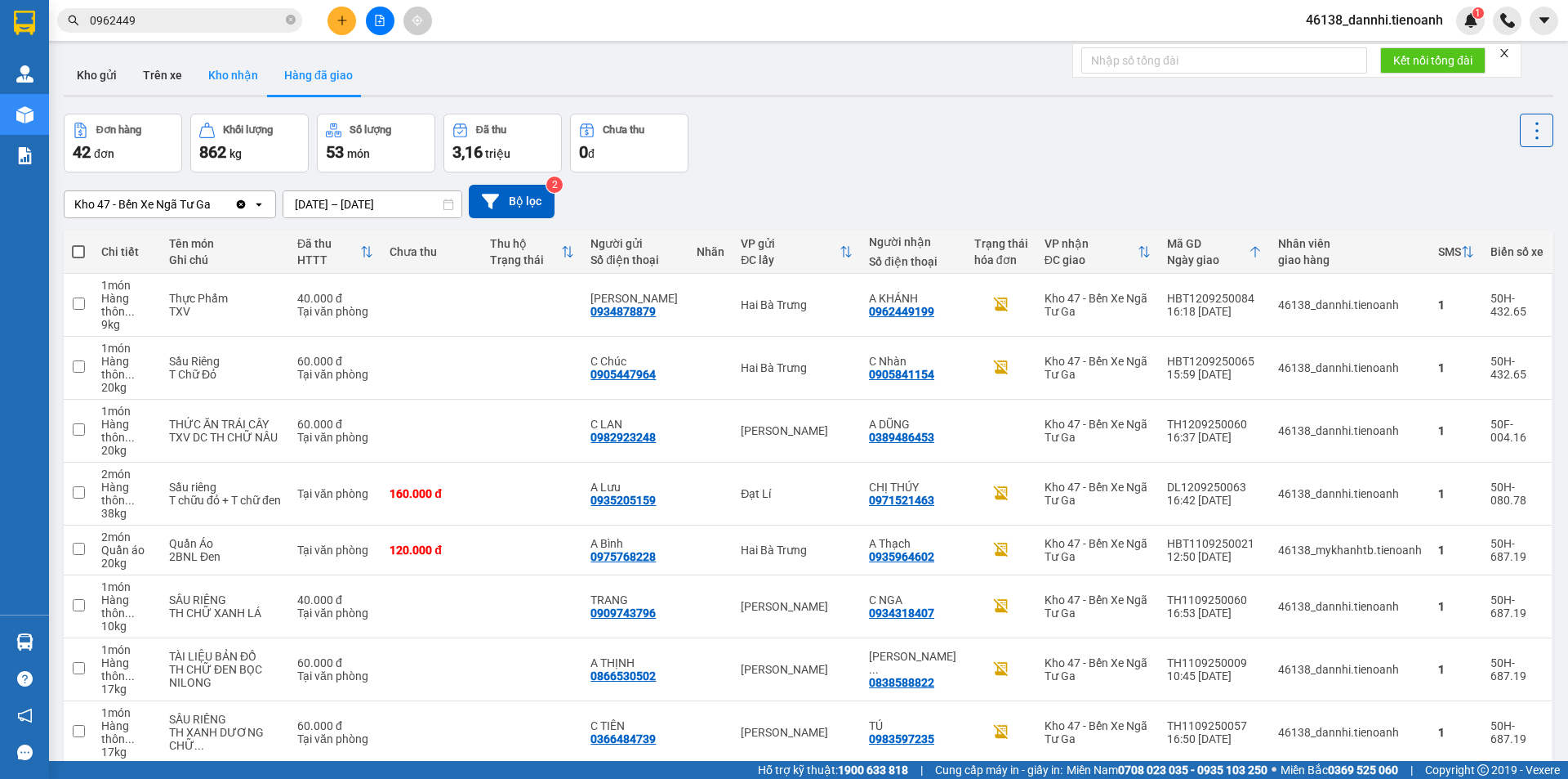
click at [259, 74] on button "Kho nhận" at bounding box center [233, 75] width 76 height 39
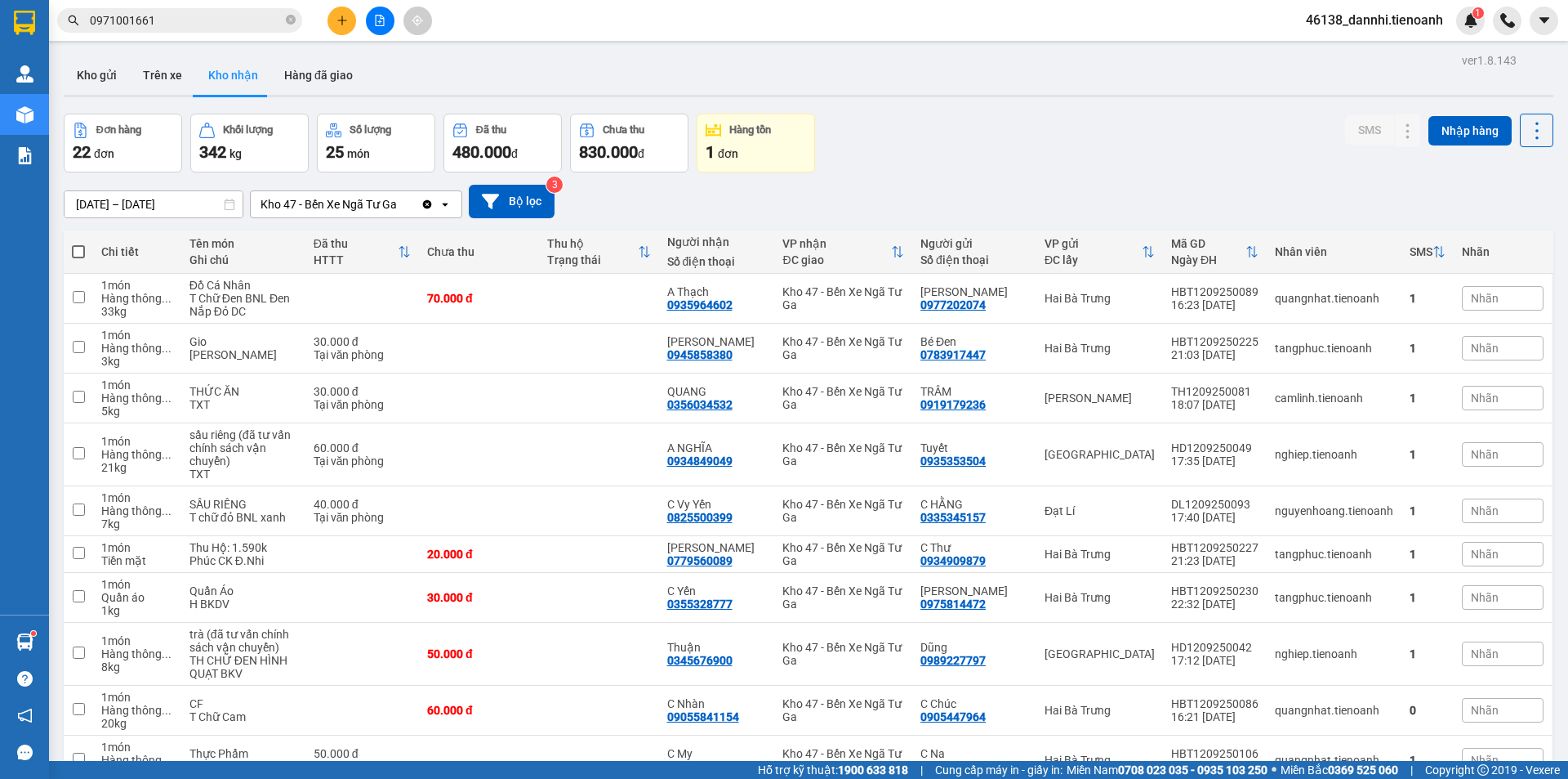
scroll to position [715, 0]
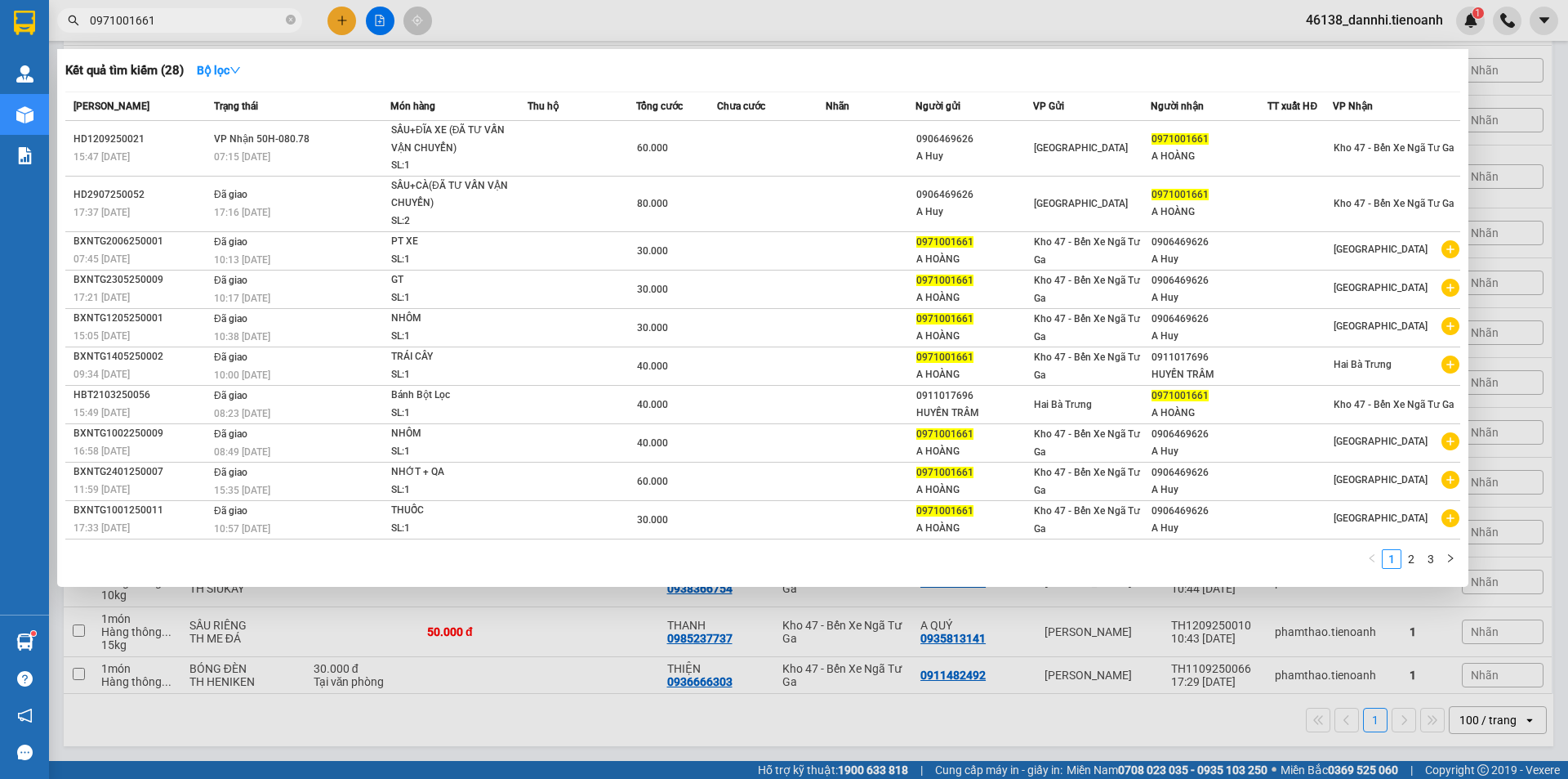
click at [268, 21] on input "0971001661" at bounding box center [186, 20] width 193 height 18
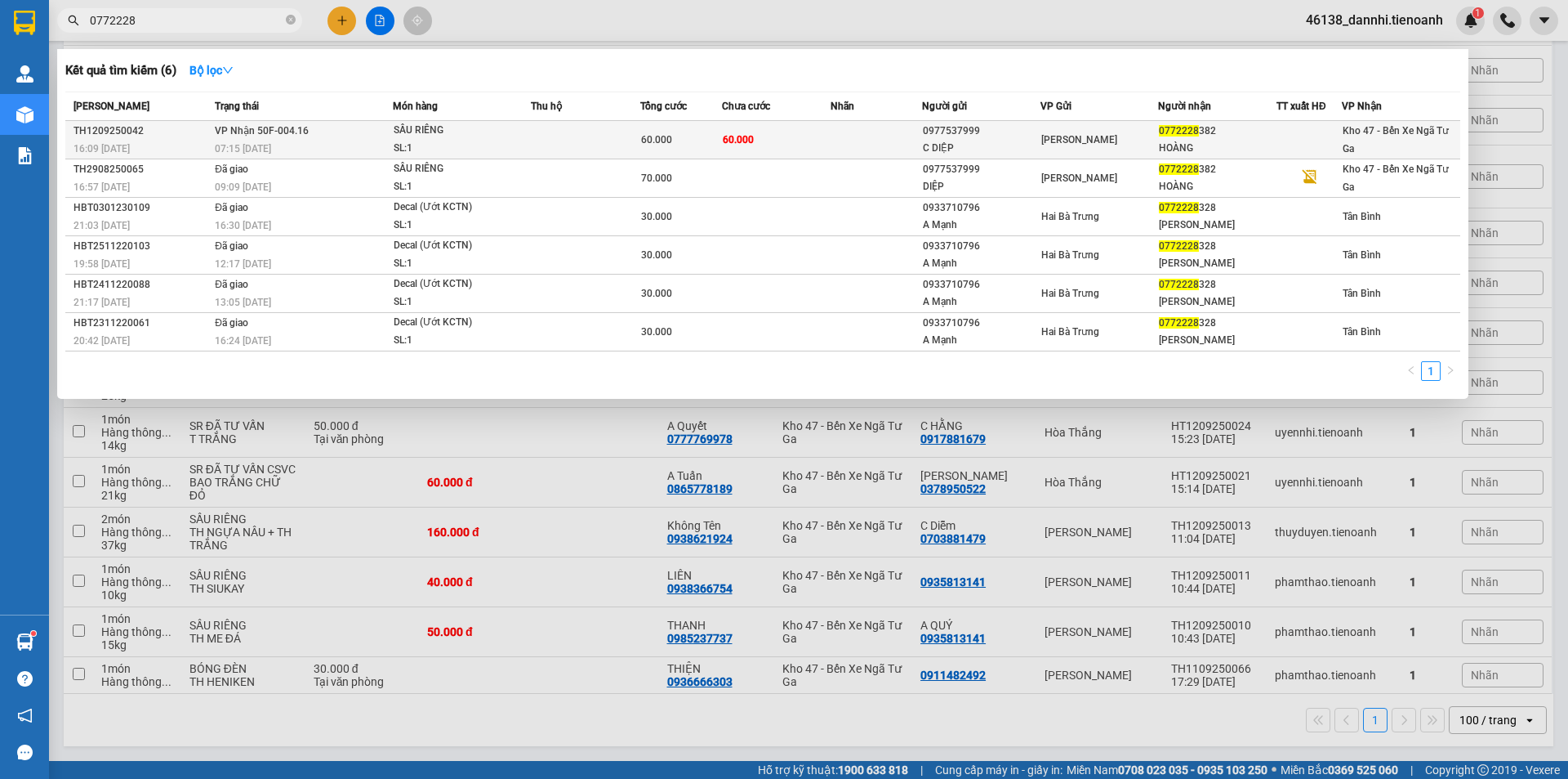
type input "0772228"
click at [365, 126] on td "VP Nhận 50F-004.16 07:15 [DATE]" at bounding box center [301, 139] width 182 height 38
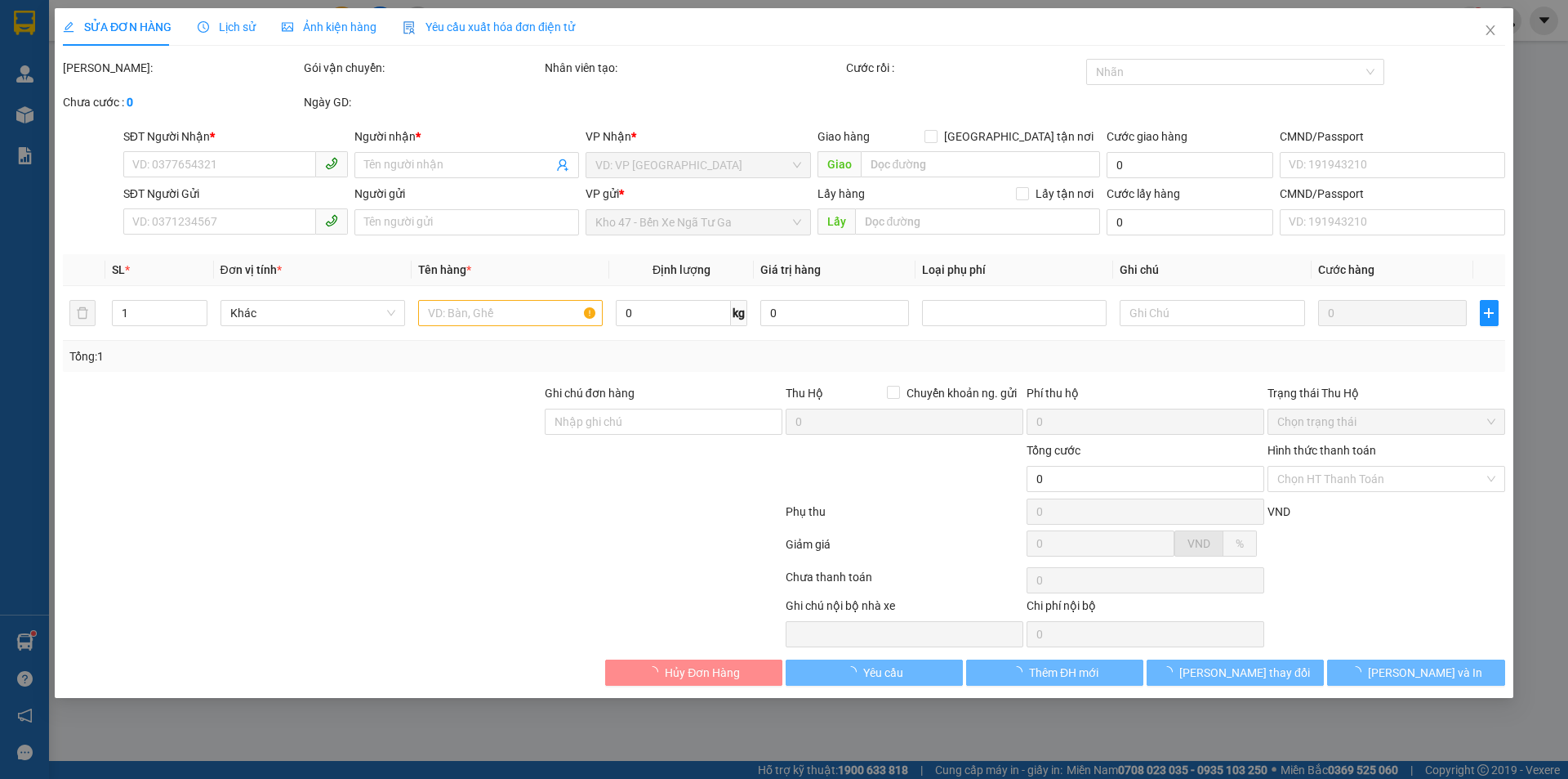
type input "0772228382"
type input "HOÀNG"
type input "0977537999"
type input "C DIỆP"
type input "60.000"
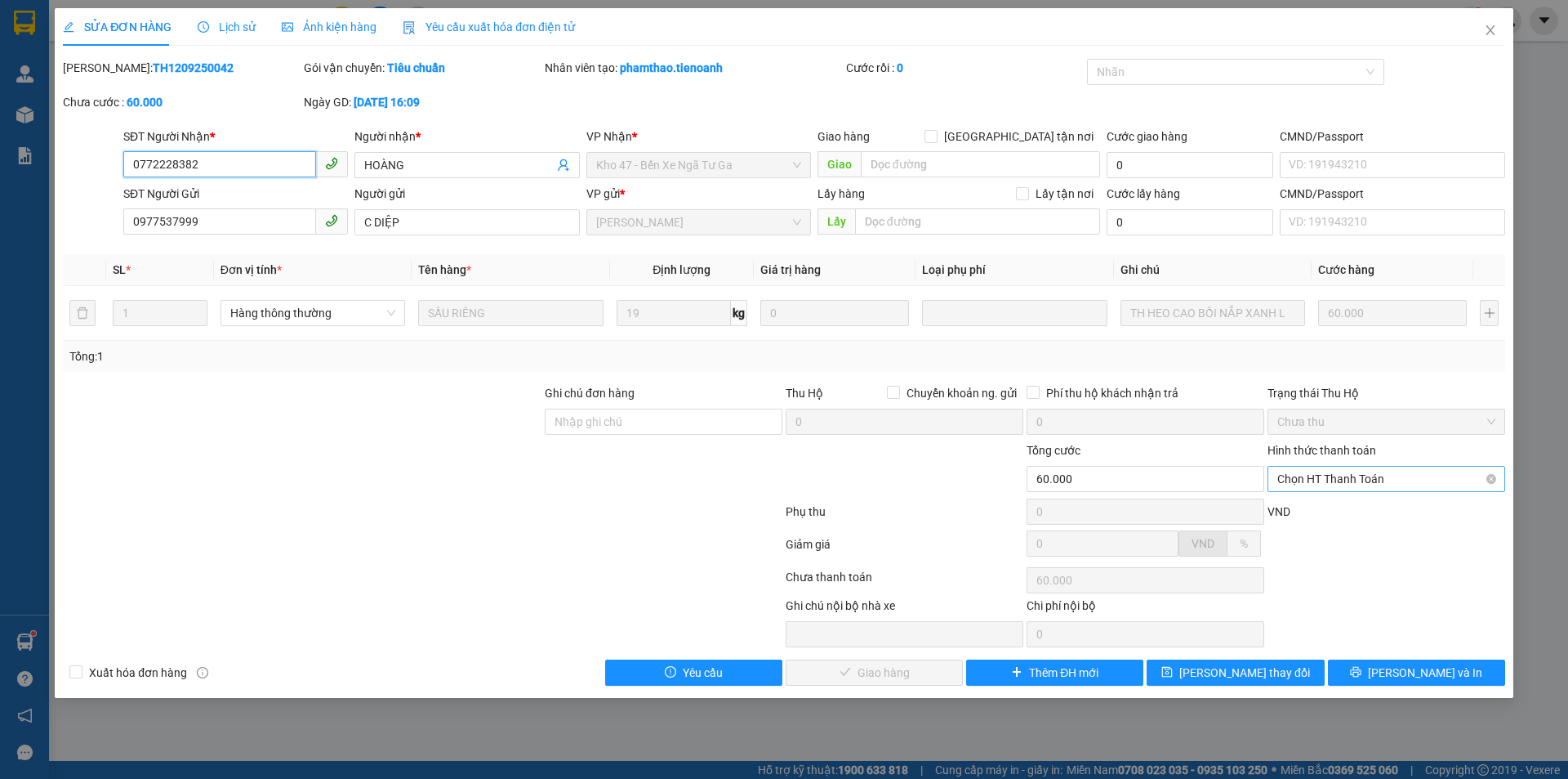
click at [1309, 477] on span "Chọn HT Thanh Toán" at bounding box center [1386, 479] width 218 height 24
click at [1315, 506] on div "Tại văn phòng" at bounding box center [1386, 511] width 218 height 18
type input "0"
click at [876, 678] on span "[PERSON_NAME] và Giao hàng" at bounding box center [896, 671] width 157 height 18
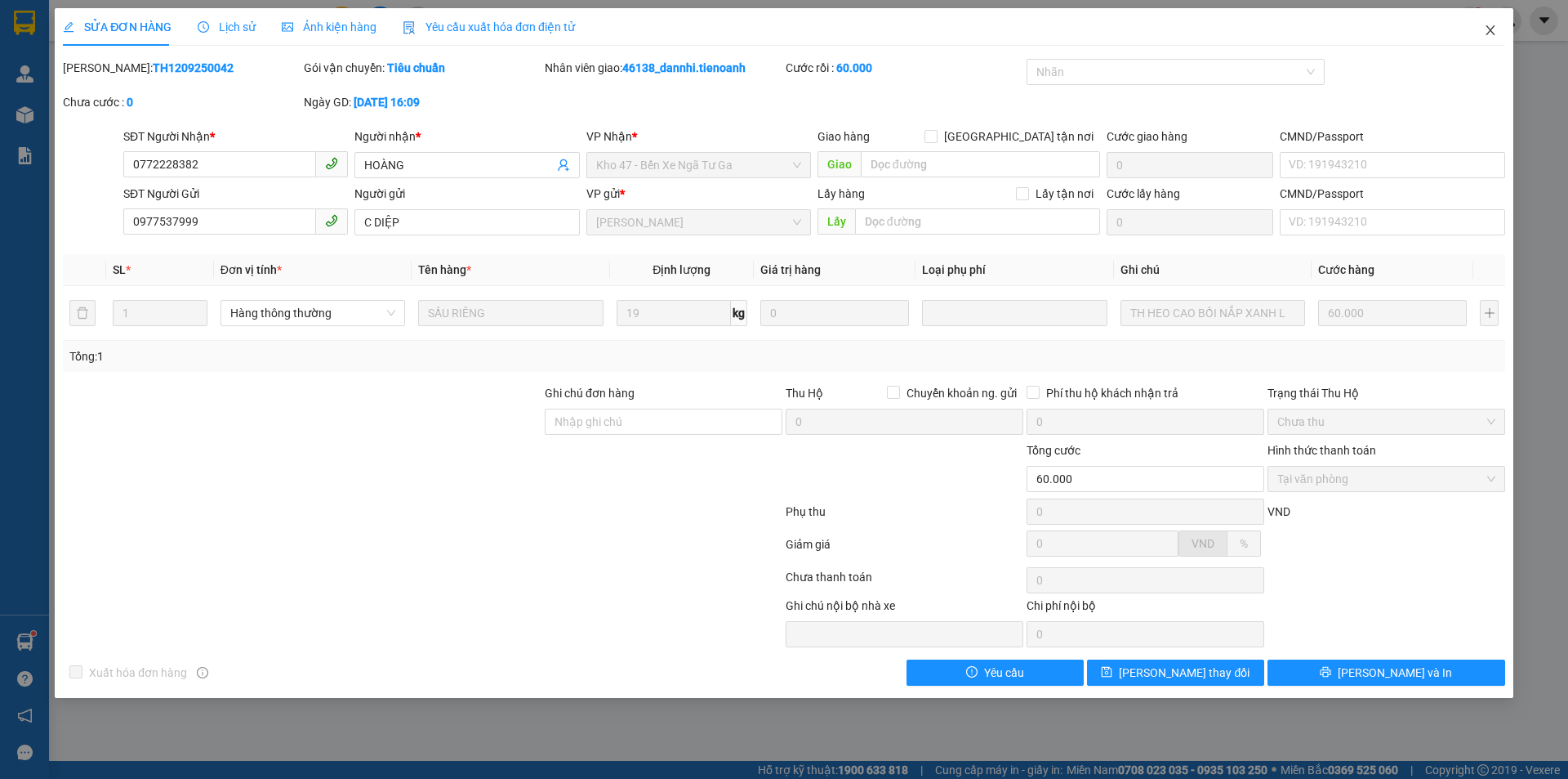
click at [1489, 29] on icon "close" at bounding box center [1490, 30] width 13 height 13
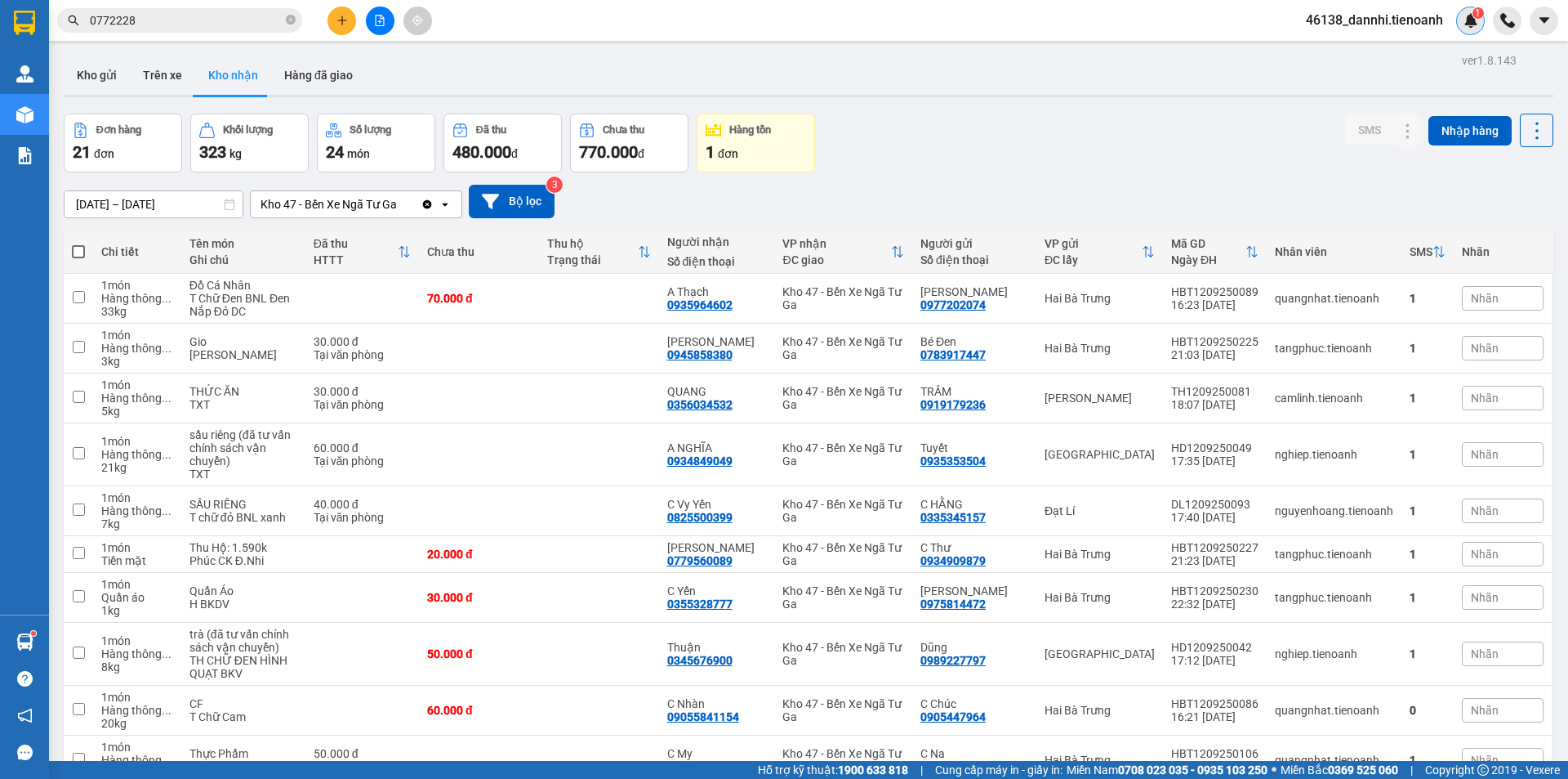
click at [1481, 21] on div "1" at bounding box center [1471, 21] width 29 height 29
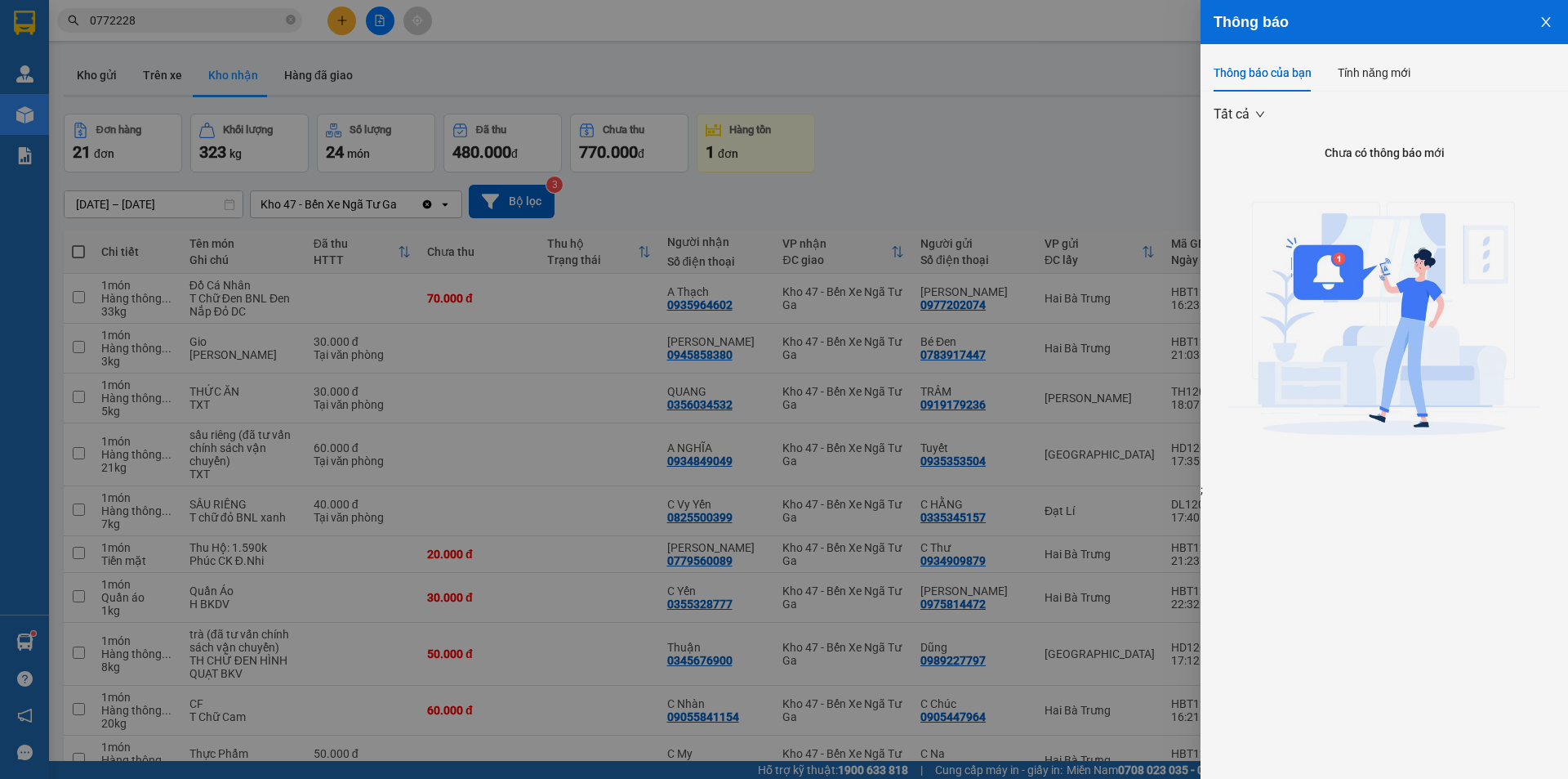
click at [1129, 117] on div at bounding box center [784, 389] width 1568 height 779
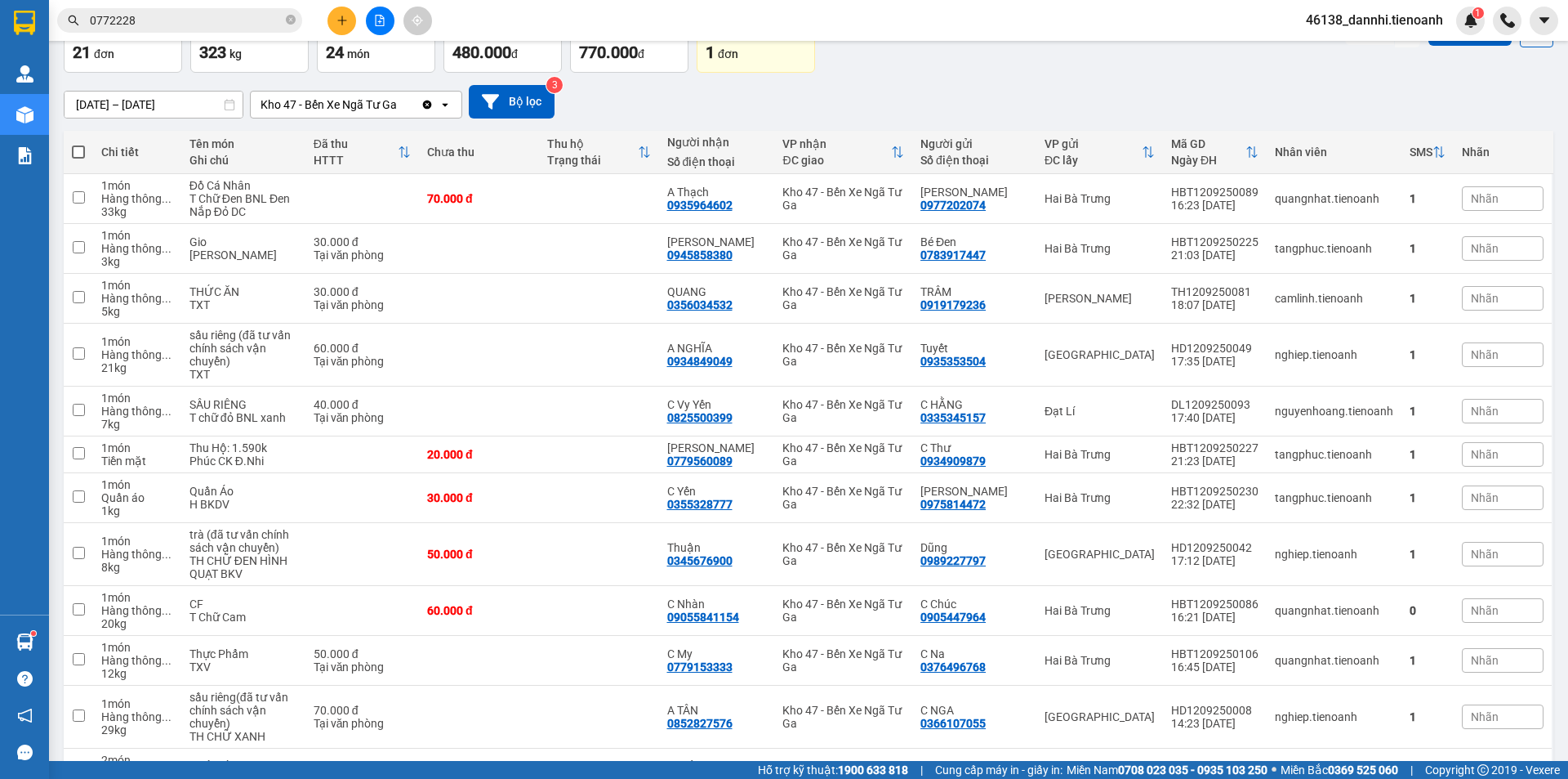
scroll to position [12, 0]
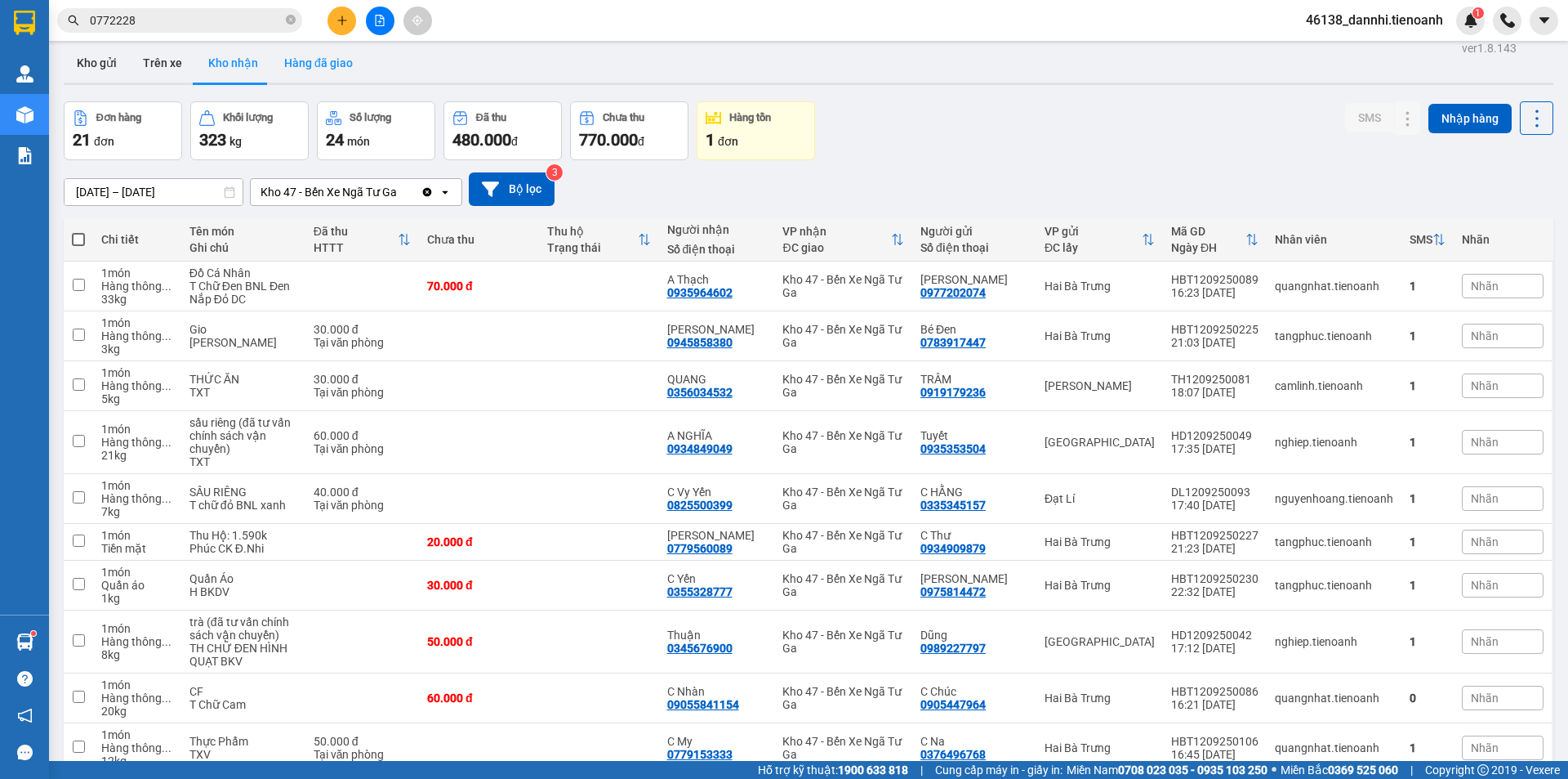
click at [283, 68] on button "Hàng đã giao" at bounding box center [318, 63] width 94 height 39
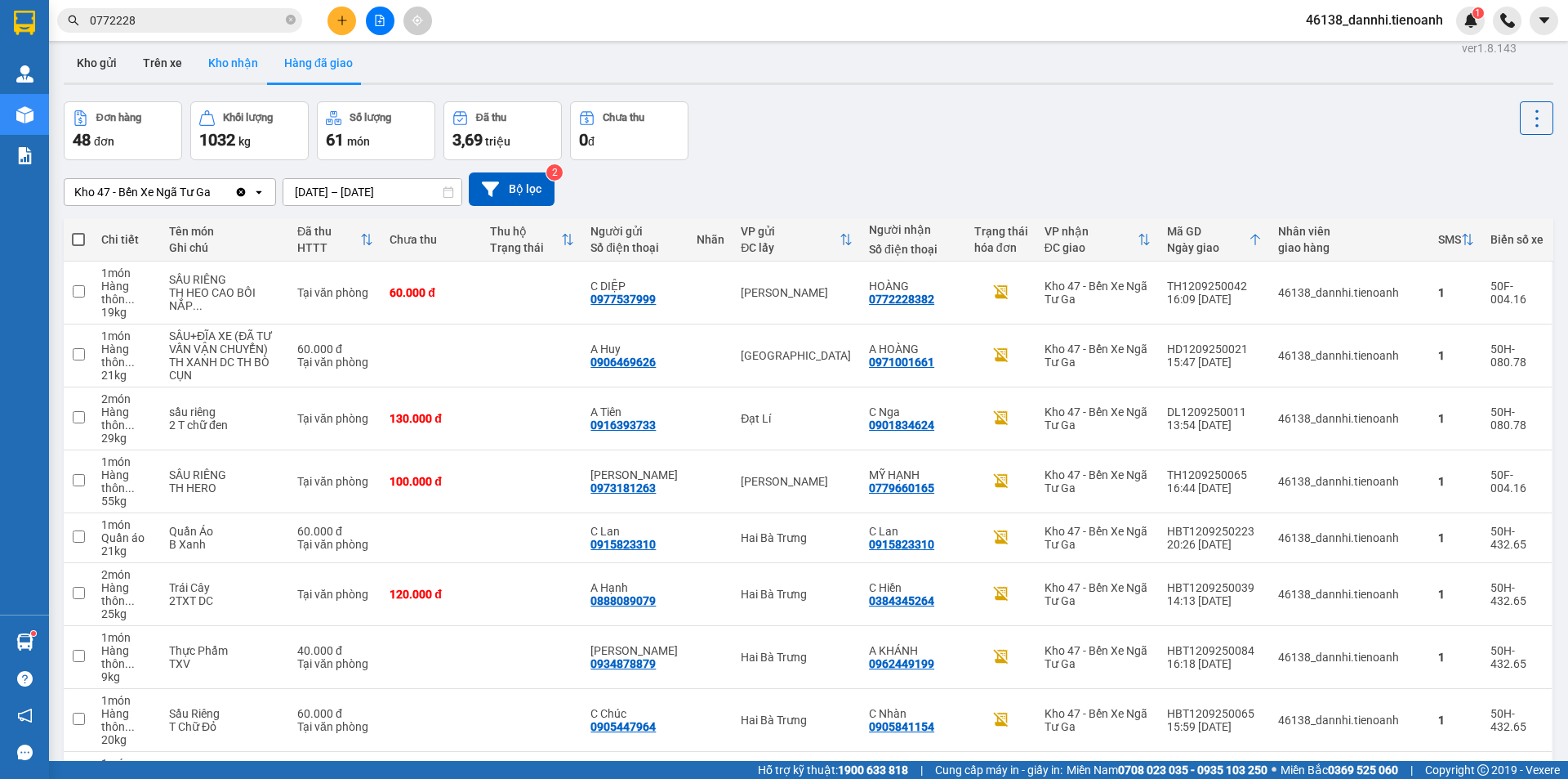
click at [238, 69] on button "Kho nhận" at bounding box center [233, 63] width 76 height 39
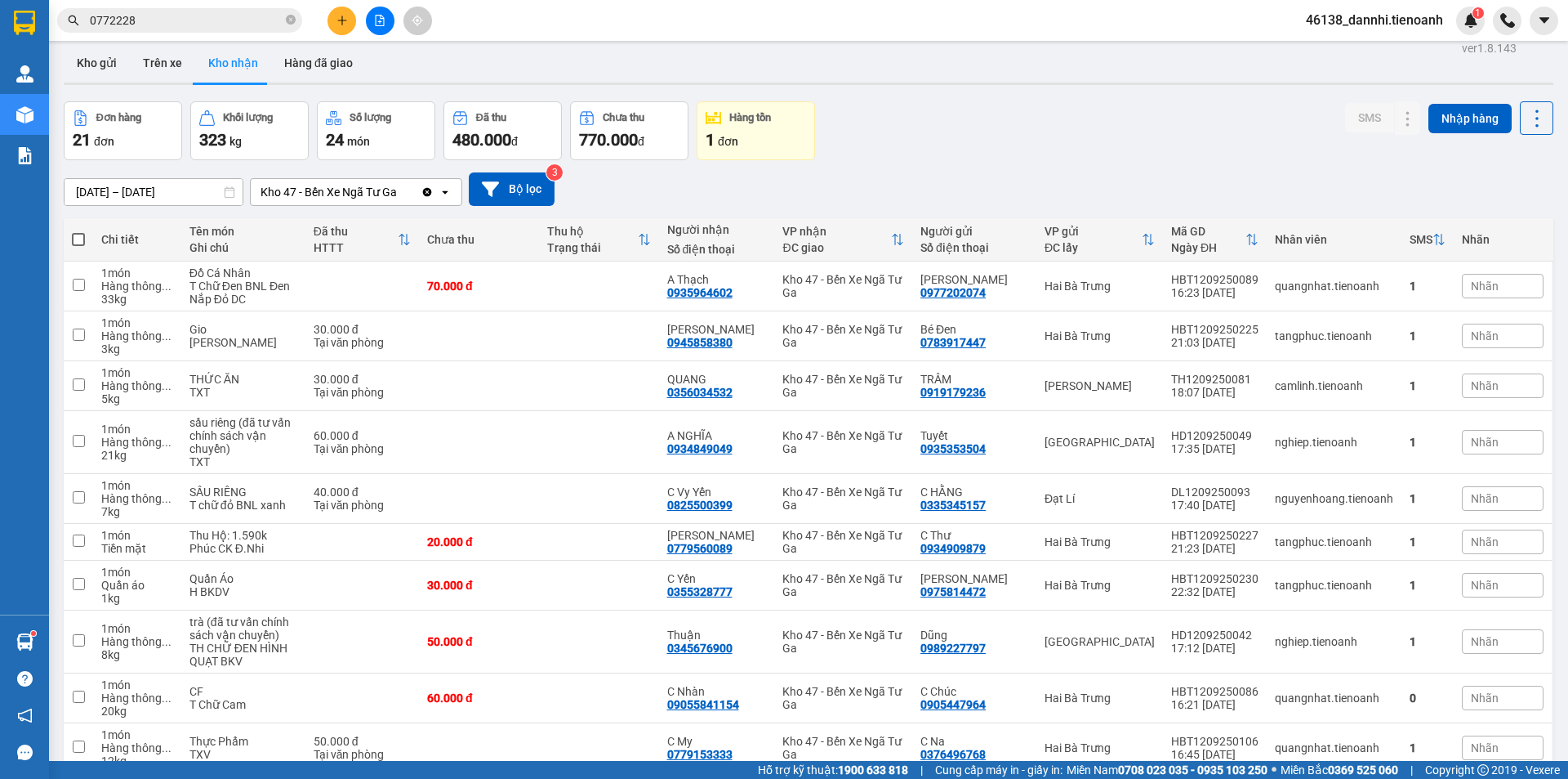
click at [221, 11] on input "0772228" at bounding box center [186, 20] width 193 height 18
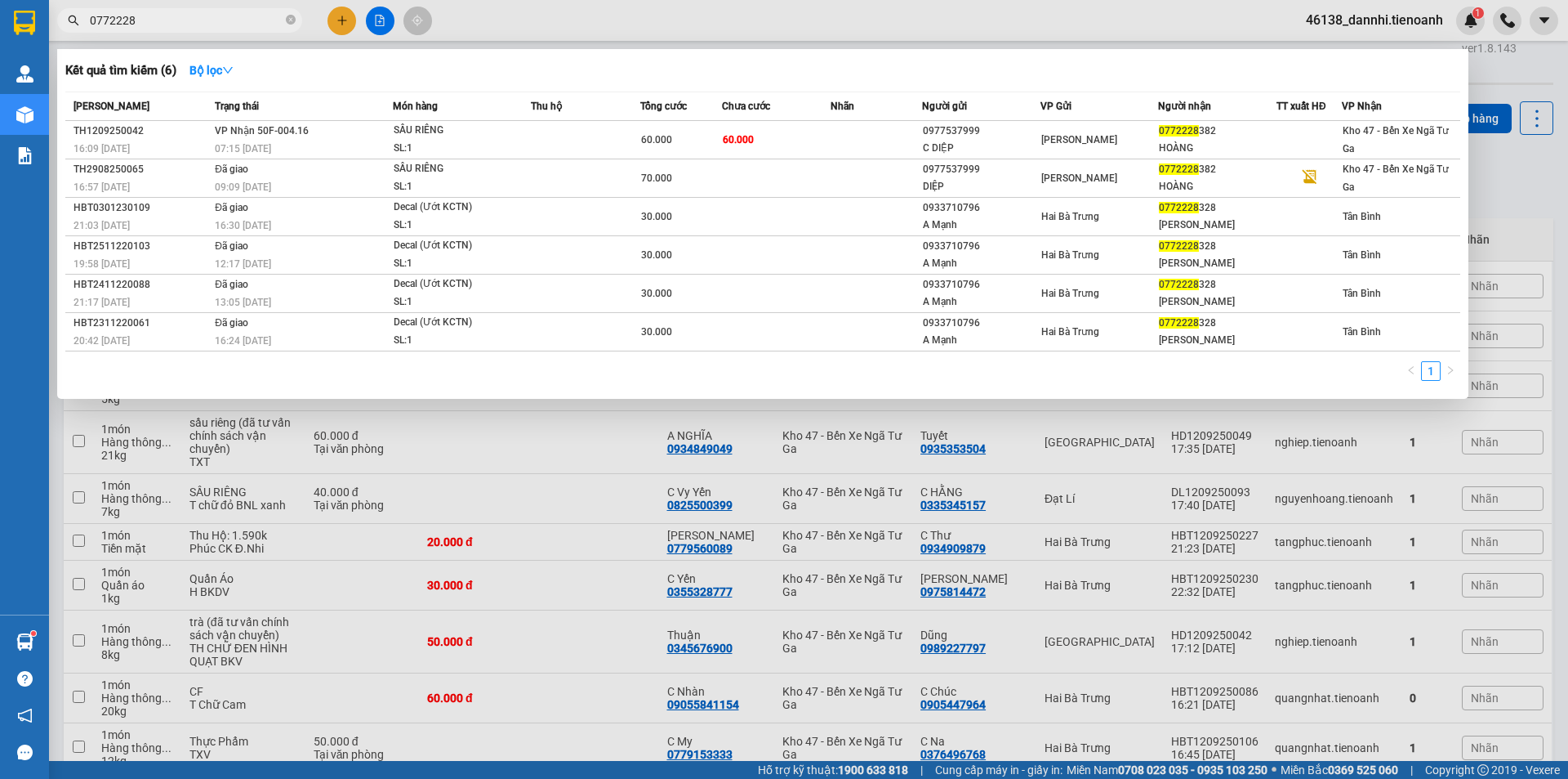
click at [221, 11] on input "0772228" at bounding box center [186, 20] width 193 height 18
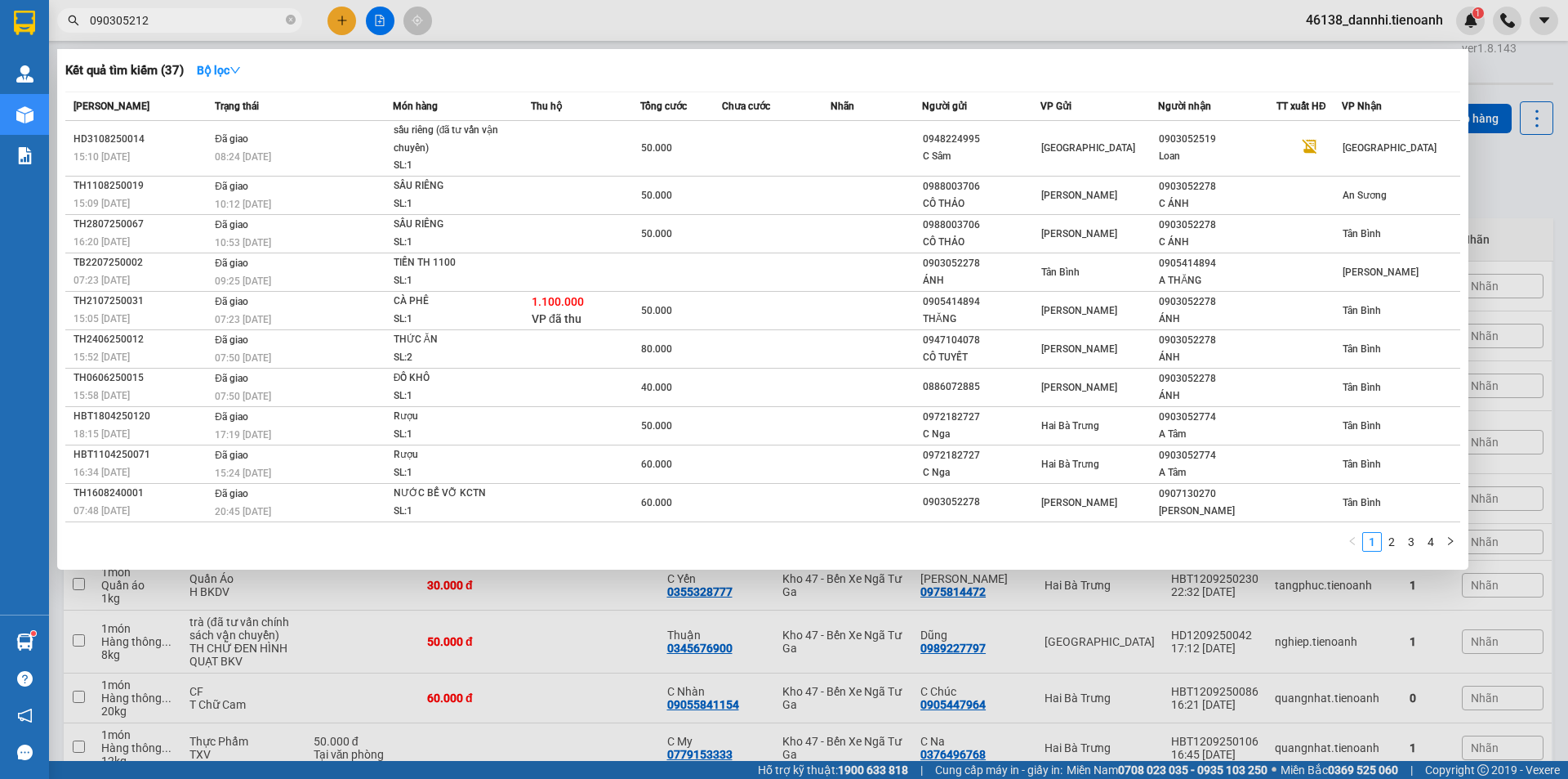
type input "0903052127"
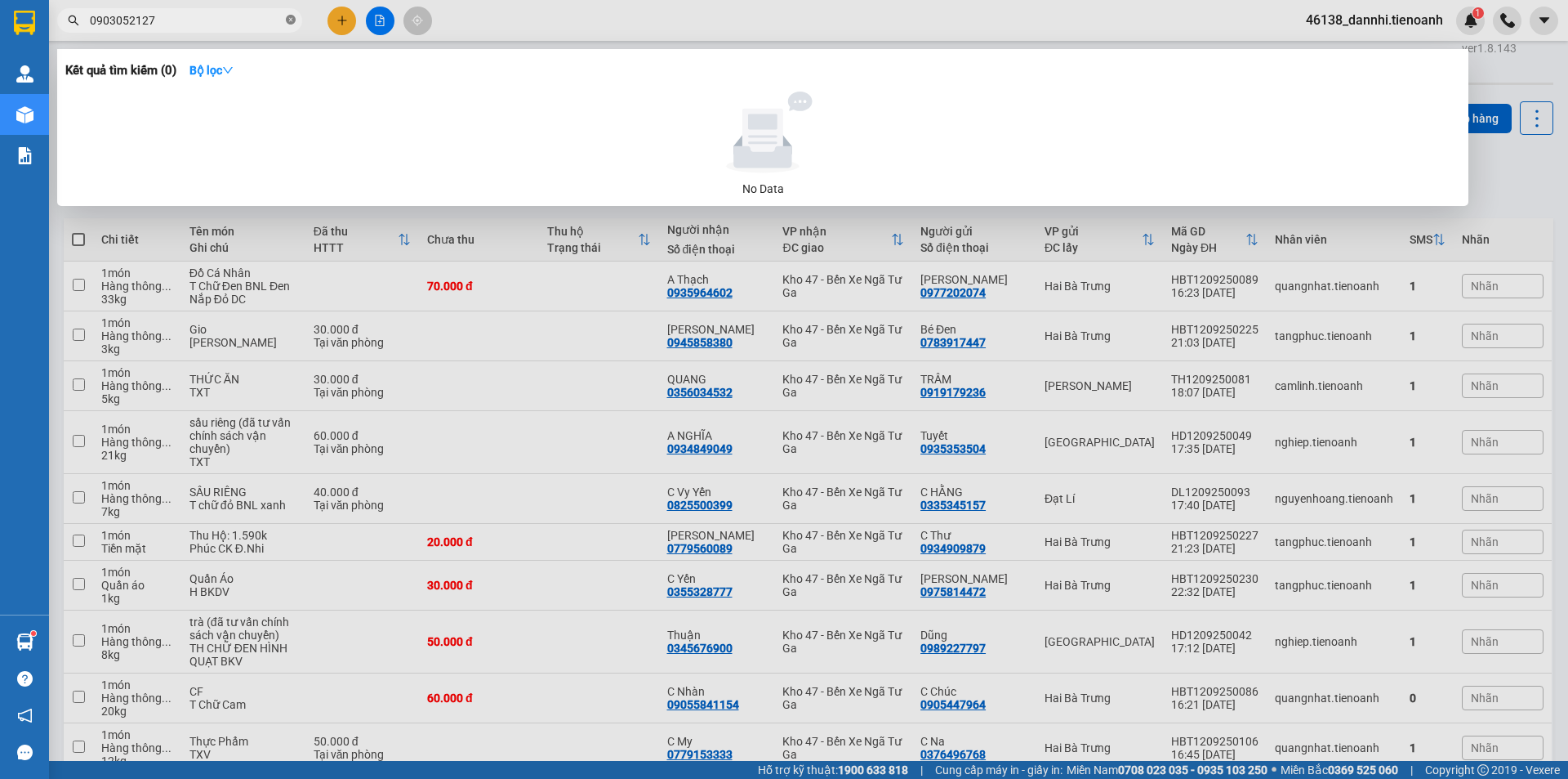
click at [292, 22] on icon "close-circle" at bounding box center [291, 20] width 9 height 9
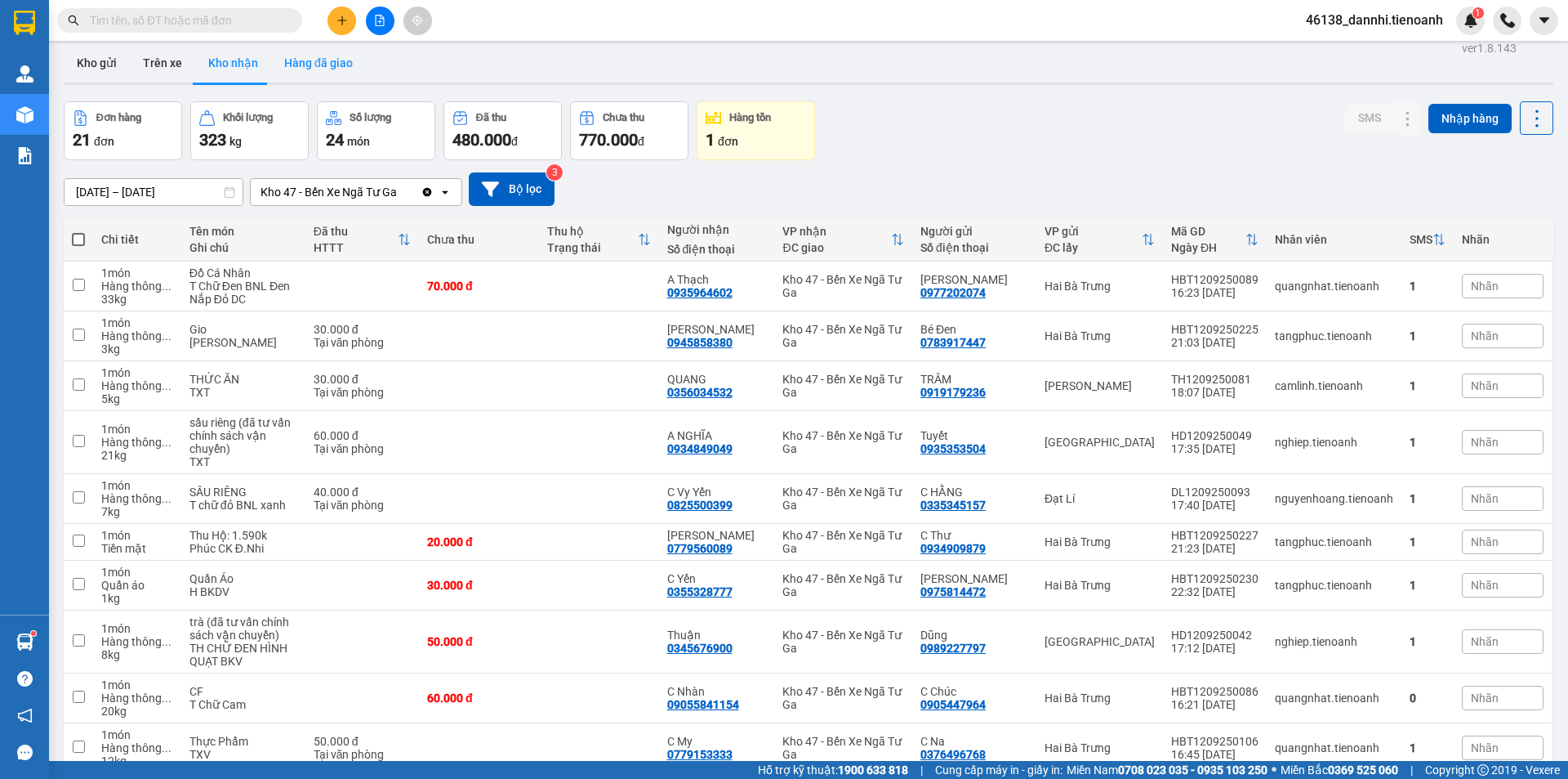
click at [303, 58] on button "Hàng đã giao" at bounding box center [318, 63] width 94 height 39
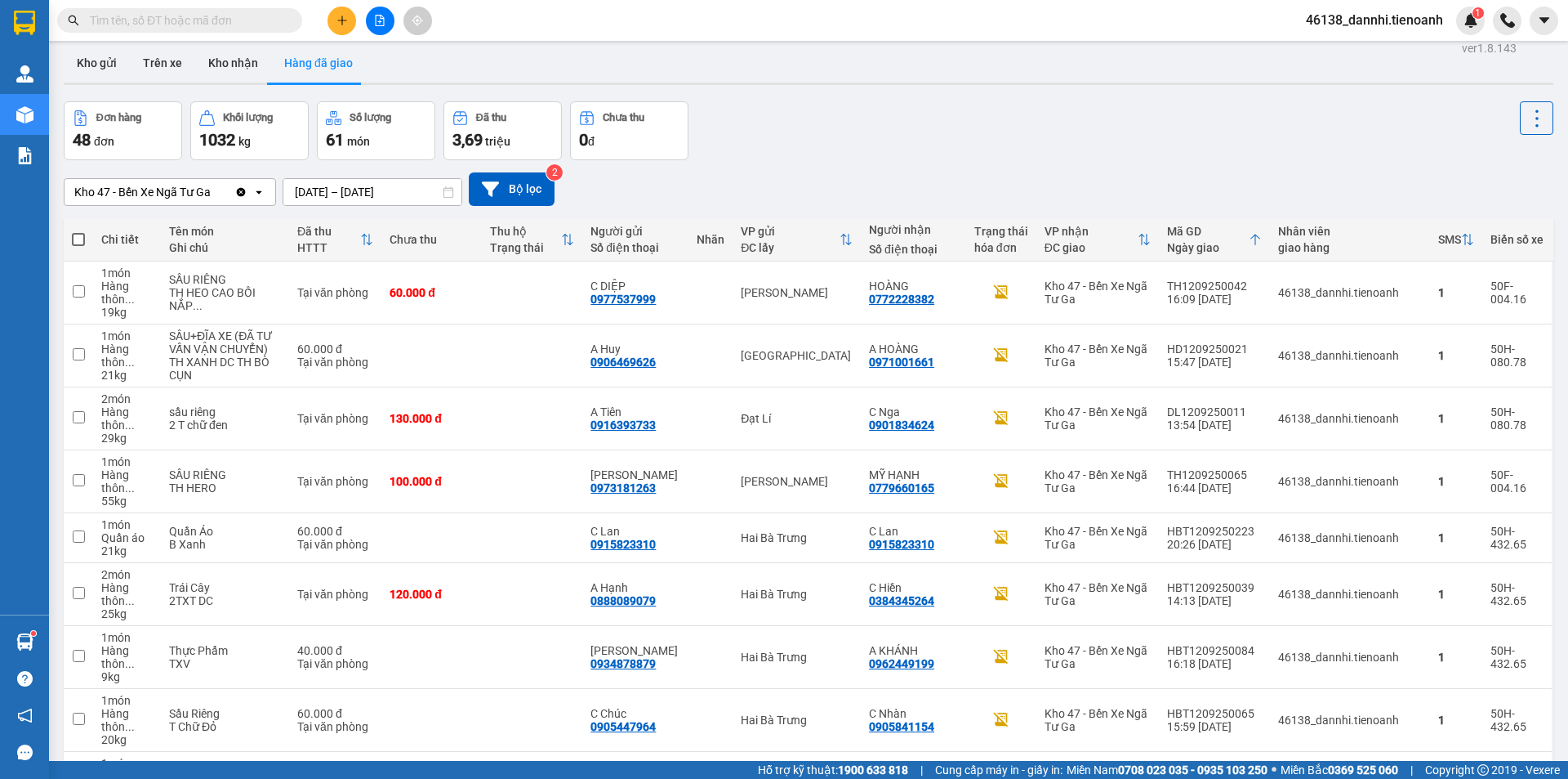
click at [233, 25] on input "text" at bounding box center [186, 20] width 193 height 18
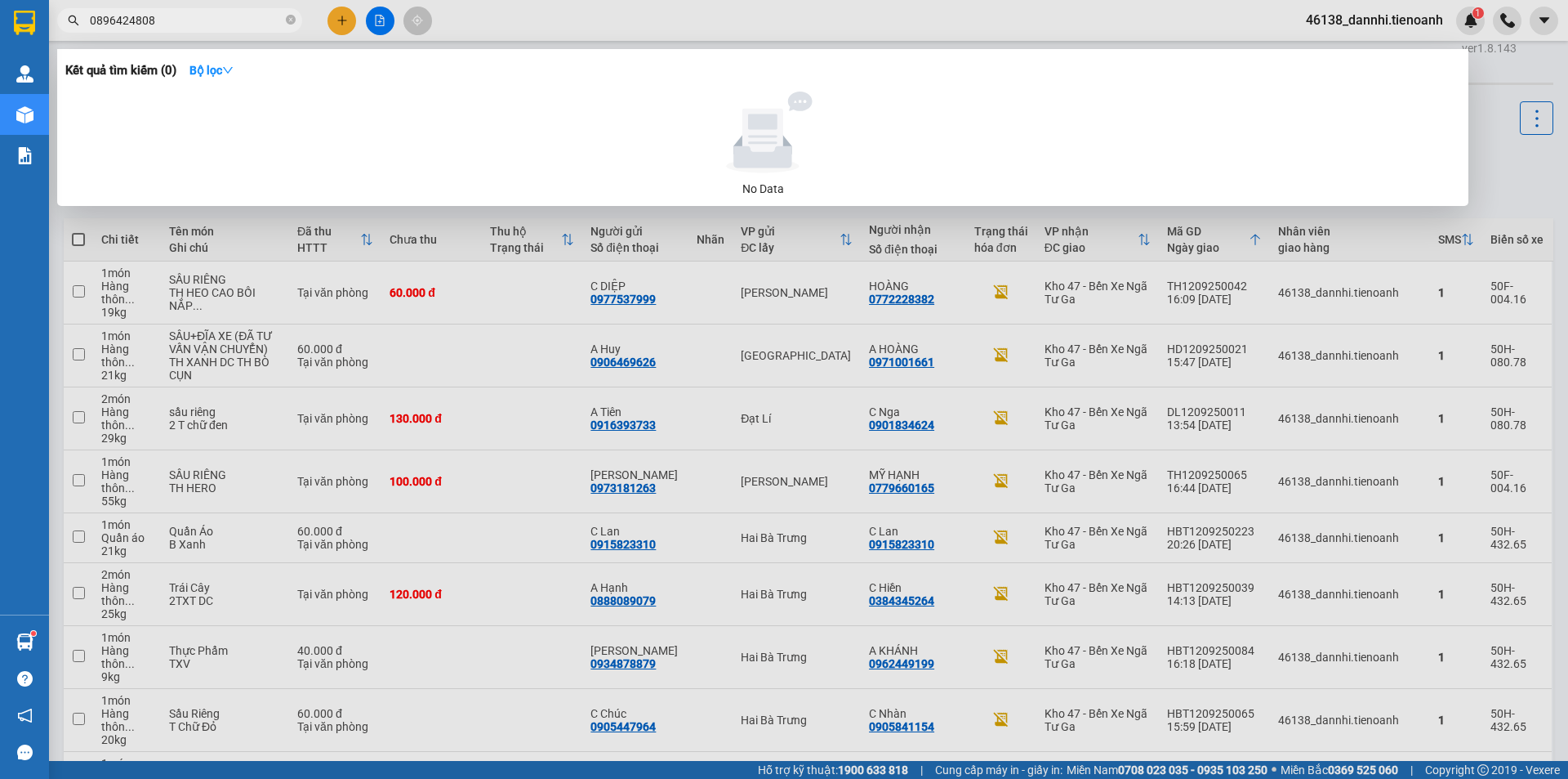
click at [268, 29] on input "0896424808" at bounding box center [186, 20] width 193 height 18
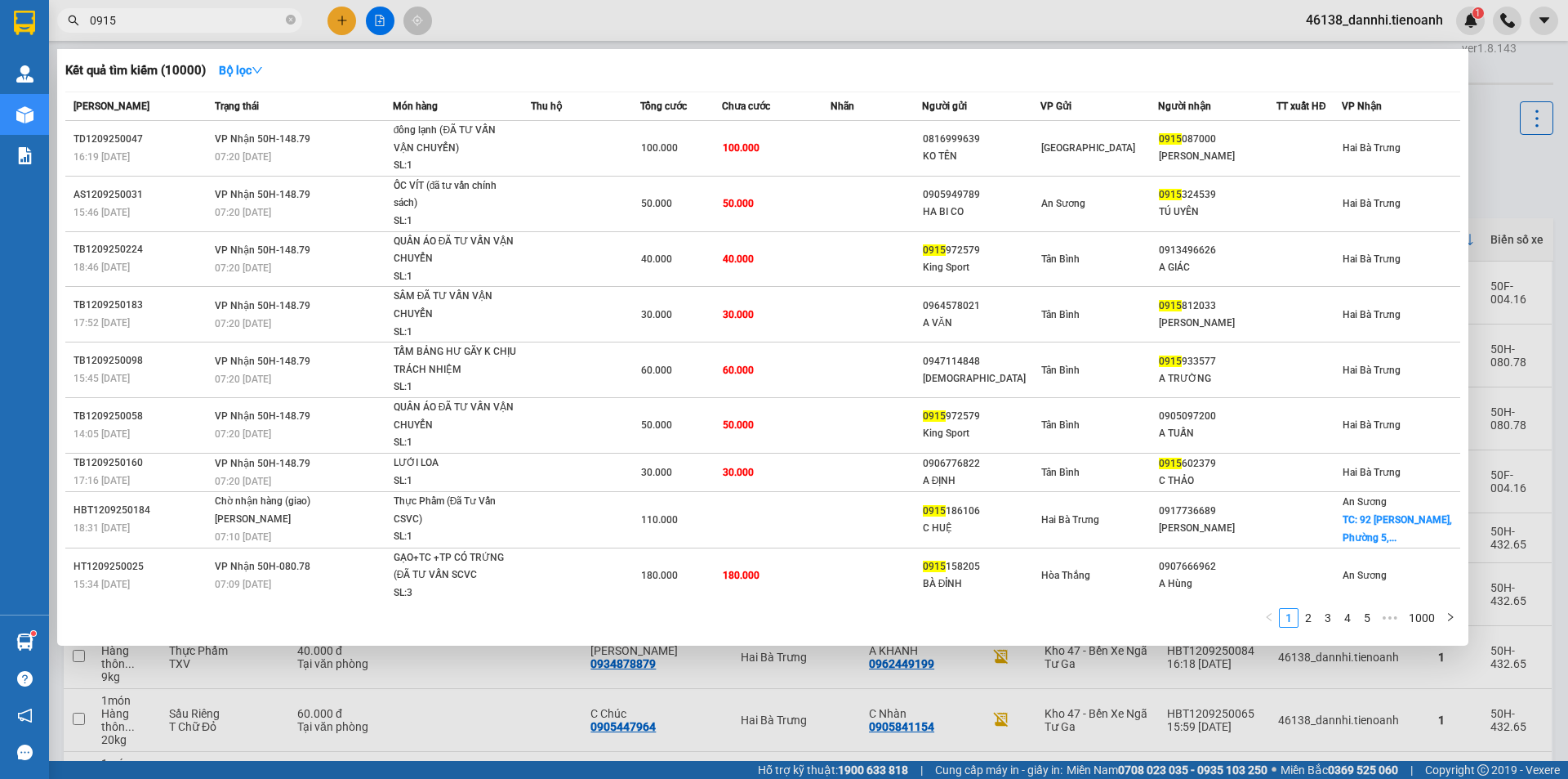
click at [266, 22] on input "0915" at bounding box center [186, 20] width 193 height 18
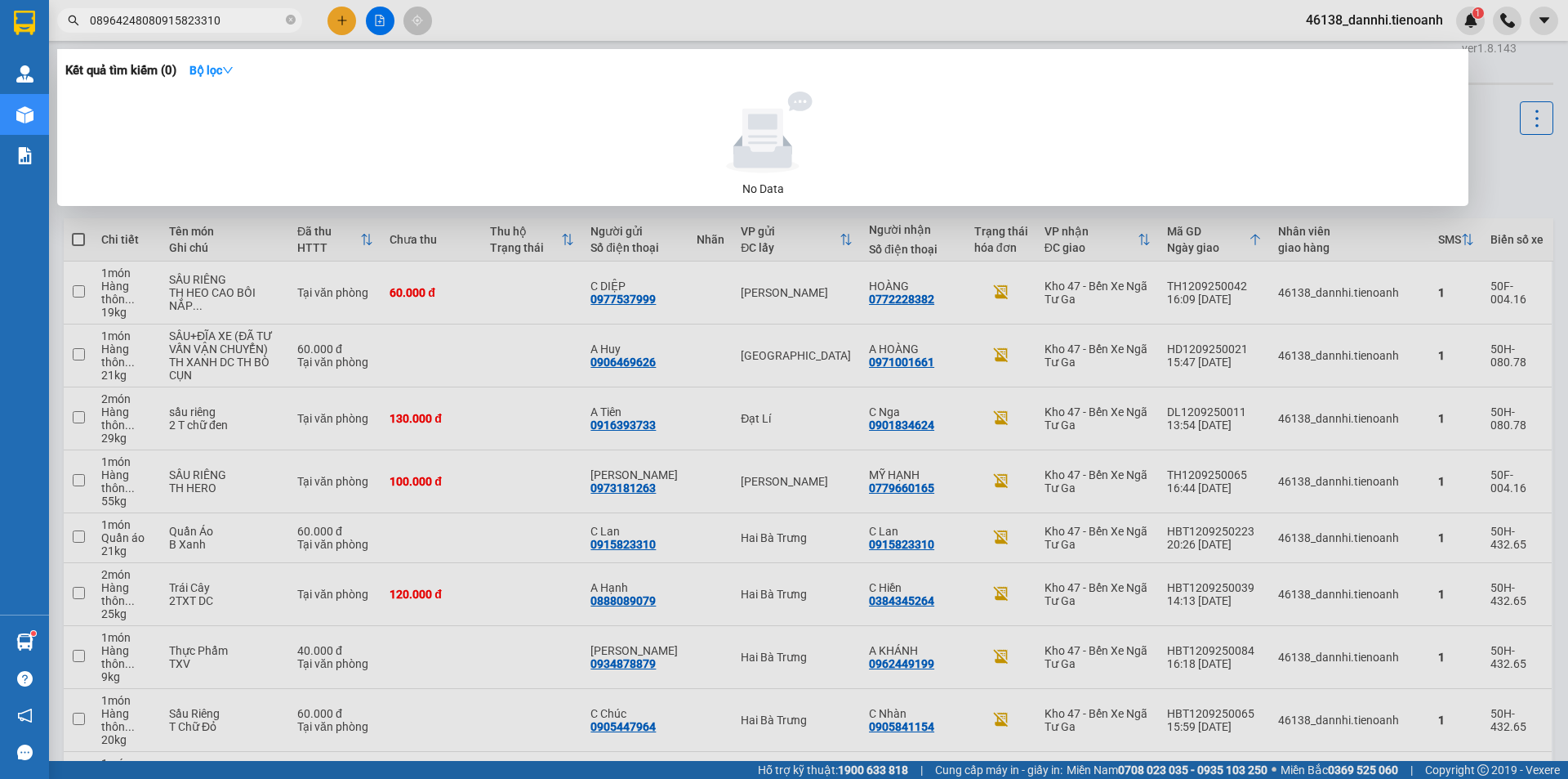
drag, startPoint x: 150, startPoint y: 22, endPoint x: 116, endPoint y: 23, distance: 34.0
click at [120, 22] on input "08964248080915823310" at bounding box center [186, 20] width 193 height 18
click at [96, 27] on input "08964248080915823310" at bounding box center [186, 20] width 193 height 18
click at [151, 20] on input "08964248080915823310" at bounding box center [186, 20] width 193 height 18
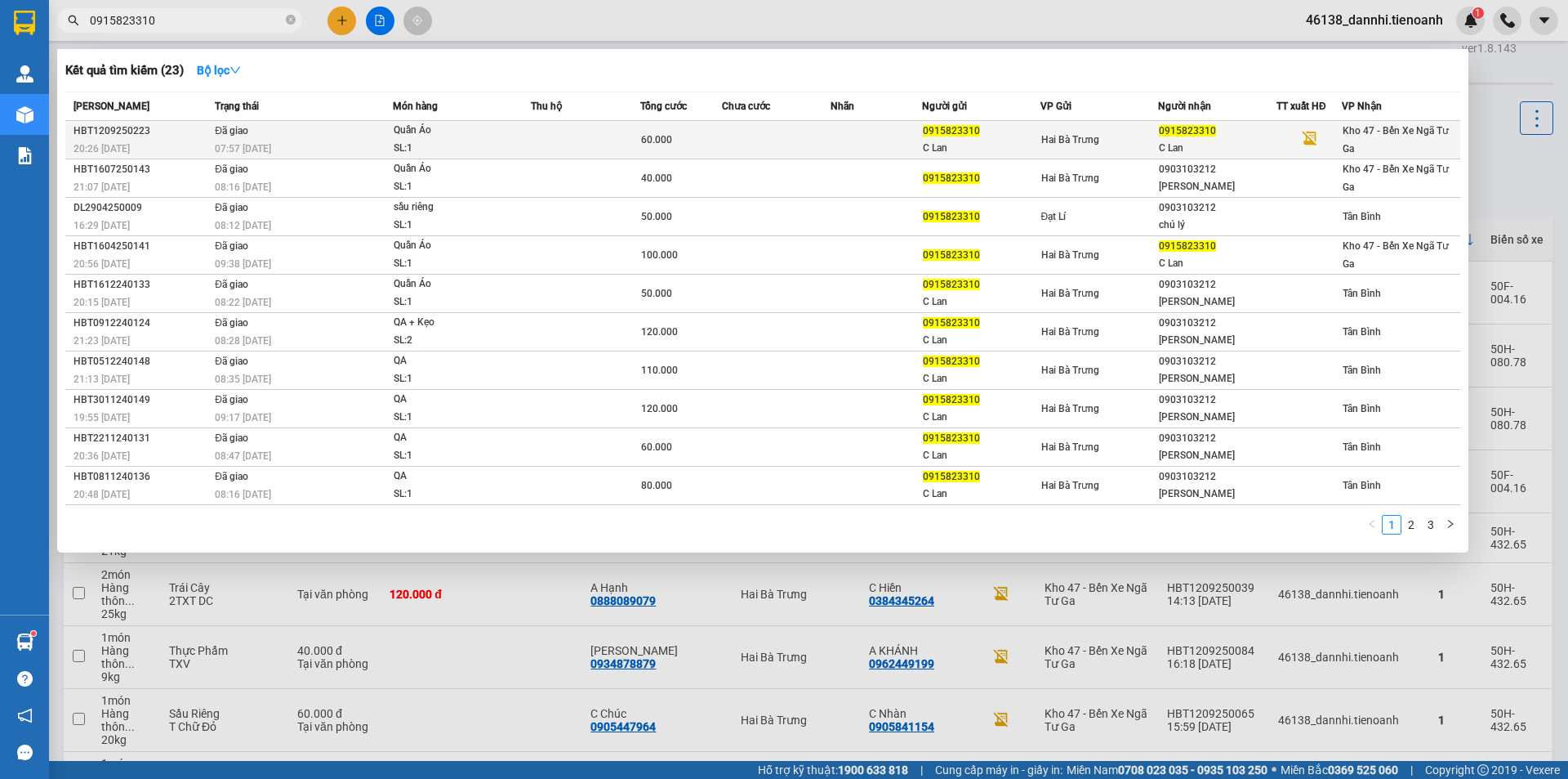
type input "0915823310"
click at [316, 128] on td "Đã giao 07:57 [DATE]" at bounding box center [301, 139] width 182 height 38
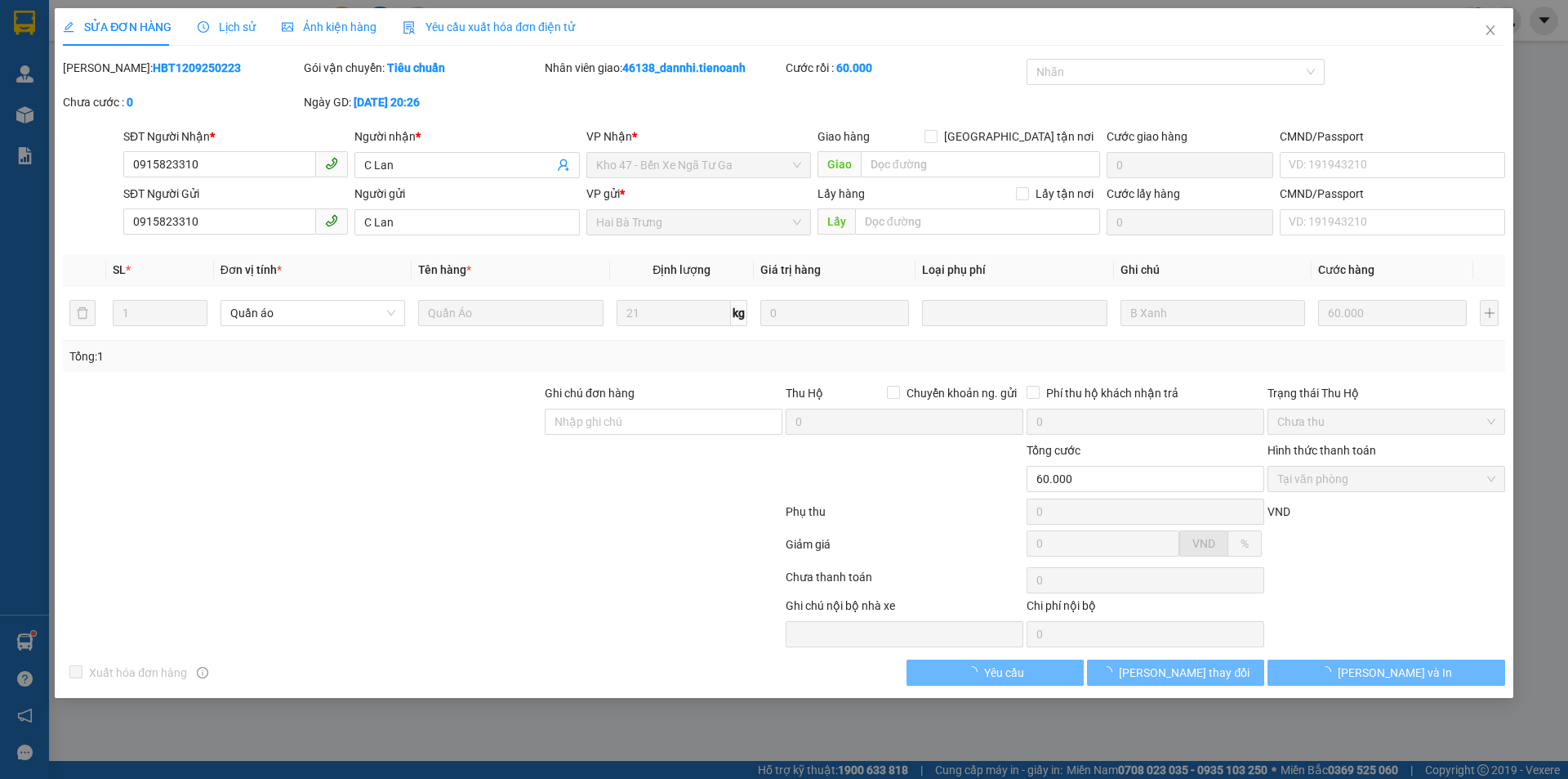
type input "0915823310"
type input "C Lan"
type input "0915823310"
type input "C Lan"
type input "60.000"
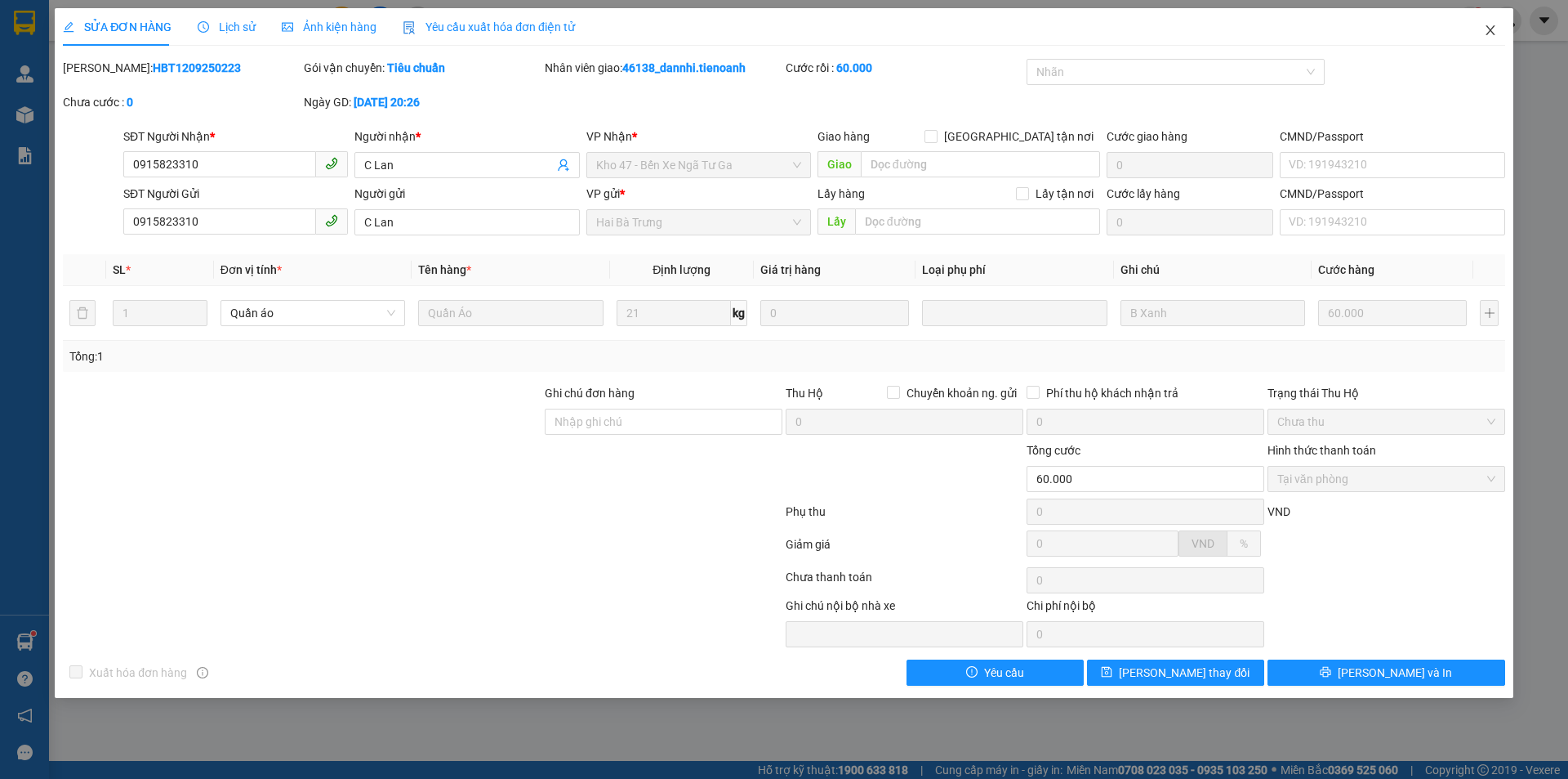
click at [1487, 29] on icon "close" at bounding box center [1490, 30] width 13 height 13
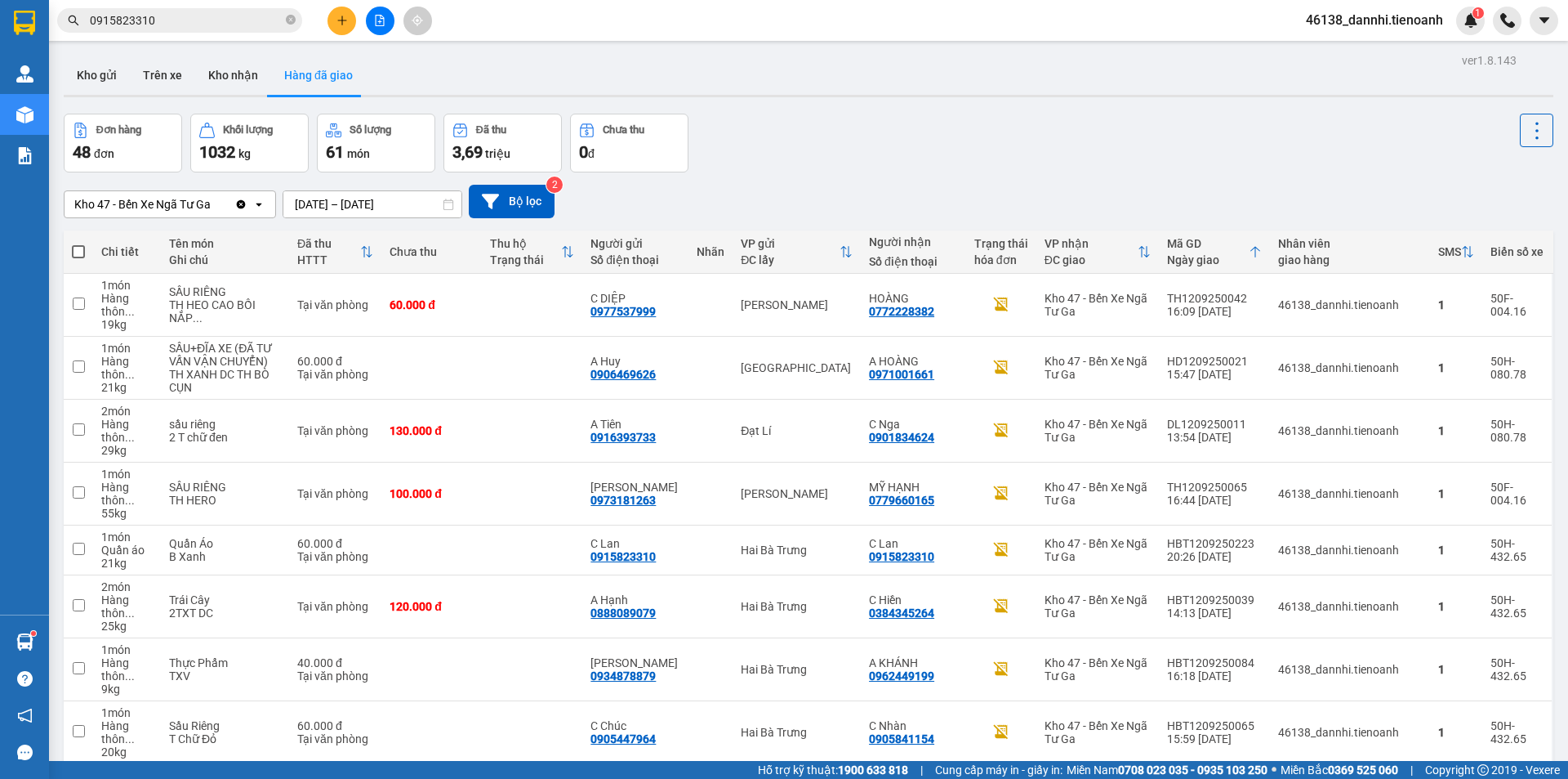
click at [193, 33] on div "Kết quả tìm kiếm ( 23 ) Bộ lọc Mã ĐH Trạng thái Món hàng Thu hộ Tổng cước Chưa …" at bounding box center [159, 21] width 319 height 29
click at [191, 22] on input "0915823310" at bounding box center [186, 20] width 193 height 18
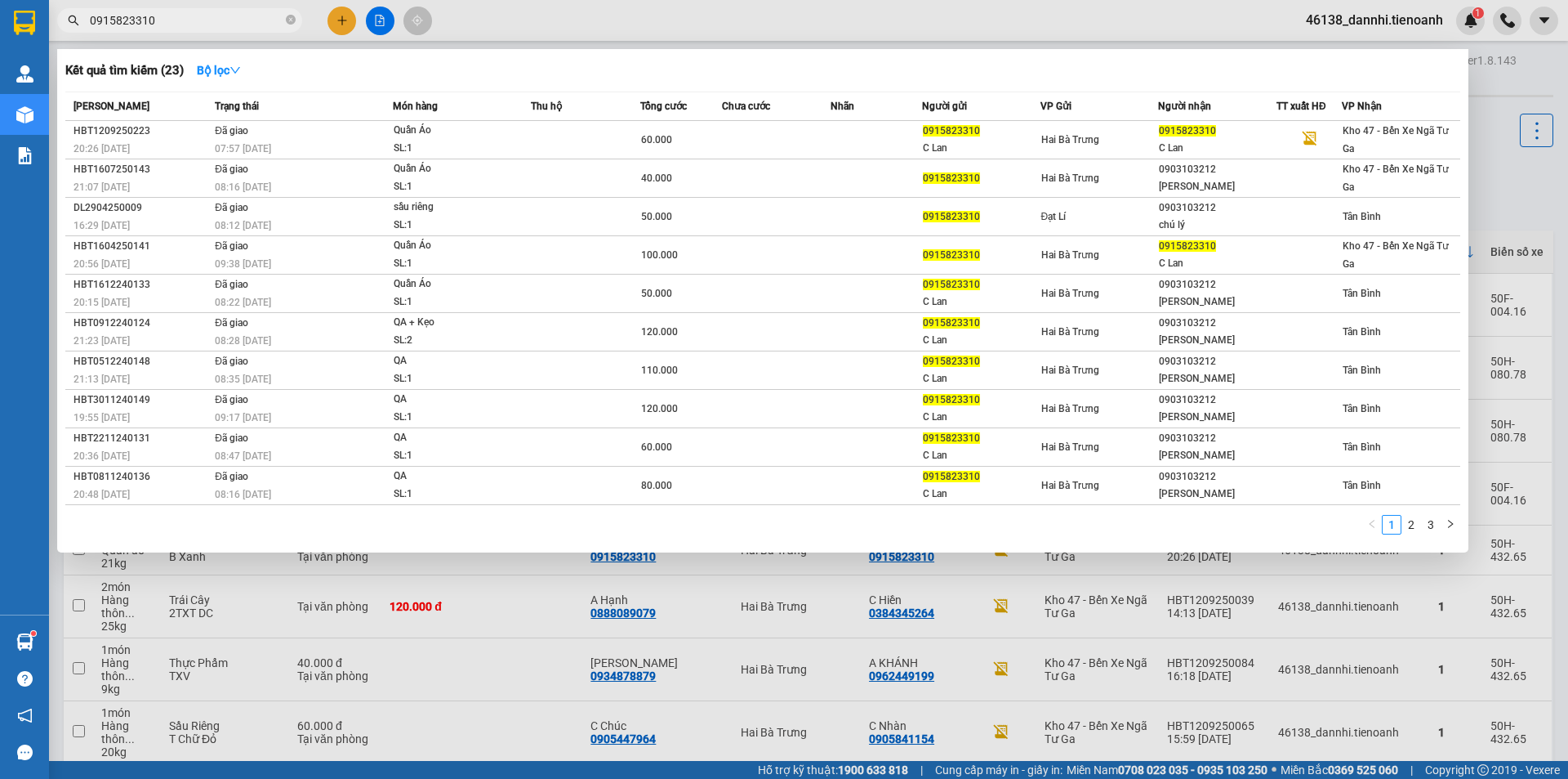
click at [191, 22] on input "0915823310" at bounding box center [186, 20] width 193 height 18
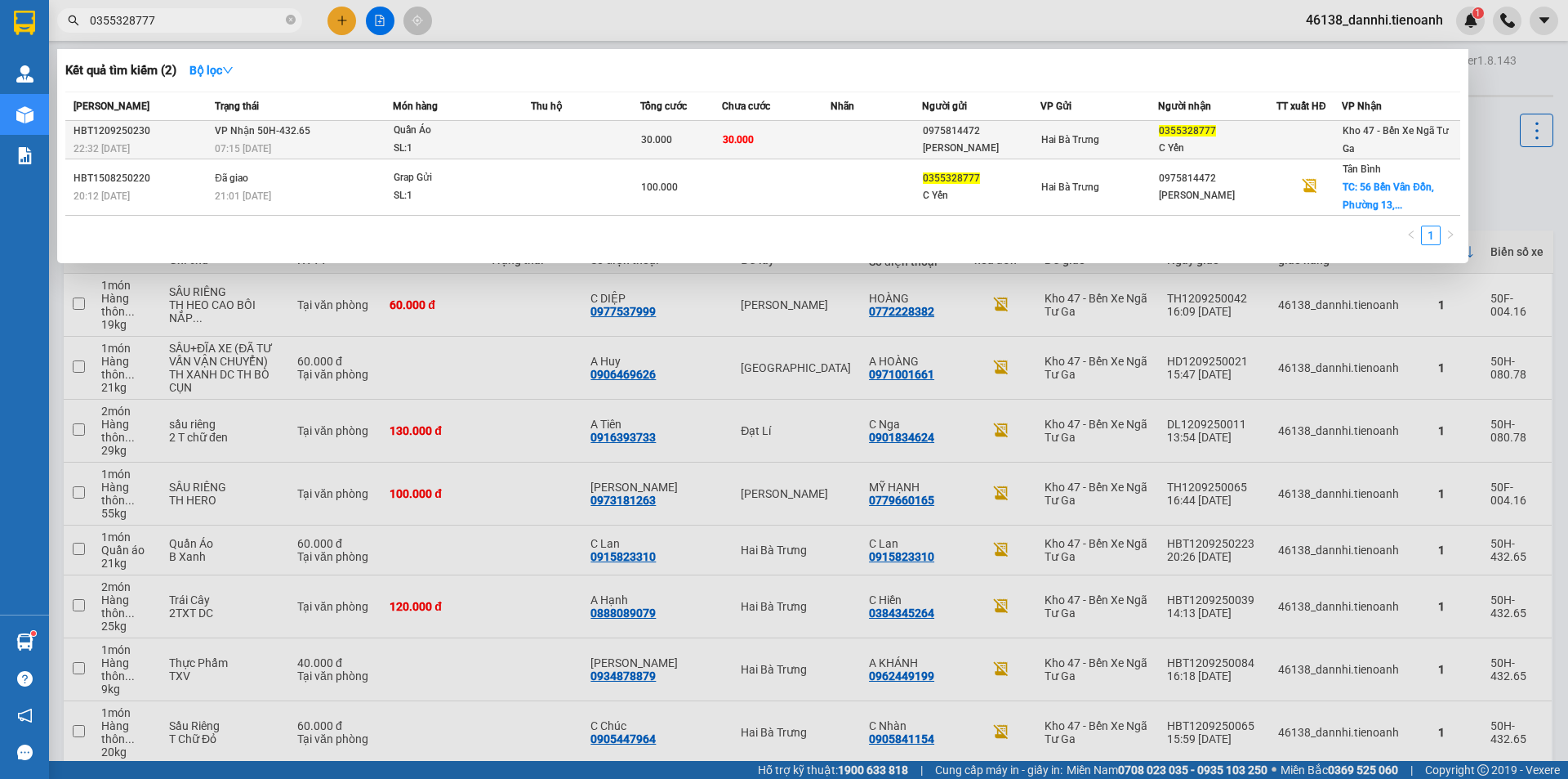
type input "0355328777"
click at [325, 134] on td "VP Nhận 50H-432.65 07:15 [DATE]" at bounding box center [301, 139] width 182 height 38
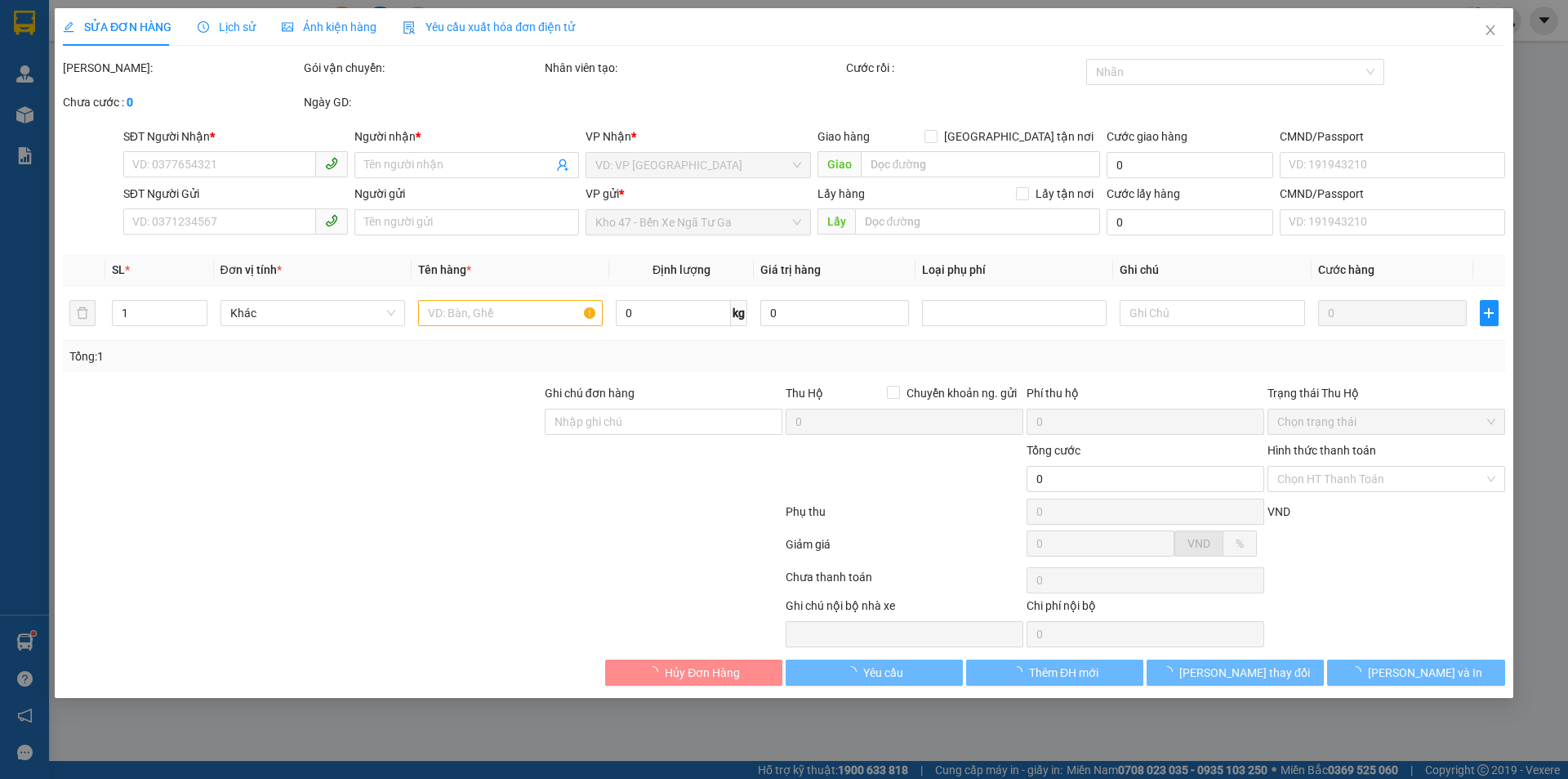
type input "0355328777"
type input "C Yến"
type input "0975814472"
type input "[PERSON_NAME]"
type input "30.000"
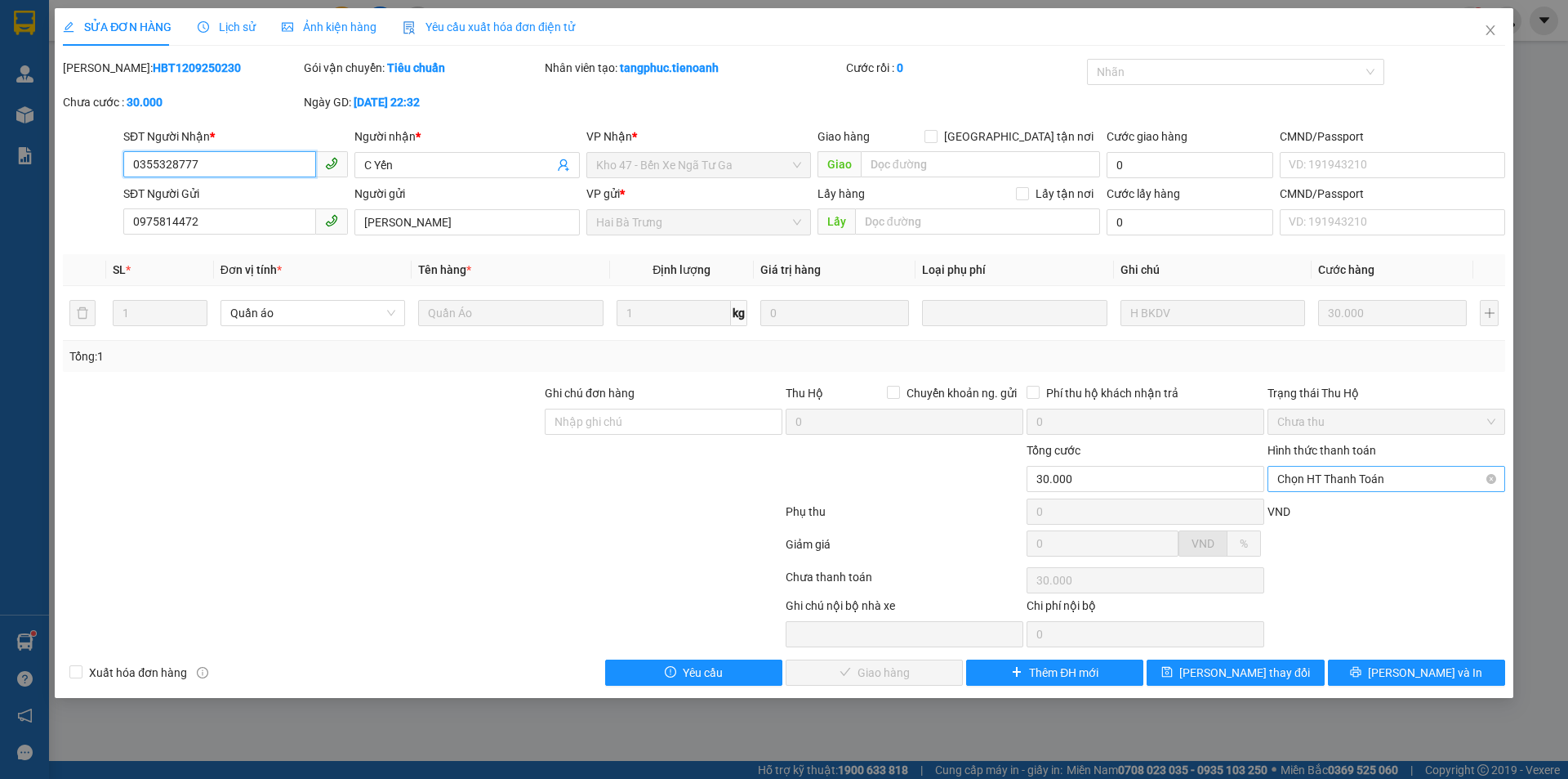
click at [1365, 488] on span "Chọn HT Thanh Toán" at bounding box center [1386, 479] width 218 height 24
click at [1330, 518] on div "Tại văn phòng" at bounding box center [1386, 511] width 218 height 18
type input "0"
click at [856, 678] on span "[PERSON_NAME] và Giao hàng" at bounding box center [896, 671] width 157 height 18
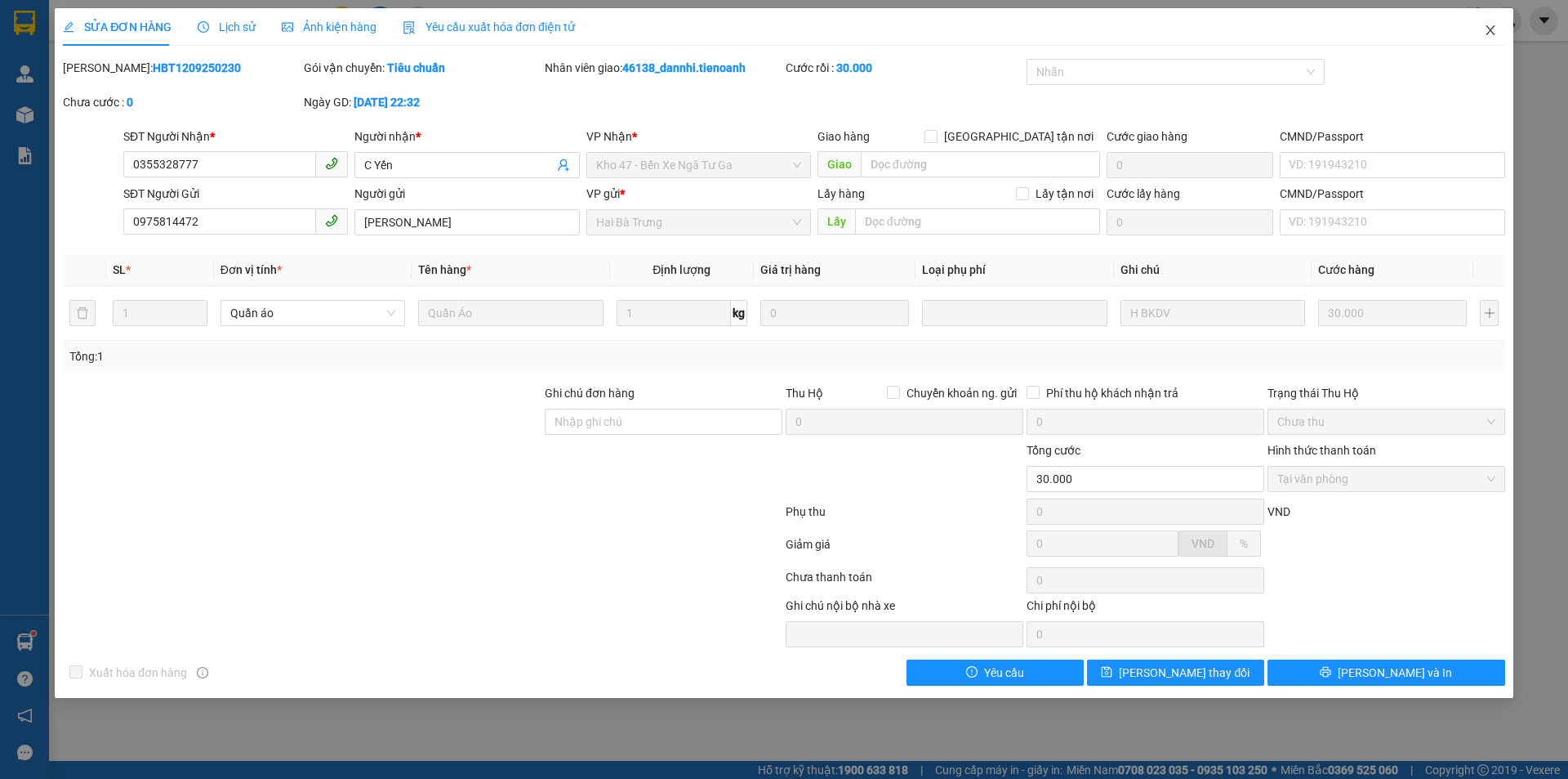
click at [1490, 28] on icon "close" at bounding box center [1490, 30] width 13 height 13
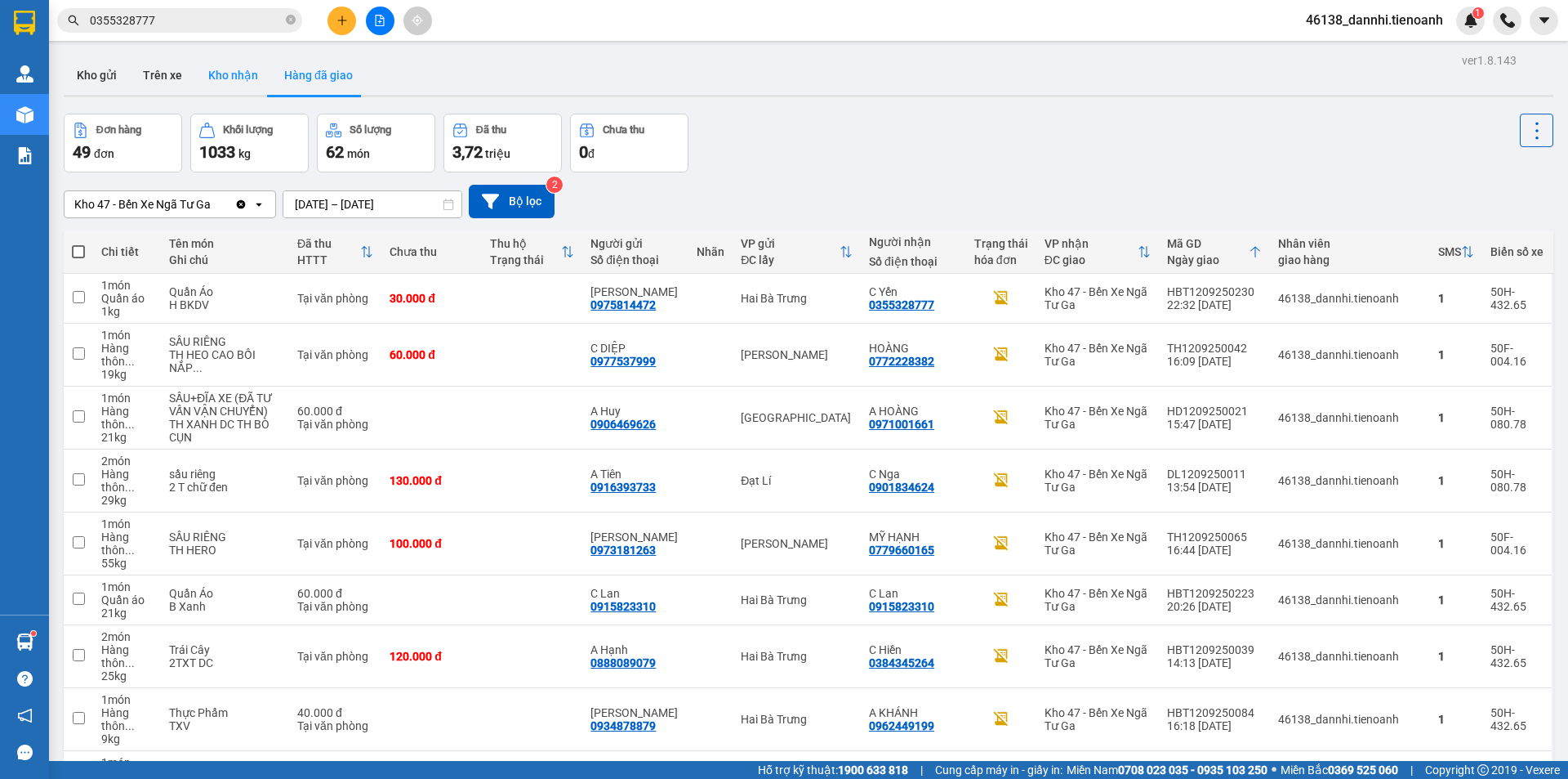
click at [256, 82] on button "Kho nhận" at bounding box center [233, 75] width 76 height 39
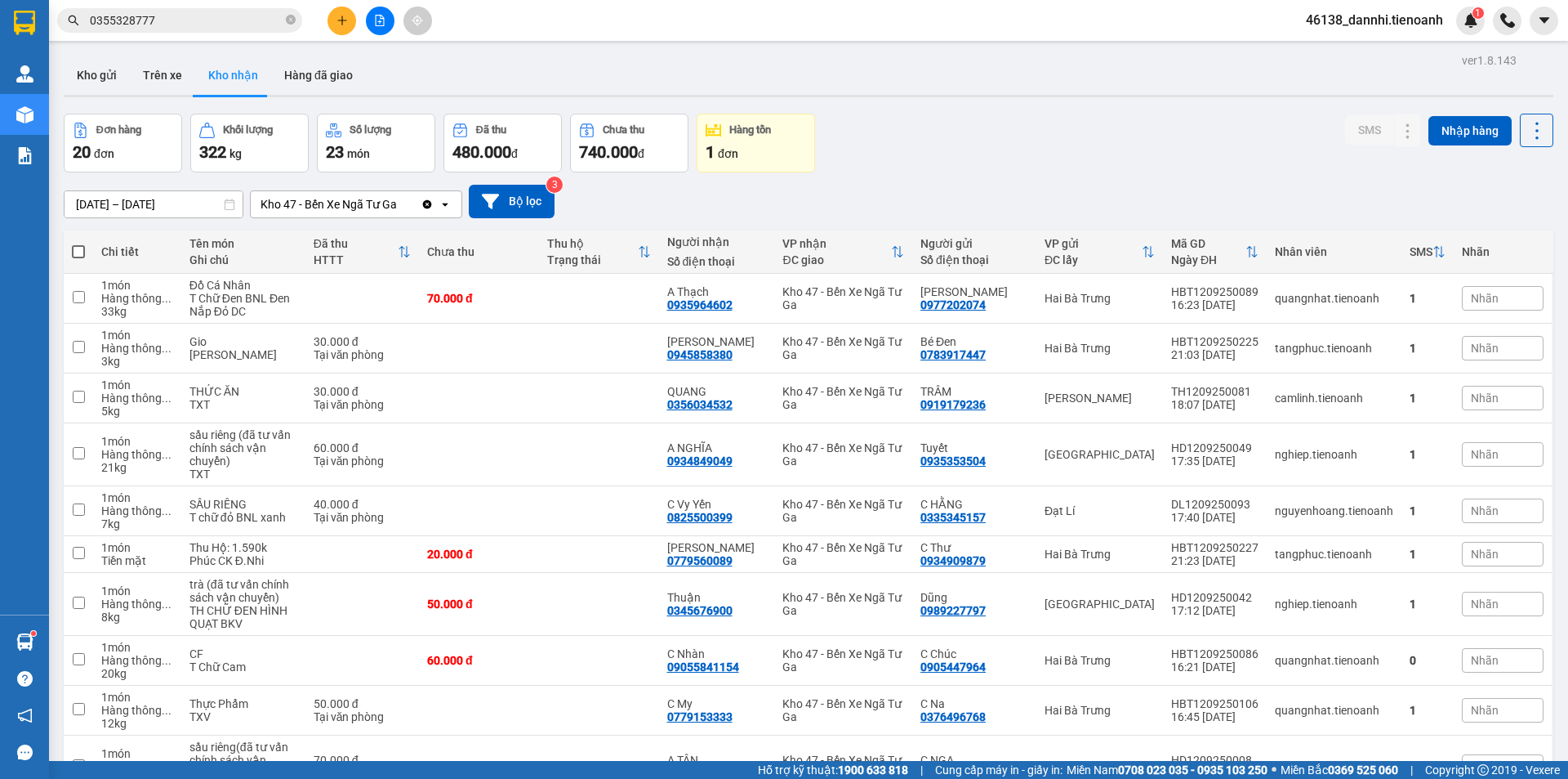
click at [252, 22] on input "0355328777" at bounding box center [186, 20] width 193 height 18
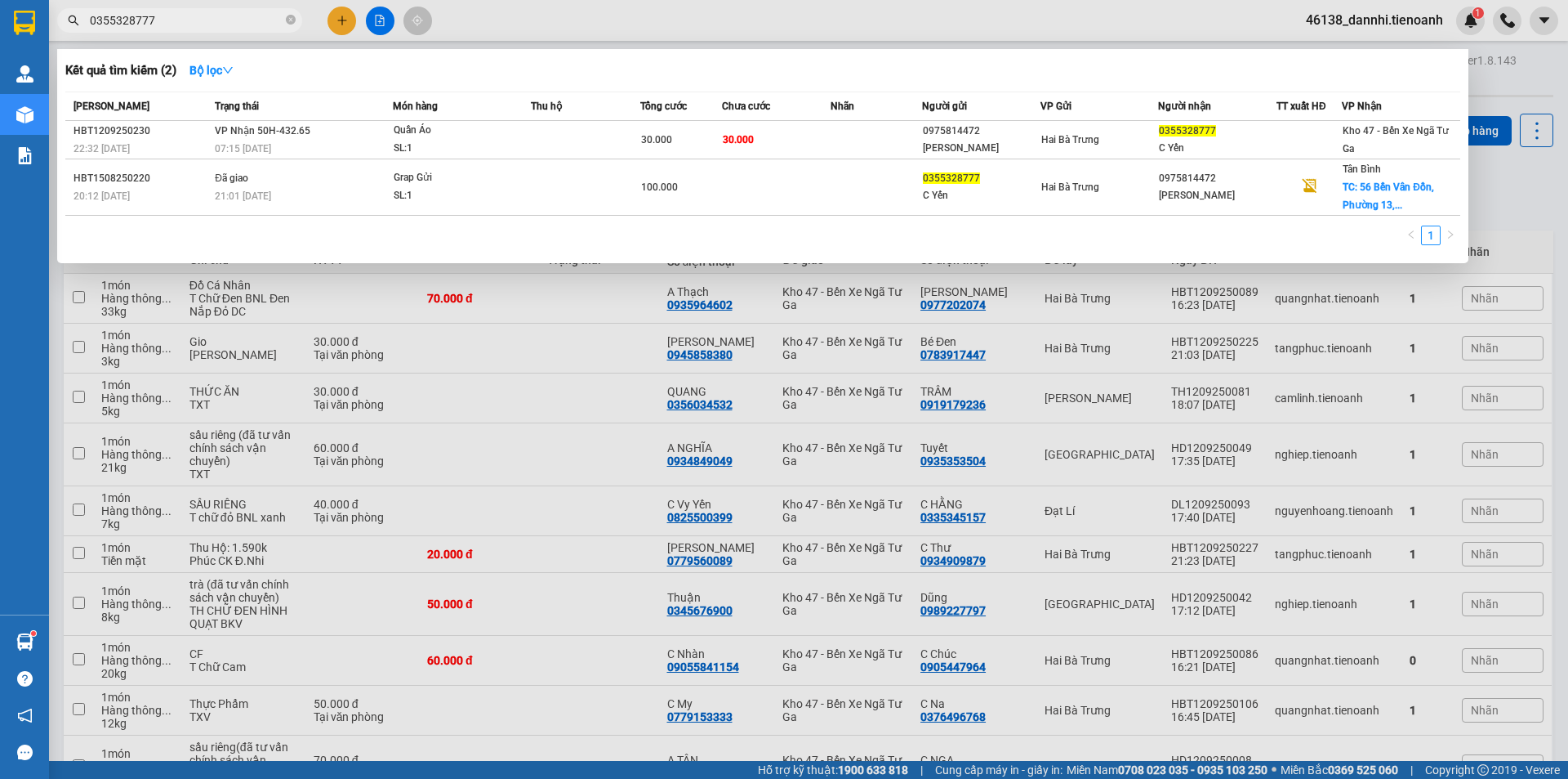
click at [252, 22] on input "0355328777" at bounding box center [186, 20] width 193 height 18
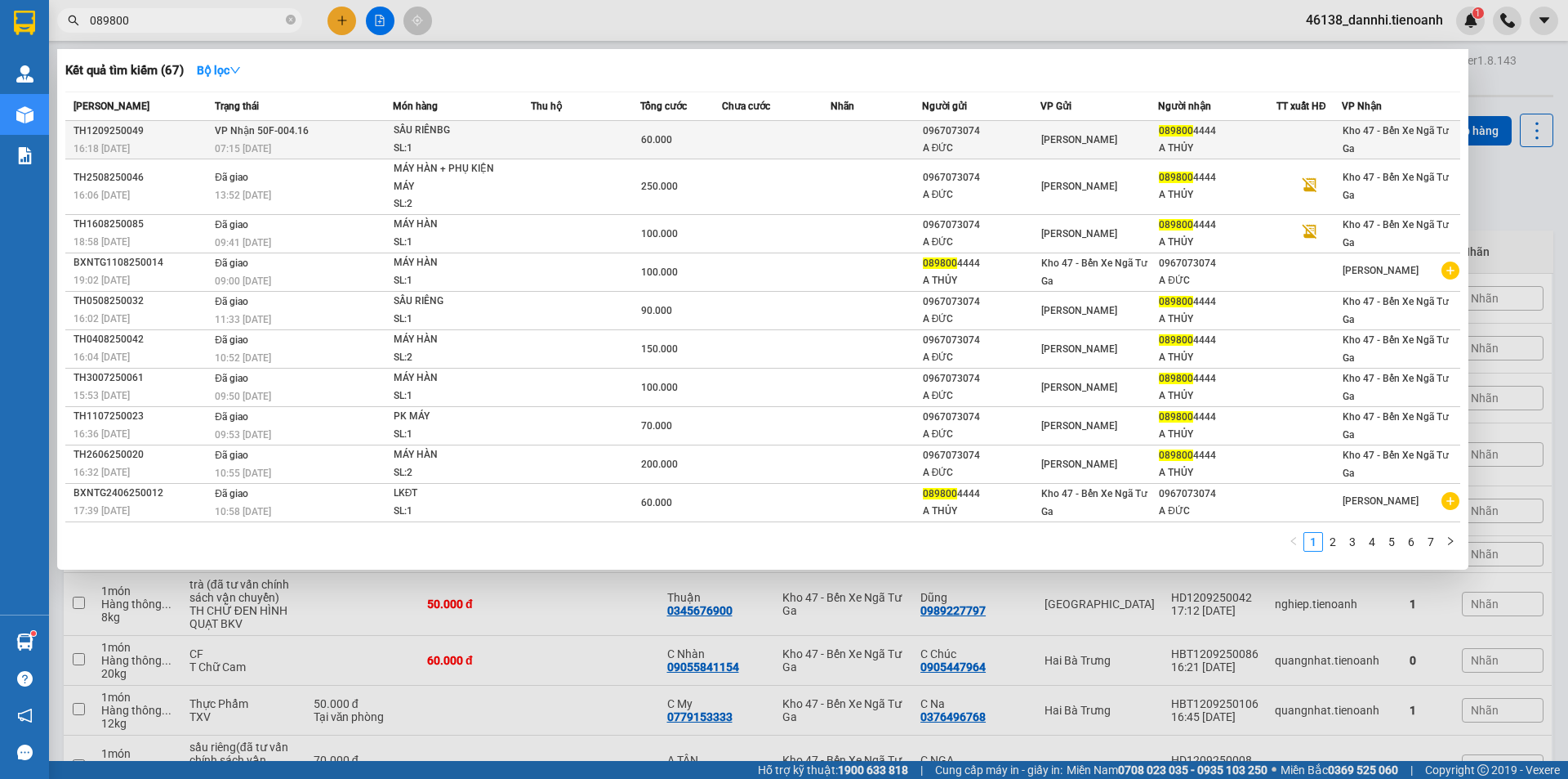
type input "089800"
click at [482, 146] on div "SL: 1" at bounding box center [454, 148] width 122 height 18
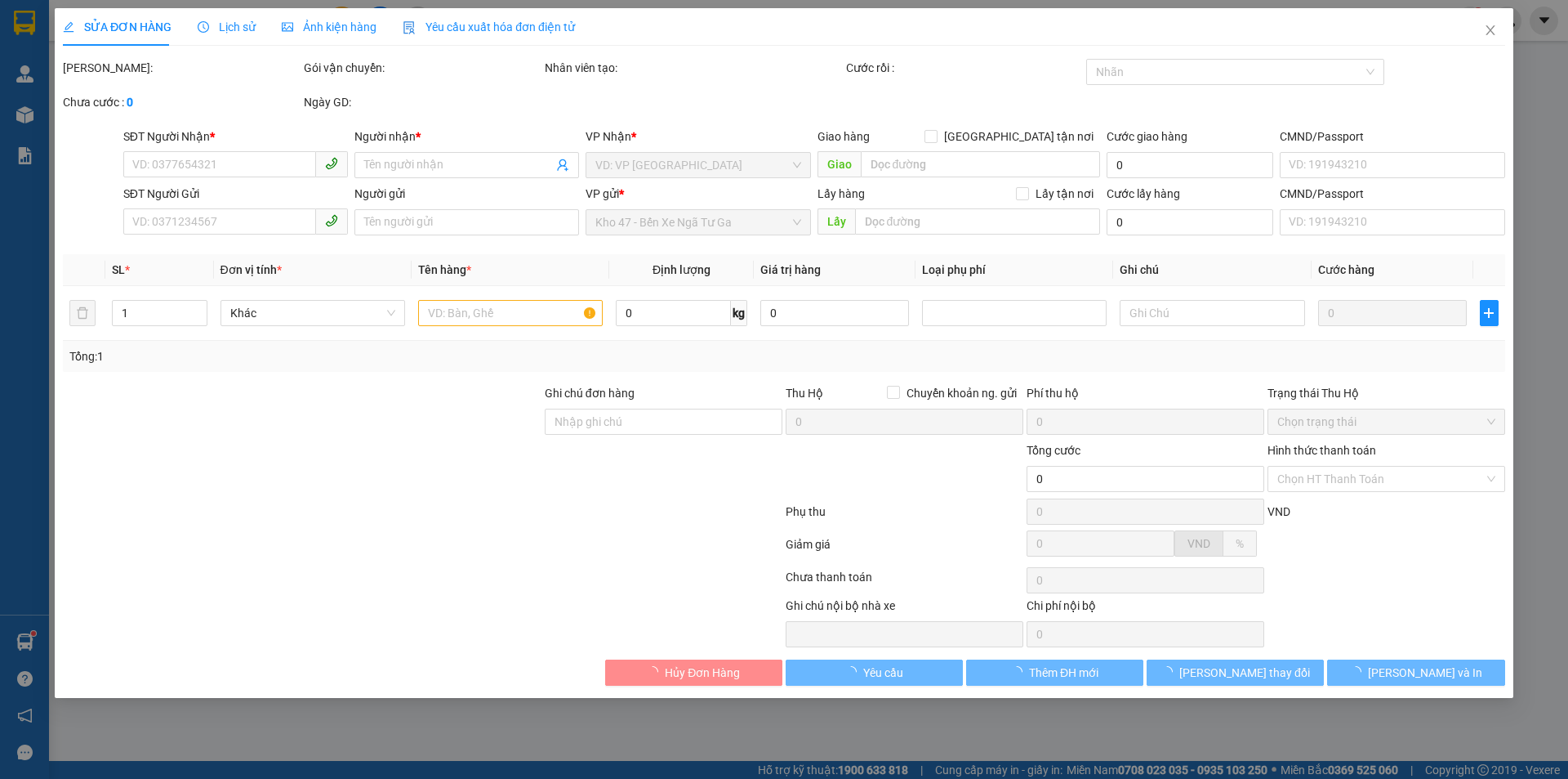
type input "0898004444"
type input "A THỦY"
type input "0967073074"
type input "A ĐỨC"
type input "60.000"
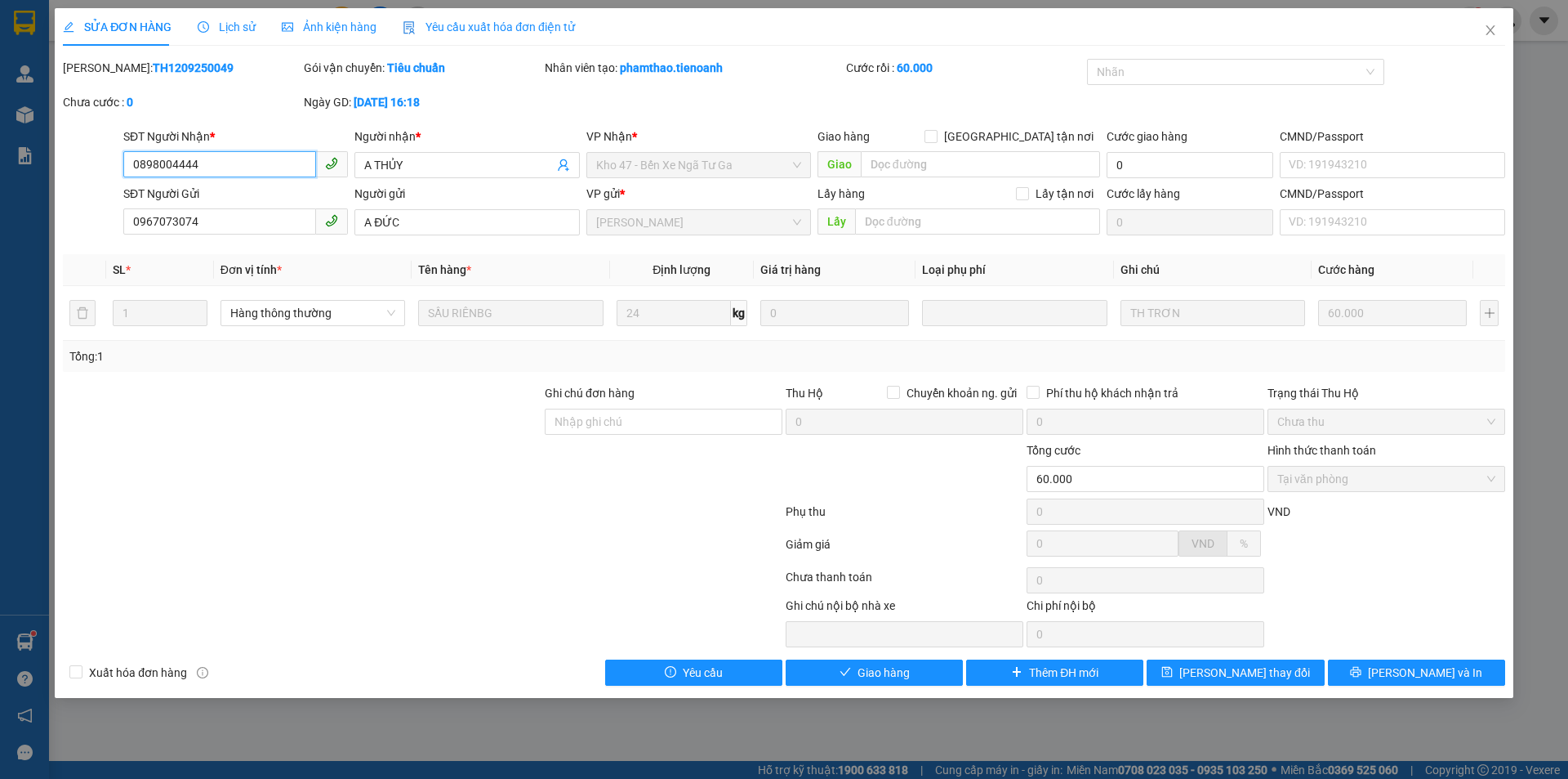
click at [242, 156] on input "0898004444" at bounding box center [220, 165] width 193 height 26
click at [863, 671] on span "Giao hàng" at bounding box center [884, 671] width 52 height 18
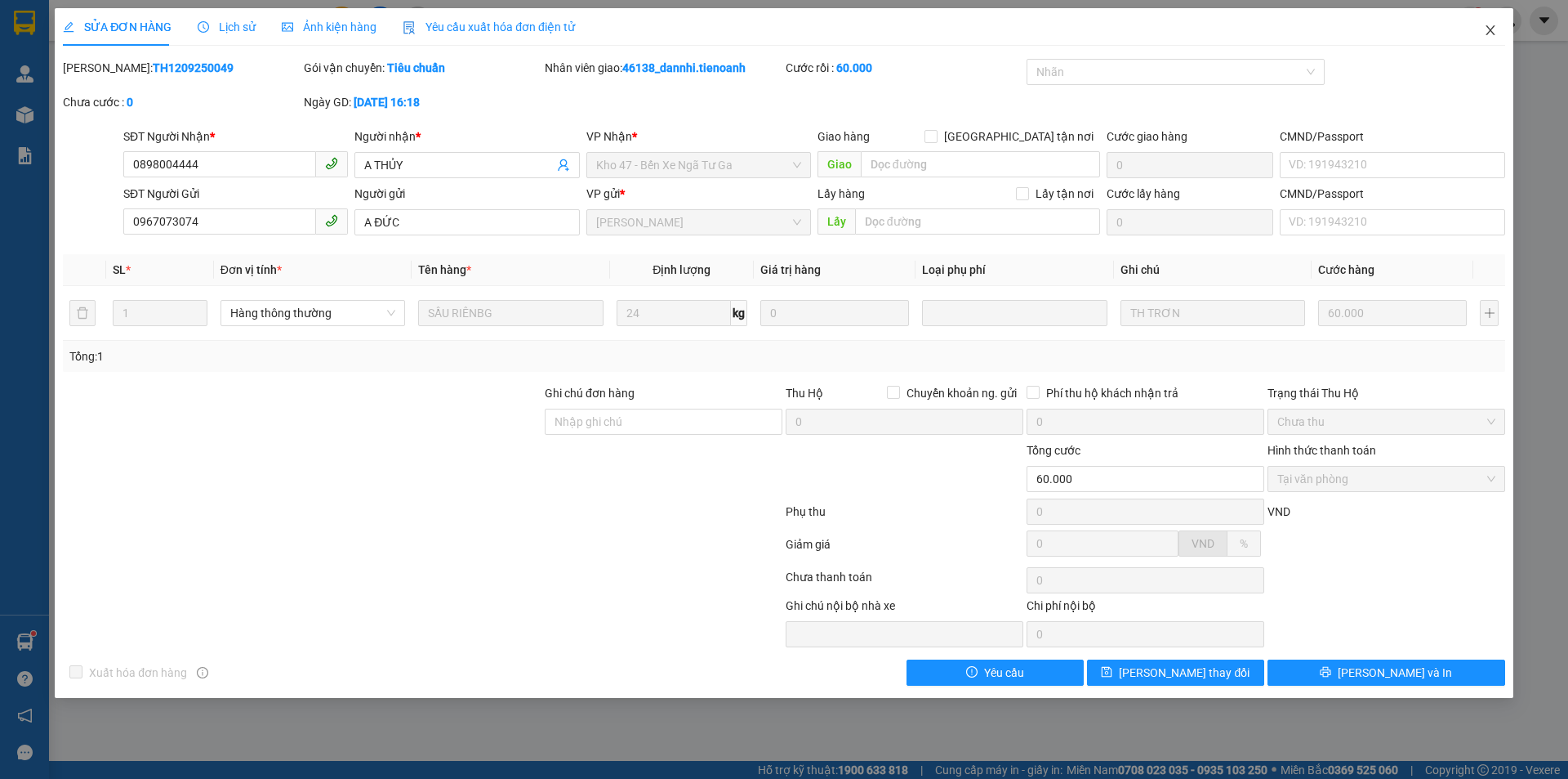
click at [1490, 33] on icon "close" at bounding box center [1490, 30] width 13 height 13
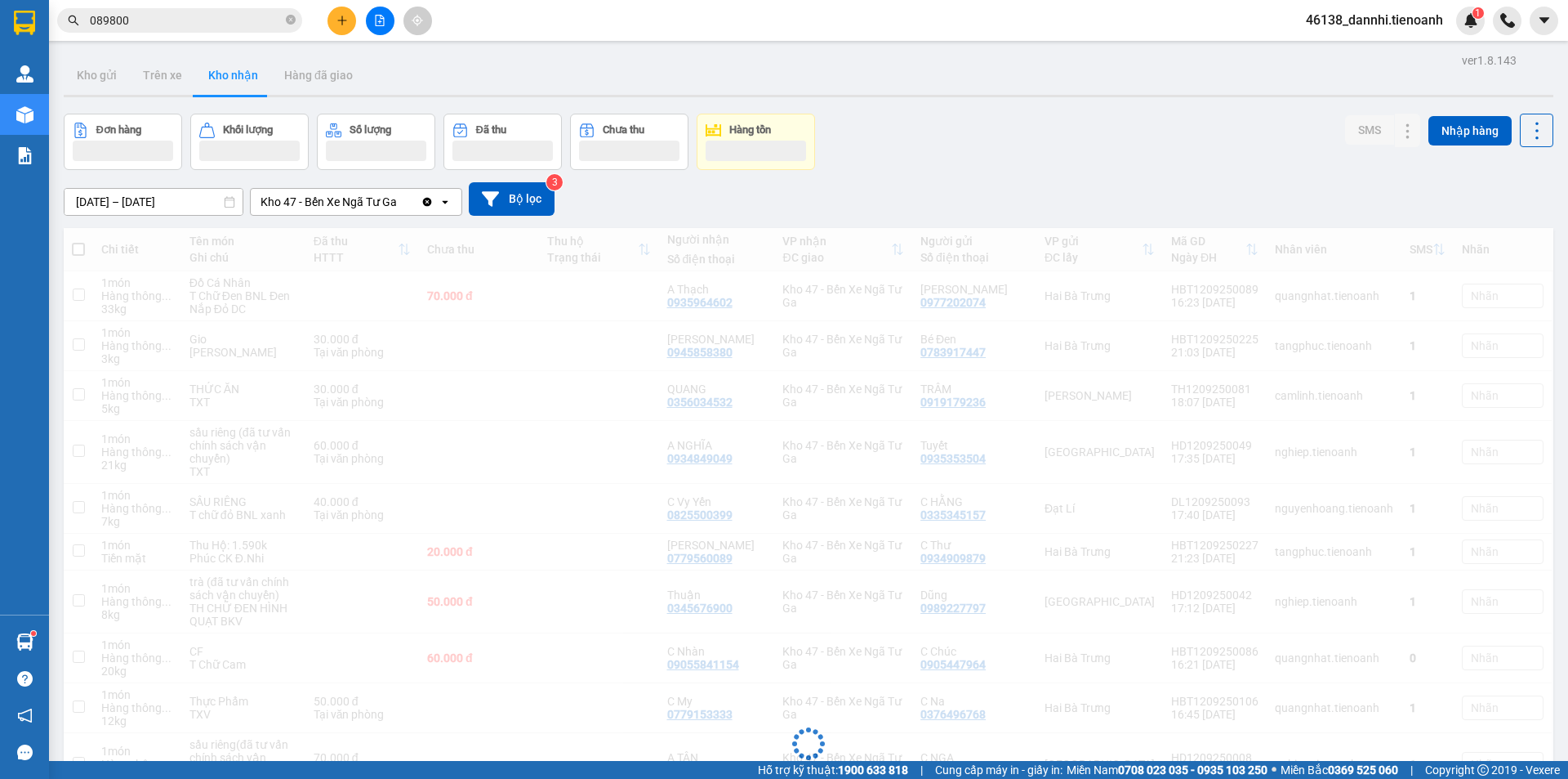
click at [183, 16] on input "089800" at bounding box center [186, 20] width 193 height 18
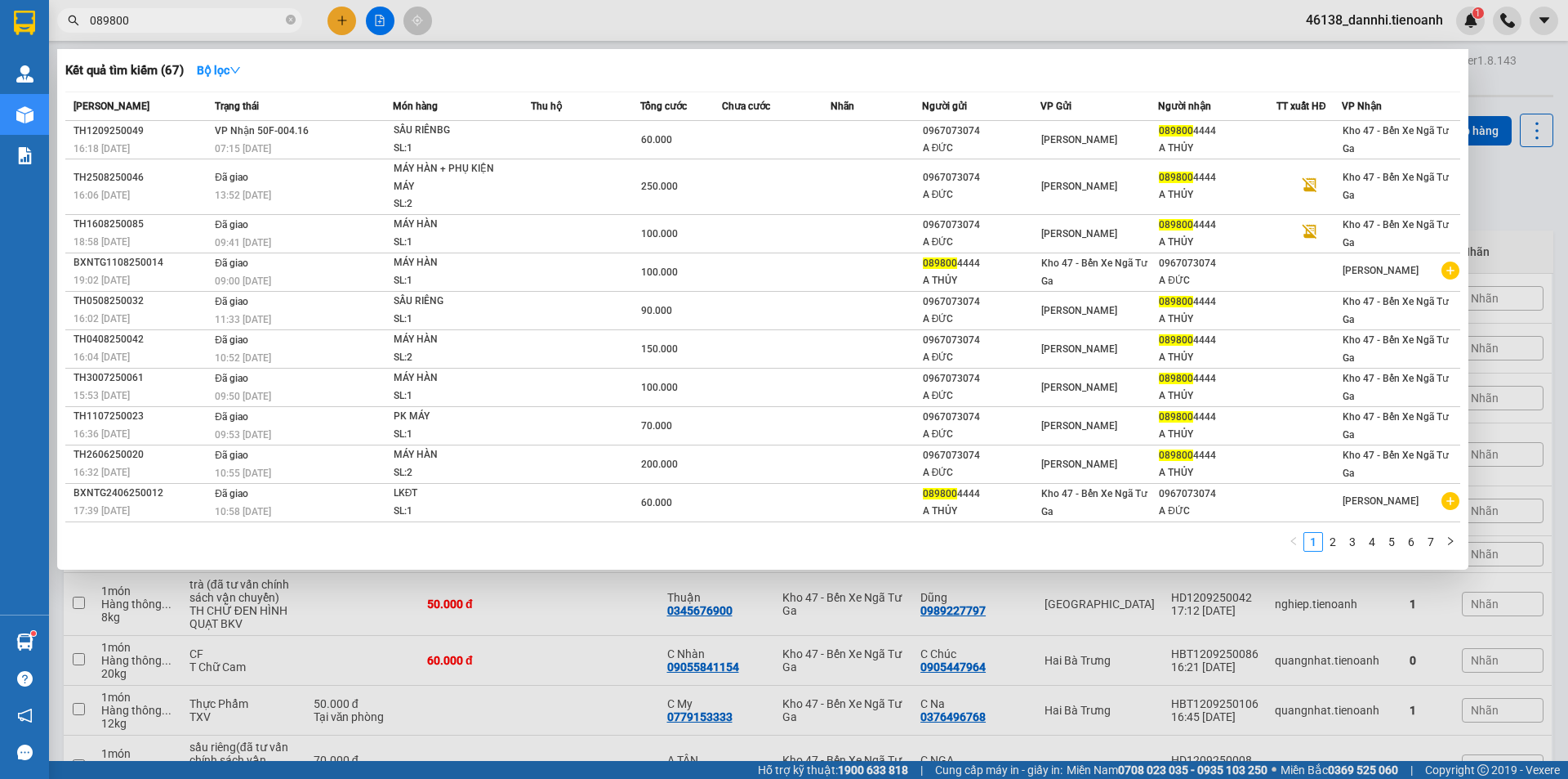
click at [183, 16] on input "089800" at bounding box center [186, 20] width 193 height 18
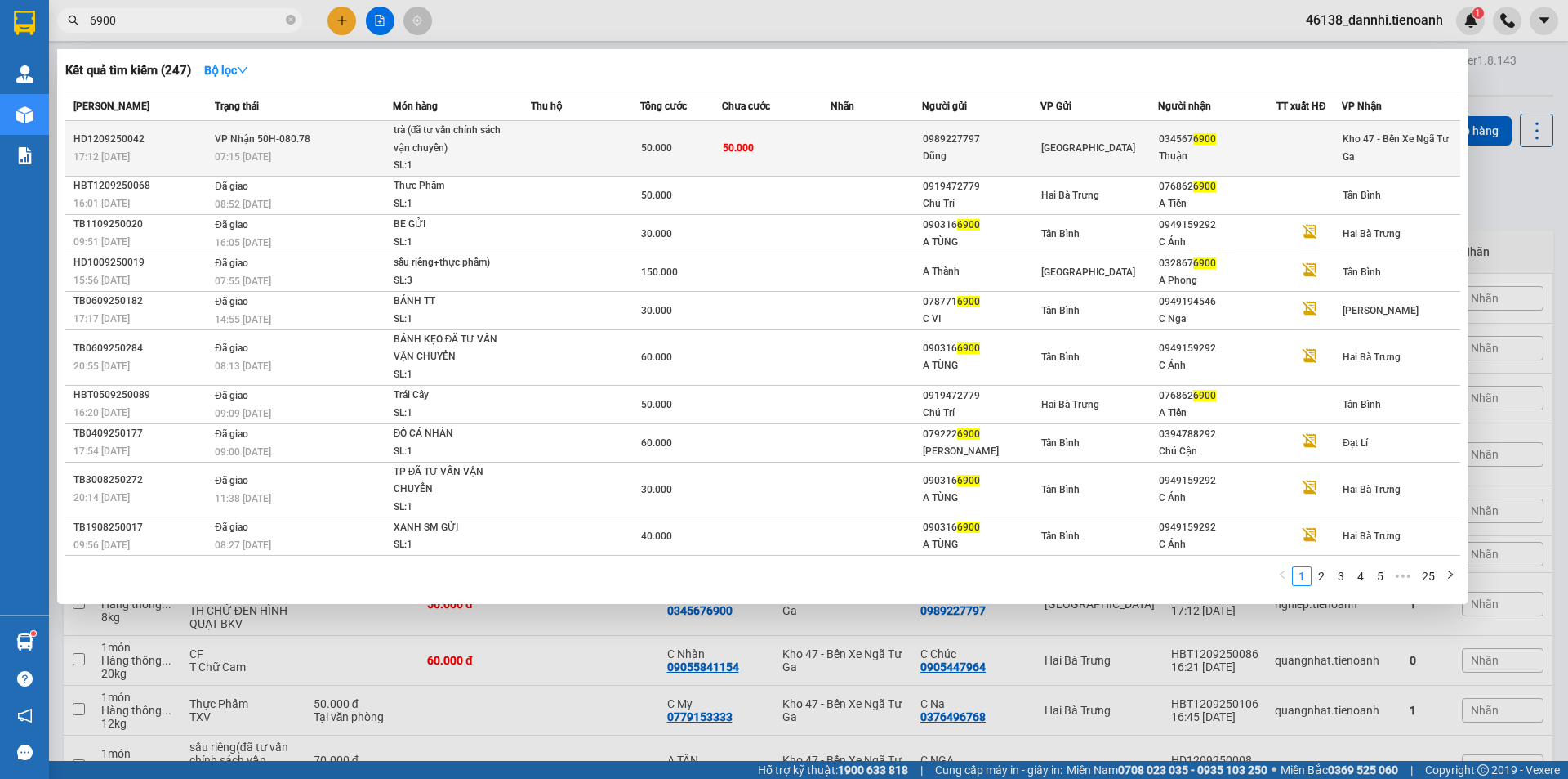
type input "6900"
click at [425, 133] on div "trà (đã tư vấn chính sách vận chuyển)" at bounding box center [454, 139] width 122 height 36
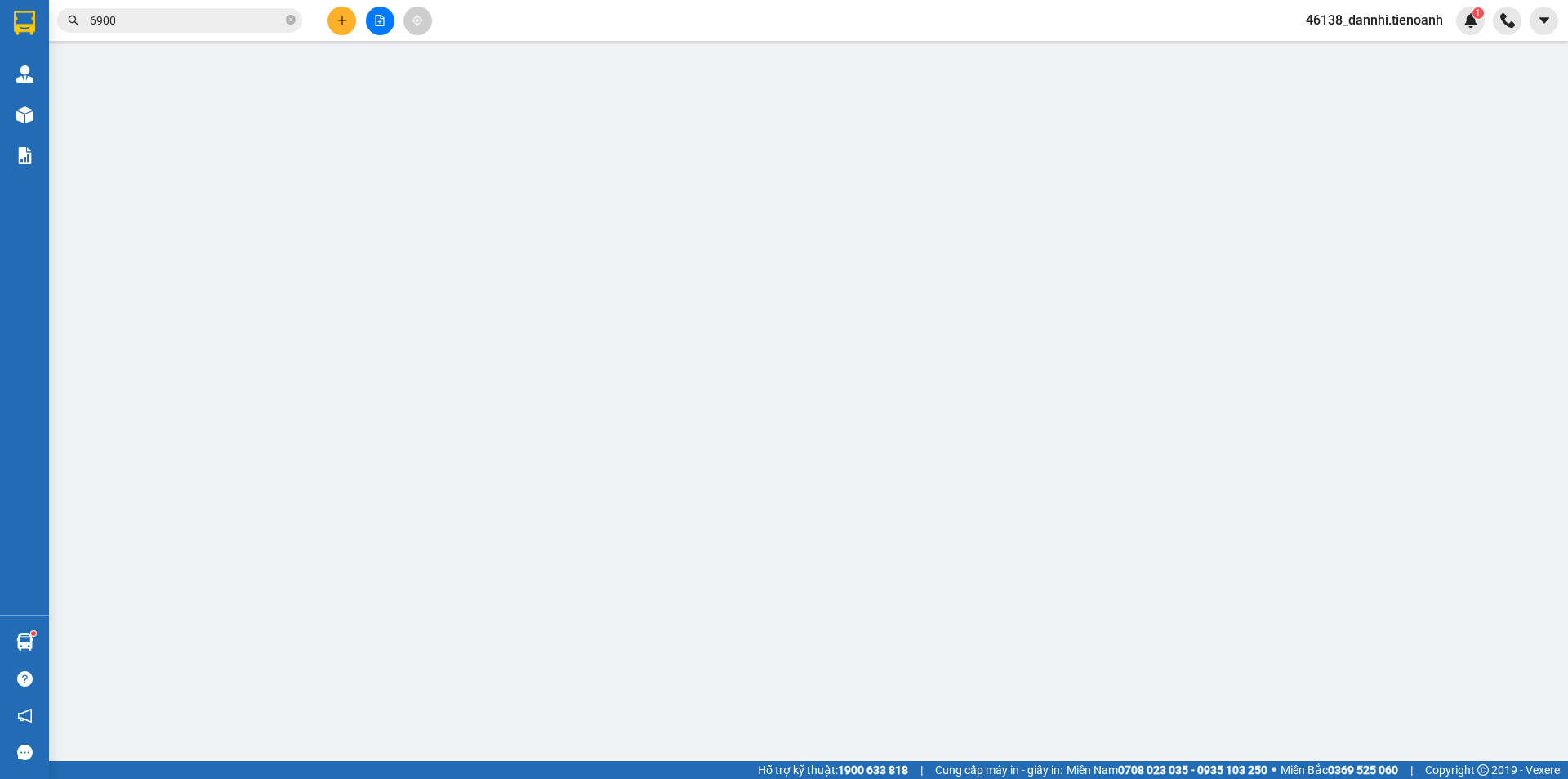
type input "0345676900"
type input "Thuận"
type input "0989227797"
type input "Dũng"
type input "50.000"
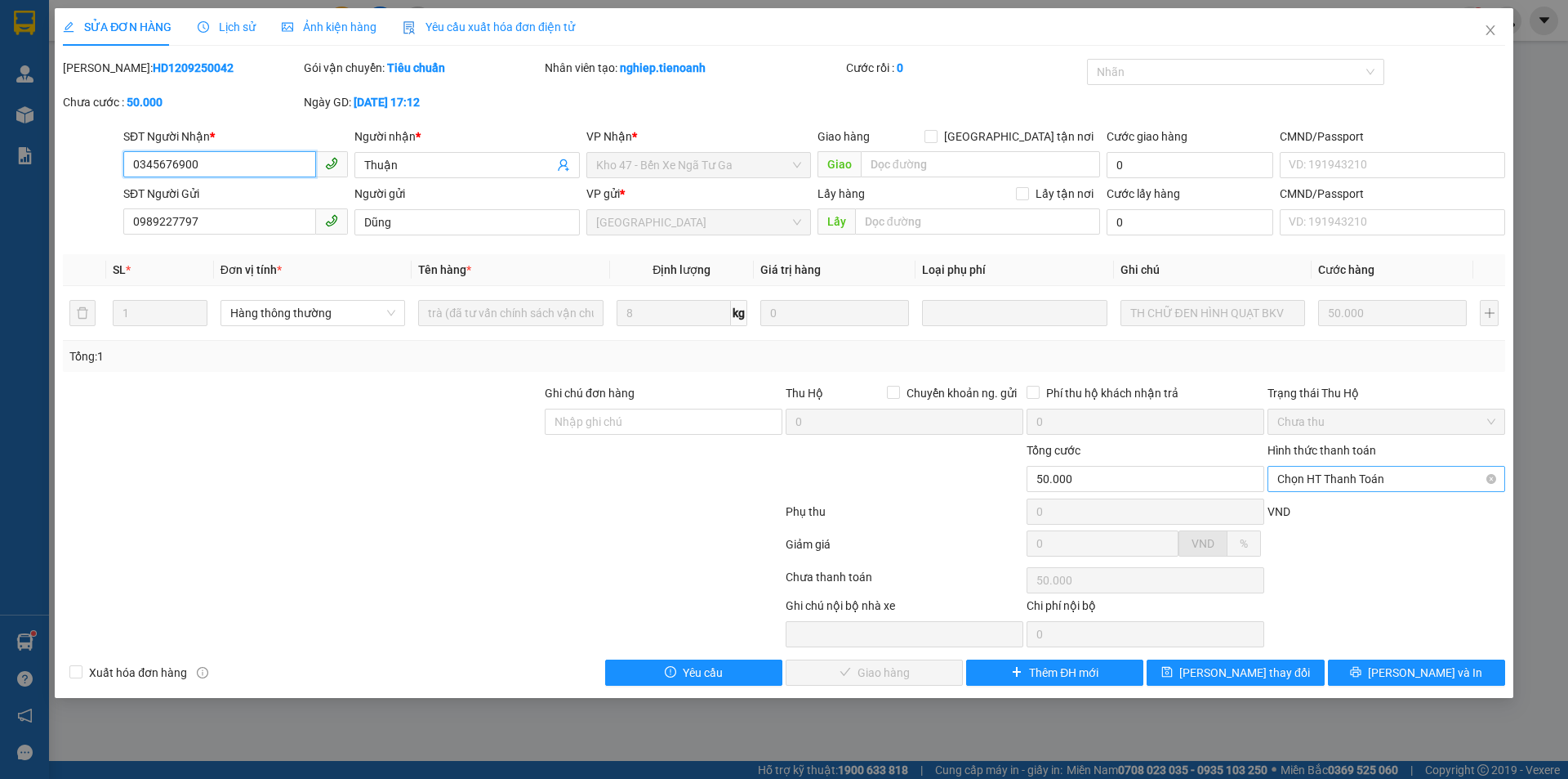
click at [1360, 478] on span "Chọn HT Thanh Toán" at bounding box center [1386, 479] width 218 height 24
drag, startPoint x: 1364, startPoint y: 513, endPoint x: 1044, endPoint y: 616, distance: 336.2
click at [1362, 515] on div "Tại văn phòng" at bounding box center [1386, 511] width 218 height 18
type input "0"
click at [869, 657] on div "Total Paid Fee 0 Total UnPaid Fee 50.000 Cash Collection Total Fee Mã ĐH: HD120…" at bounding box center [784, 372] width 1443 height 627
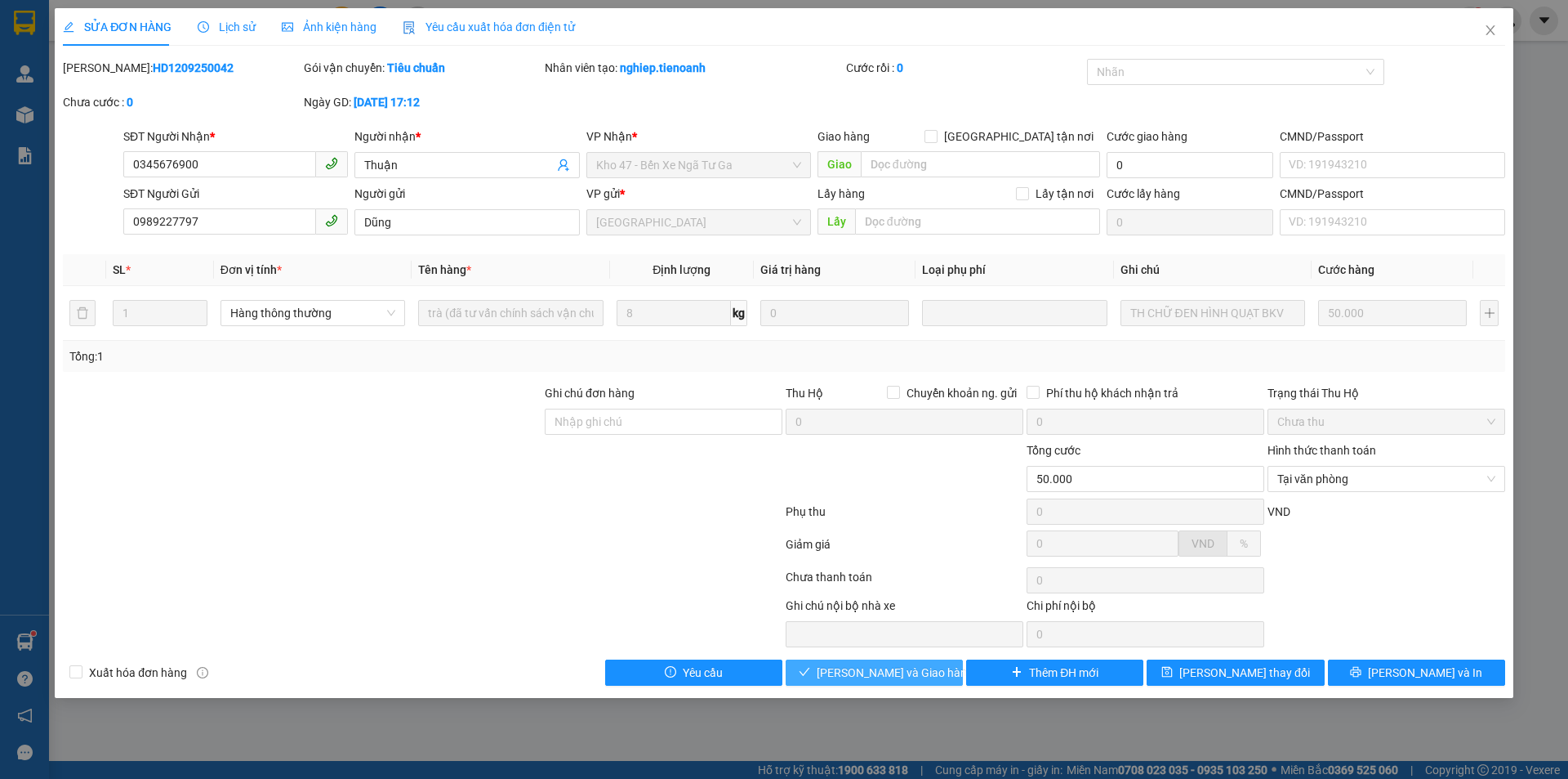
click at [869, 669] on span "[PERSON_NAME] và Giao hàng" at bounding box center [896, 671] width 157 height 18
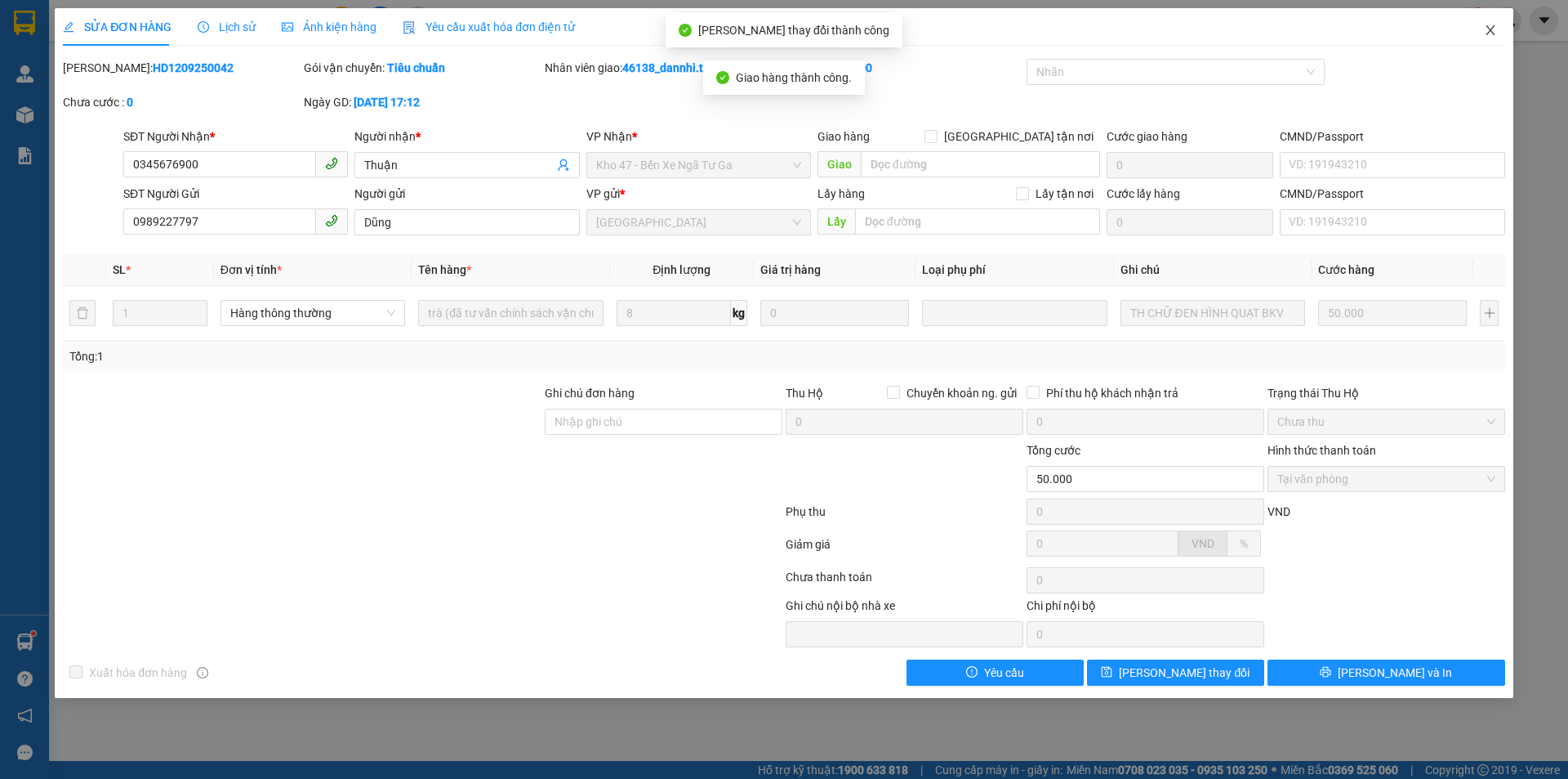
click at [1502, 29] on span "Close" at bounding box center [1490, 31] width 46 height 46
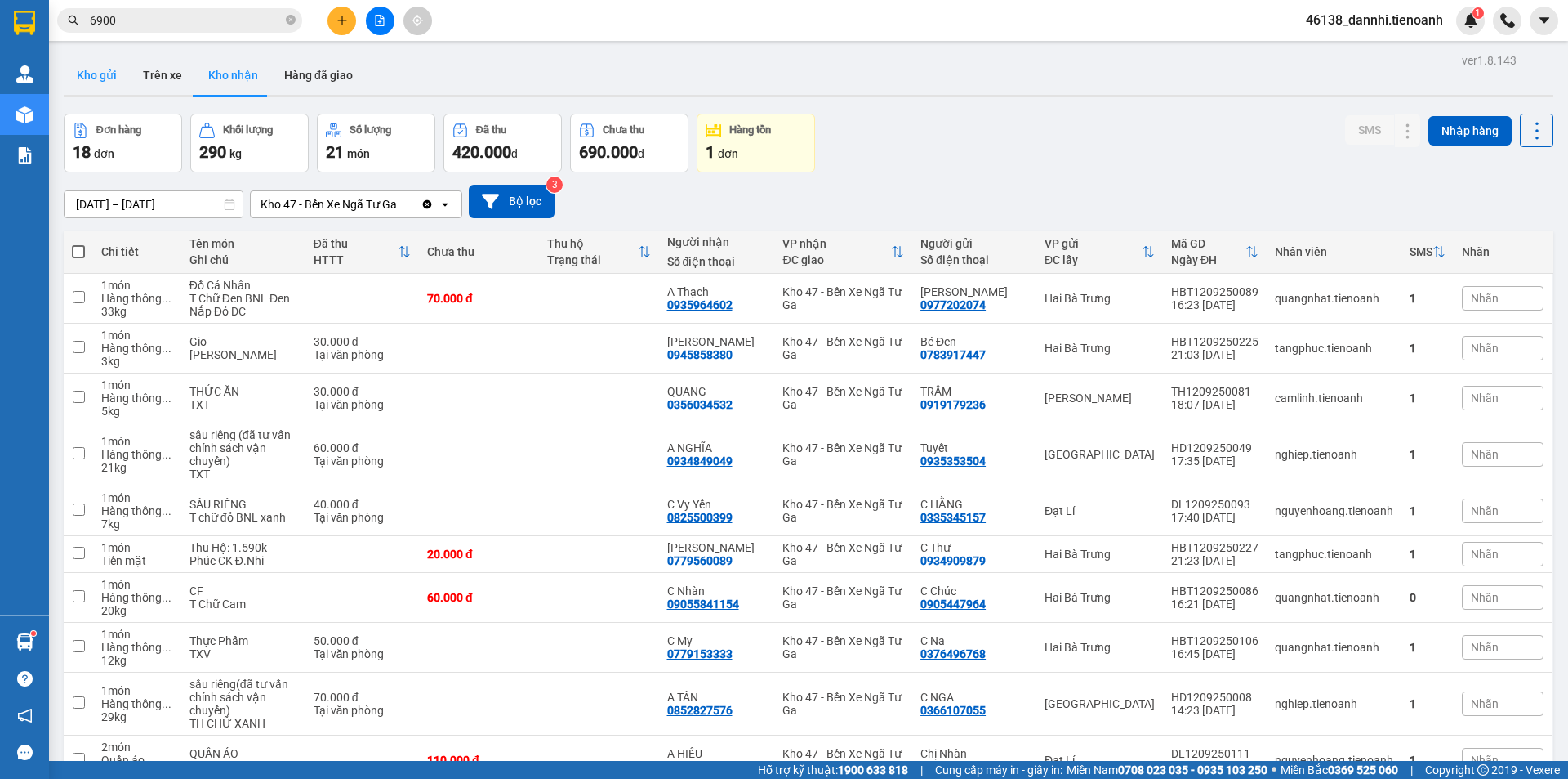
click at [94, 87] on button "Kho gửi" at bounding box center [96, 75] width 66 height 39
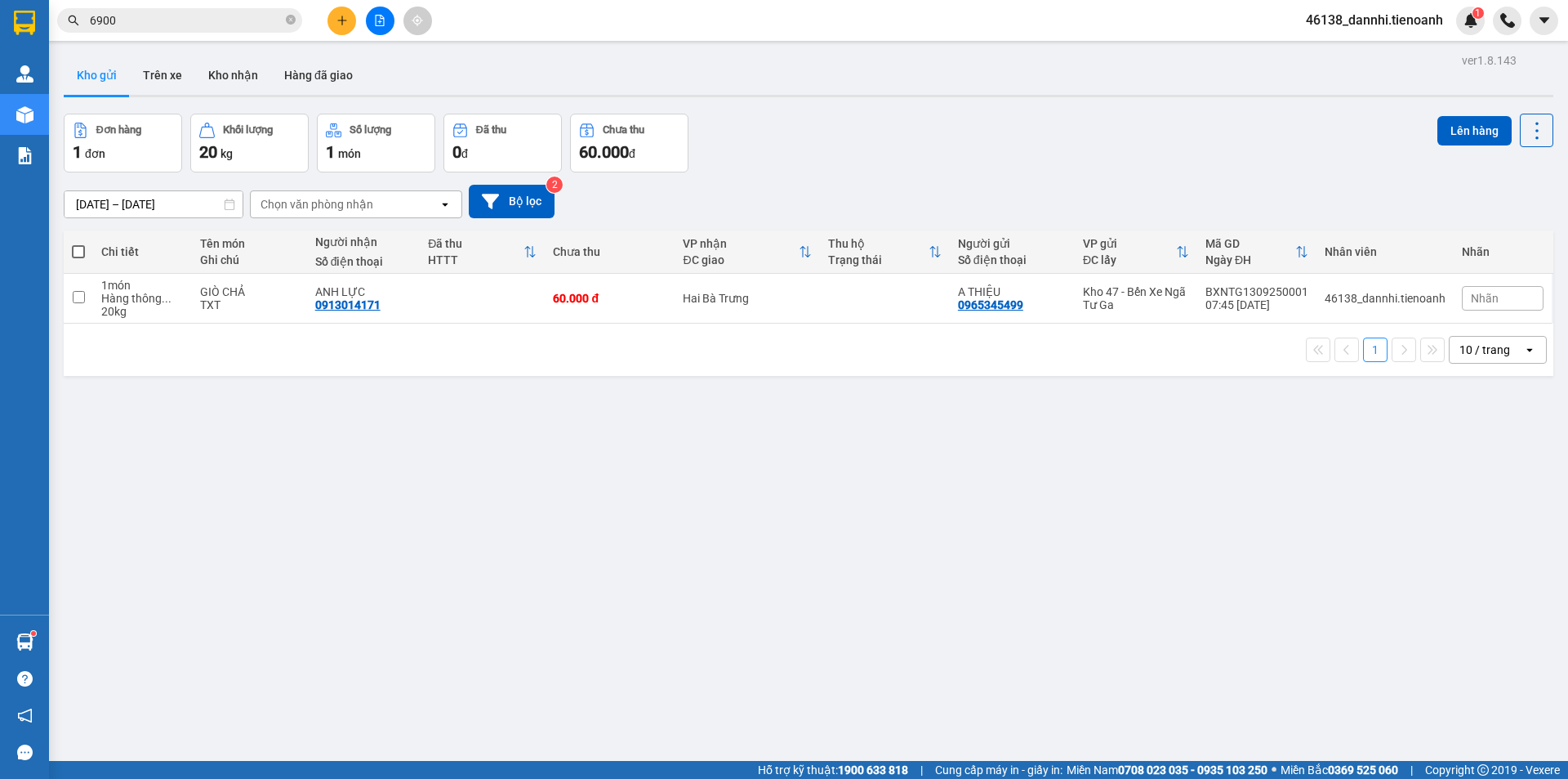
click at [529, 324] on div "1 10 / trang open" at bounding box center [808, 350] width 1489 height 52
click at [510, 306] on td at bounding box center [482, 298] width 125 height 50
checkbox input "true"
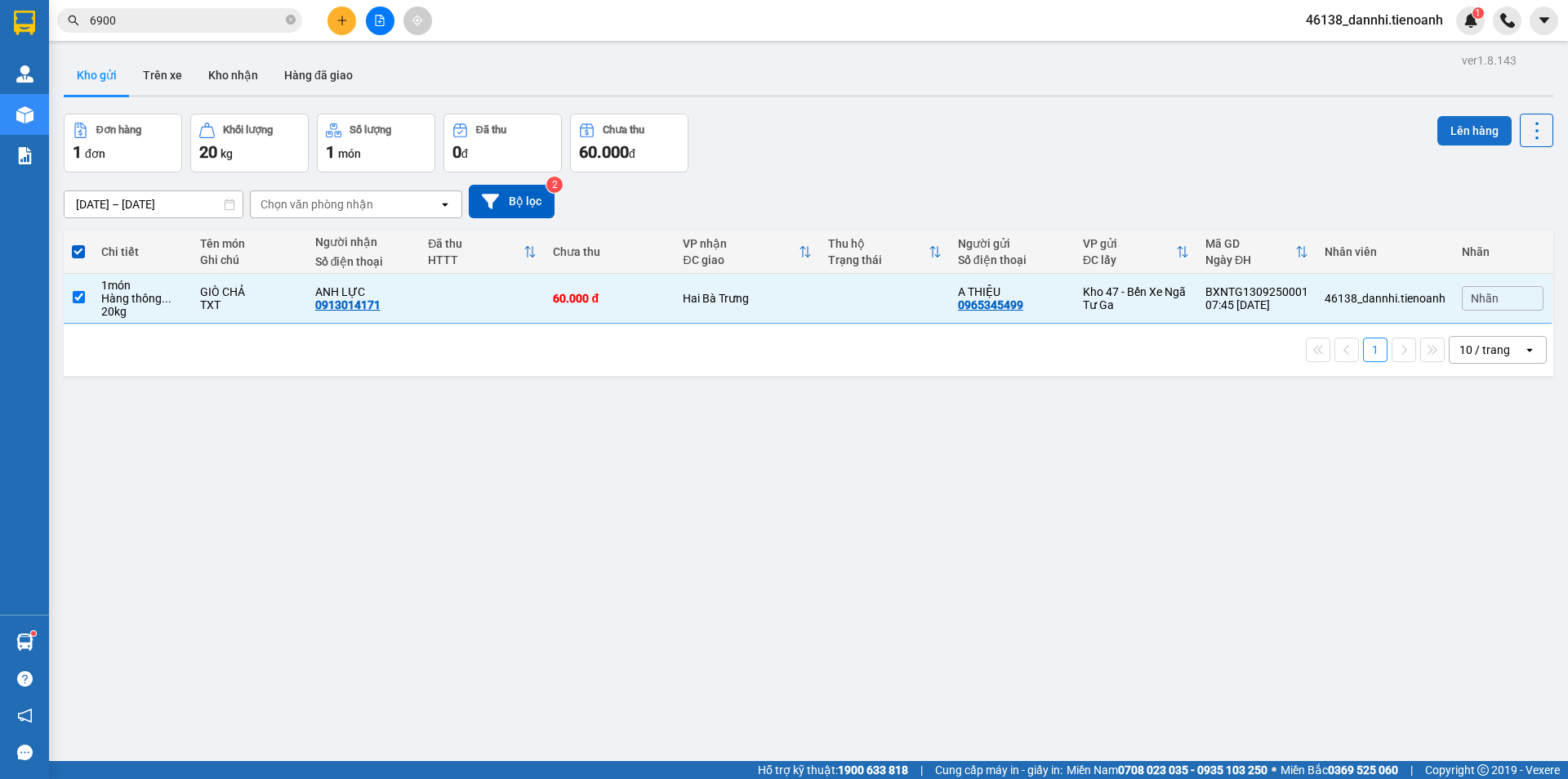
click at [1438, 128] on button "Lên hàng" at bounding box center [1474, 130] width 74 height 29
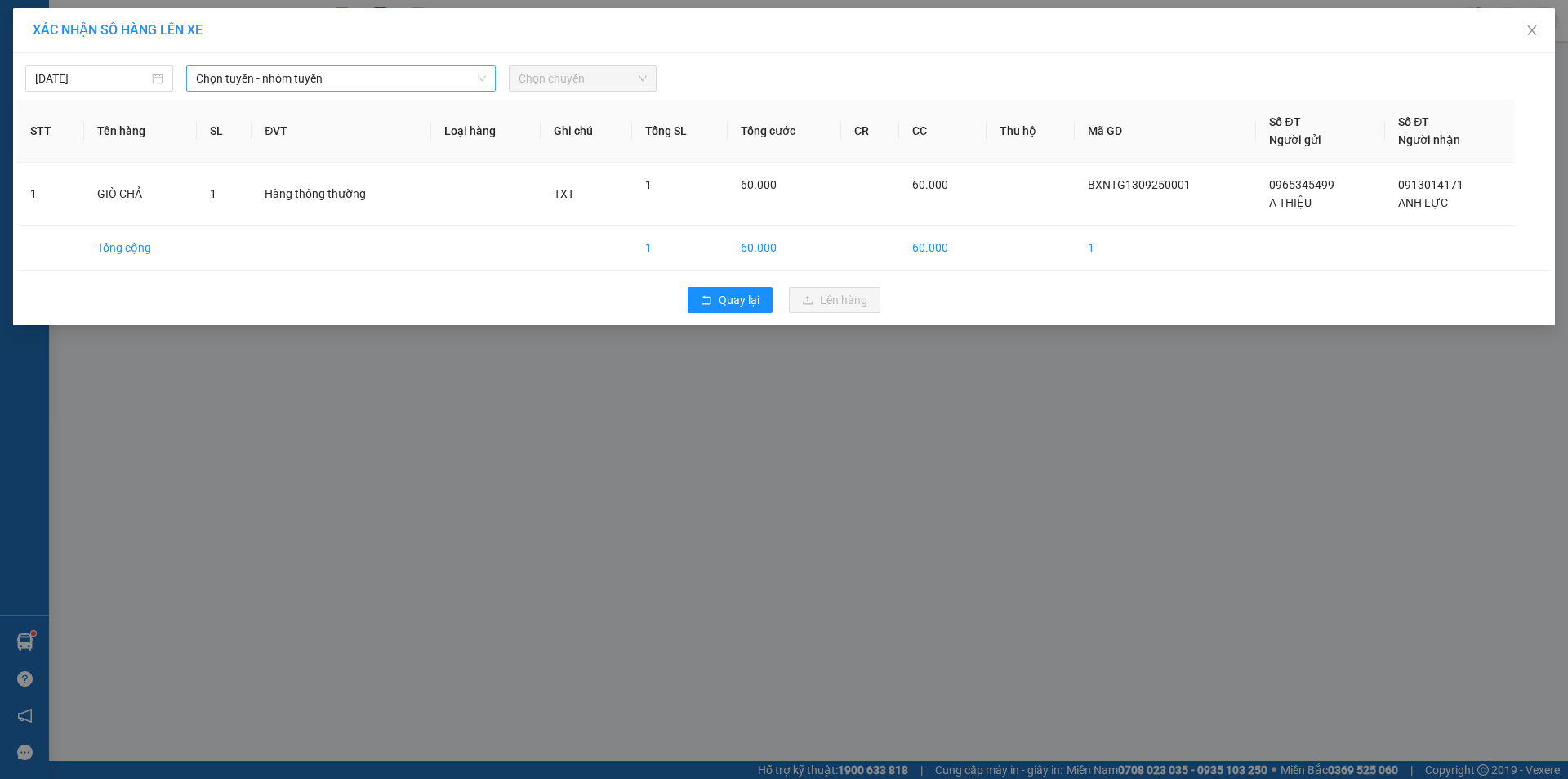
click at [297, 74] on span "Chọn tuyến - nhóm tuyến" at bounding box center [341, 79] width 290 height 24
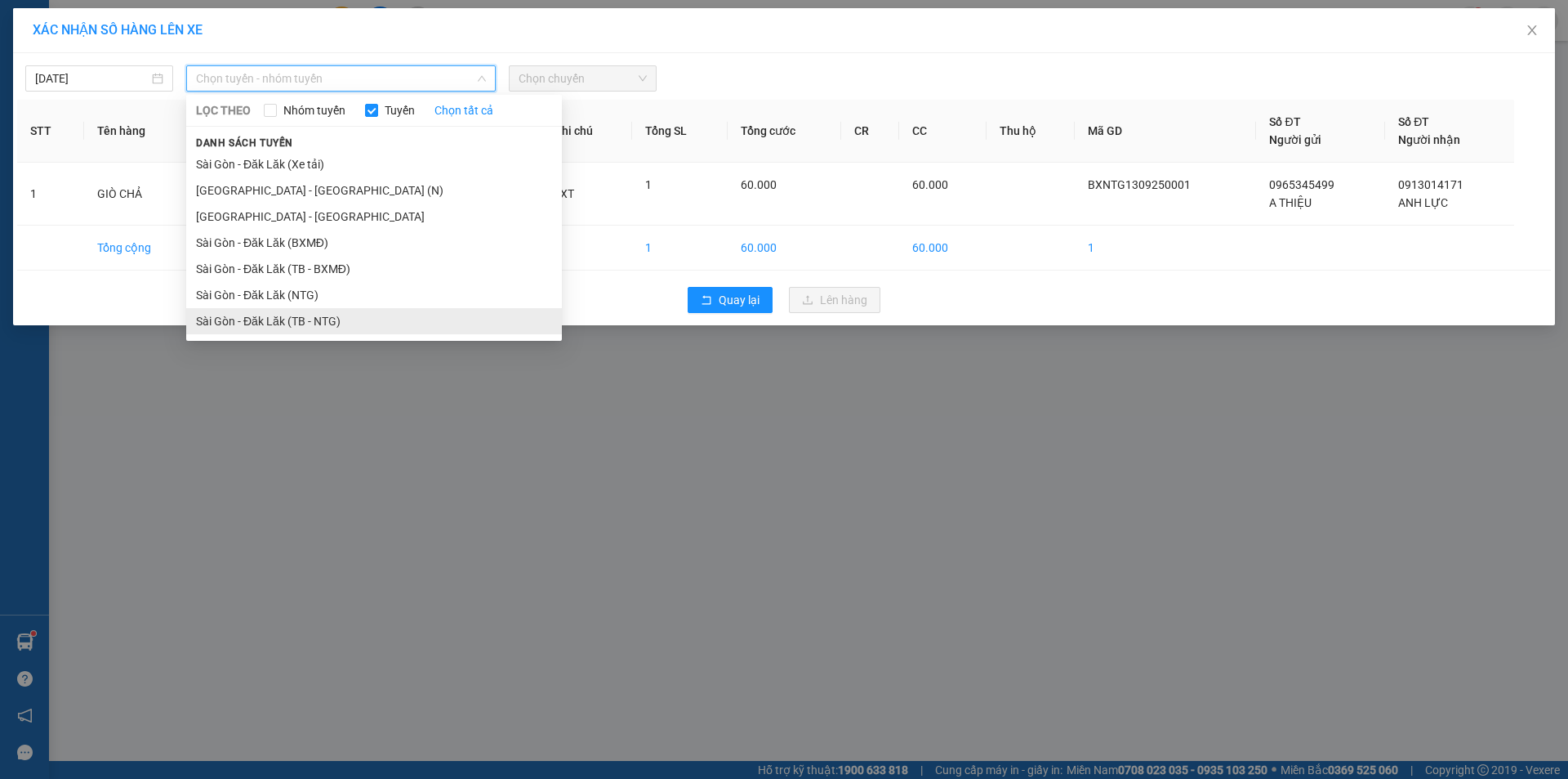
click at [275, 324] on li "Sài Gòn - Đăk Lăk (TB - NTG)" at bounding box center [374, 321] width 376 height 26
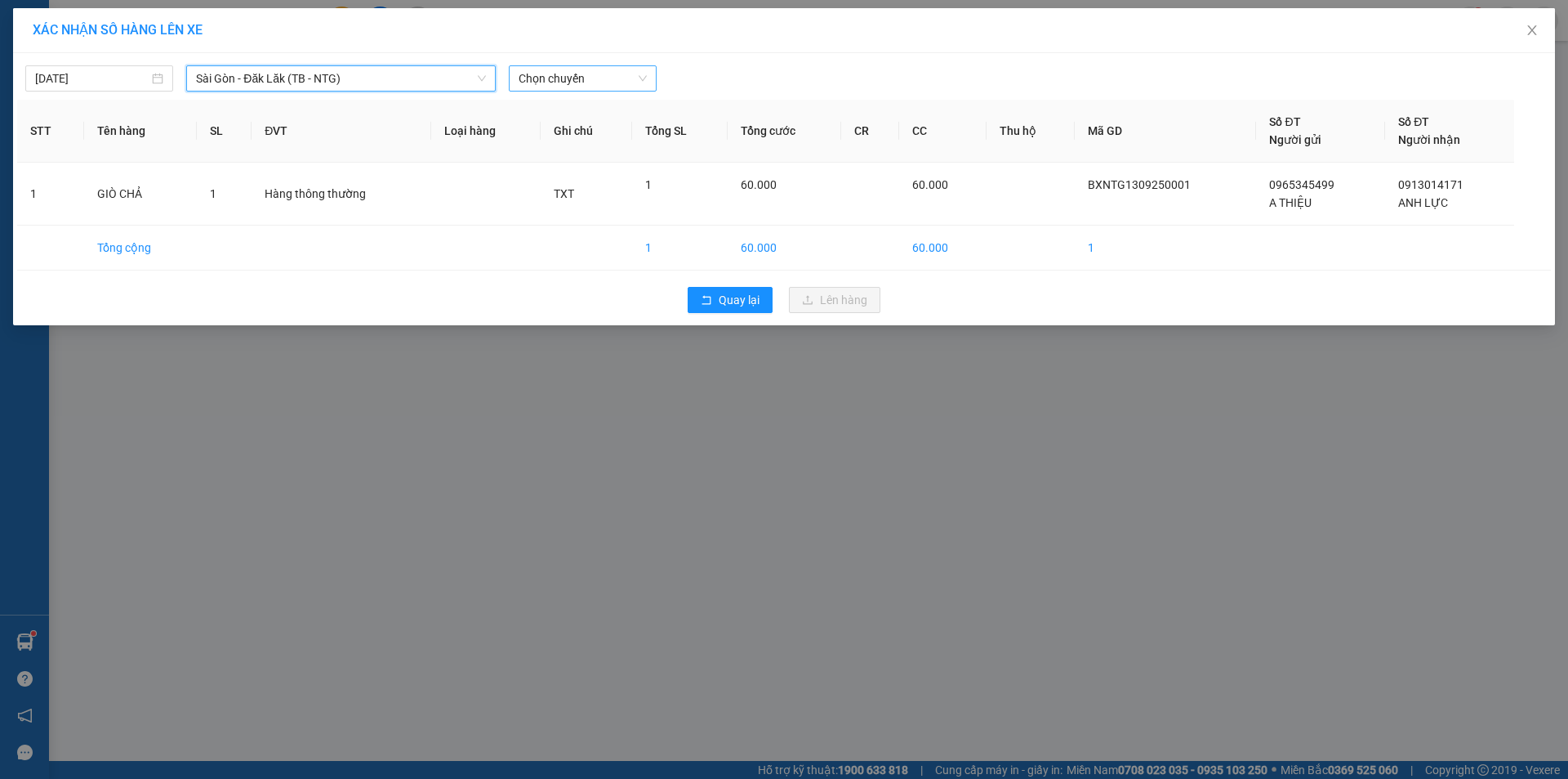
click at [588, 78] on span "Chọn chuyến" at bounding box center [583, 79] width 128 height 24
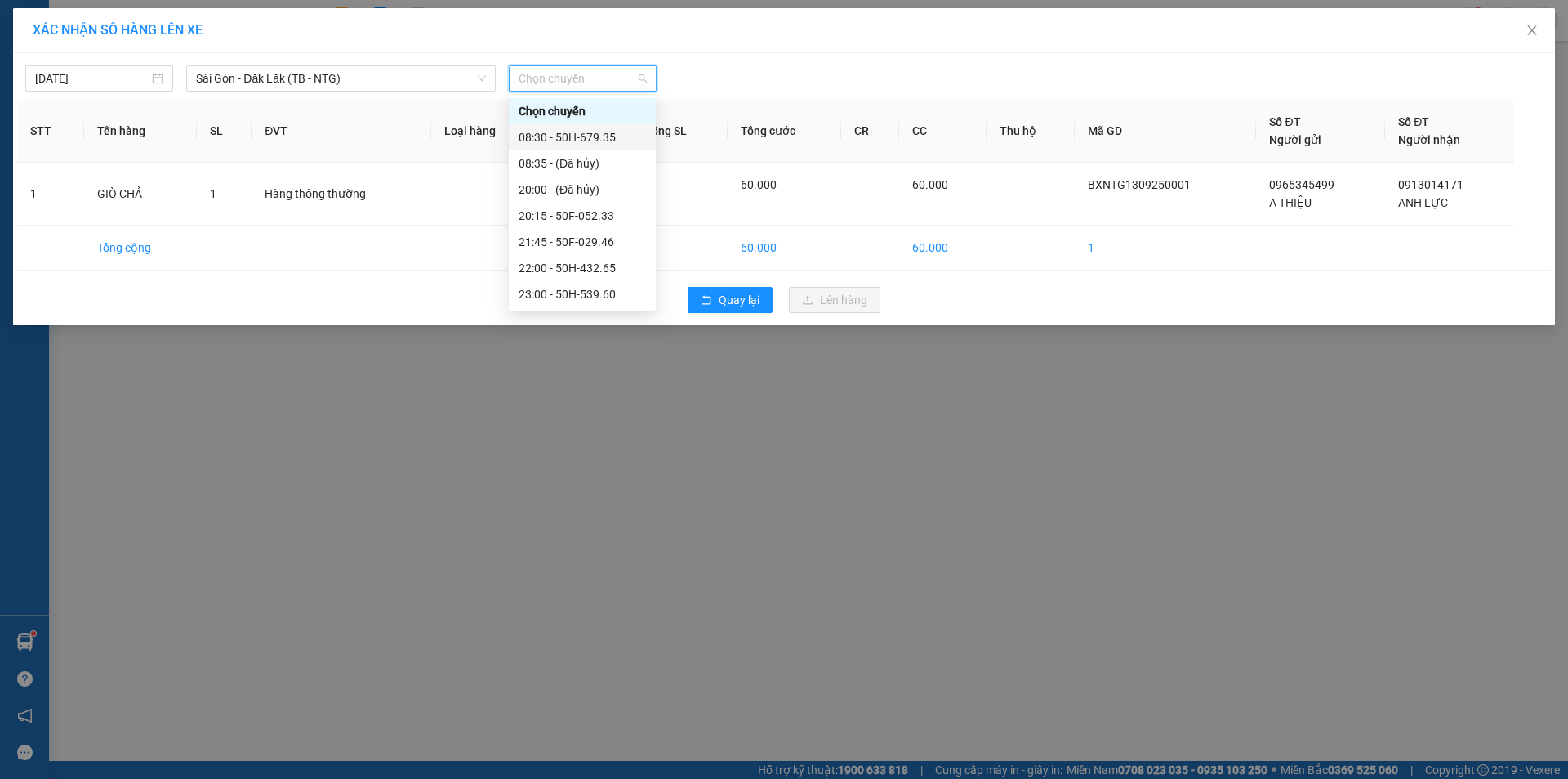
click at [611, 130] on div "08:30 - 50H-679.35" at bounding box center [583, 137] width 127 height 18
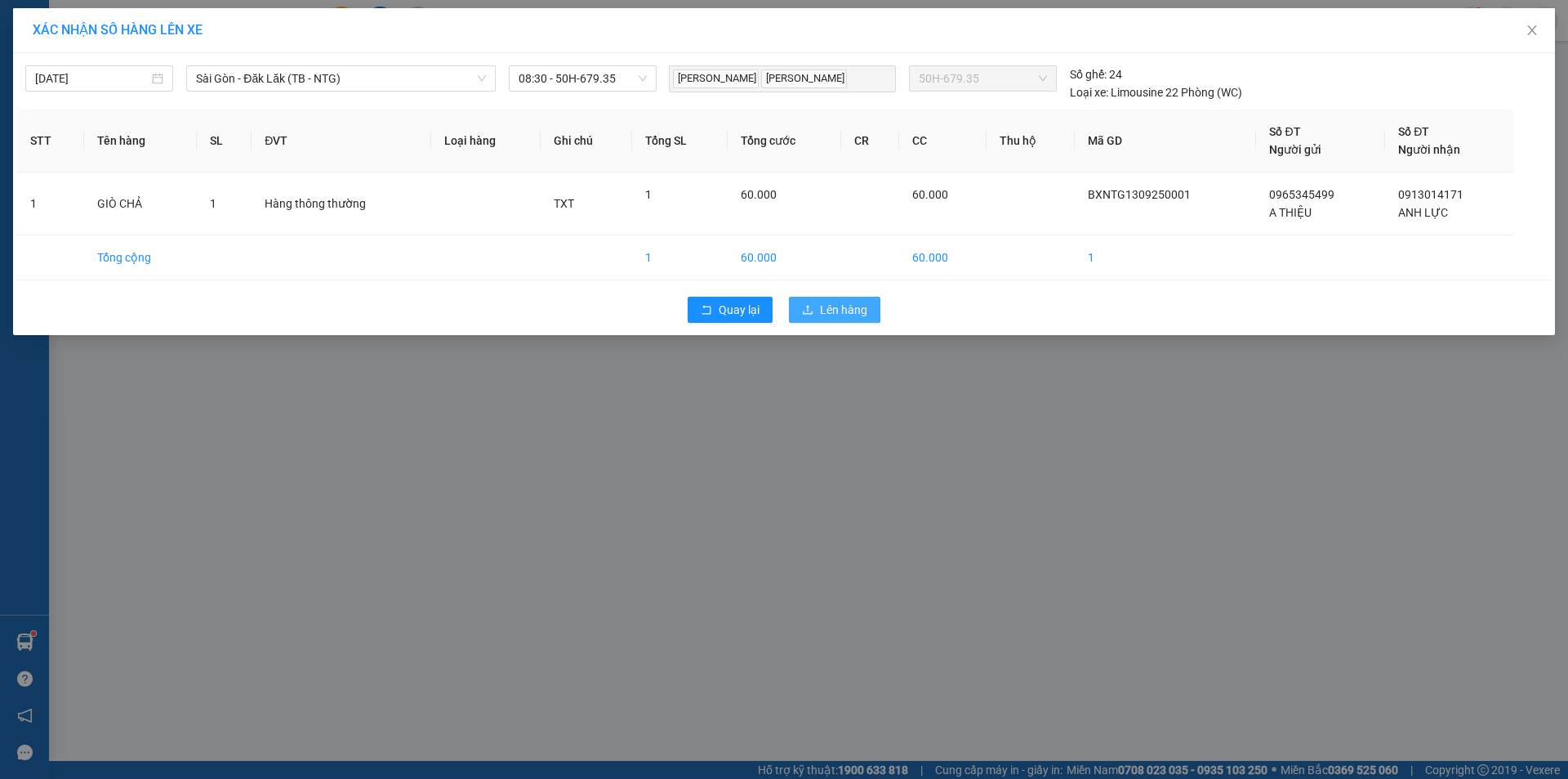
click at [827, 299] on button "Lên hàng" at bounding box center [835, 310] width 92 height 26
